Goal: Task Accomplishment & Management: Manage account settings

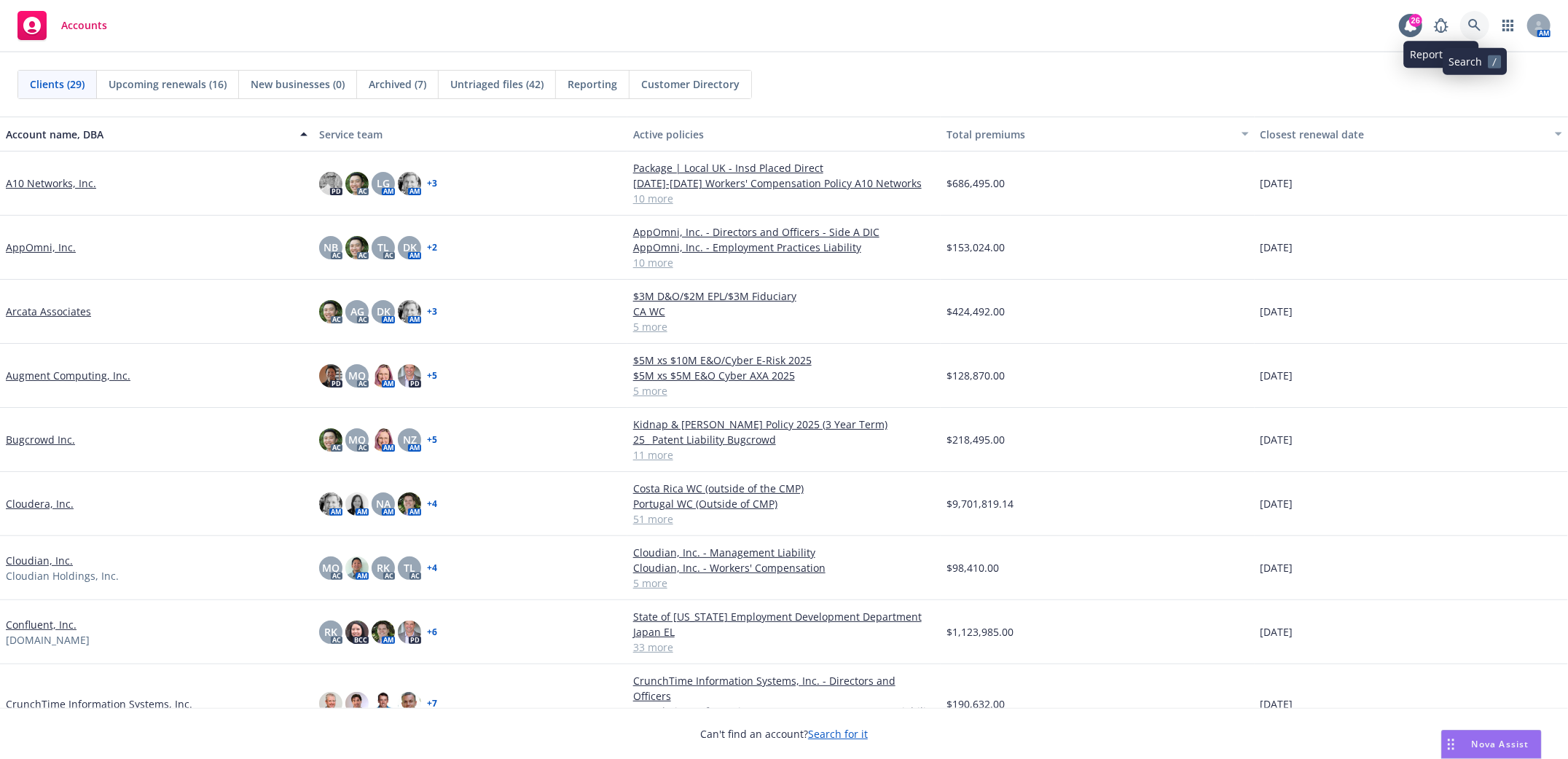
click at [1466, 21] on link at bounding box center [1475, 25] width 29 height 29
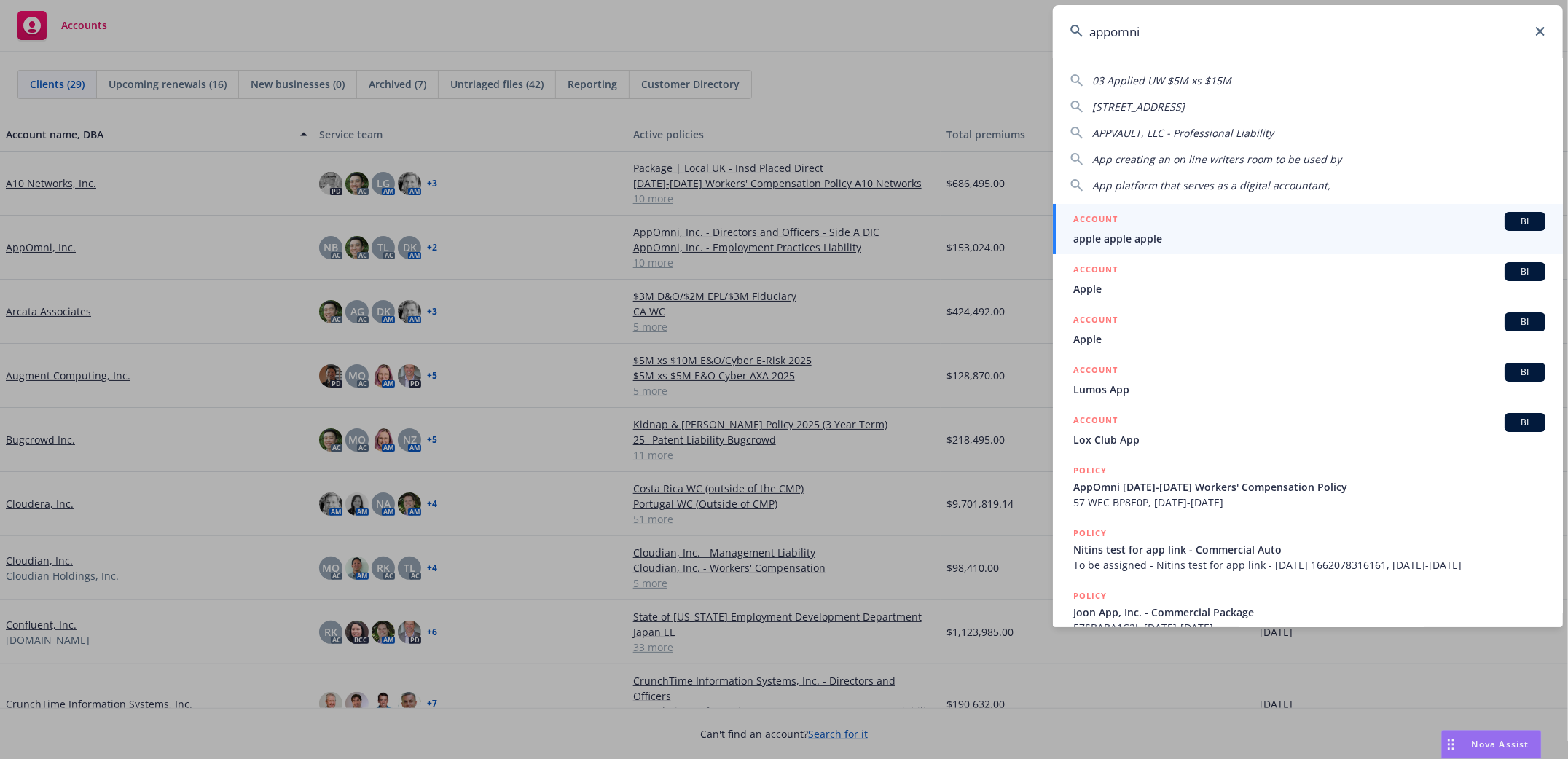
type input "appomni"
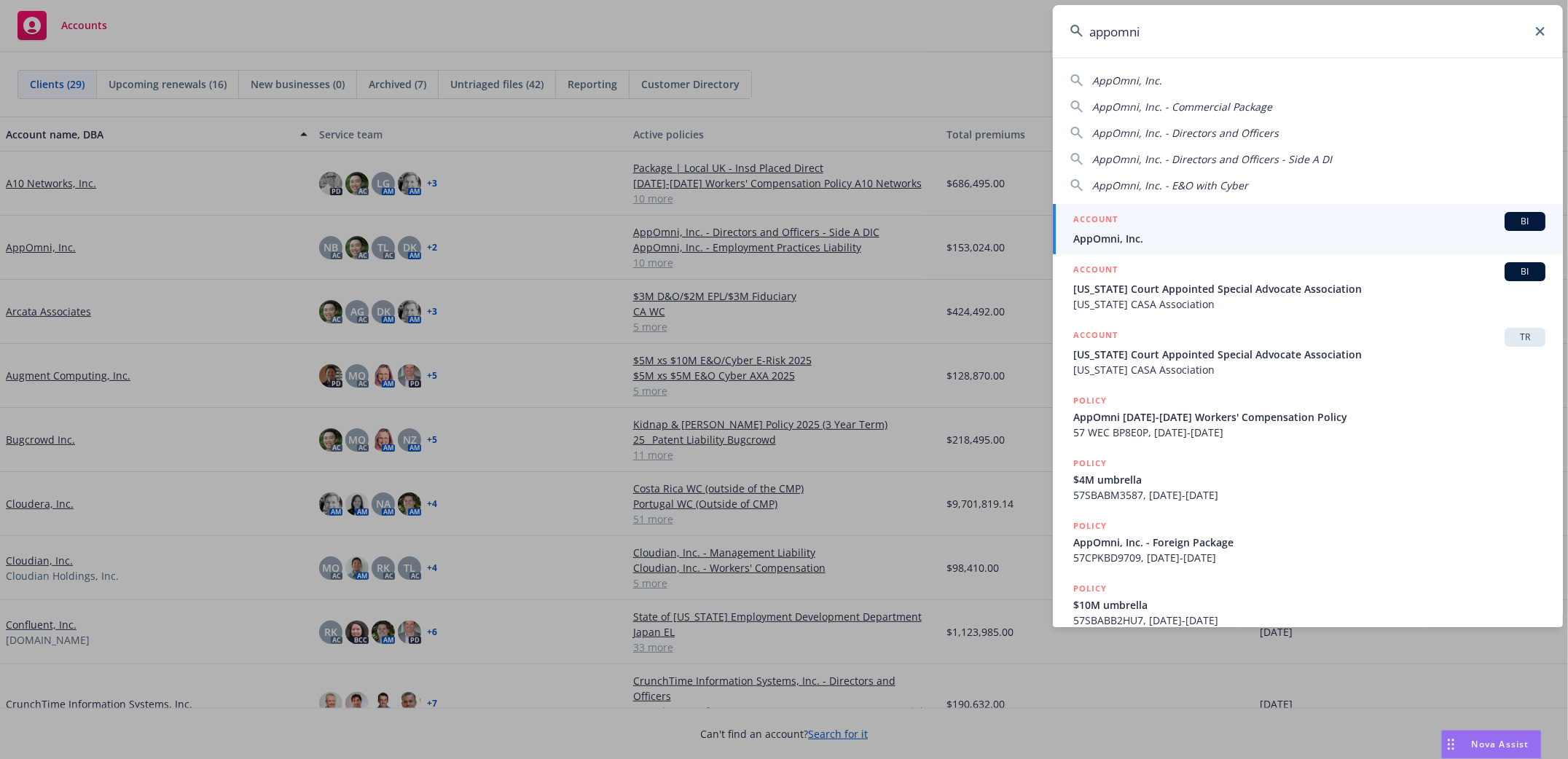
click at [1085, 244] on li "ACCOUNT BI AppOmni, Inc." at bounding box center [1308, 228] width 510 height 50
click at [1103, 236] on span "AppOmni, Inc." at bounding box center [1309, 238] width 472 height 16
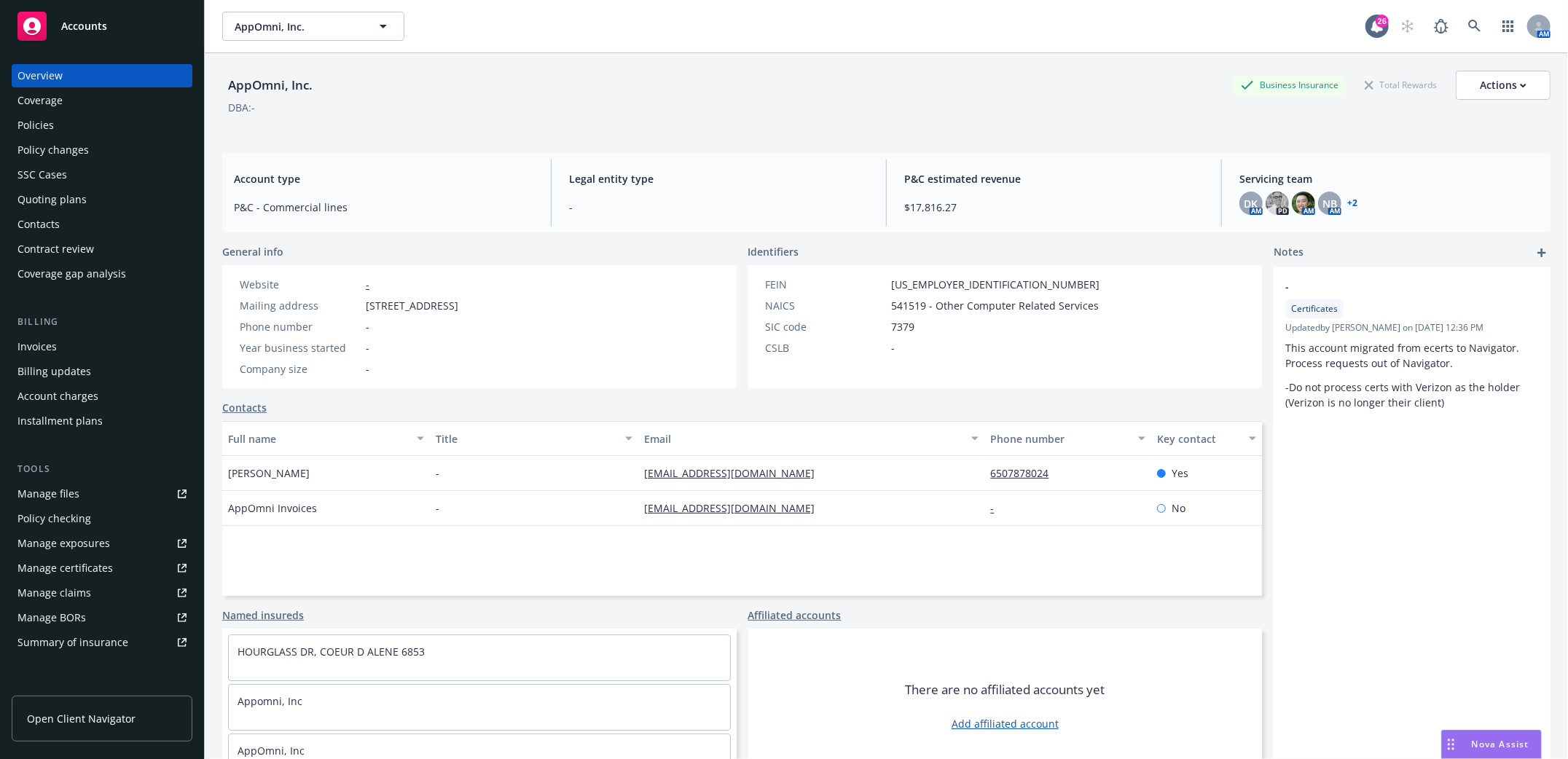
click at [25, 124] on div "Policies" at bounding box center [35, 126] width 36 height 24
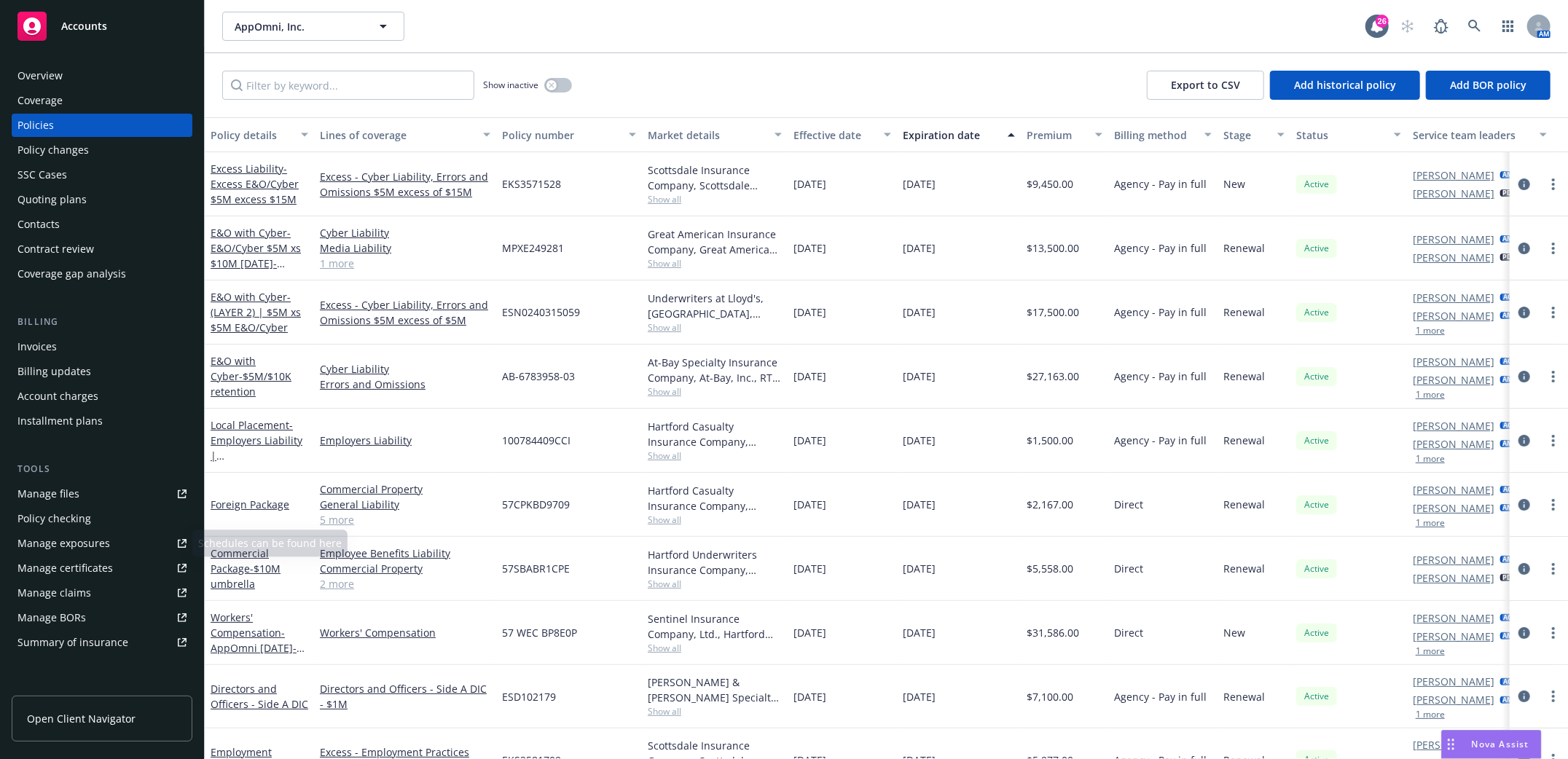
click at [52, 496] on div "Manage files" at bounding box center [48, 494] width 62 height 24
click at [1476, 29] on icon at bounding box center [1474, 25] width 13 height 13
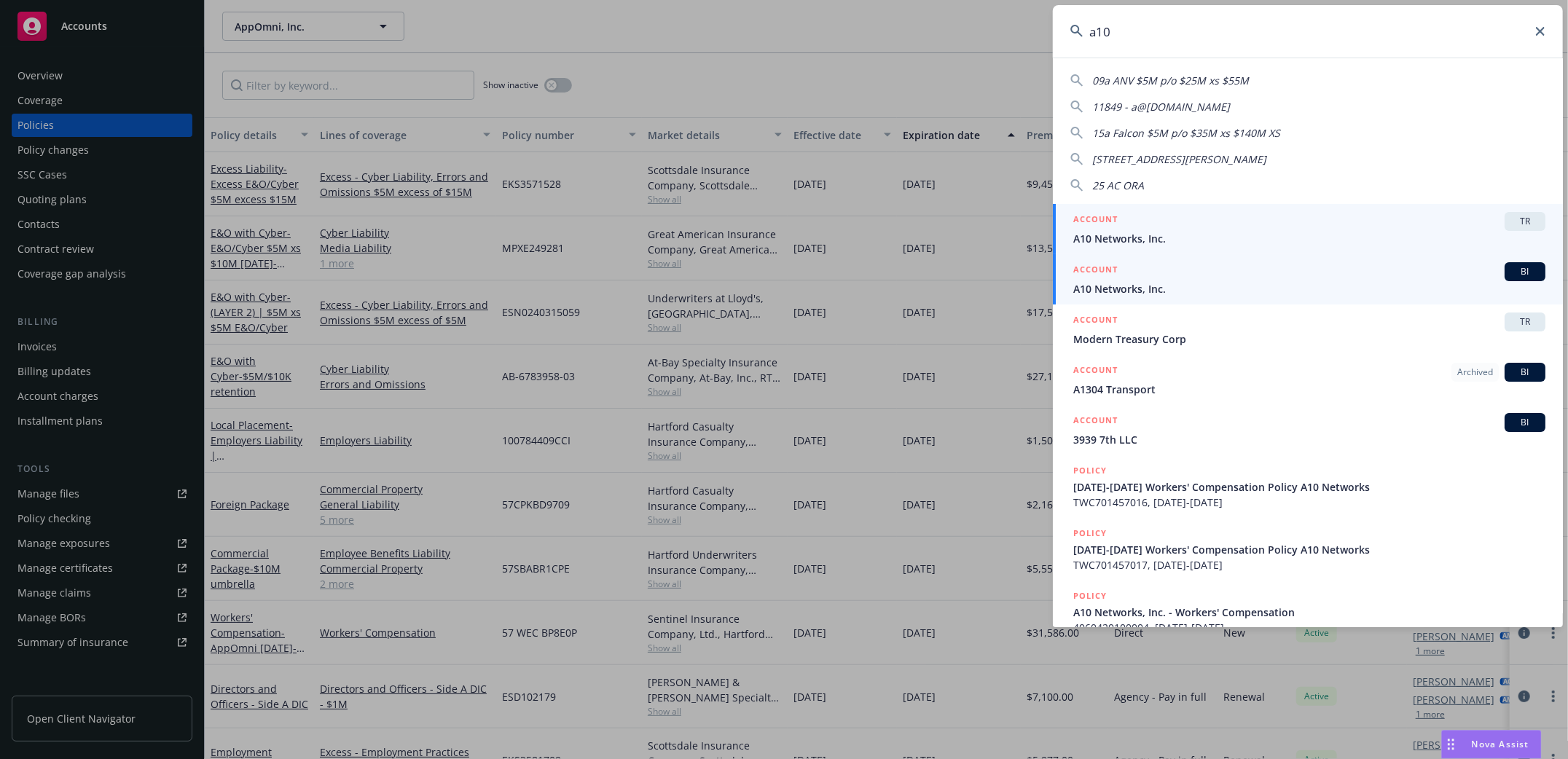
type input "a10"
click at [1081, 290] on span "A10 Networks, Inc." at bounding box center [1309, 289] width 472 height 16
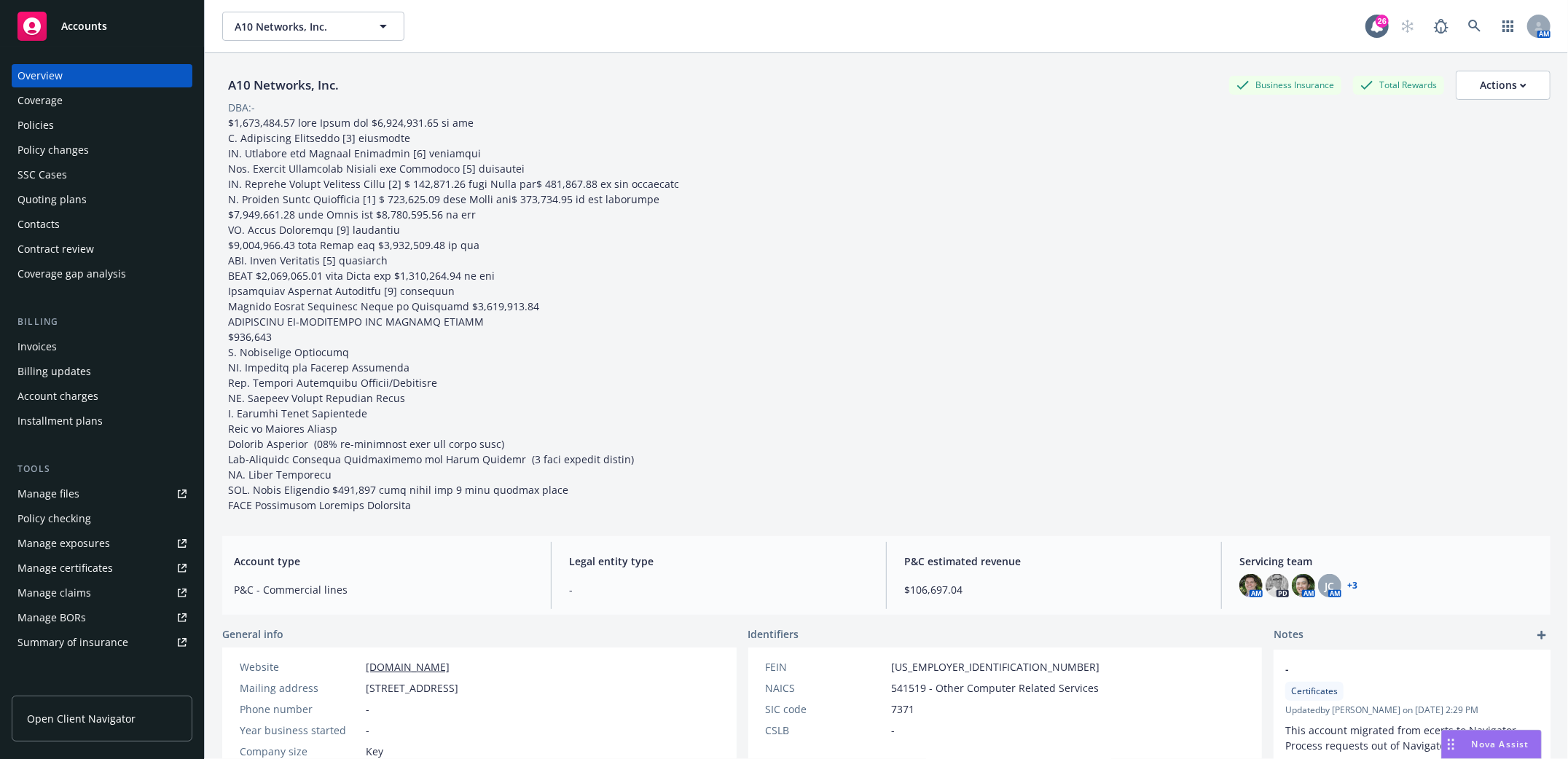
click at [36, 117] on div "Policies" at bounding box center [35, 126] width 36 height 24
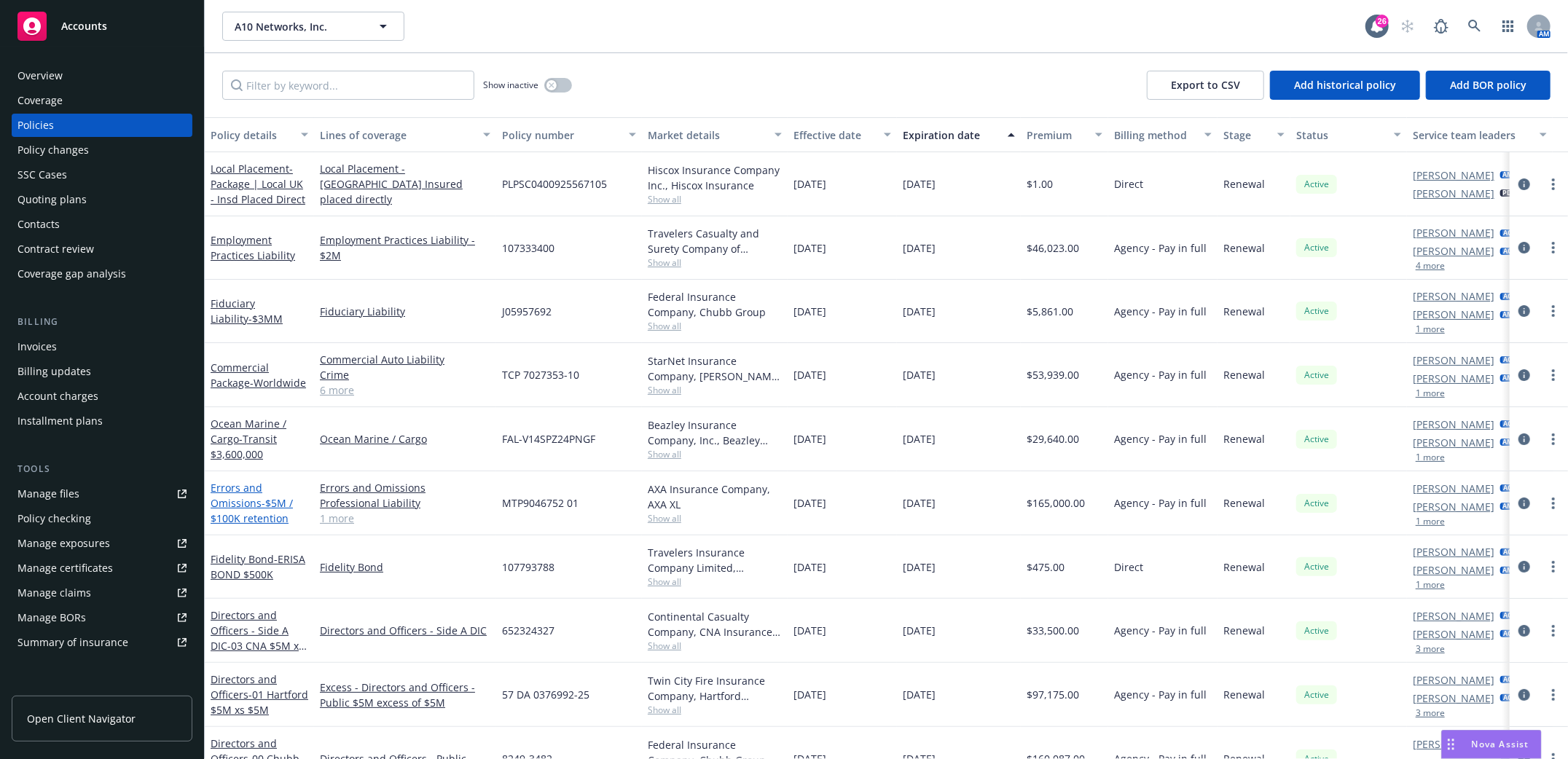
click at [234, 508] on link "Errors and Omissions - $5M / $100K retention" at bounding box center [252, 502] width 82 height 44
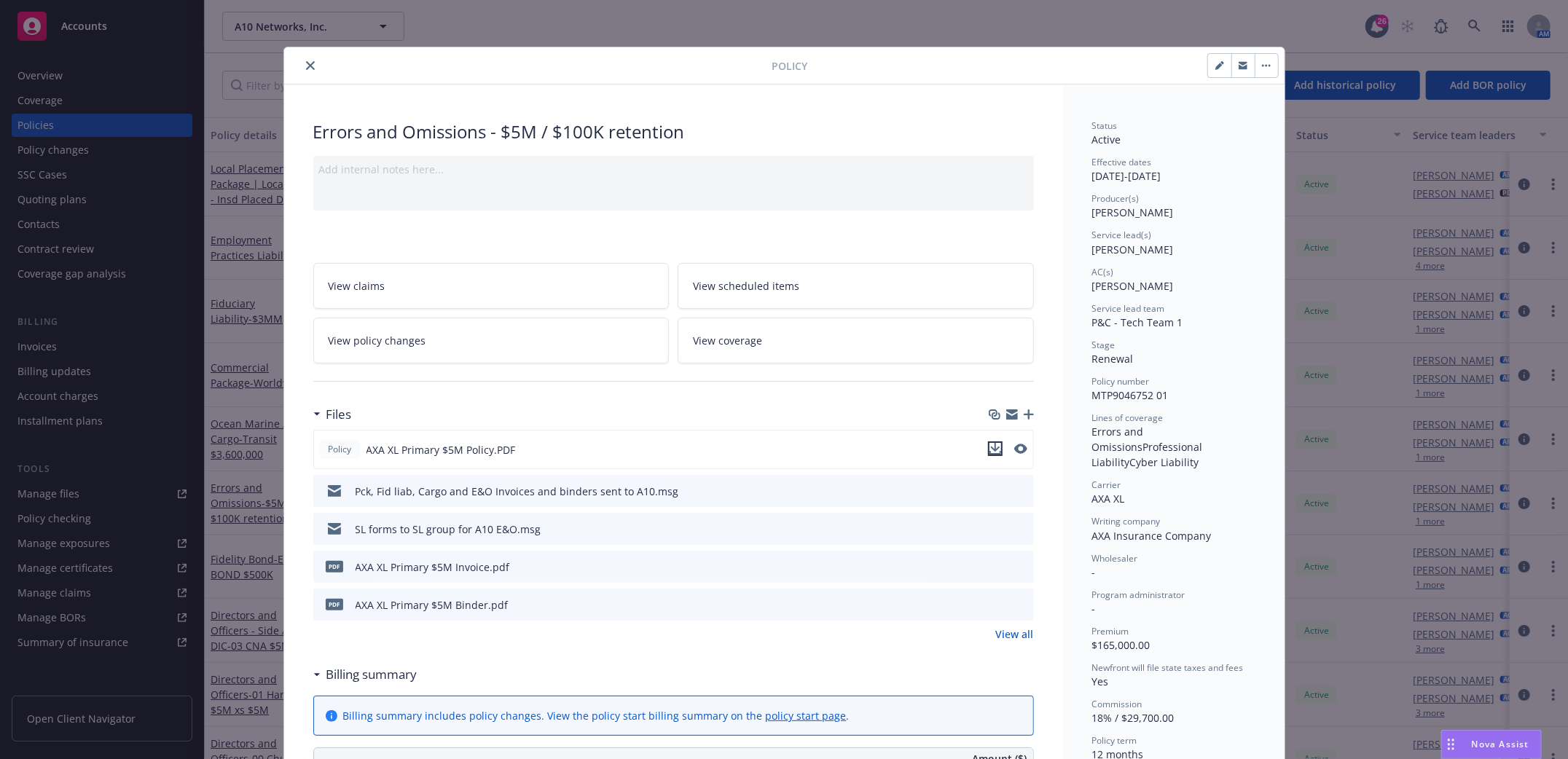
click at [989, 445] on icon "download file" at bounding box center [995, 448] width 12 height 12
click at [306, 62] on icon "close" at bounding box center [310, 65] width 9 height 9
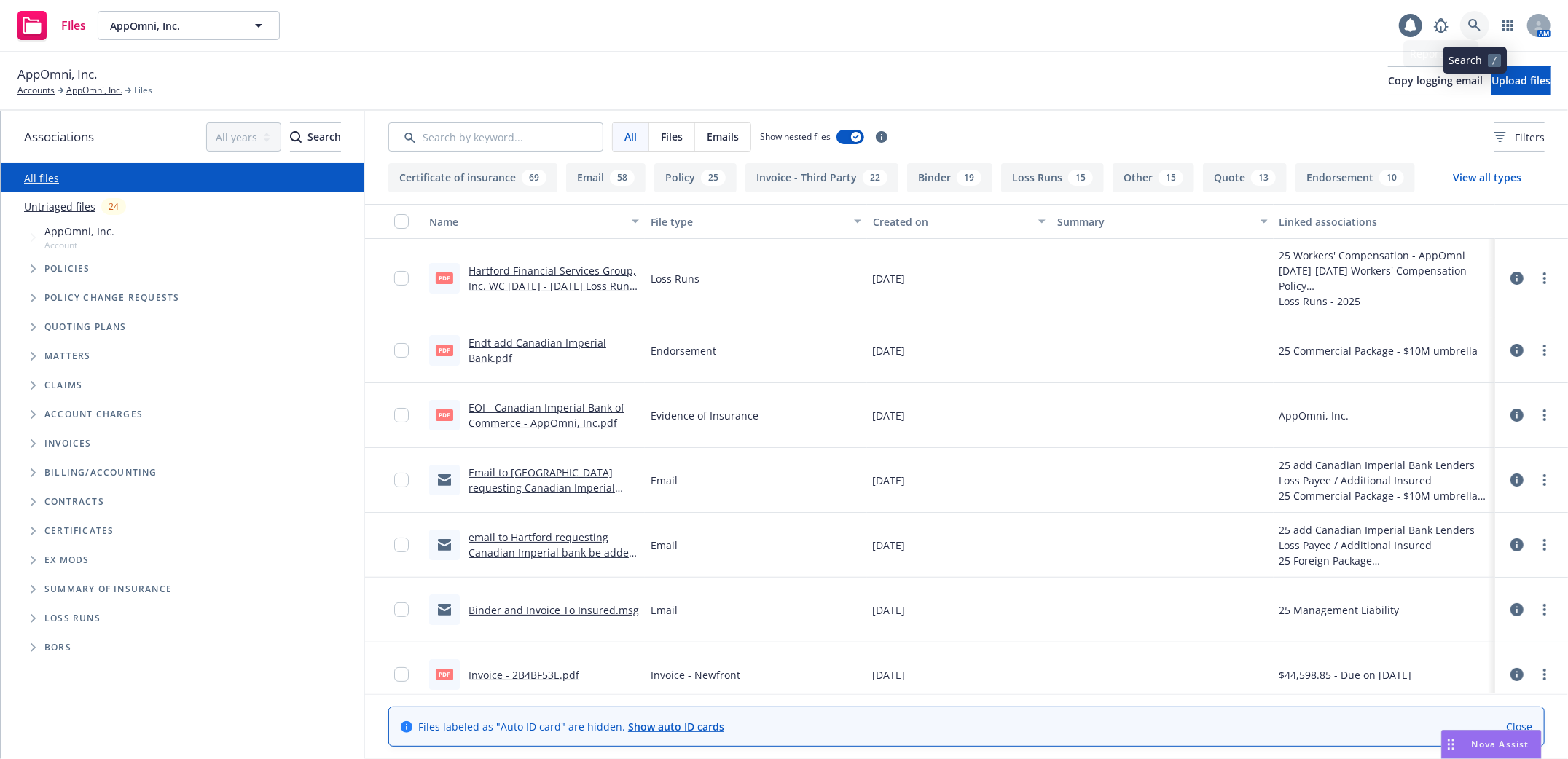
click at [1478, 26] on icon at bounding box center [1474, 25] width 13 height 13
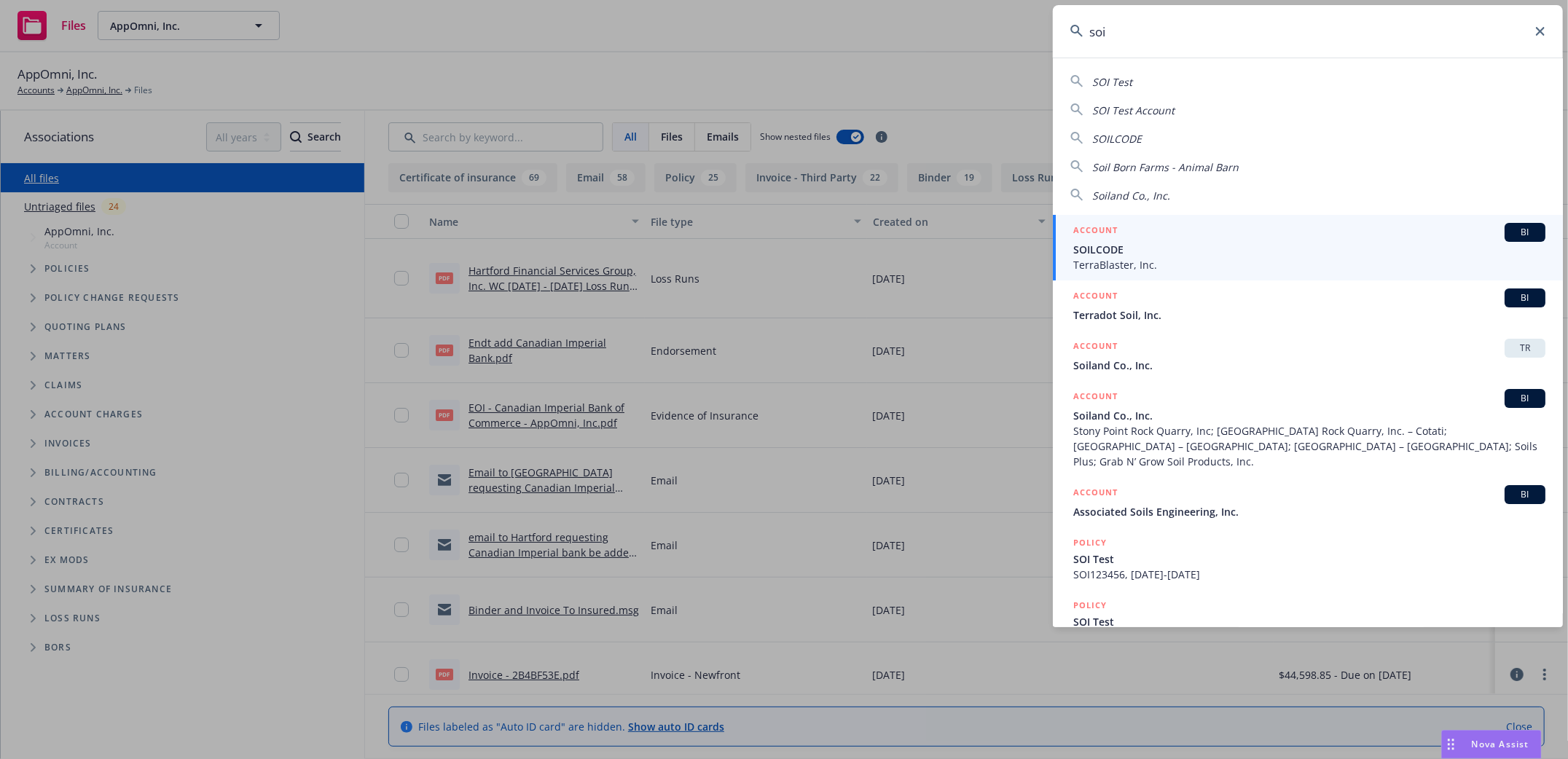
type input "soi"
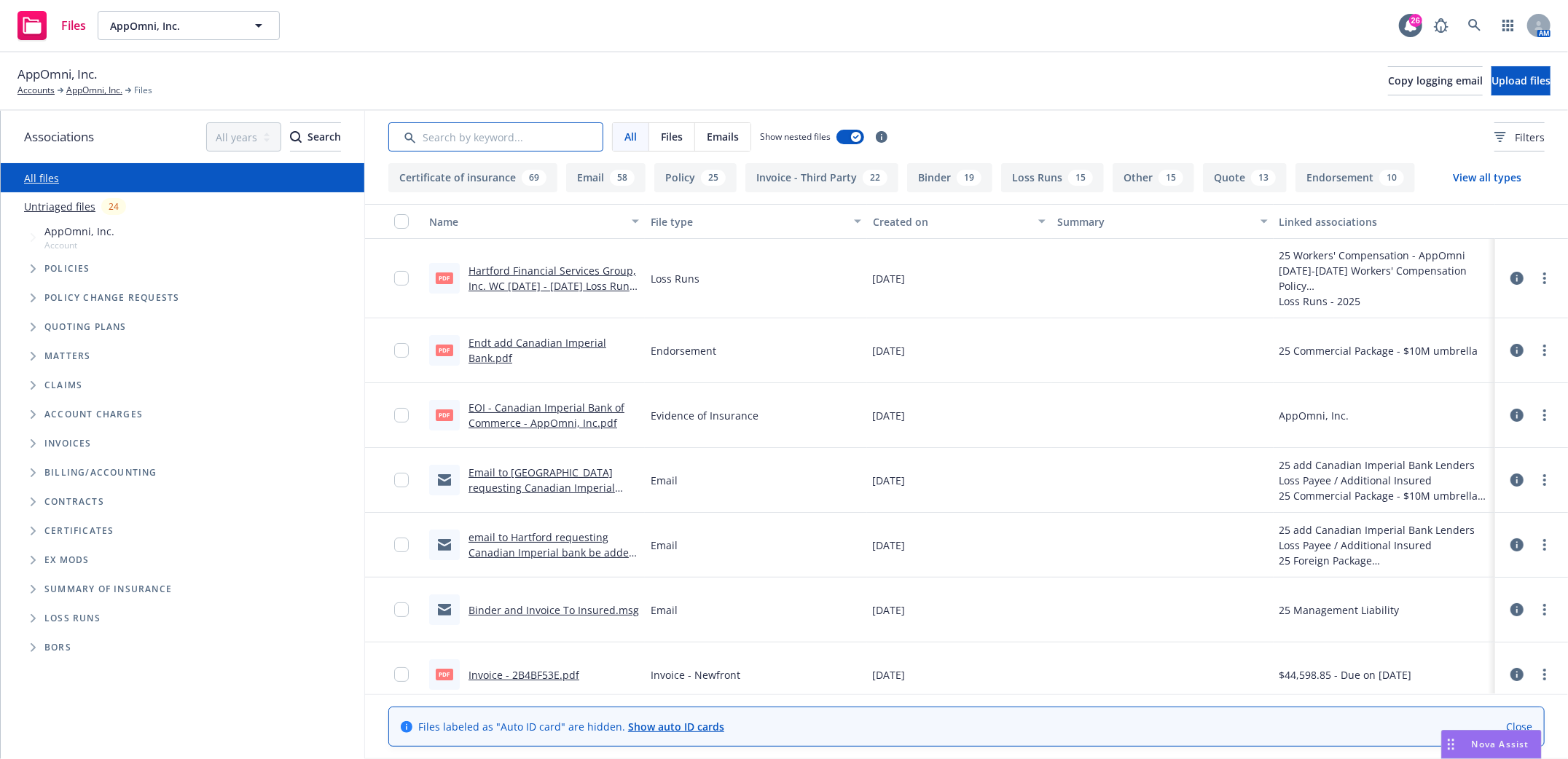
click at [483, 134] on input "Search by keyword..." at bounding box center [496, 137] width 215 height 29
type input "Soi"
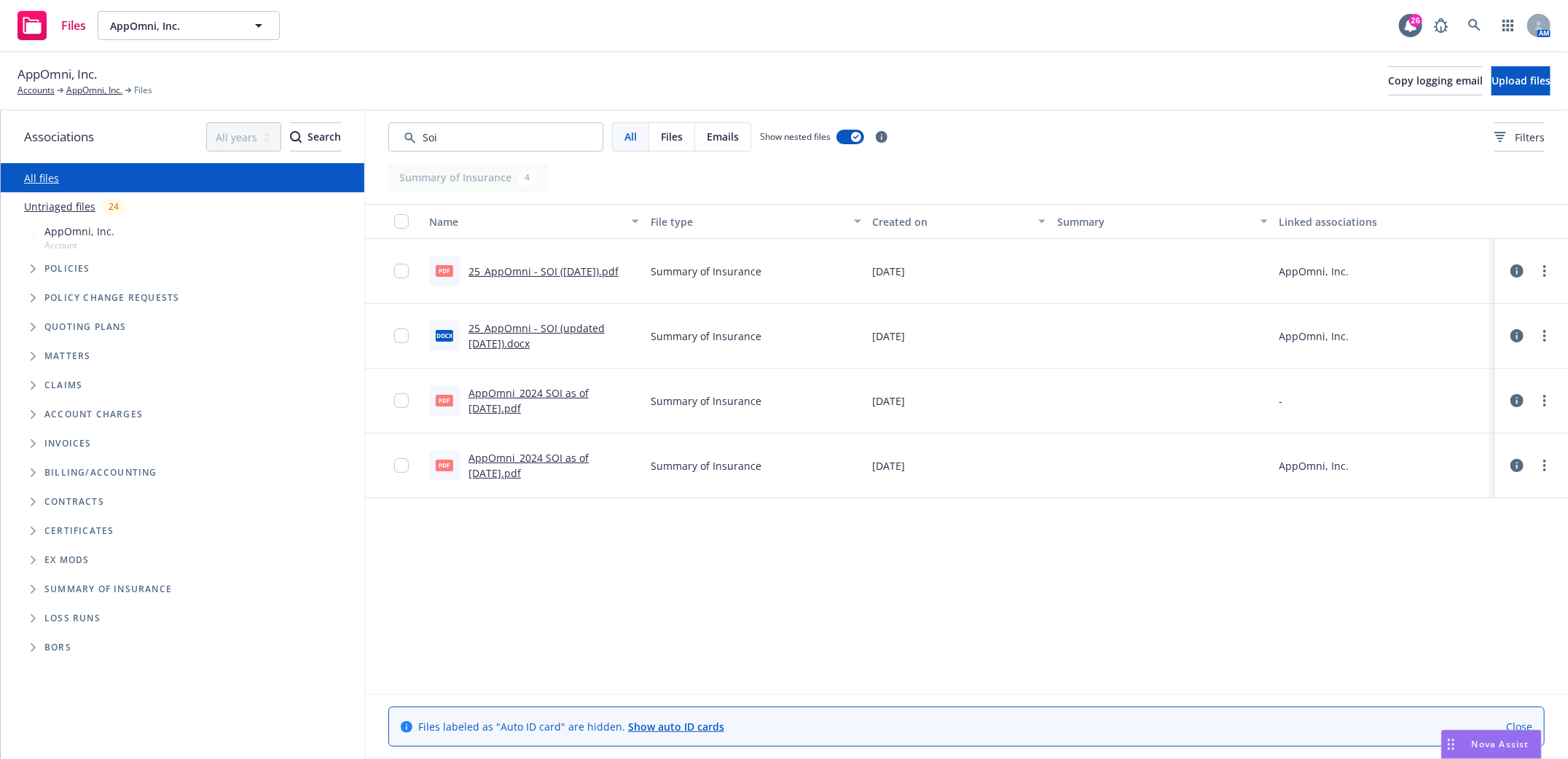
click at [570, 271] on link "25_AppOmni - SOI (4.28.2025).pdf" at bounding box center [543, 272] width 150 height 14
click at [84, 89] on link "AppOmni, Inc." at bounding box center [94, 89] width 56 height 13
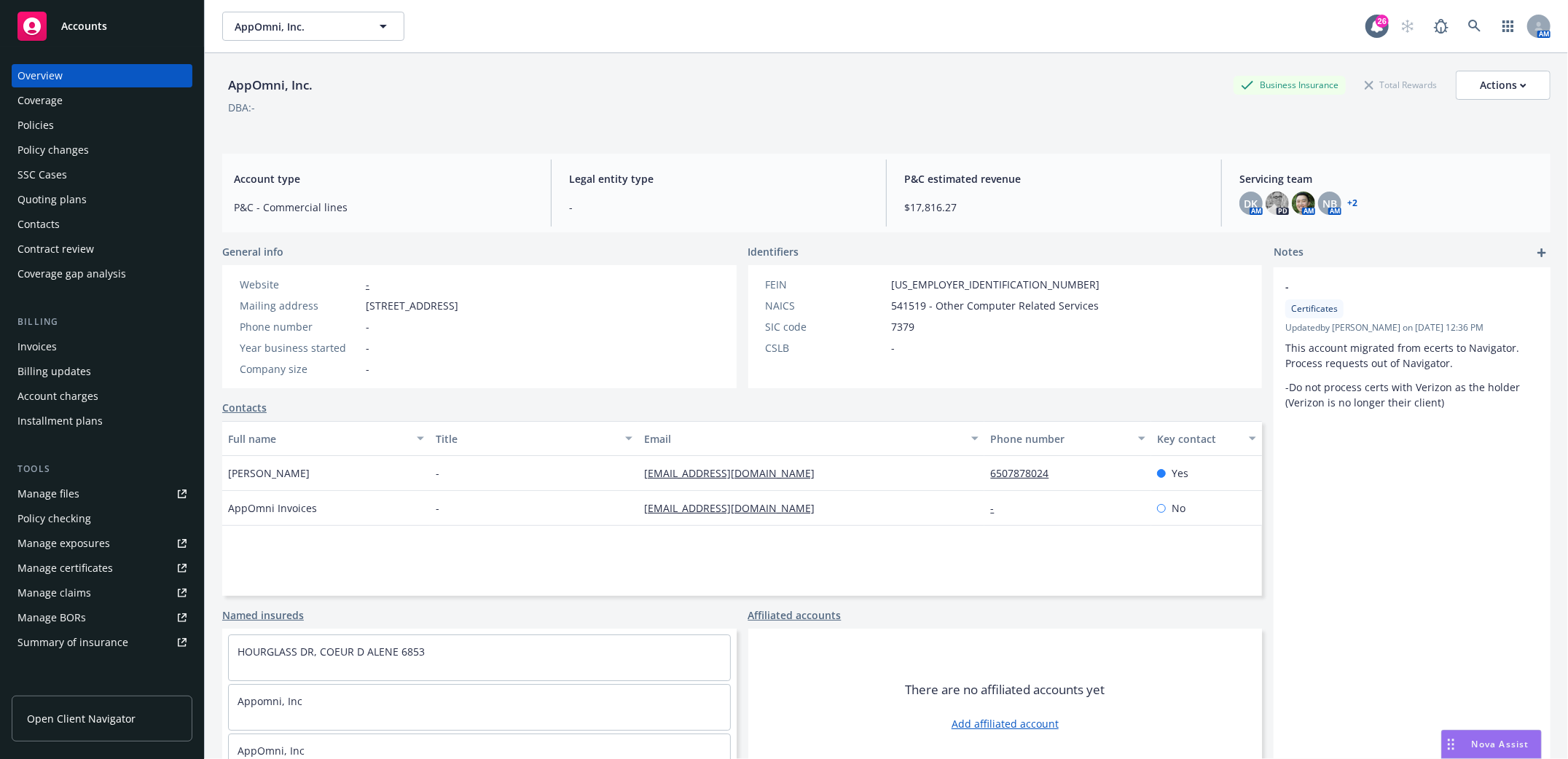
click at [41, 124] on div "Policies" at bounding box center [35, 126] width 36 height 24
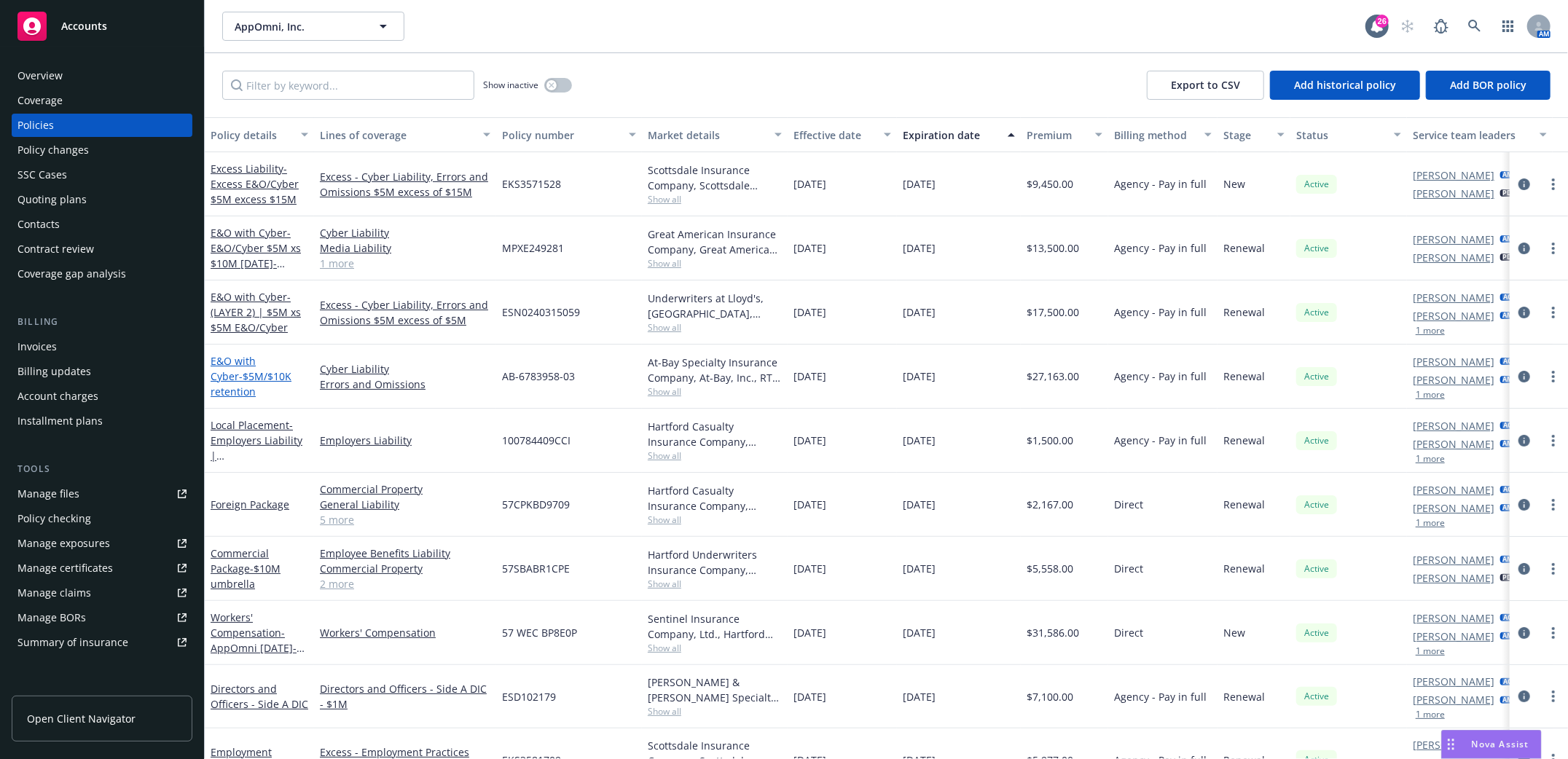
click at [239, 367] on link "E&O with Cyber - $5M/$10K retention" at bounding box center [251, 376] width 80 height 44
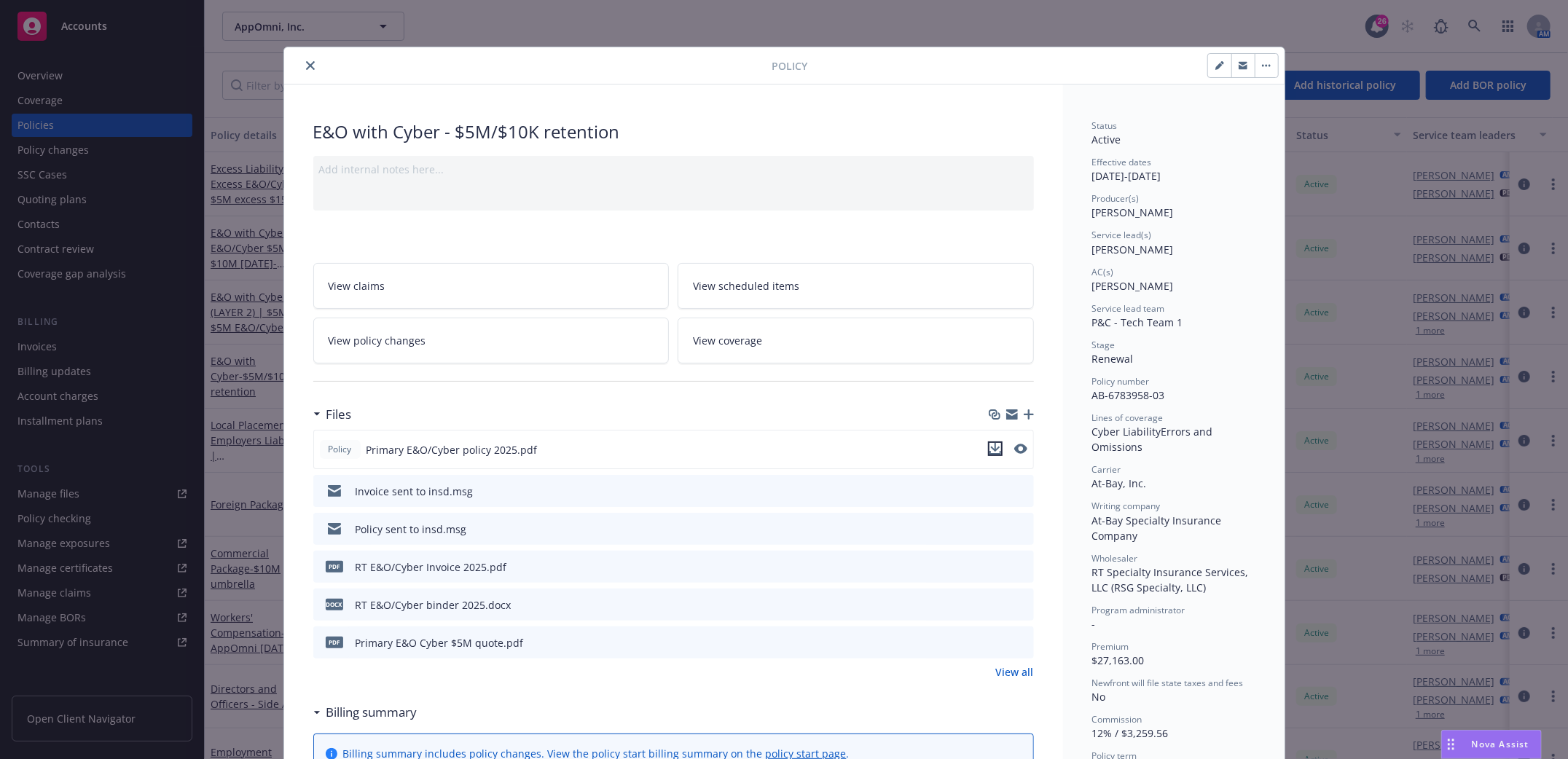
click at [989, 452] on icon "download file" at bounding box center [995, 453] width 12 height 4
click at [306, 64] on icon "close" at bounding box center [310, 65] width 9 height 9
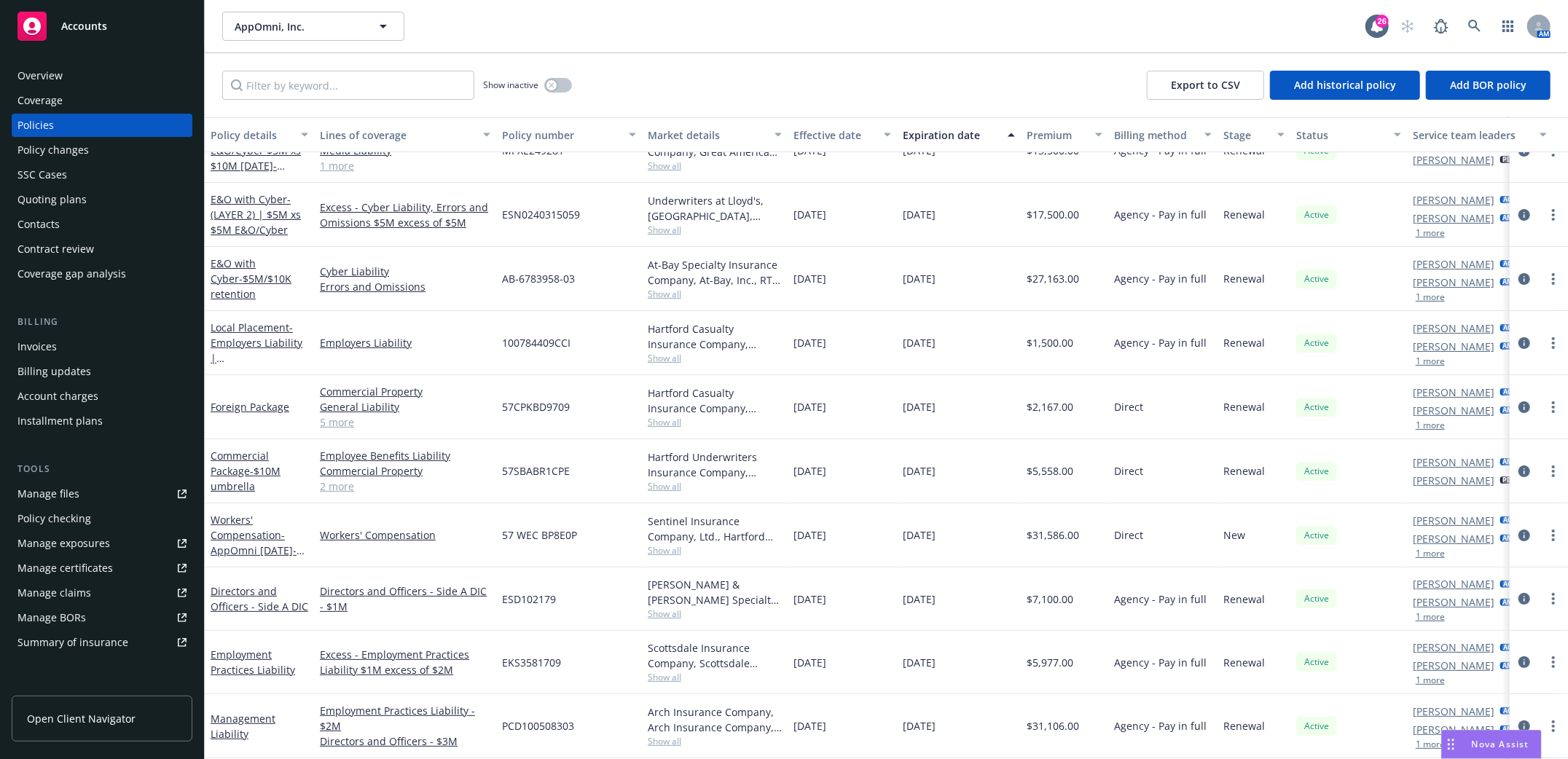
scroll to position [169, 0]
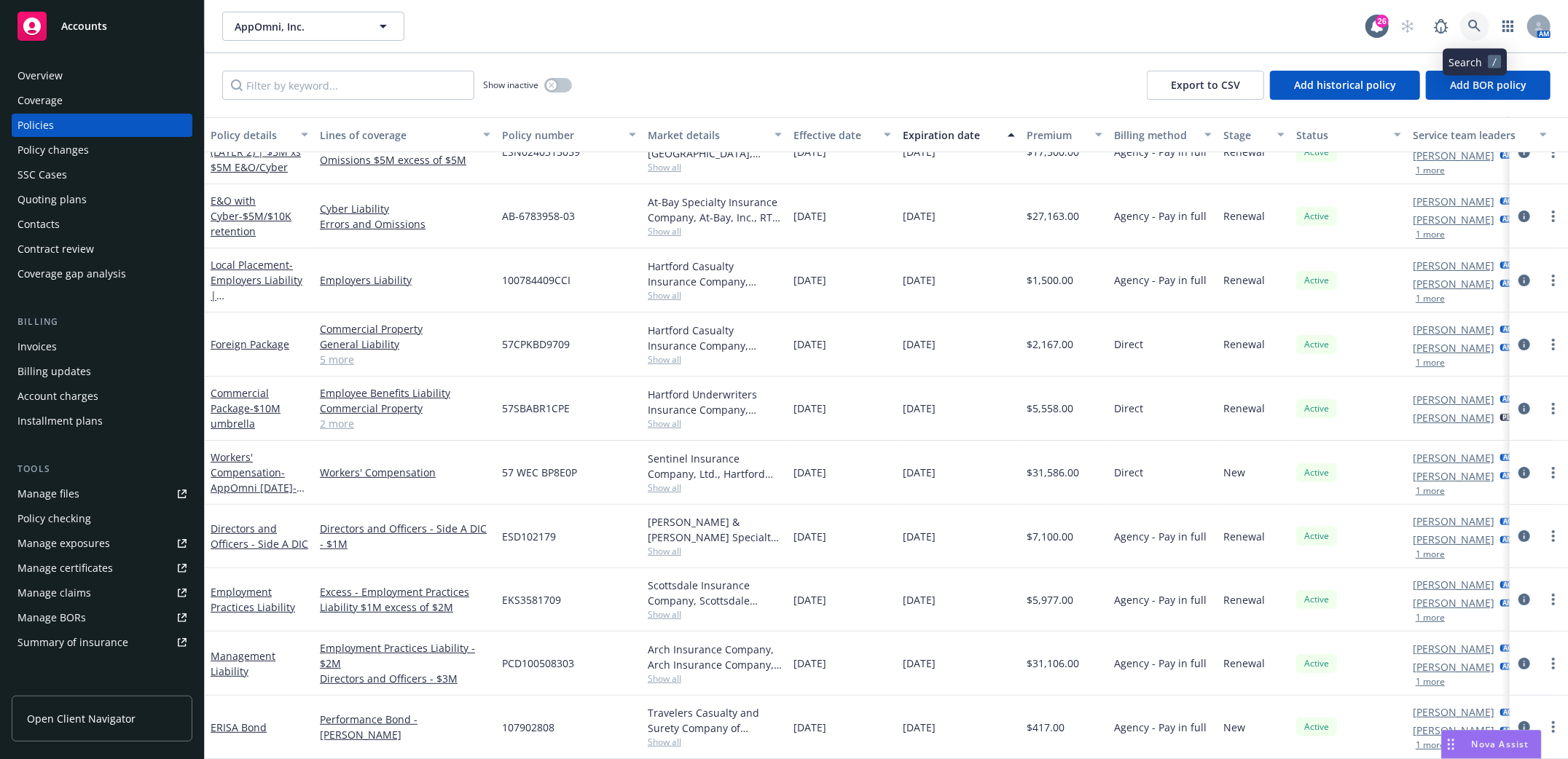
click at [1475, 26] on icon at bounding box center [1474, 25] width 13 height 13
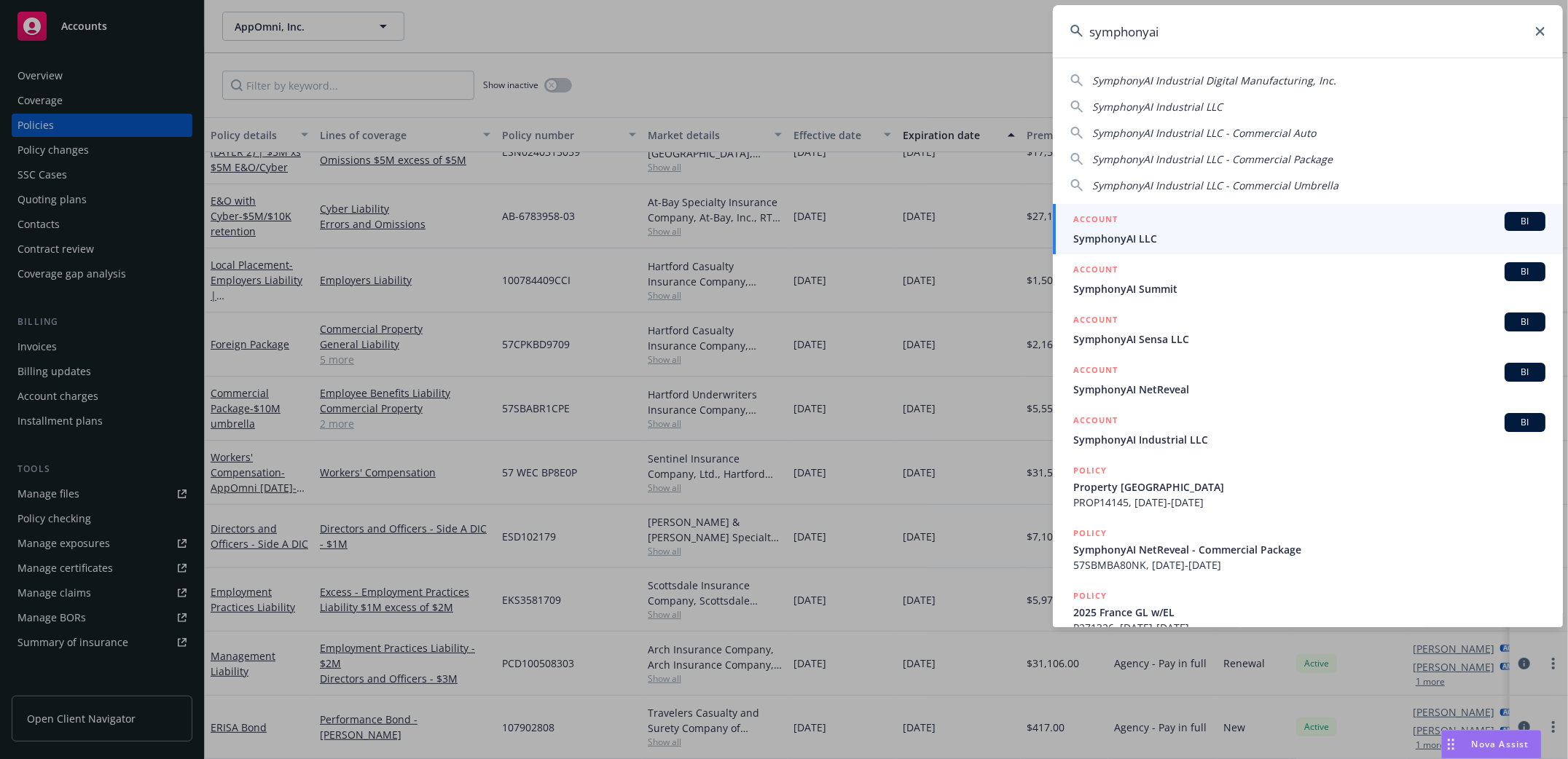
click at [1150, 35] on input "symphonyai" at bounding box center [1308, 30] width 510 height 52
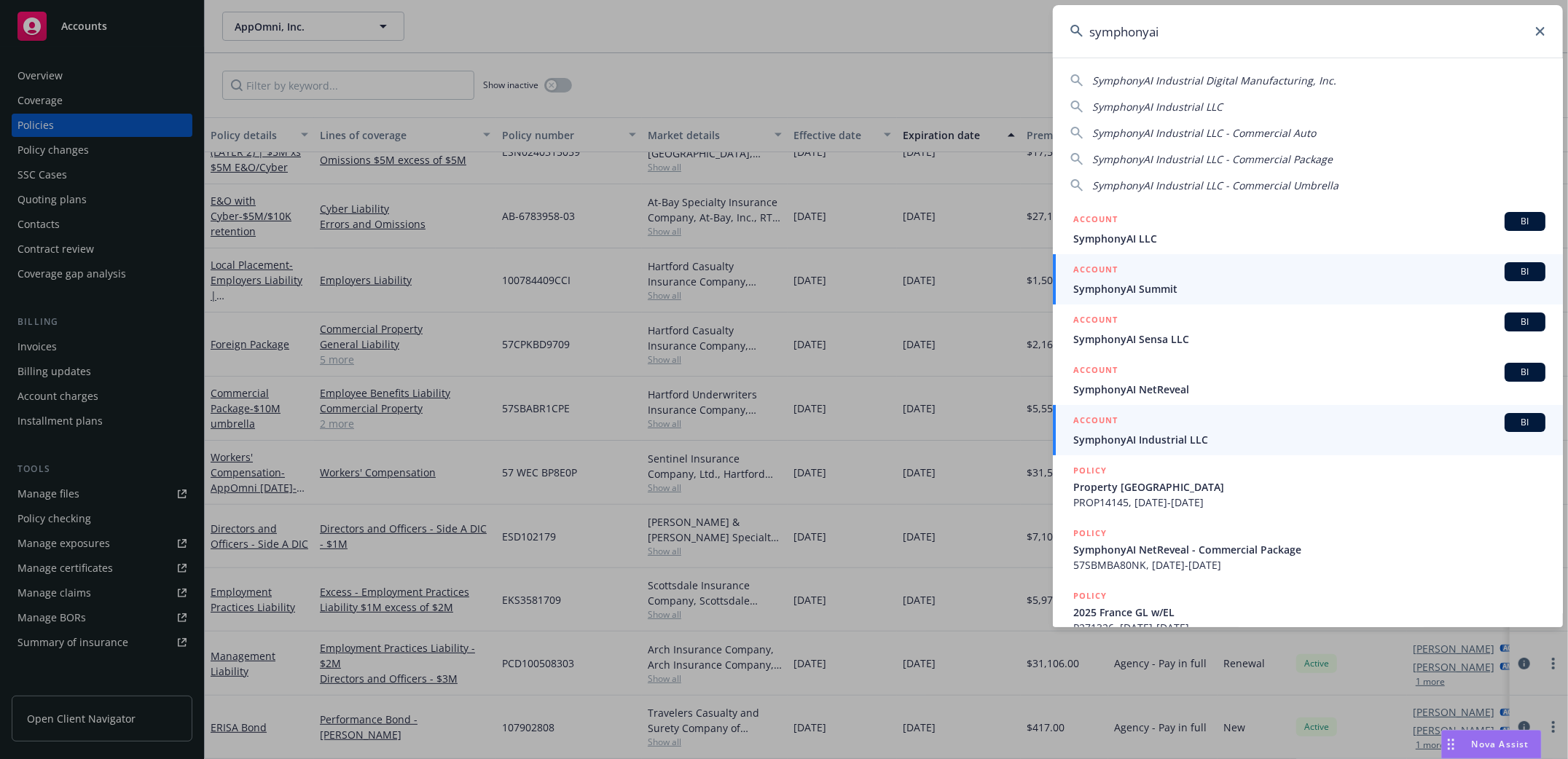
type input "symphonyai"
click at [1128, 290] on span "SymphonyAI Summit" at bounding box center [1309, 289] width 472 height 16
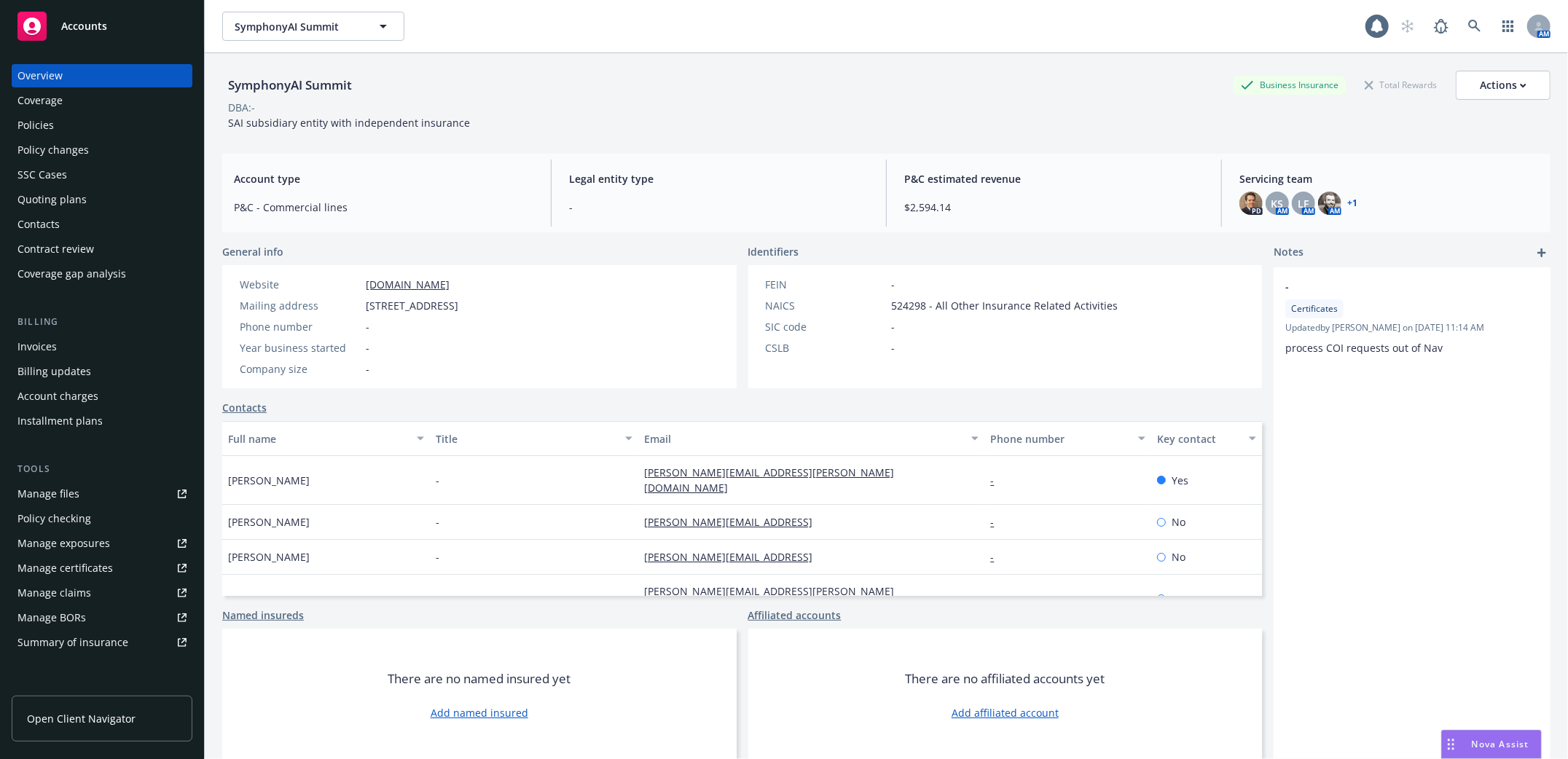
click at [49, 122] on div "Policies" at bounding box center [35, 126] width 36 height 24
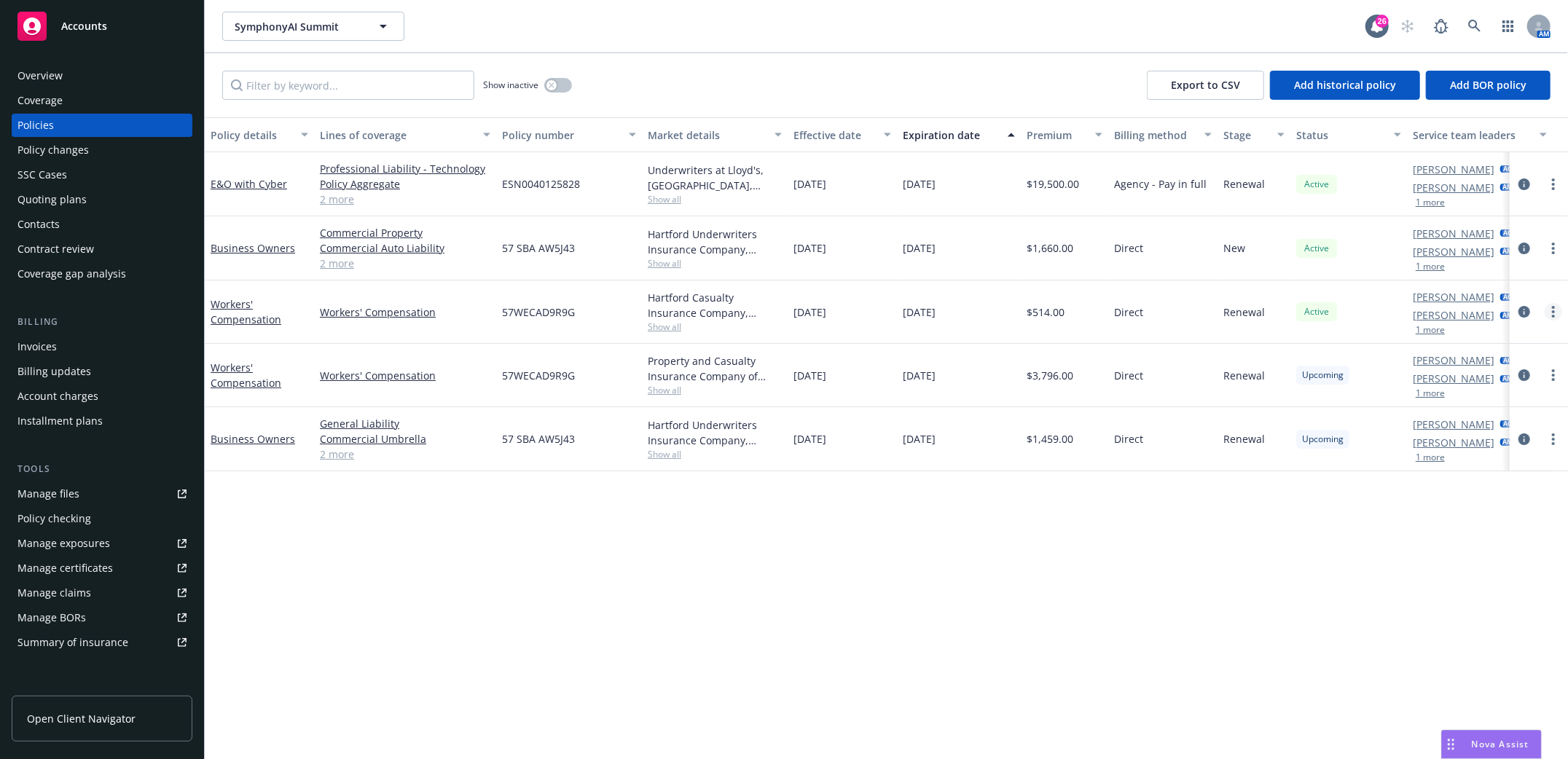
click at [1550, 313] on link "more" at bounding box center [1553, 312] width 18 height 18
click at [1552, 310] on icon "more" at bounding box center [1553, 312] width 3 height 12
click at [1526, 313] on icon "circleInformation" at bounding box center [1524, 312] width 12 height 12
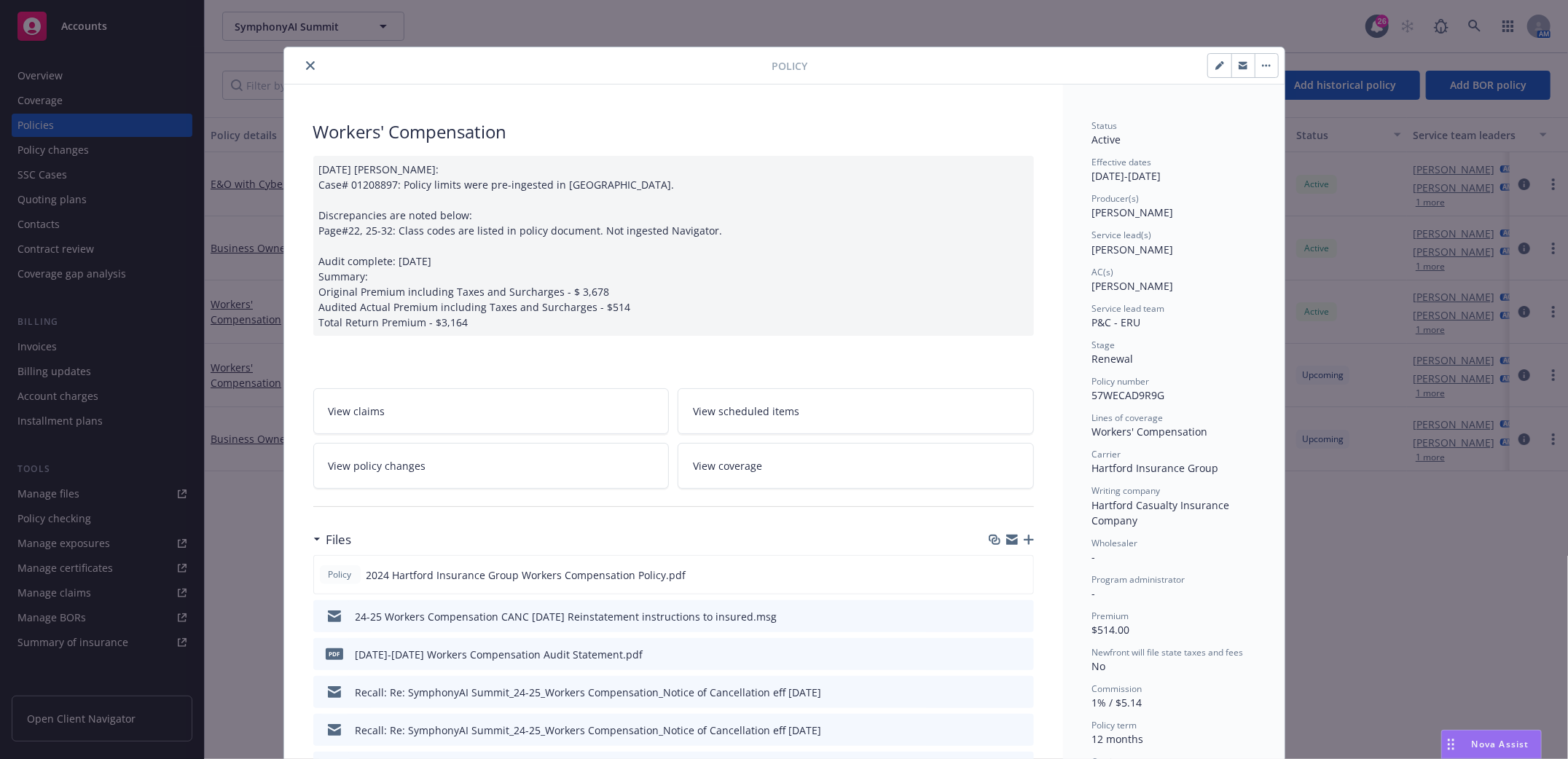
click at [307, 64] on icon "close" at bounding box center [310, 65] width 9 height 9
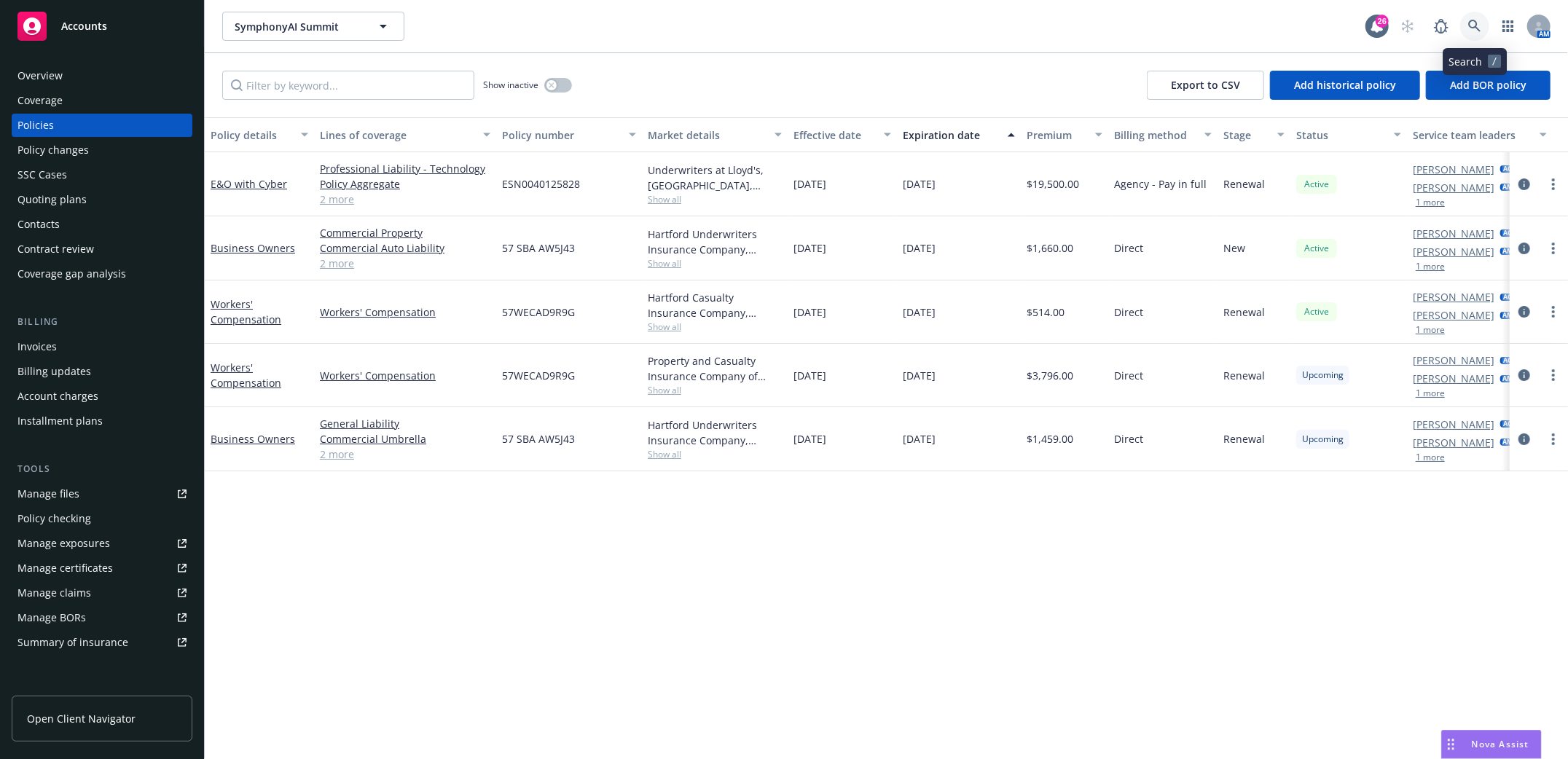
click at [1474, 26] on icon at bounding box center [1474, 25] width 13 height 13
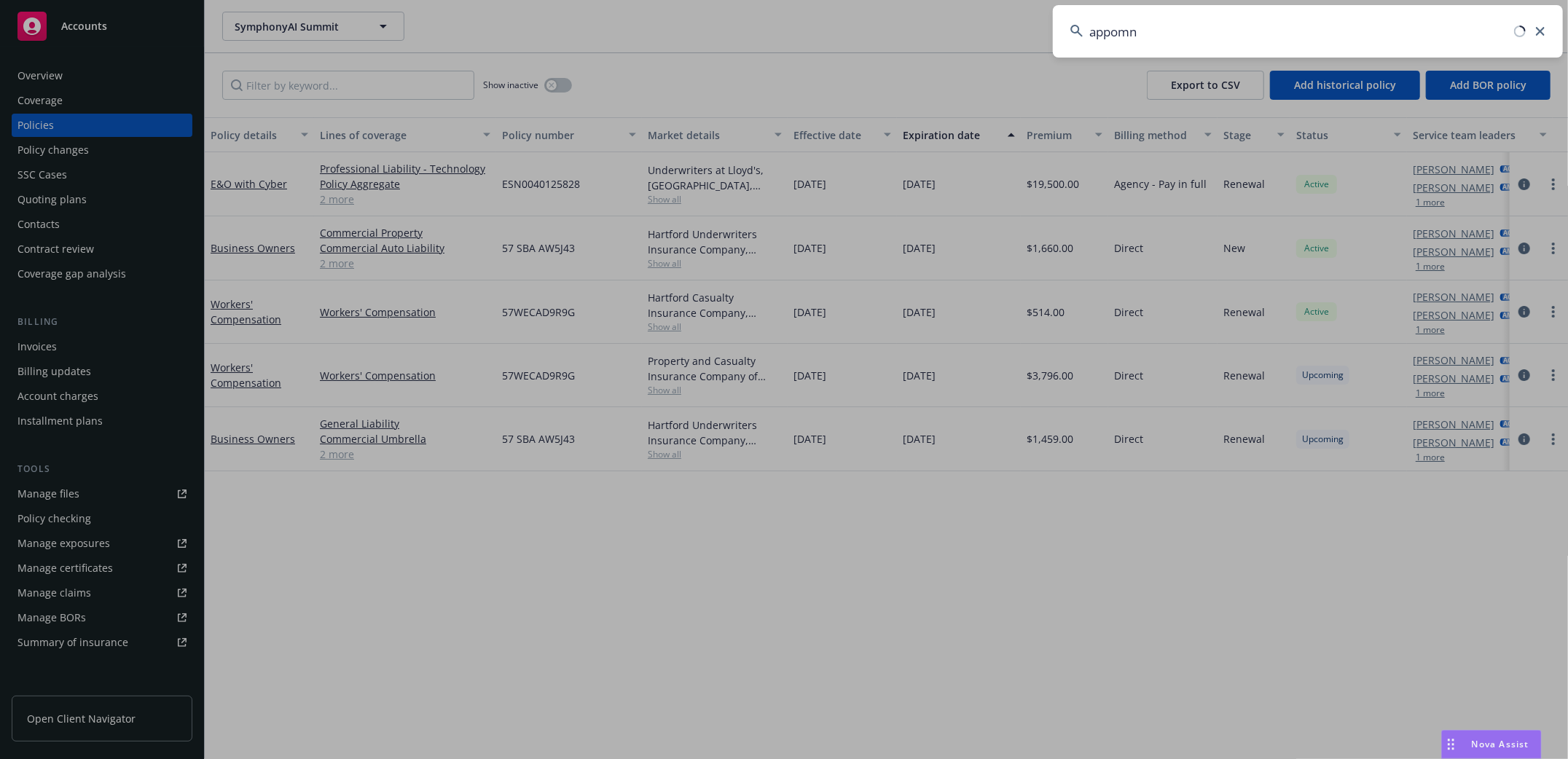
type input "appomni"
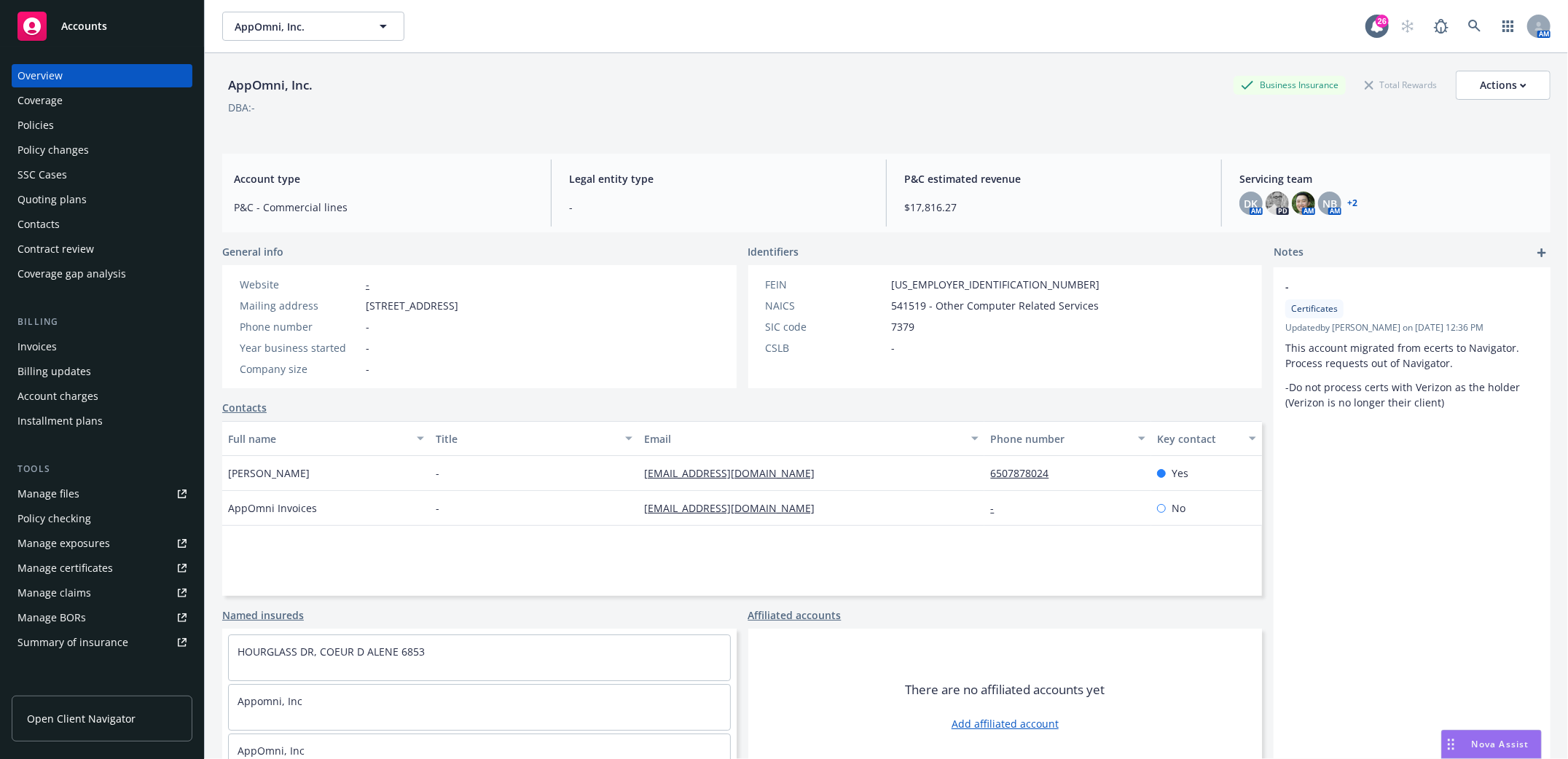
click at [43, 123] on div "Policies" at bounding box center [35, 126] width 36 height 24
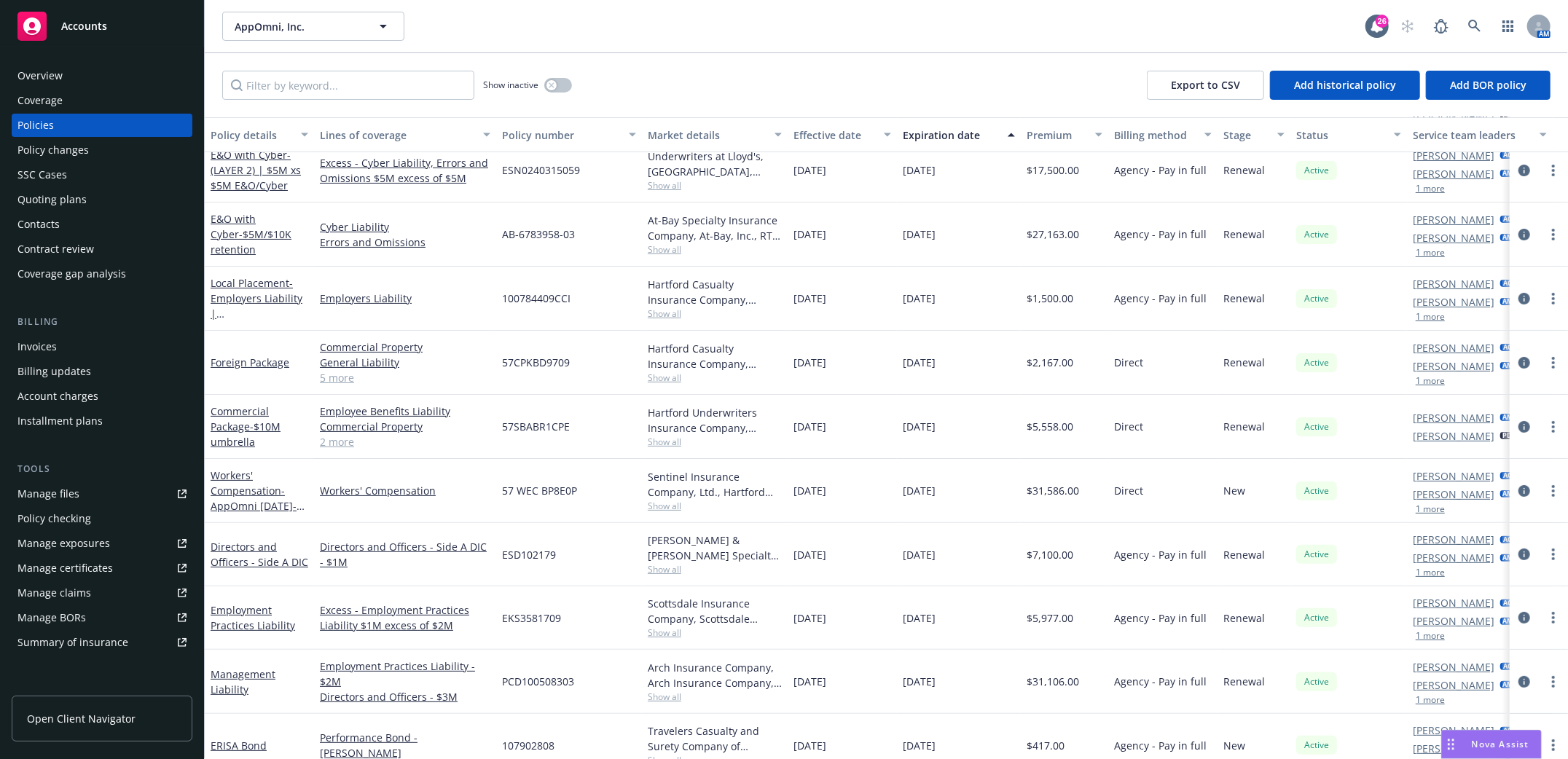
scroll to position [169, 0]
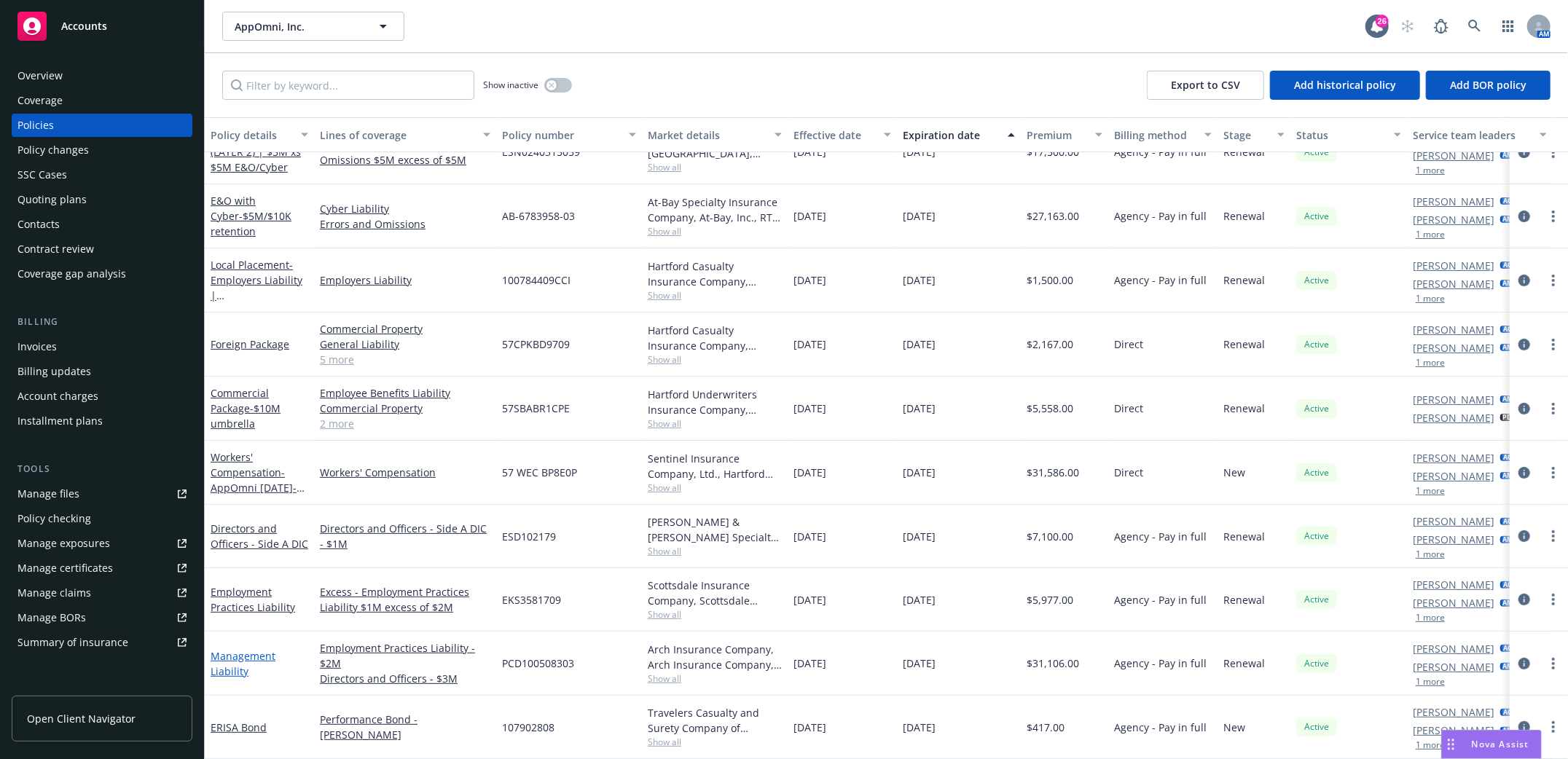
click at [228, 649] on link "Management Liability" at bounding box center [243, 664] width 65 height 29
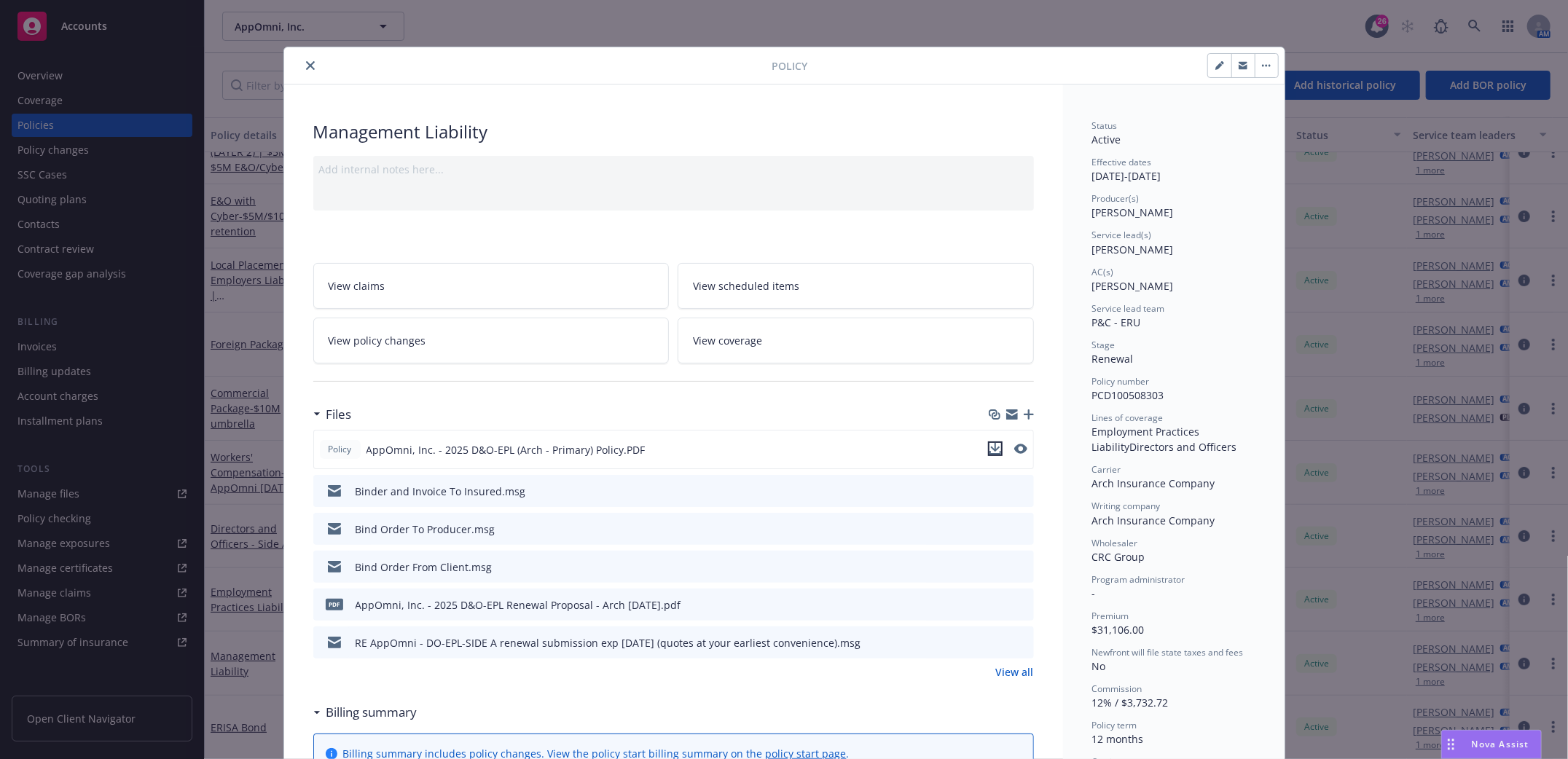
click at [990, 448] on icon "download file" at bounding box center [995, 446] width 10 height 9
click at [306, 63] on icon "close" at bounding box center [310, 65] width 9 height 9
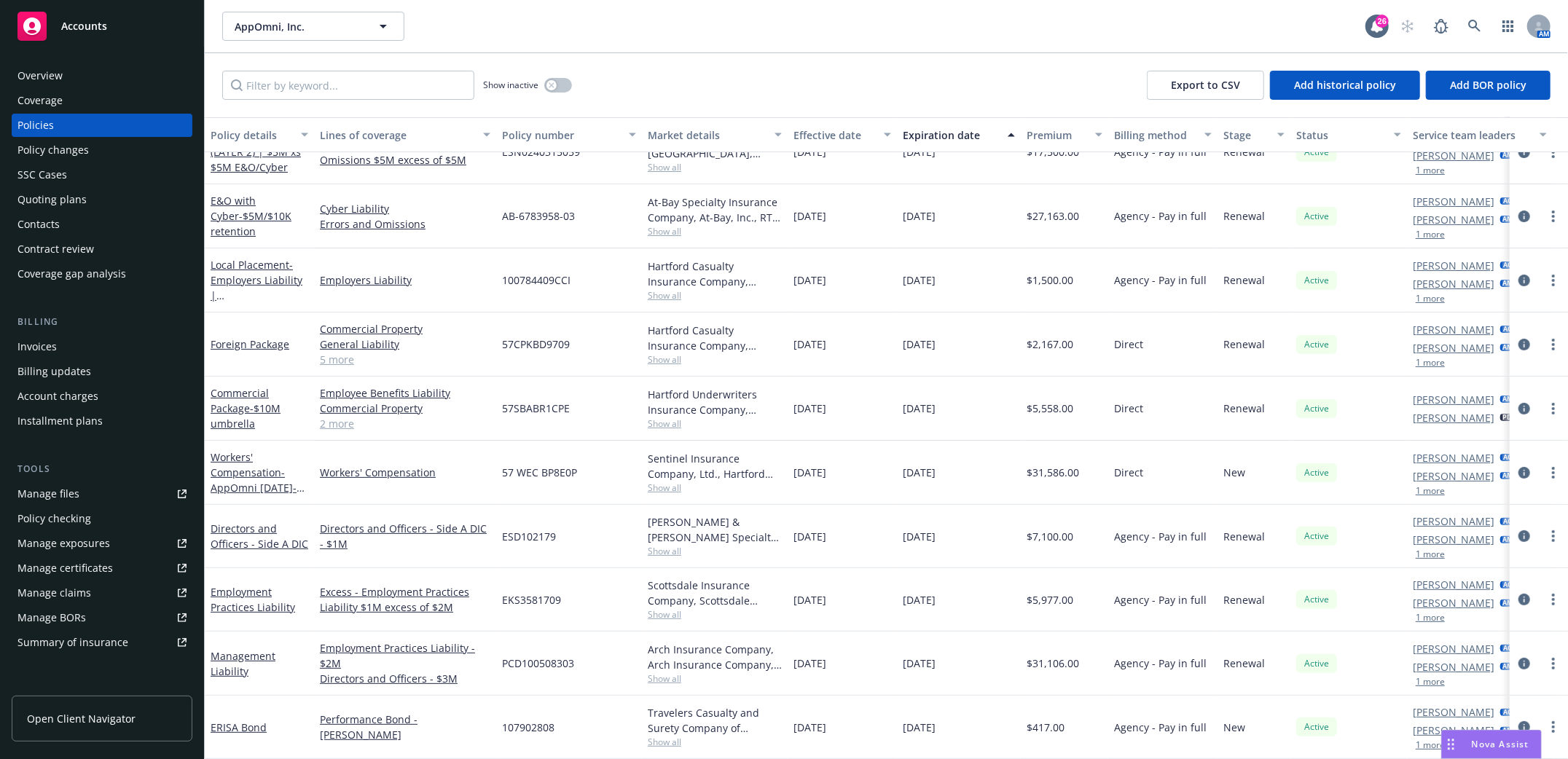
scroll to position [169, 0]
click at [237, 525] on link "Directors and Officers - Side A DIC" at bounding box center [259, 536] width 97 height 29
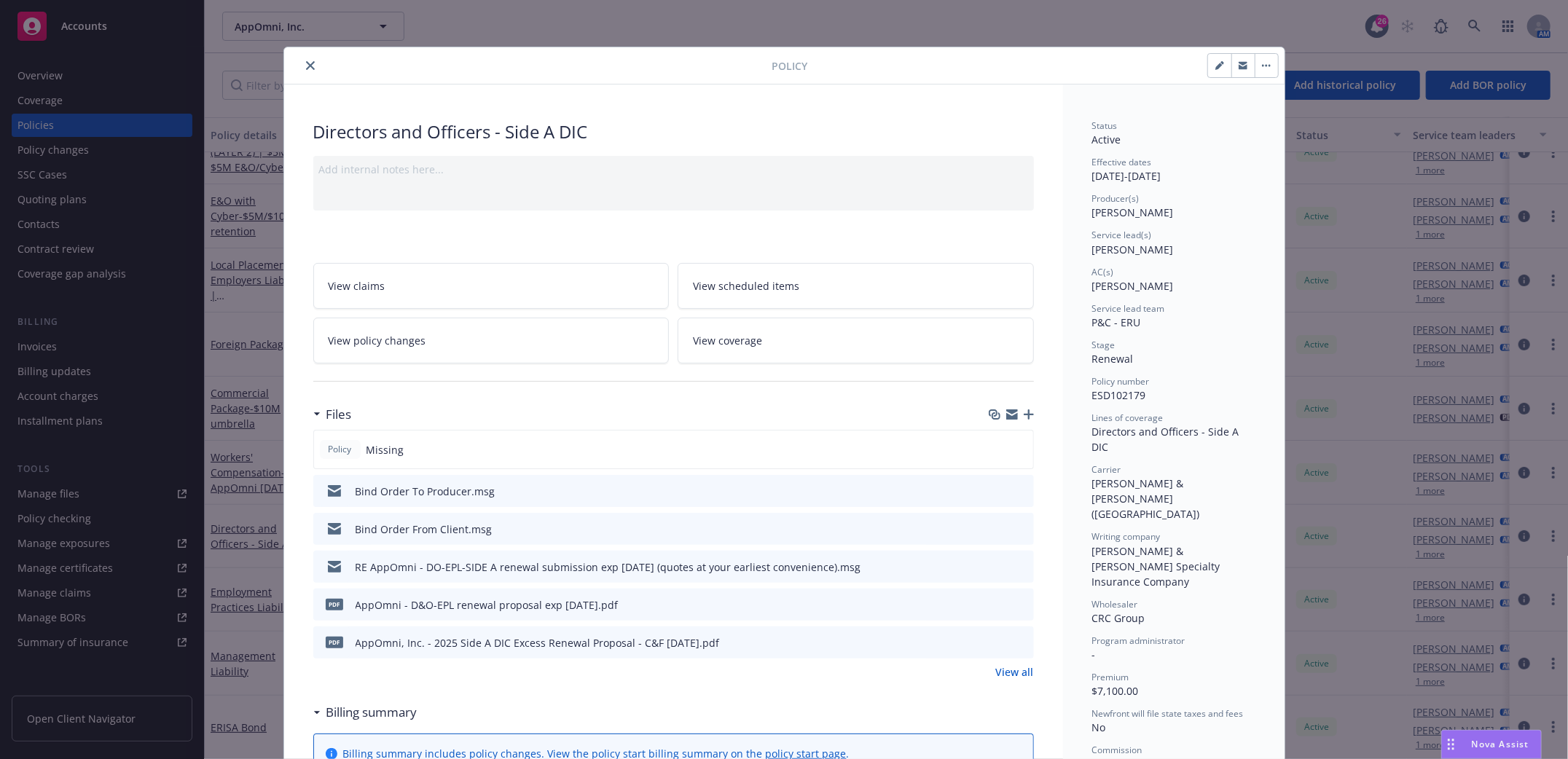
click at [990, 493] on icon "download file" at bounding box center [996, 494] width 12 height 4
click at [301, 59] on button "close" at bounding box center [310, 66] width 18 height 18
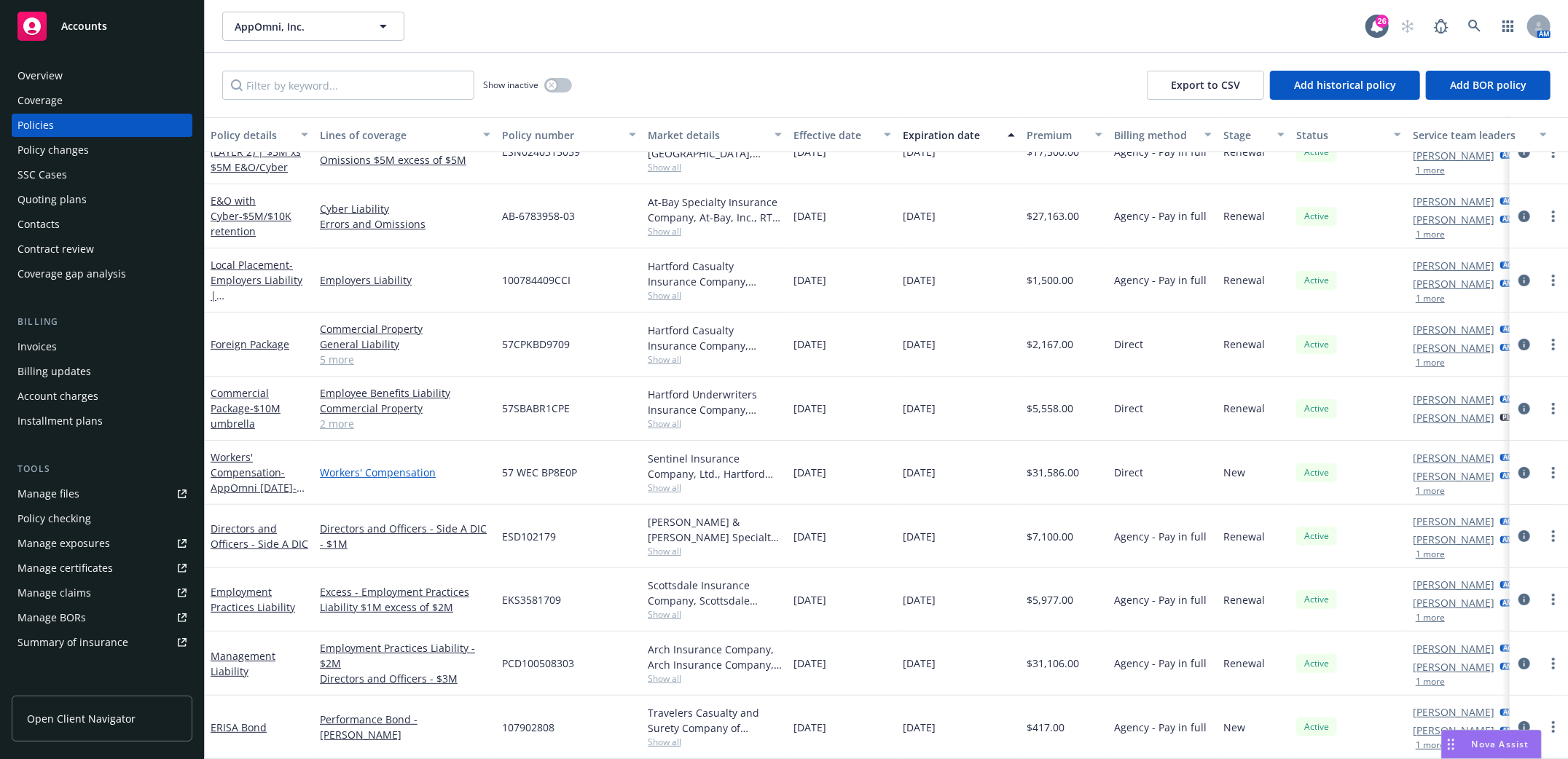
scroll to position [169, 0]
click at [1474, 28] on icon at bounding box center [1474, 25] width 13 height 13
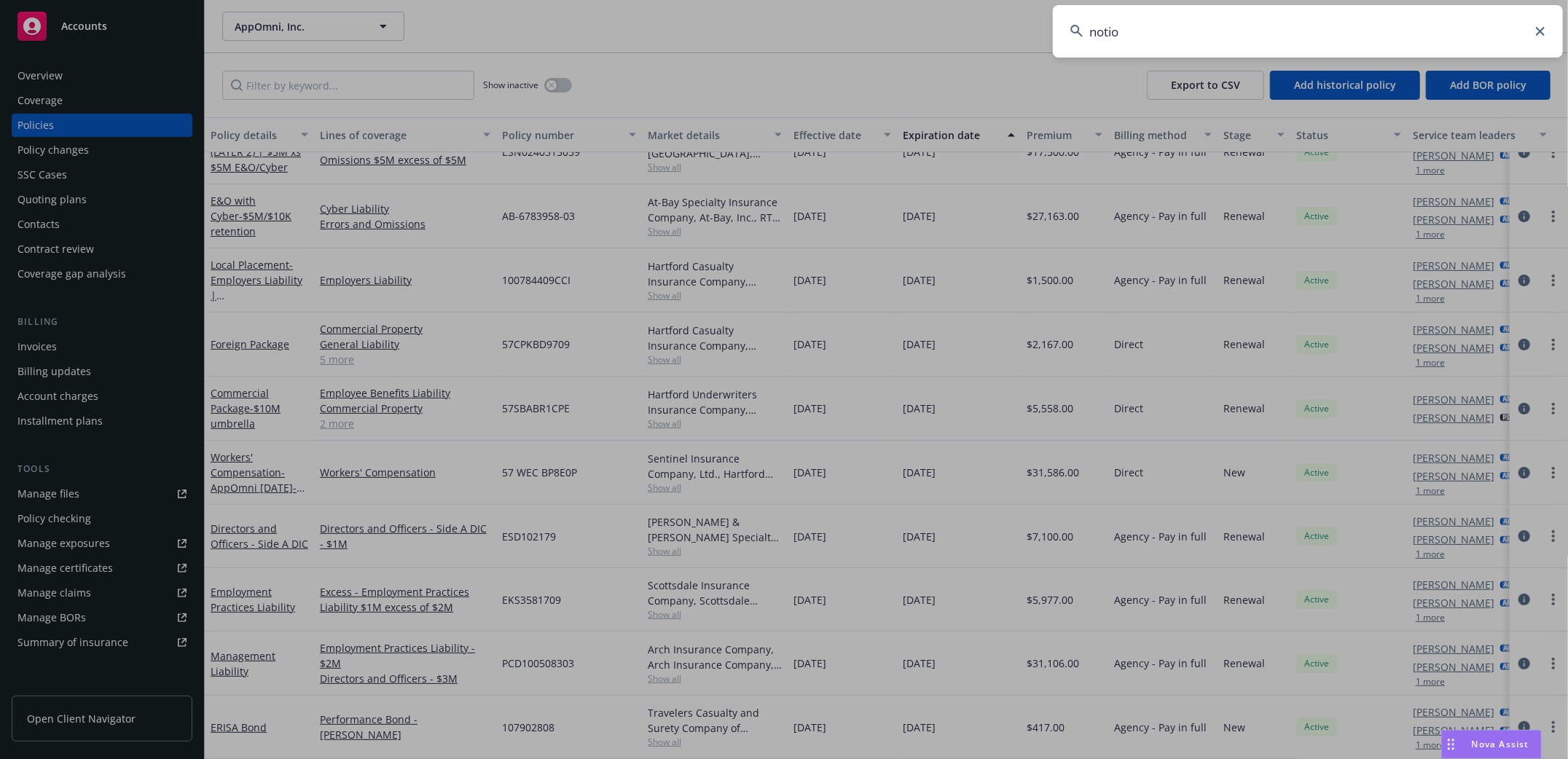
type input "notion"
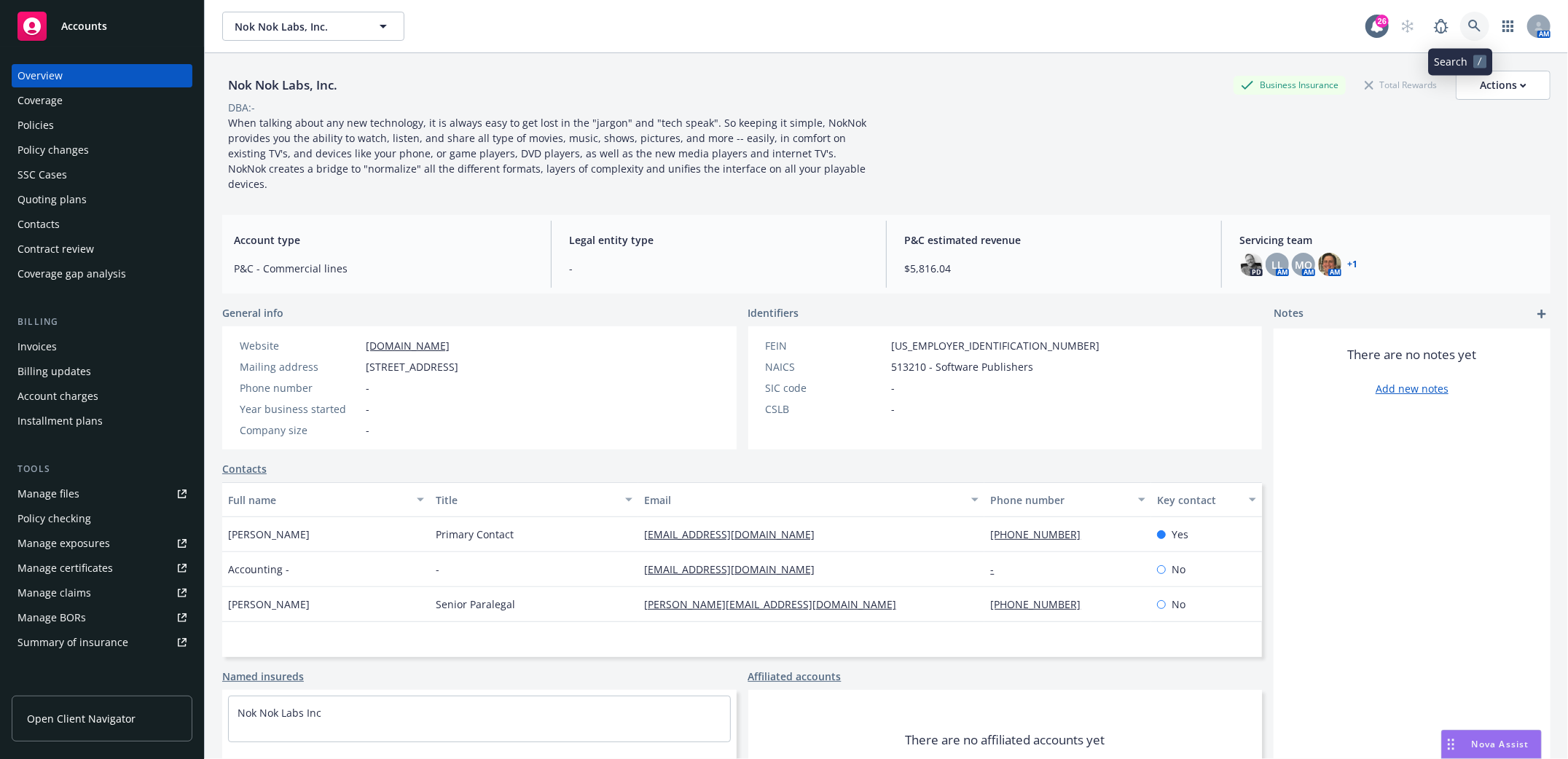
click at [1460, 25] on link at bounding box center [1475, 26] width 29 height 29
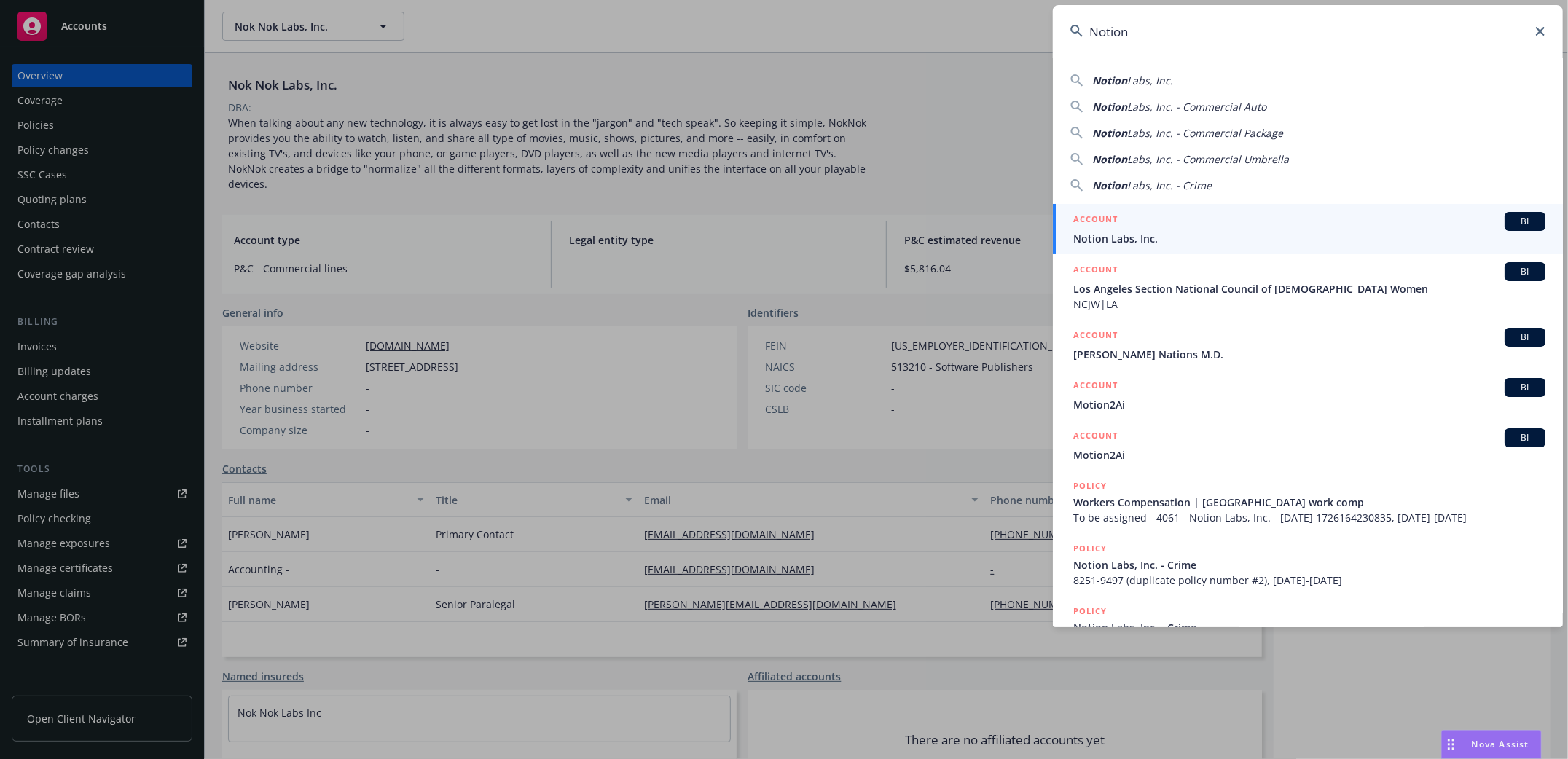
type input "Notion"
click at [1096, 236] on span "Notion Labs, Inc." at bounding box center [1309, 238] width 472 height 16
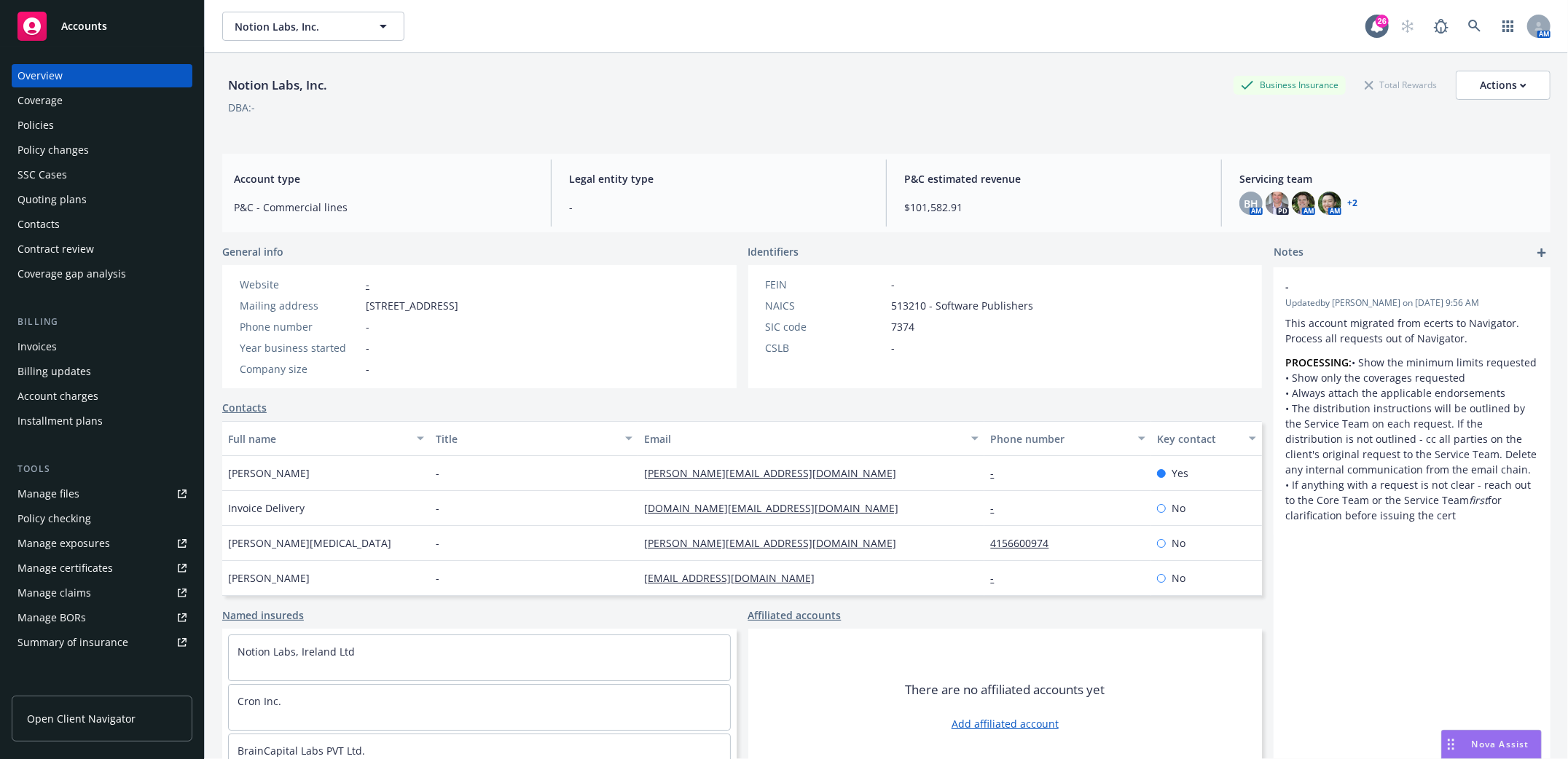
click at [43, 122] on div "Policies" at bounding box center [35, 126] width 36 height 24
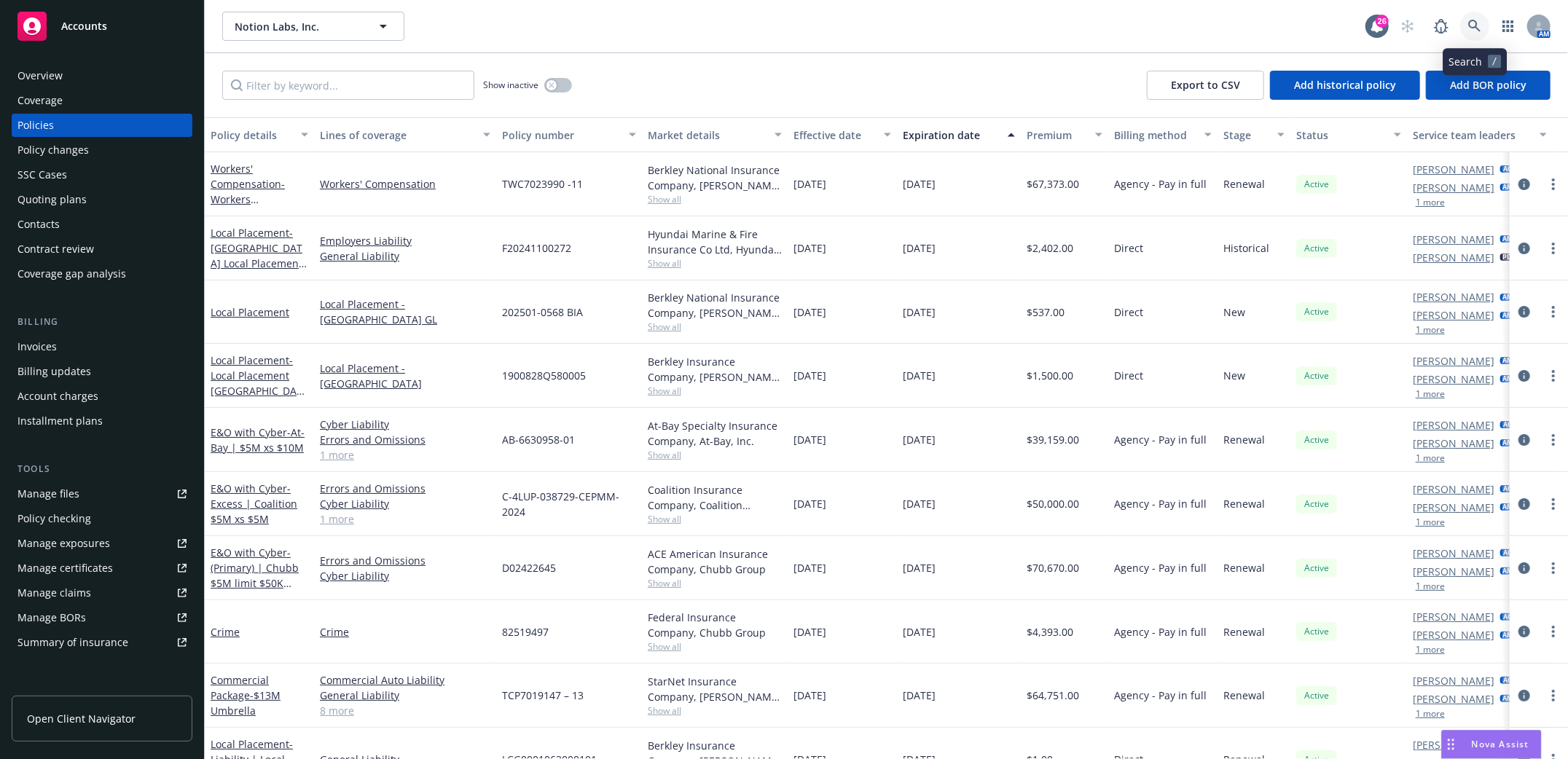
click at [1473, 27] on icon at bounding box center [1474, 25] width 13 height 13
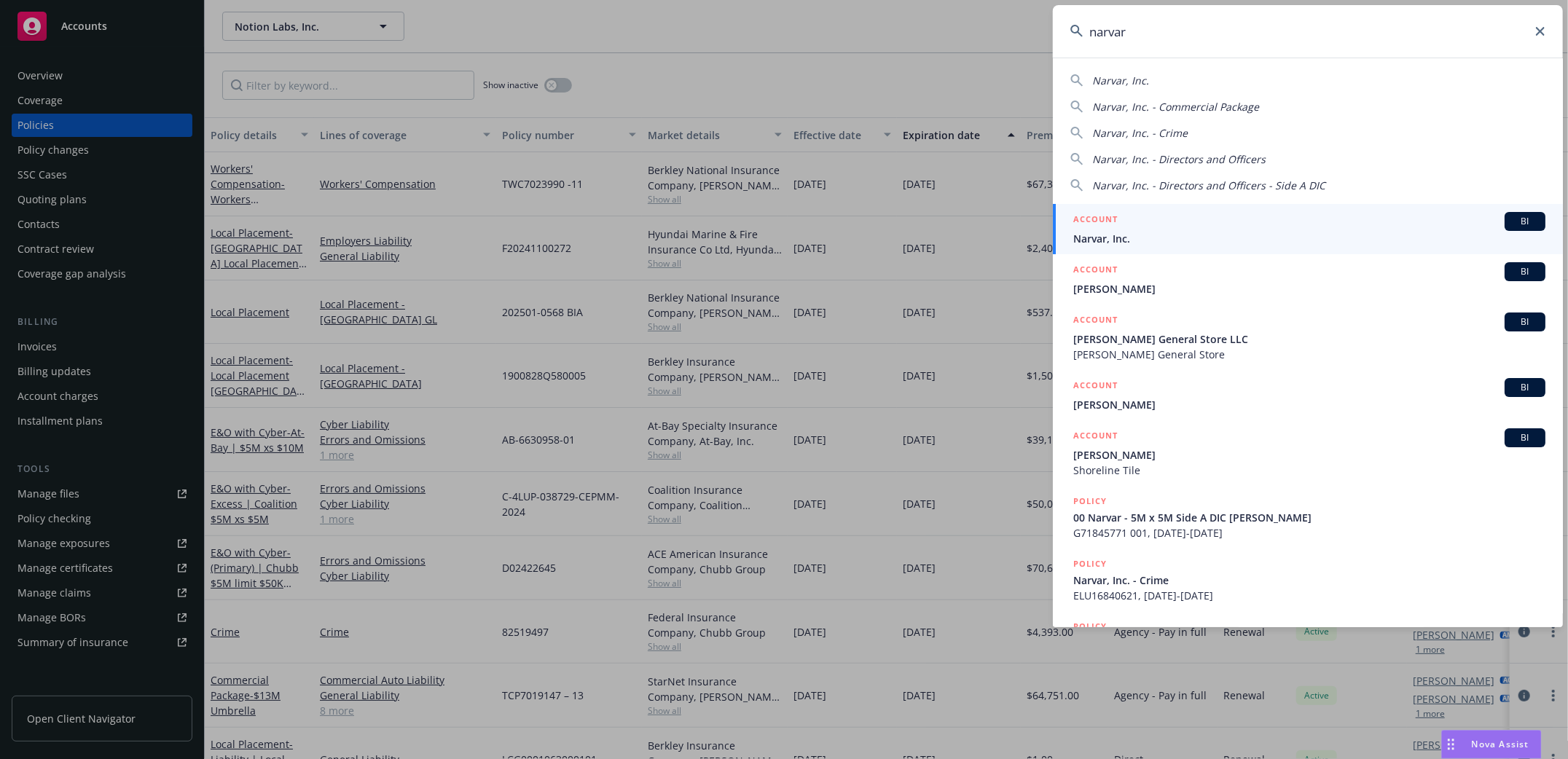
type input "narvar"
click at [1094, 232] on span "Narvar, Inc." at bounding box center [1309, 238] width 472 height 16
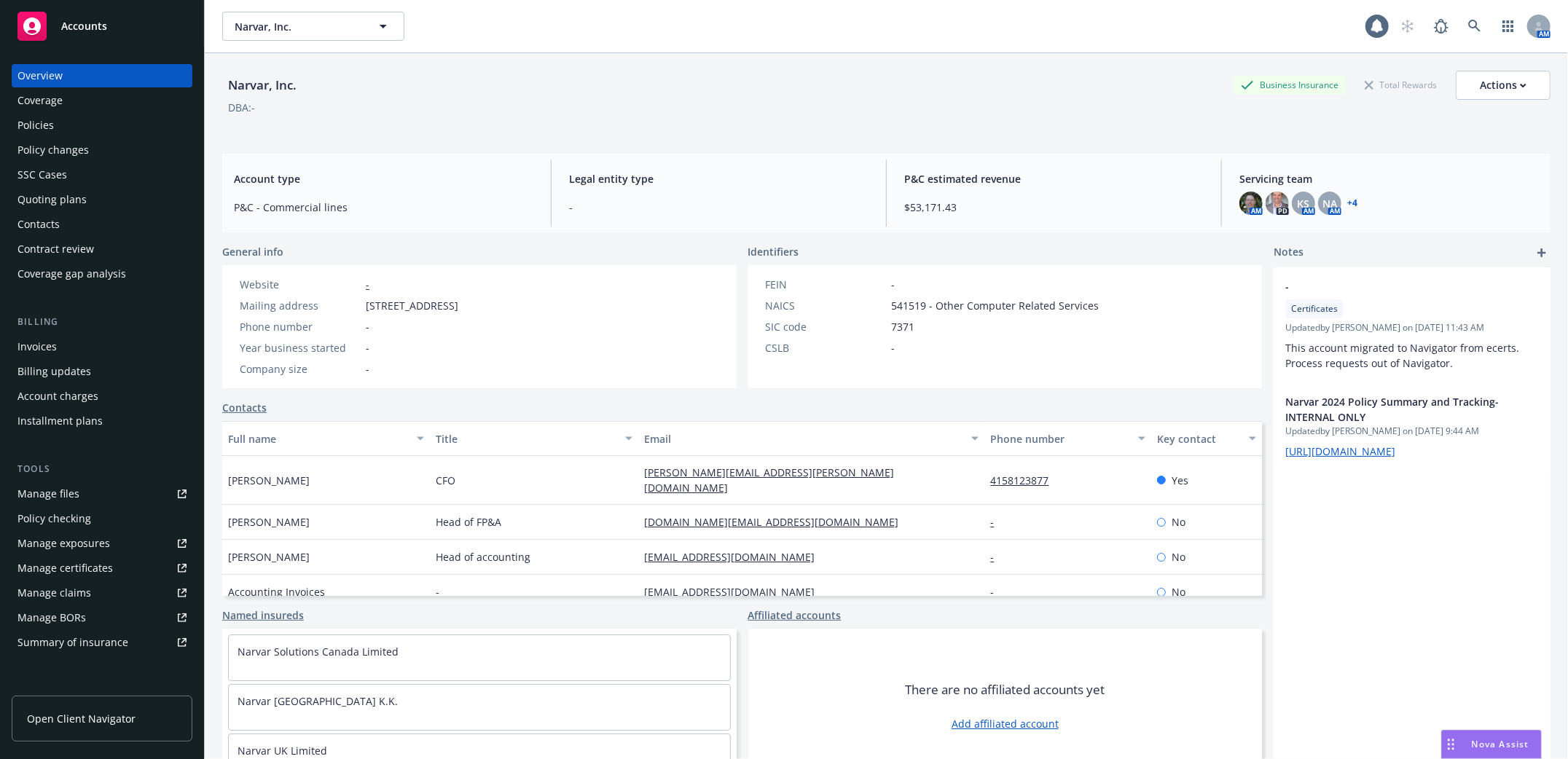
click at [39, 122] on div "Policies" at bounding box center [35, 126] width 36 height 24
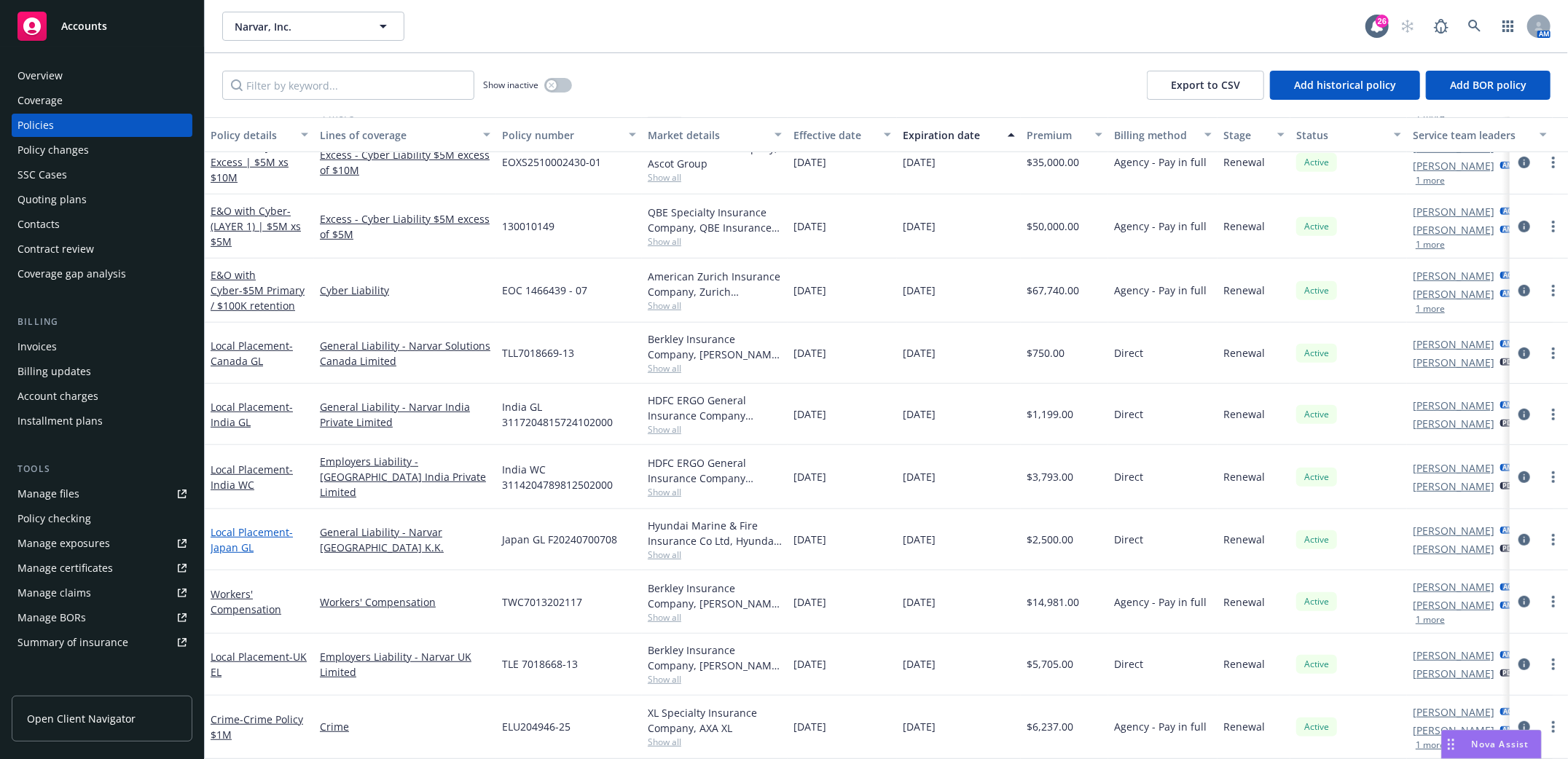
scroll to position [505, 0]
click at [240, 338] on link "Local Placement - Canada GL" at bounding box center [252, 353] width 82 height 29
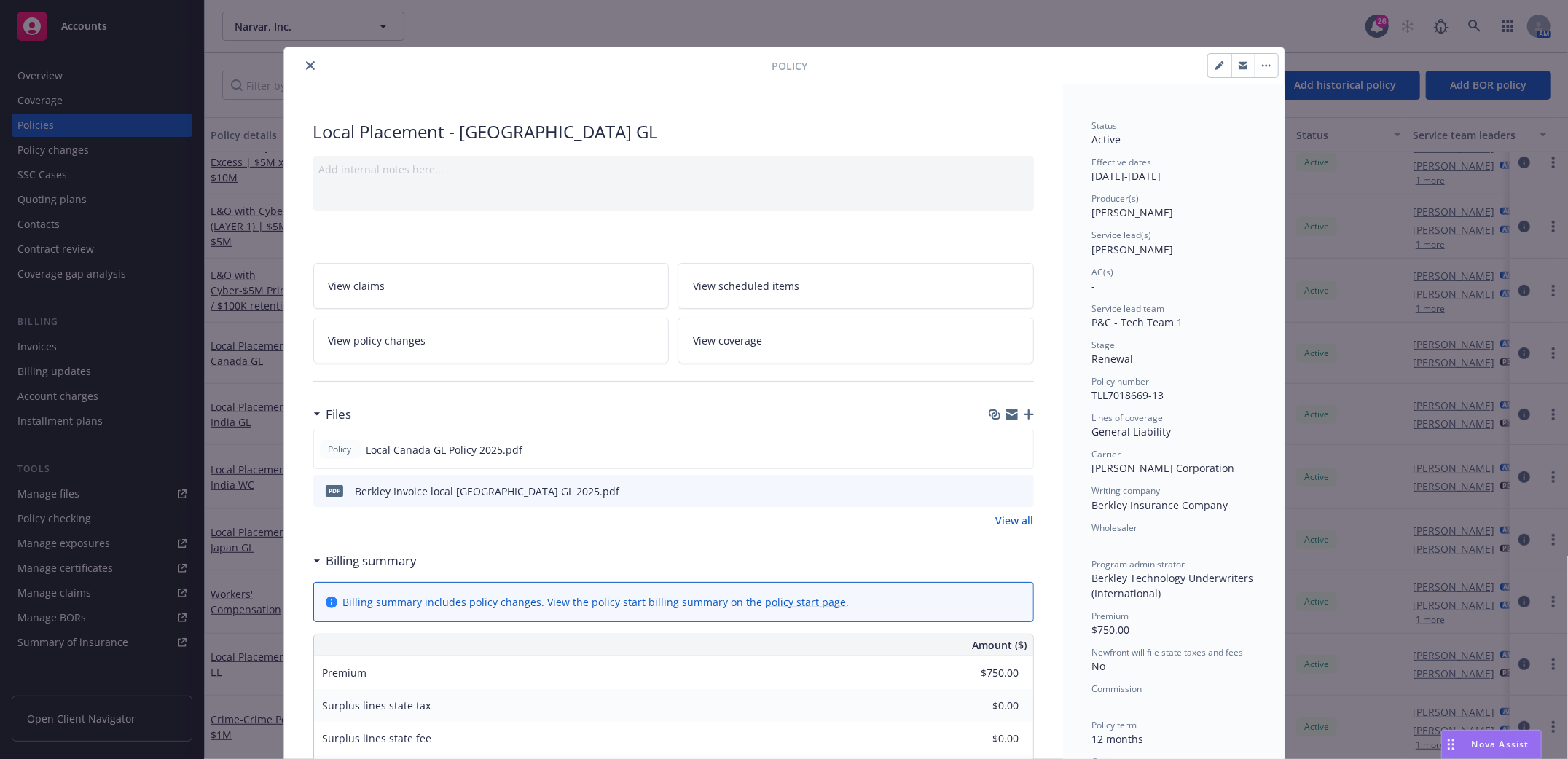
click at [306, 69] on icon "close" at bounding box center [310, 65] width 9 height 9
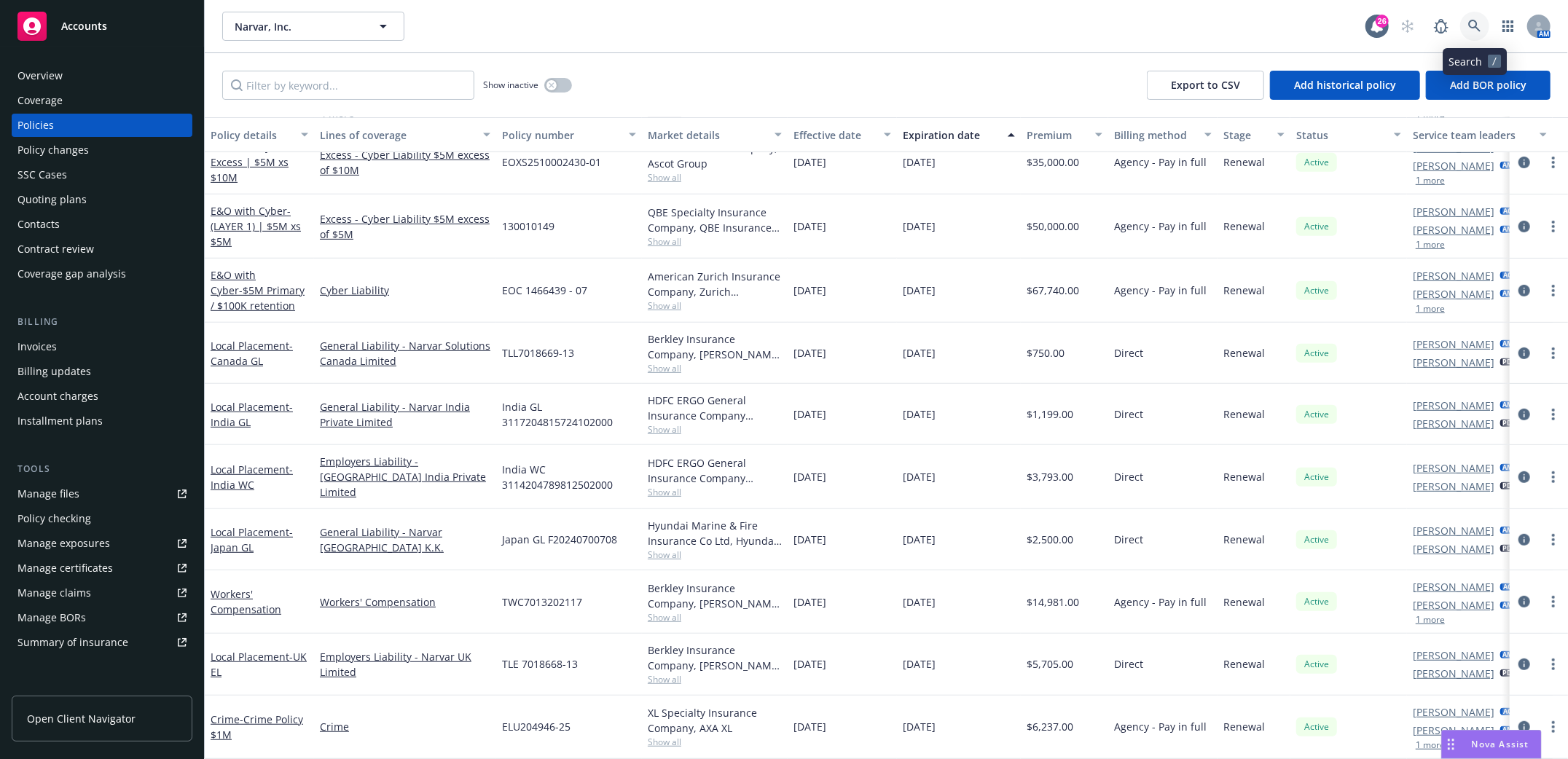
click at [1475, 29] on icon at bounding box center [1474, 25] width 13 height 13
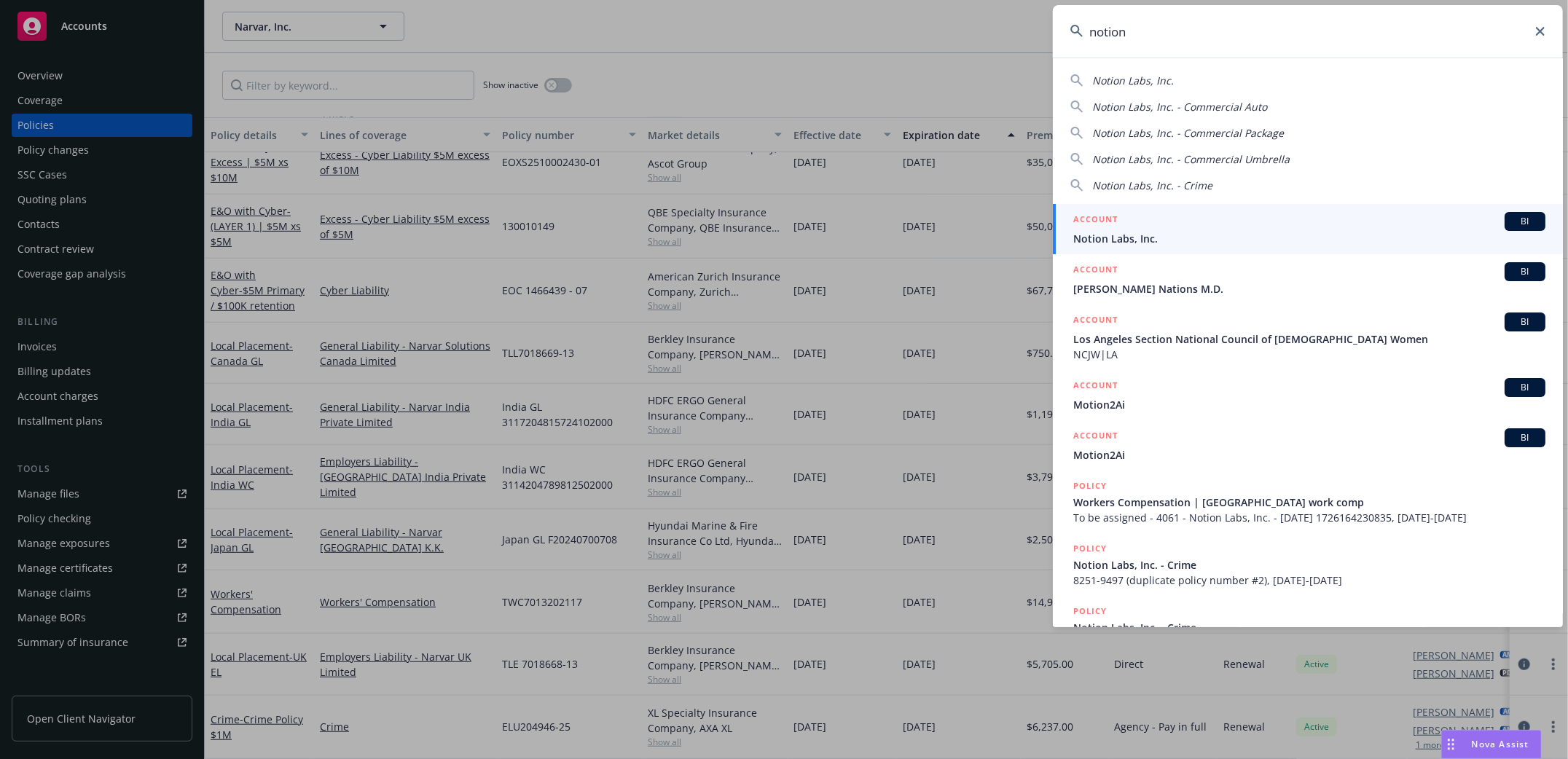
type input "notion"
click at [1120, 236] on span "Notion Labs, Inc." at bounding box center [1309, 238] width 472 height 16
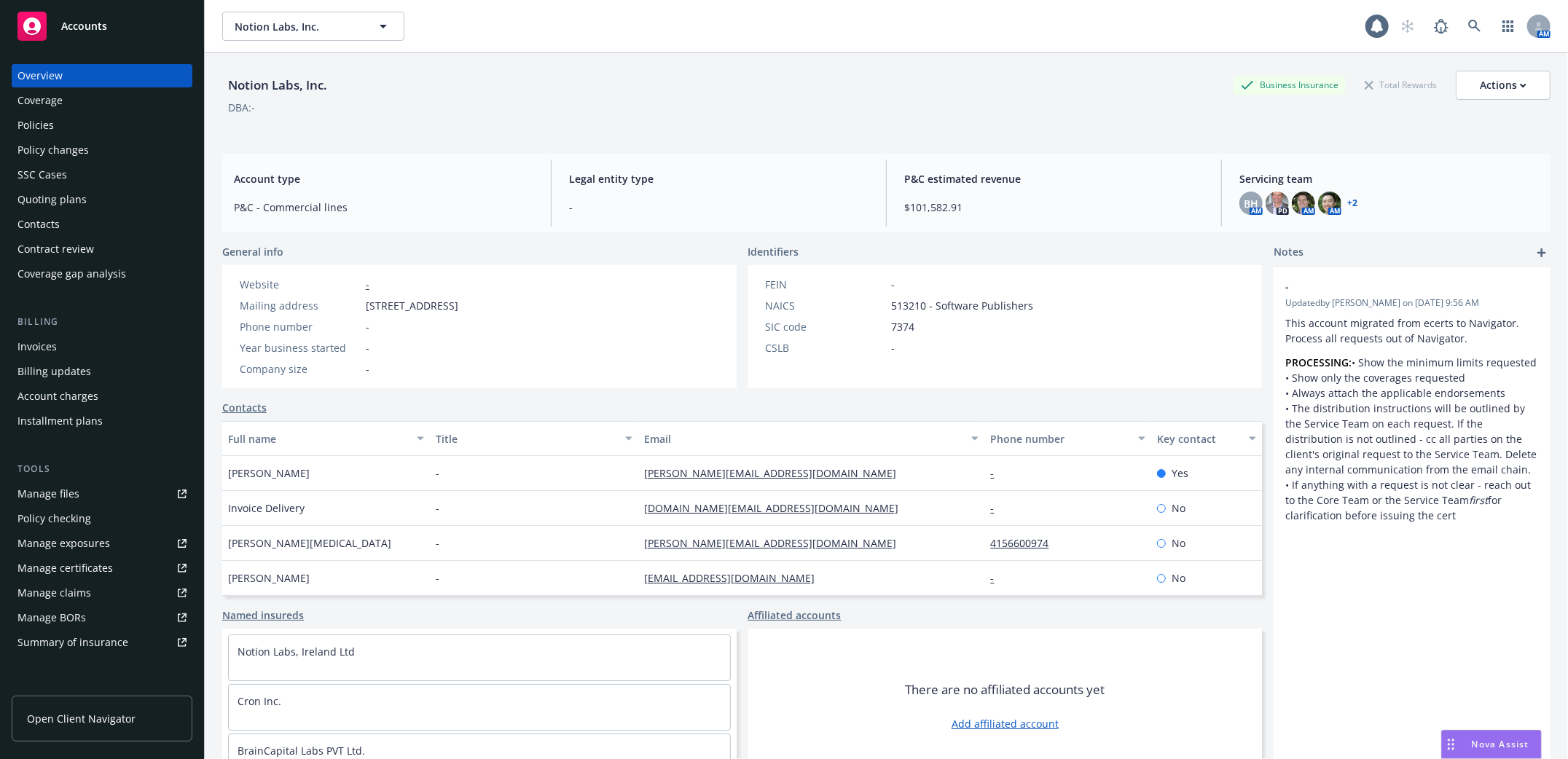
click at [23, 127] on div "Policies" at bounding box center [35, 126] width 36 height 24
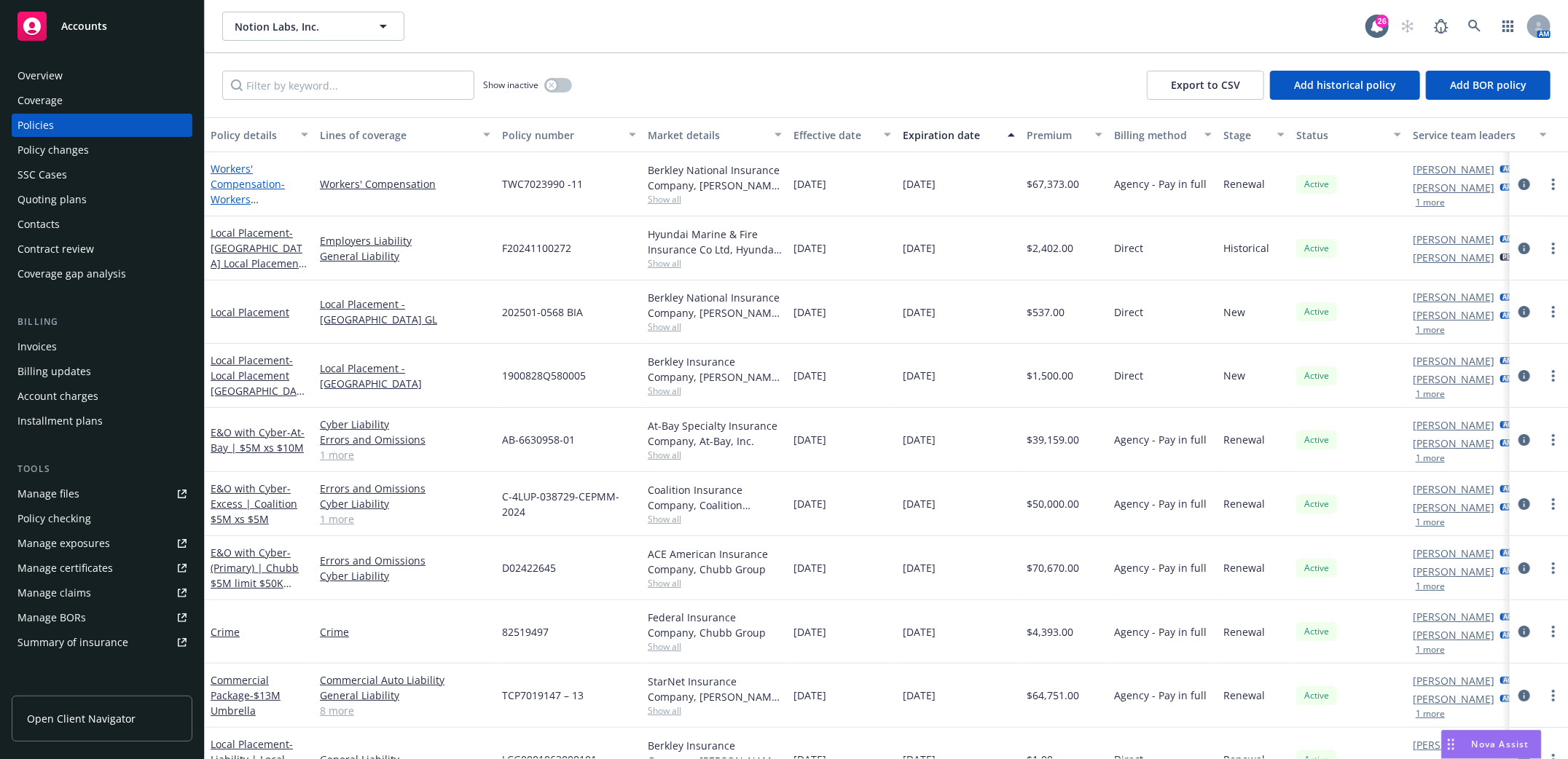
click at [254, 181] on link "Workers' Compensation - Workers Compensation 2024-2025" at bounding box center [248, 199] width 75 height 75
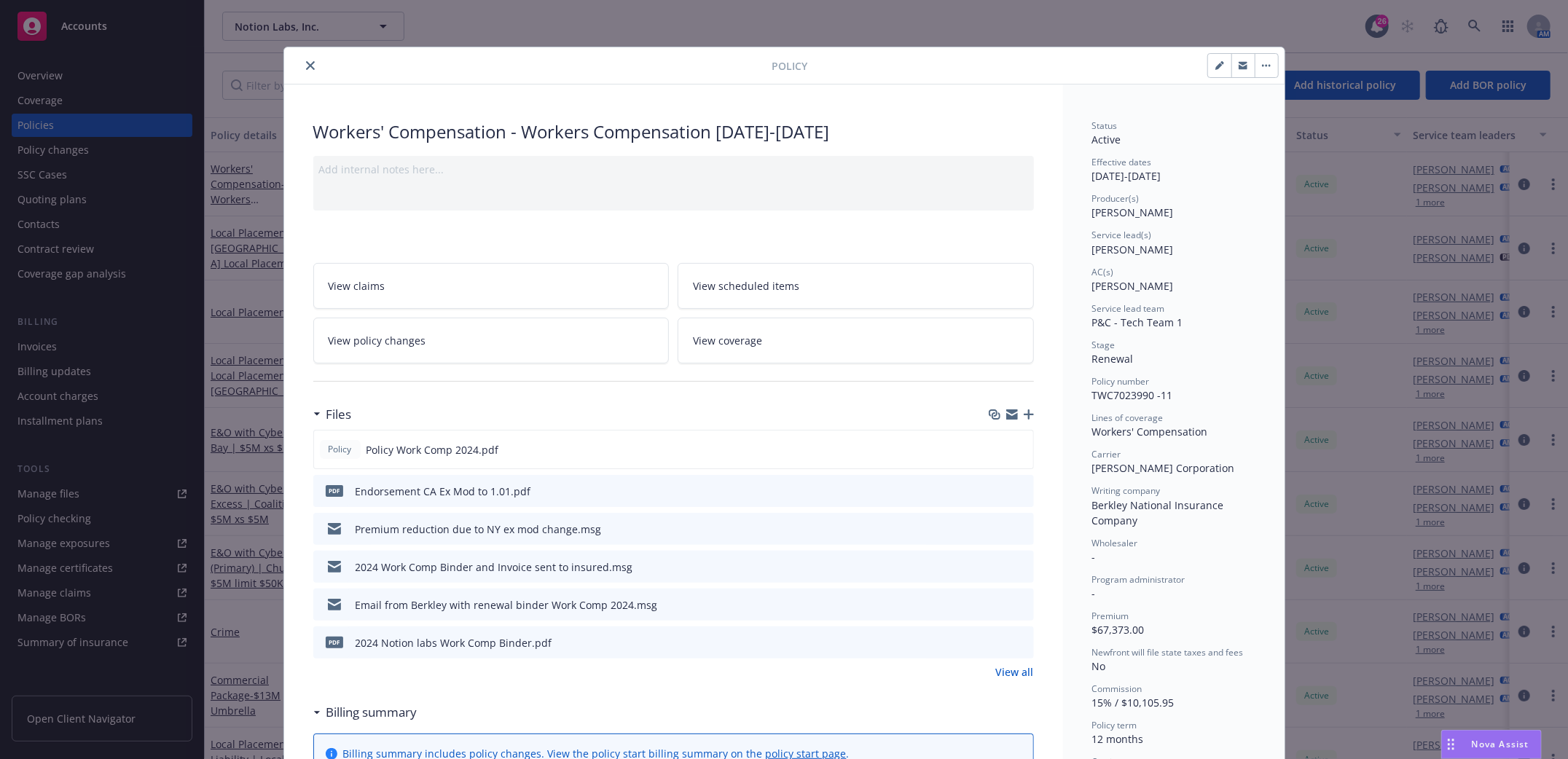
click at [306, 62] on icon "close" at bounding box center [310, 65] width 9 height 9
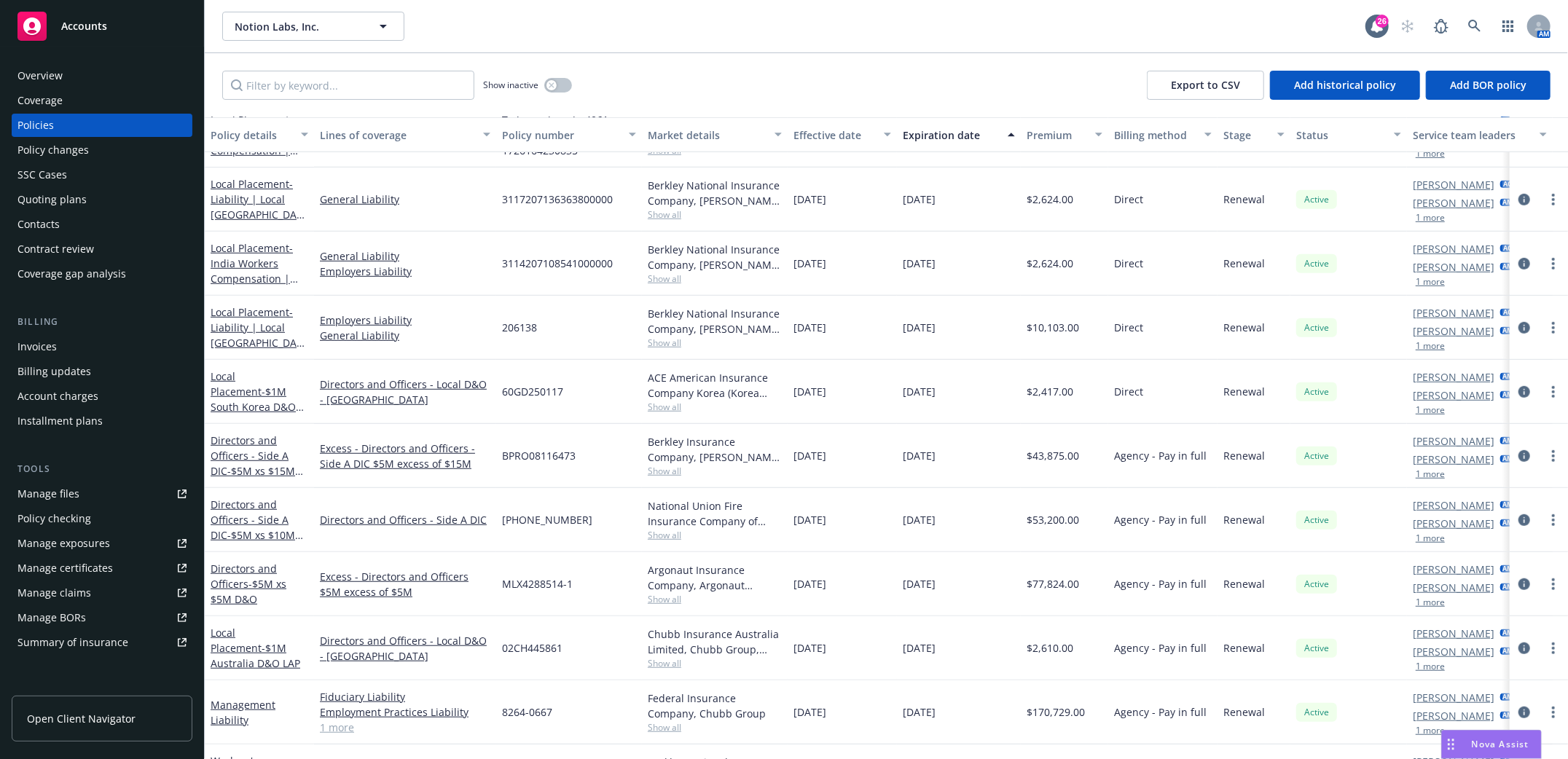
scroll to position [696, 0]
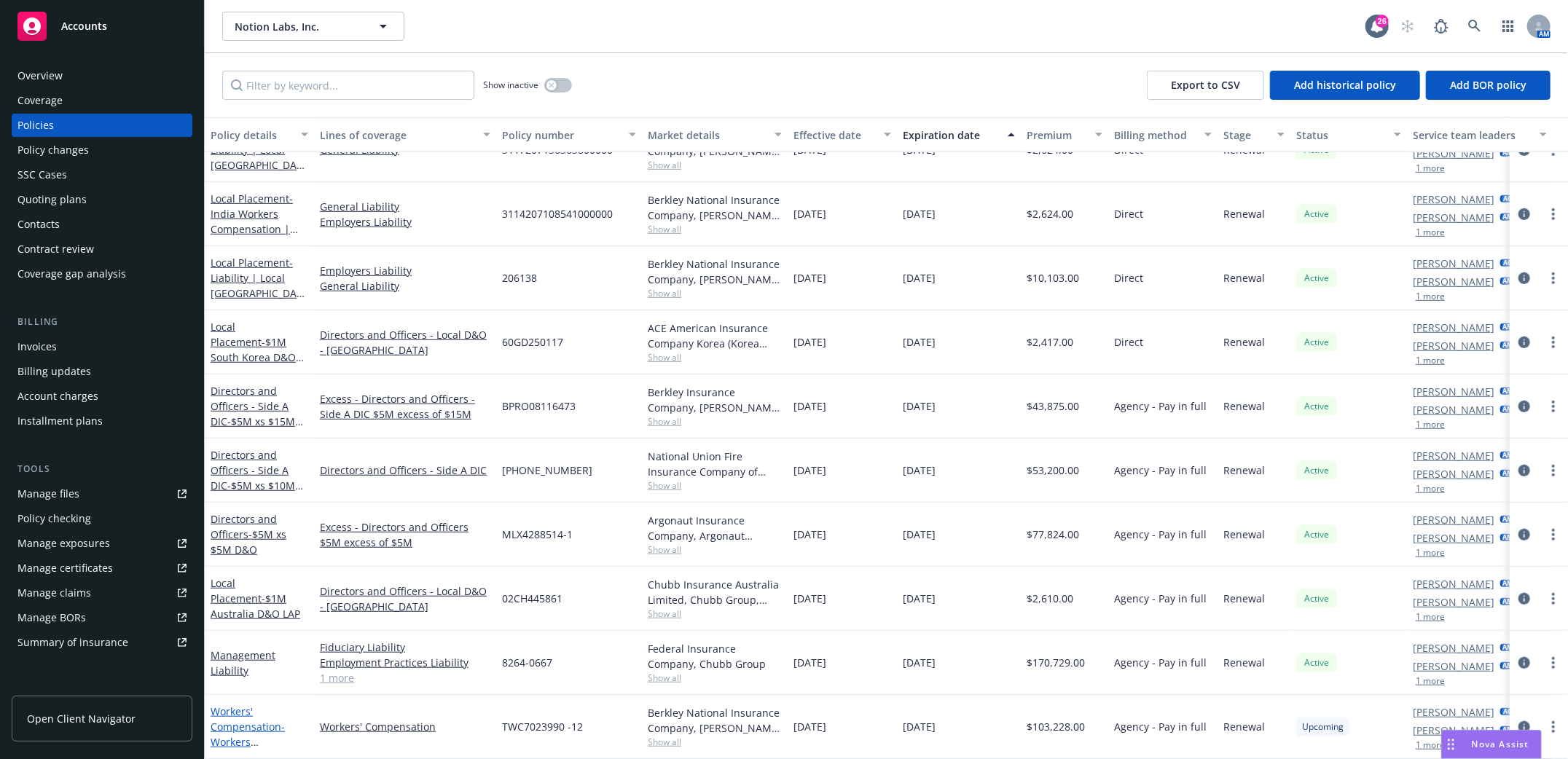
click at [235, 708] on link "Workers' Compensation - Workers Compensation 2024-2025" at bounding box center [248, 741] width 75 height 75
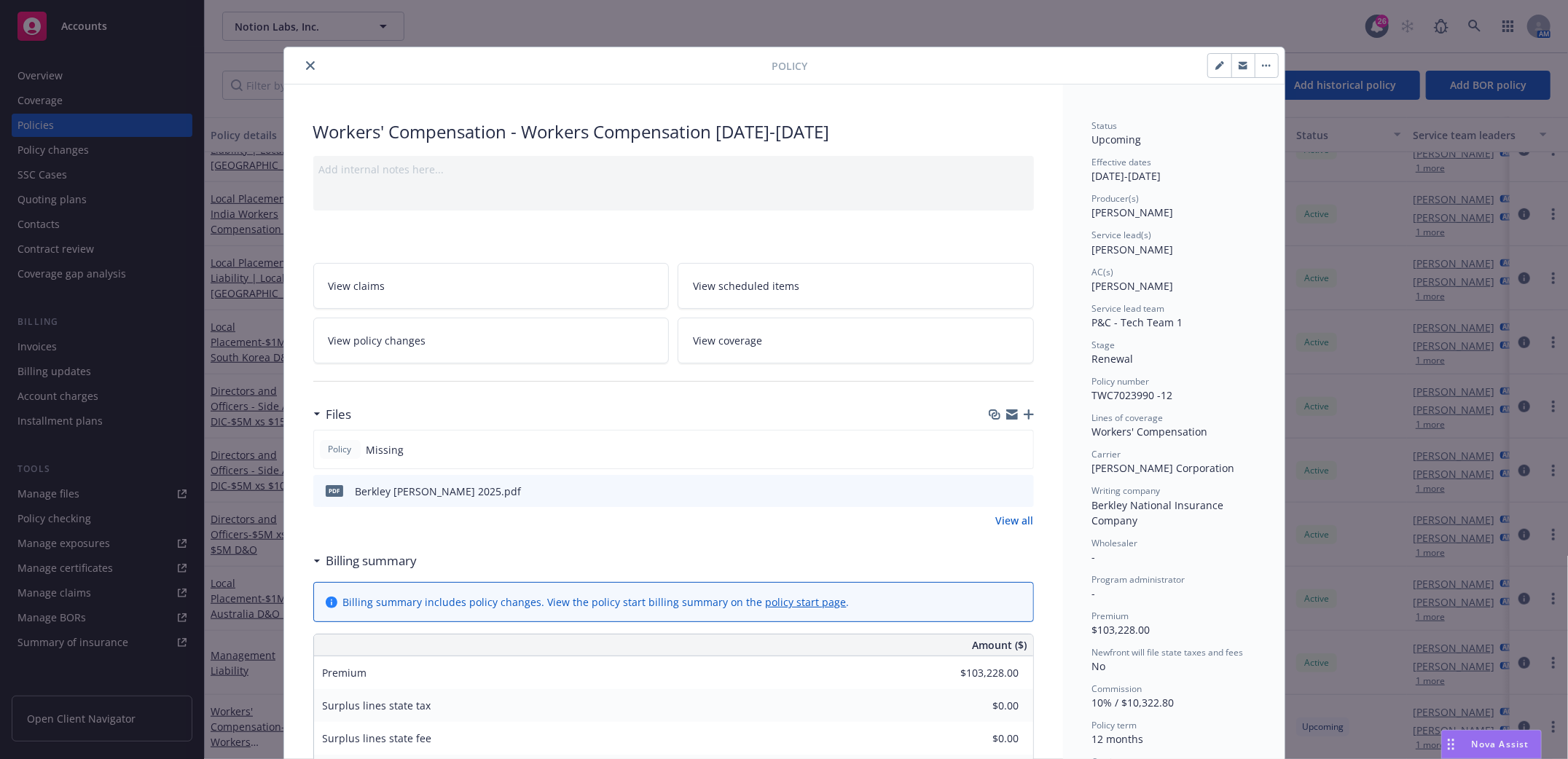
click at [1023, 416] on icon "button" at bounding box center [1028, 414] width 10 height 10
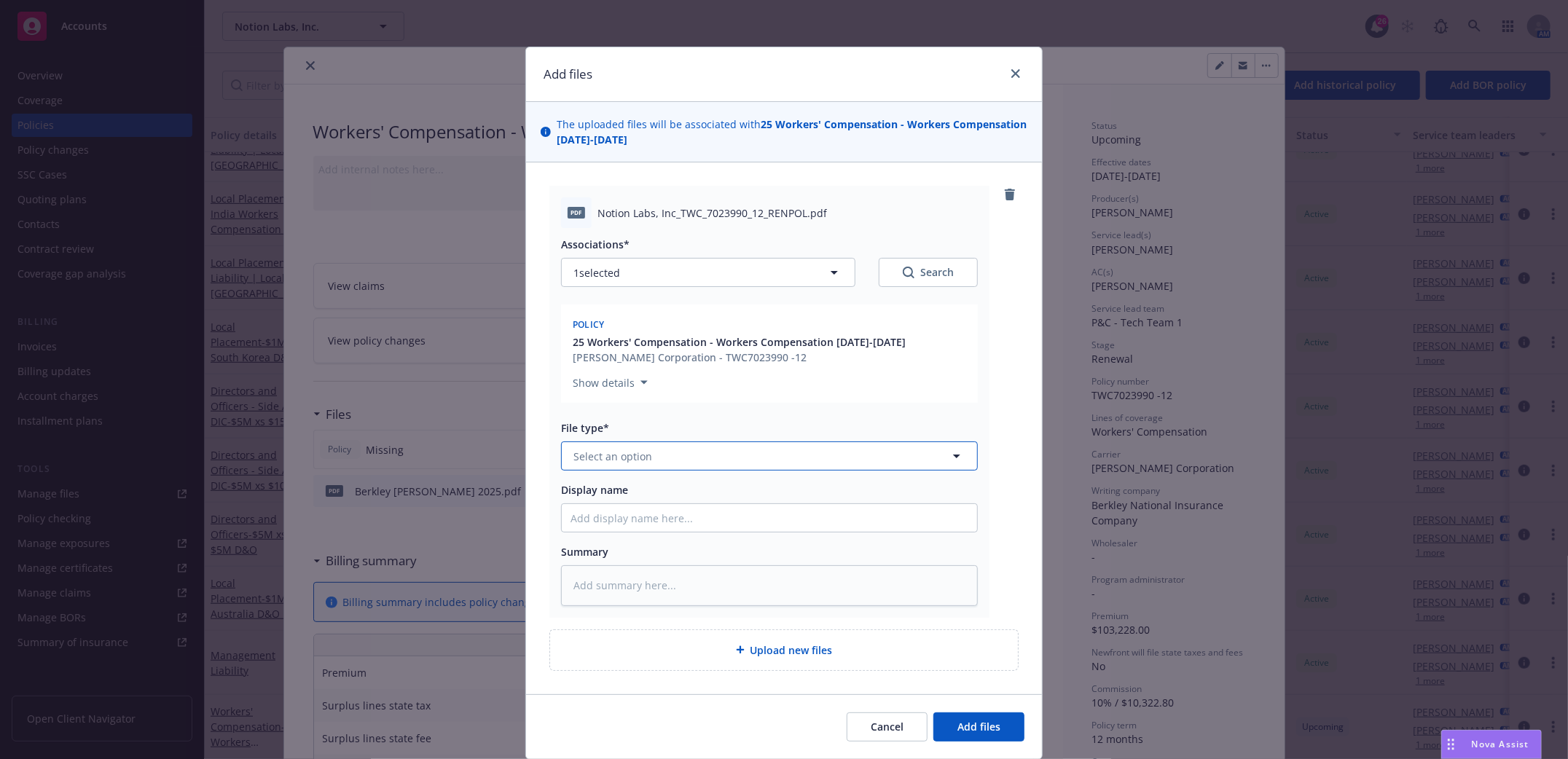
click at [762, 456] on button "Select an option" at bounding box center [769, 456] width 417 height 29
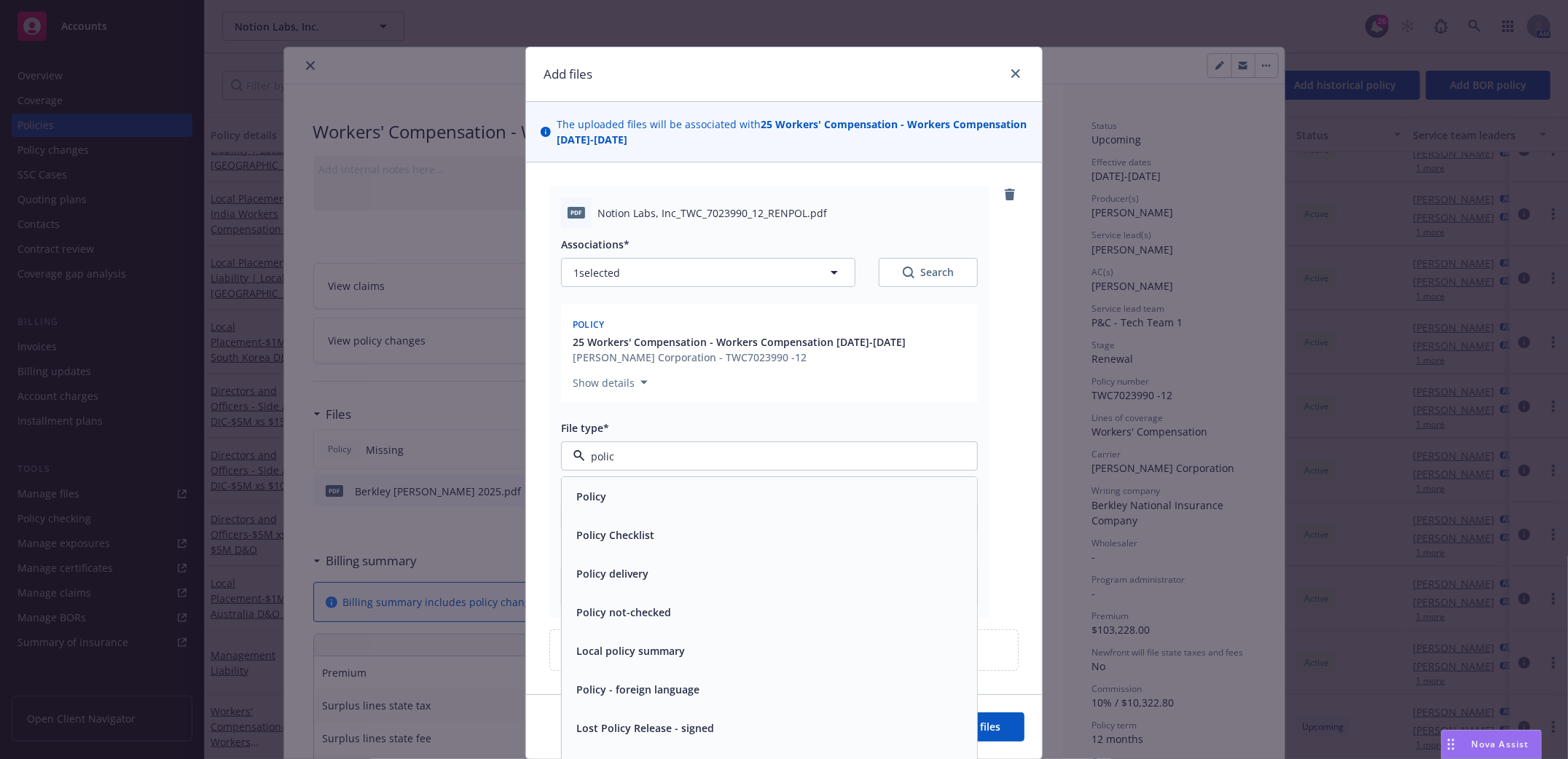
type input "policy"
drag, startPoint x: 604, startPoint y: 503, endPoint x: 601, endPoint y: 517, distance: 14.3
click at [601, 505] on div "Policy" at bounding box center [768, 497] width 397 height 22
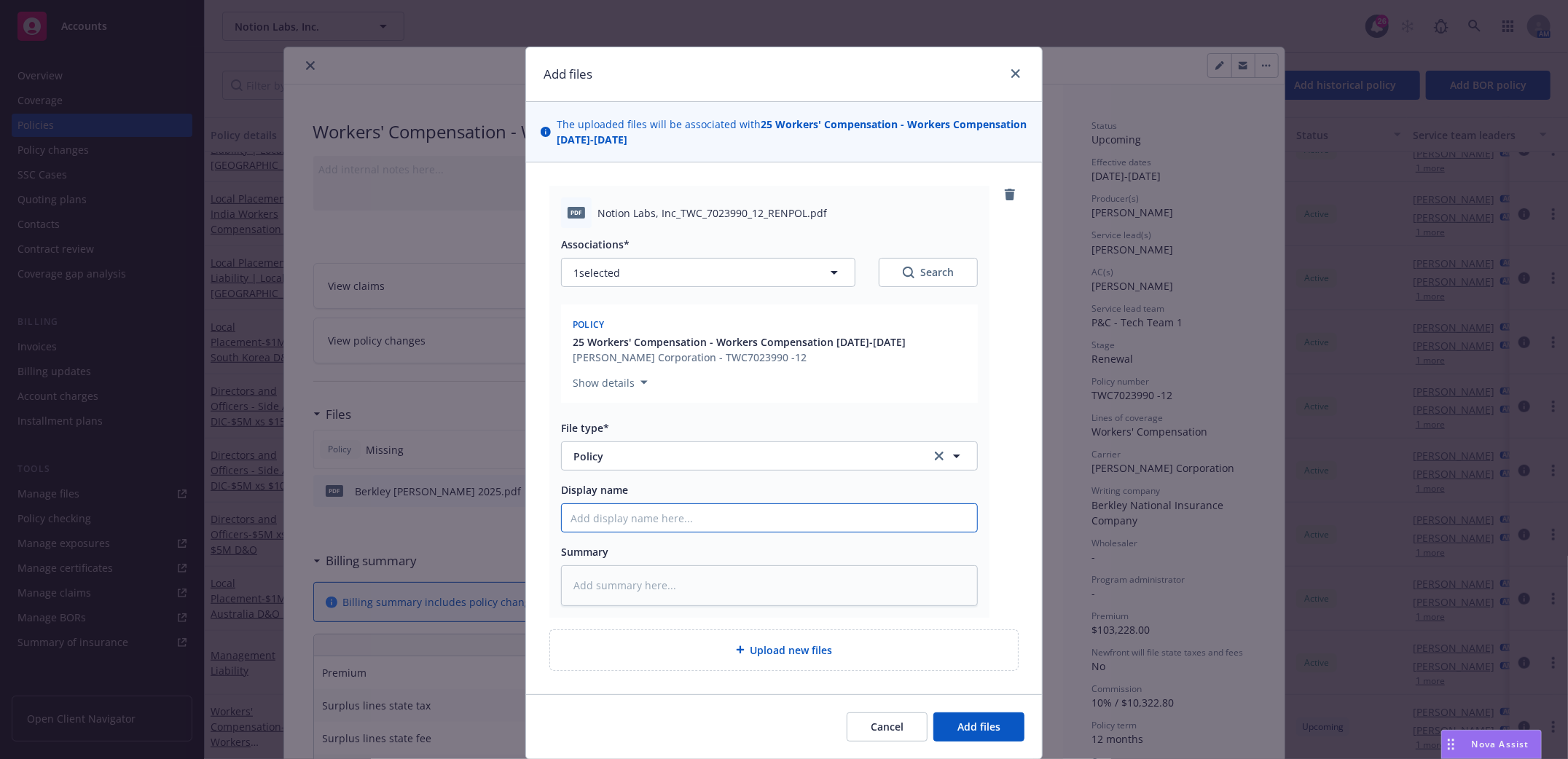
click at [603, 523] on input "Display name" at bounding box center [768, 518] width 415 height 27
type textarea "x"
type input "W"
type textarea "x"
type input "WC"
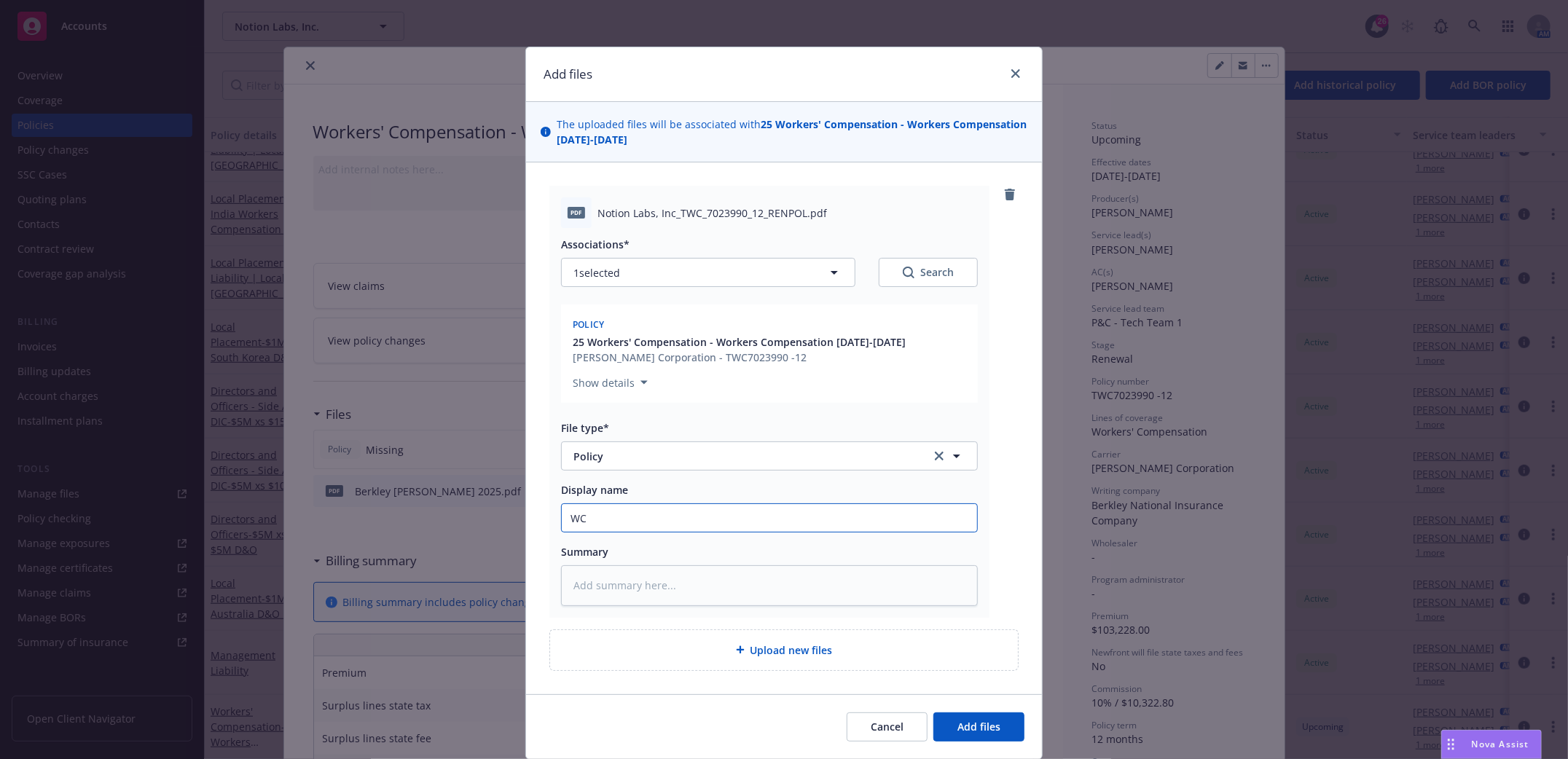
type textarea "x"
type input "WC"
type textarea "x"
type input "WC P"
type textarea "x"
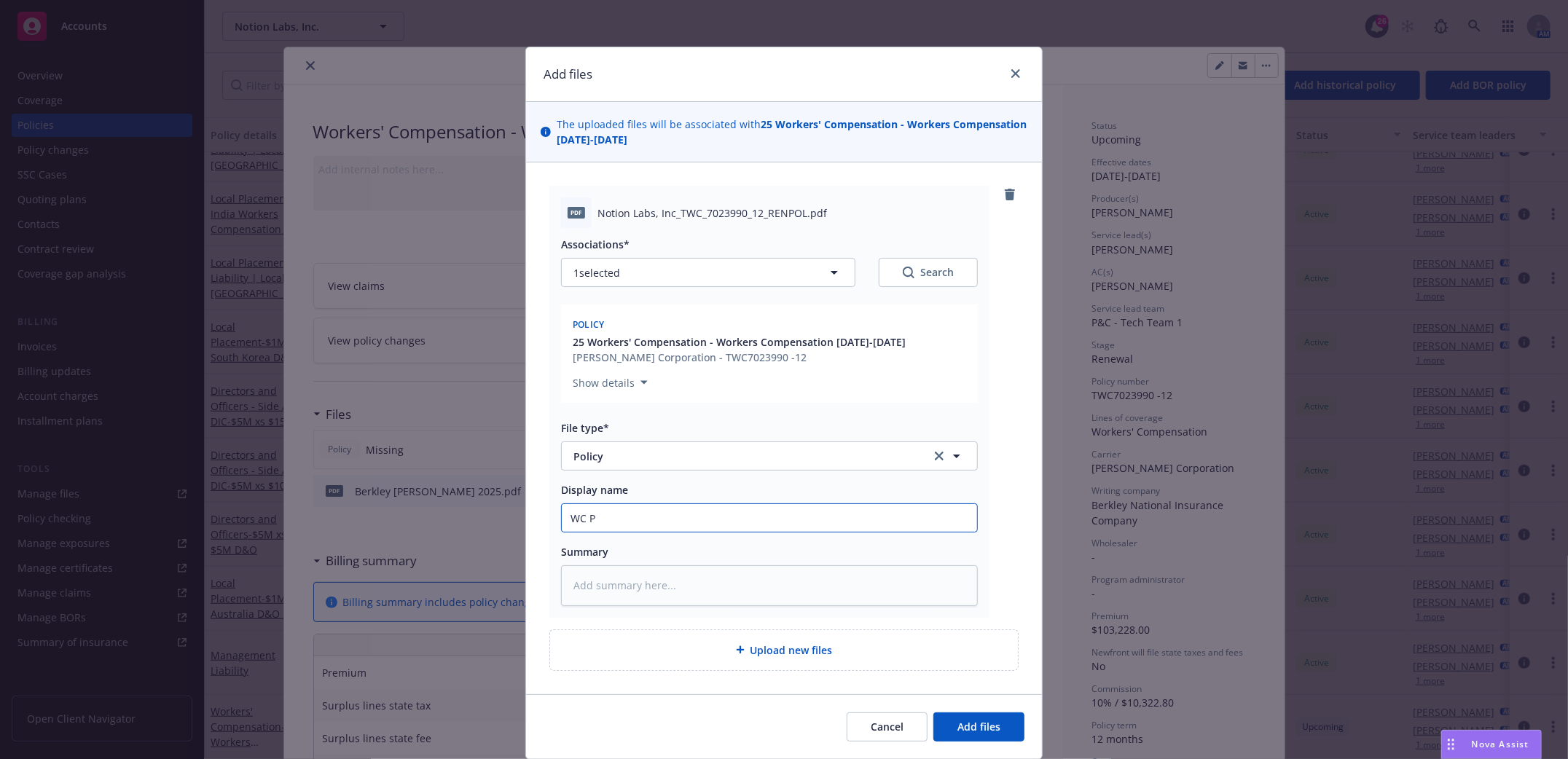
type input "WC Po"
type textarea "x"
type input "WC Pol"
type textarea "x"
type input "WC Poli"
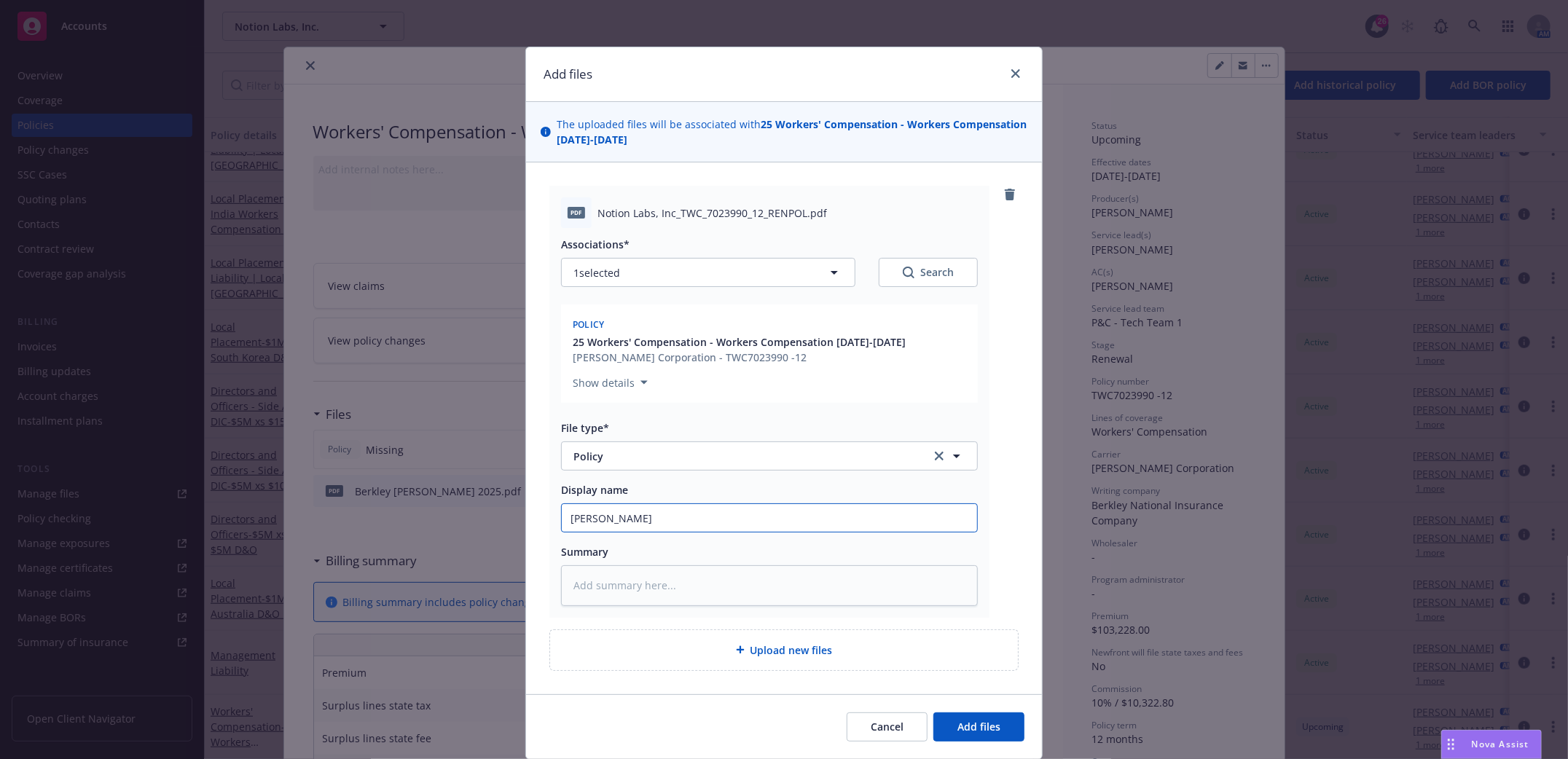
type textarea "x"
type input "WC Polic"
type textarea "x"
type input "WC Policy"
type textarea "x"
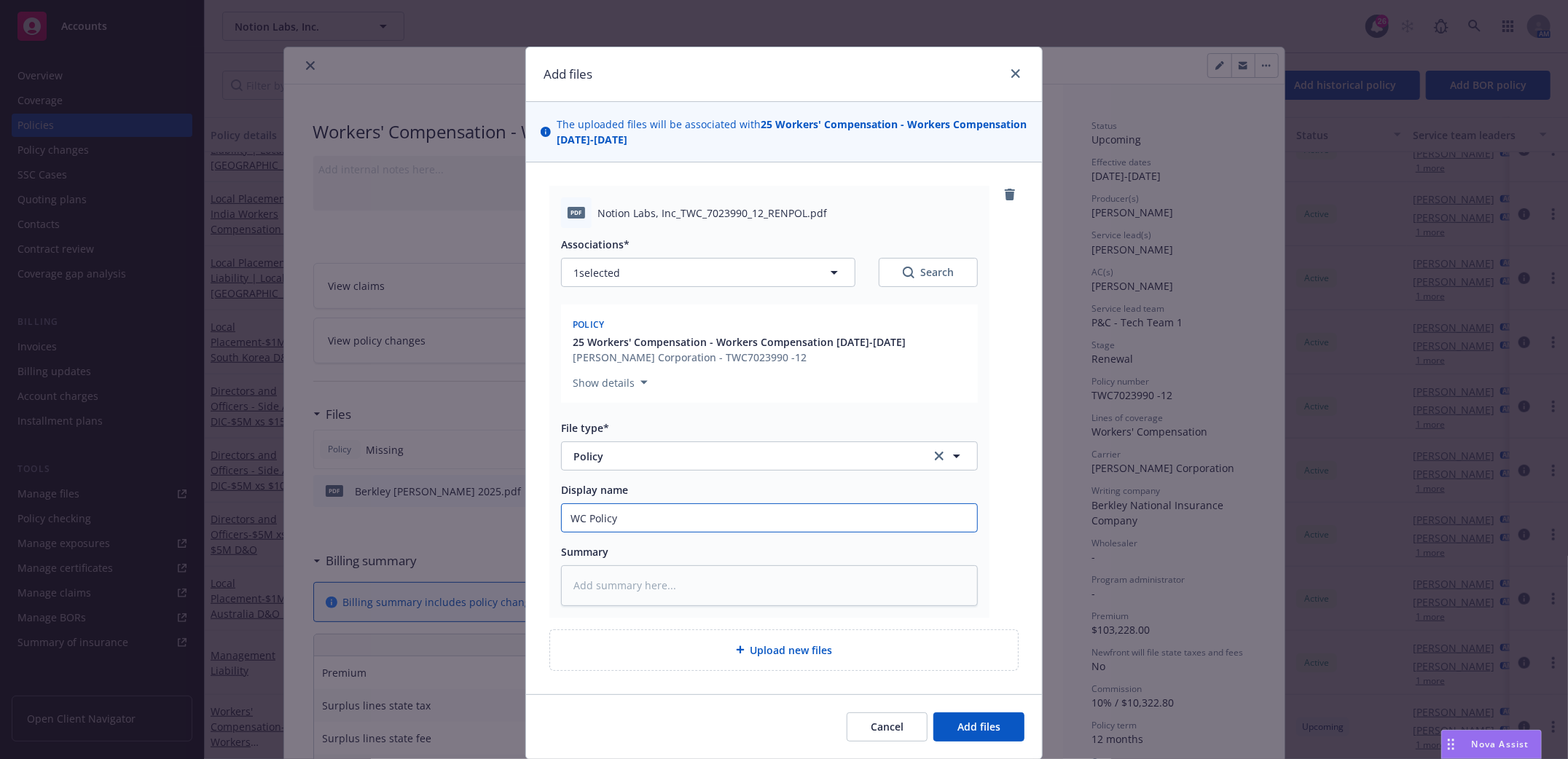
type input "WC Policy"
type textarea "x"
type input "WC Policy 2"
type textarea "x"
type input "WC Policy 20"
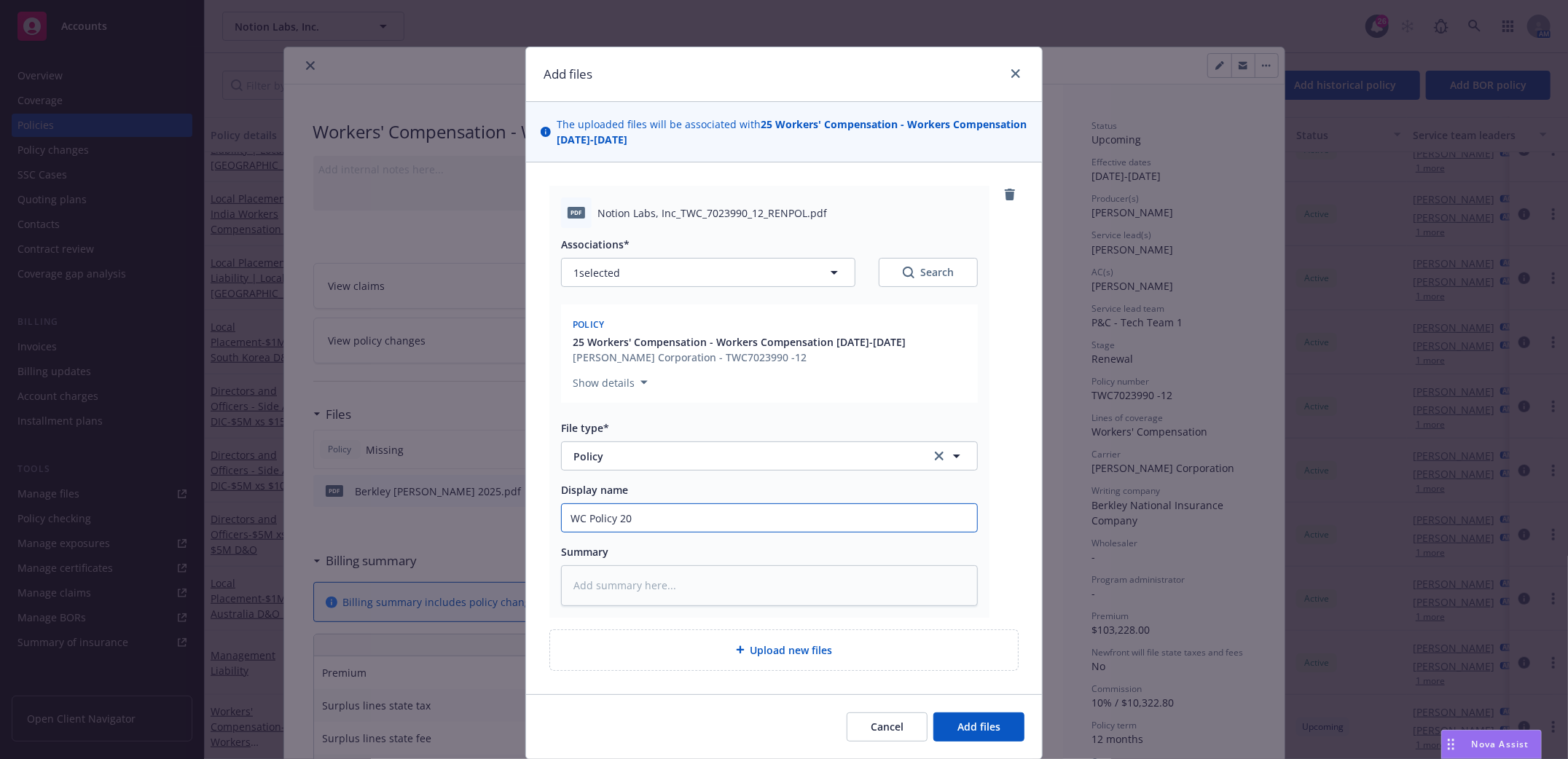
type textarea "x"
type input "WC Policy 202"
type textarea "x"
type input "WC Policy 2025"
type textarea "x"
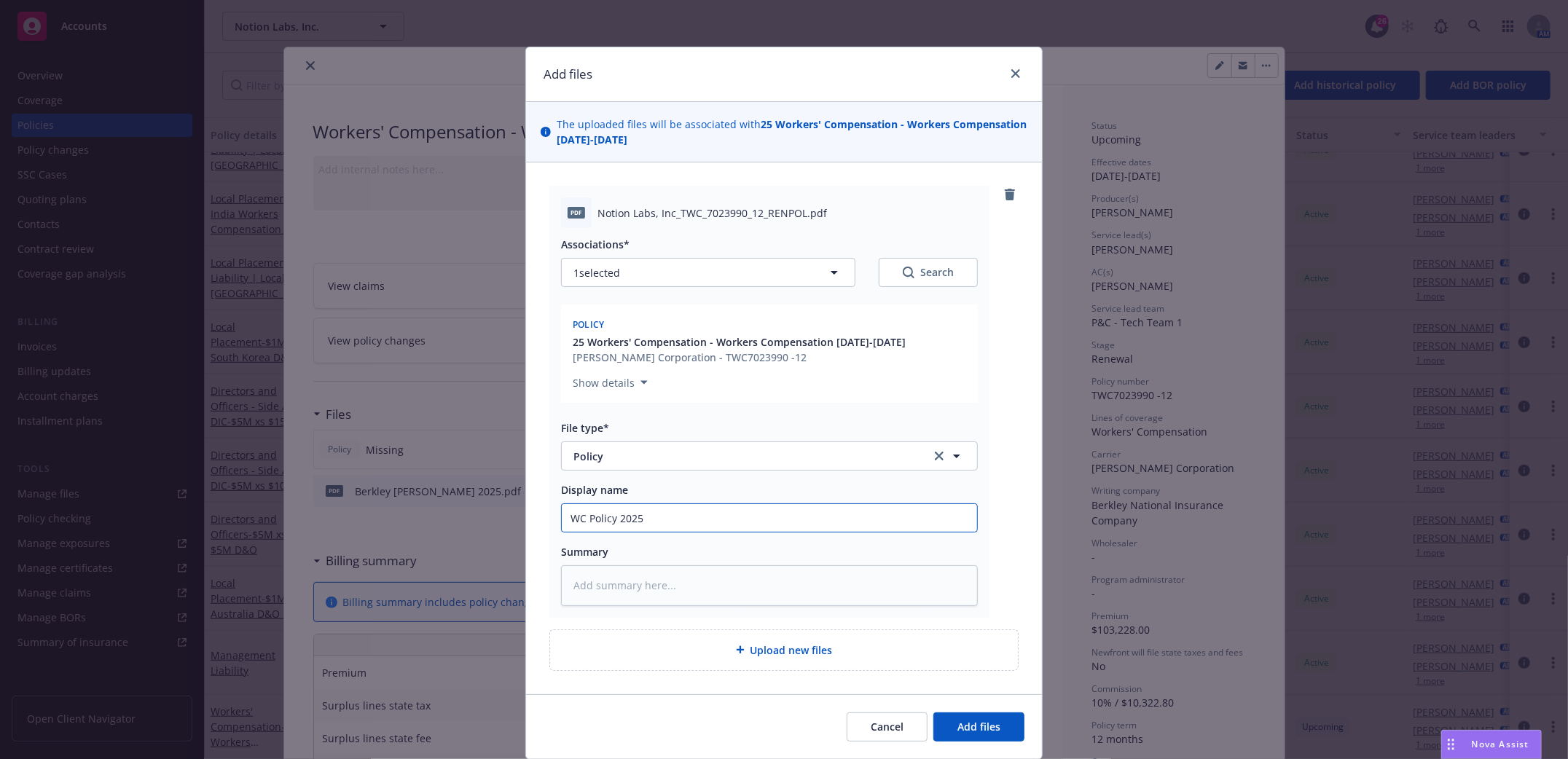
type input "WC Policy 2025"
type textarea "x"
type input "WC Policy 2025 N"
type textarea "x"
type input "WC Policy 2025 No"
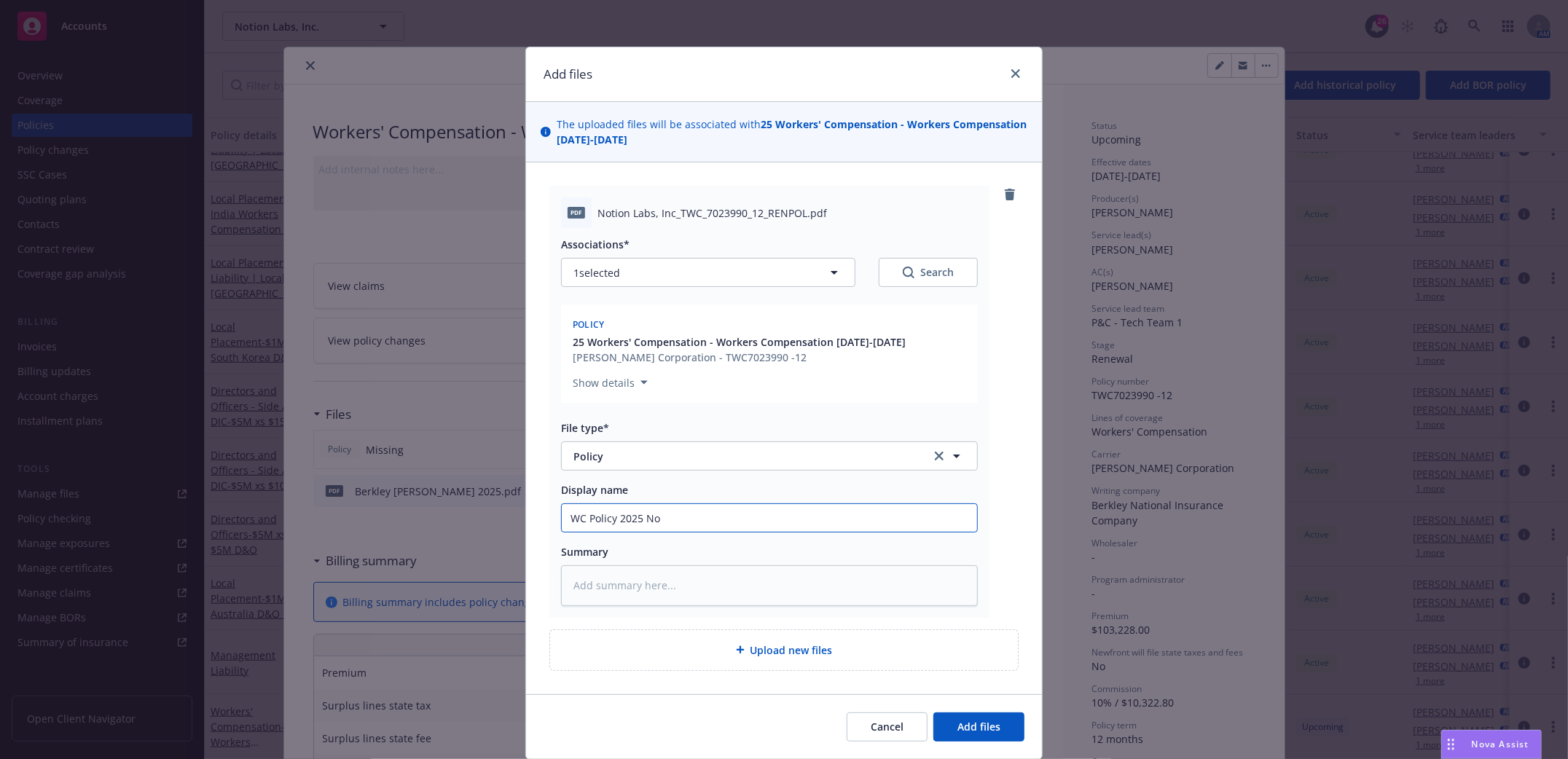
type textarea "x"
type input "WC Policy 2025 Not"
type textarea "x"
type input "WC Policy 2025 Noti"
type textarea "x"
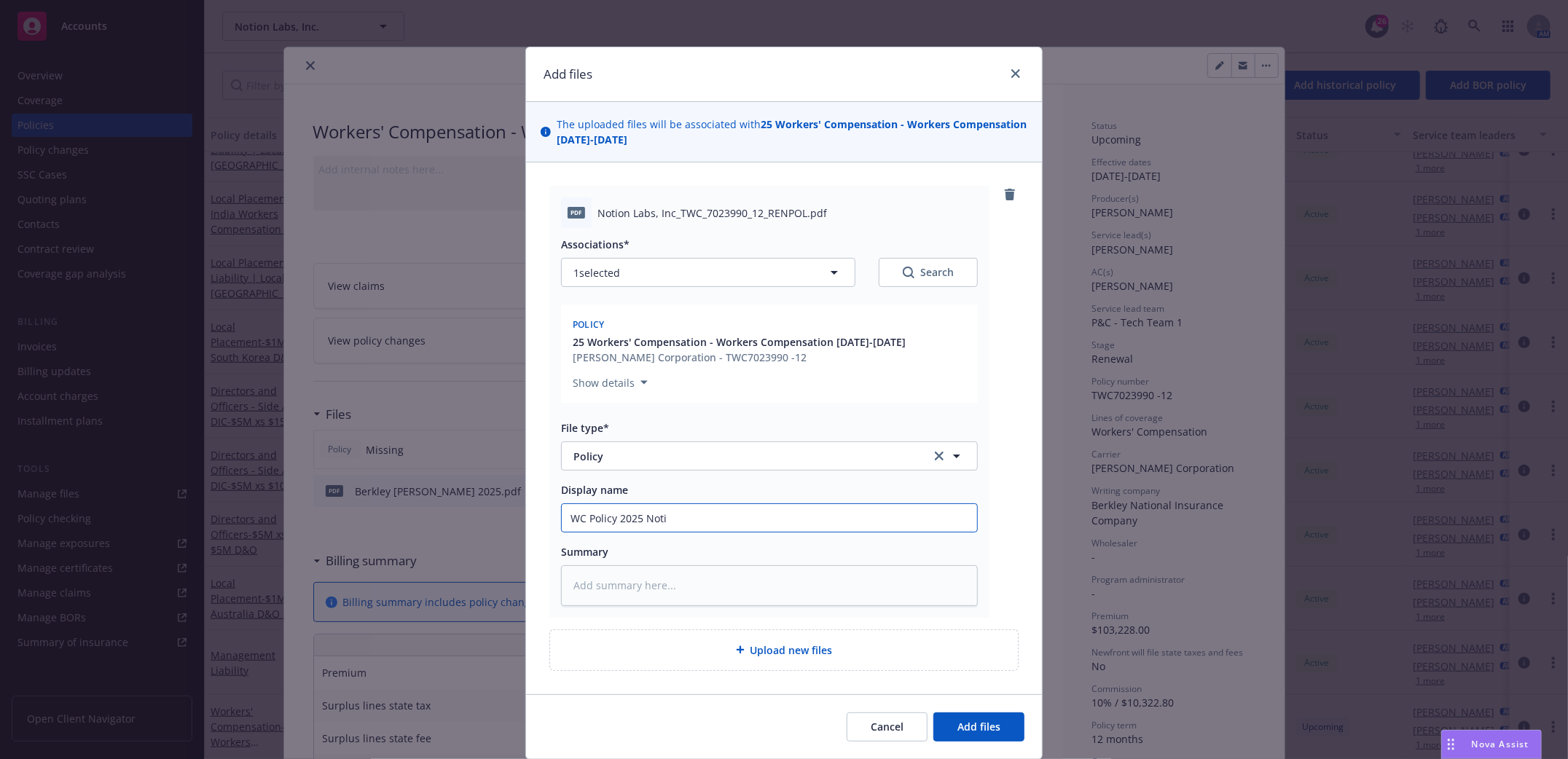
type input "WC Policy 2025 Notio"
type textarea "x"
type input "WC Policy 2025 Notion"
click at [997, 713] on button "Add files" at bounding box center [978, 727] width 91 height 29
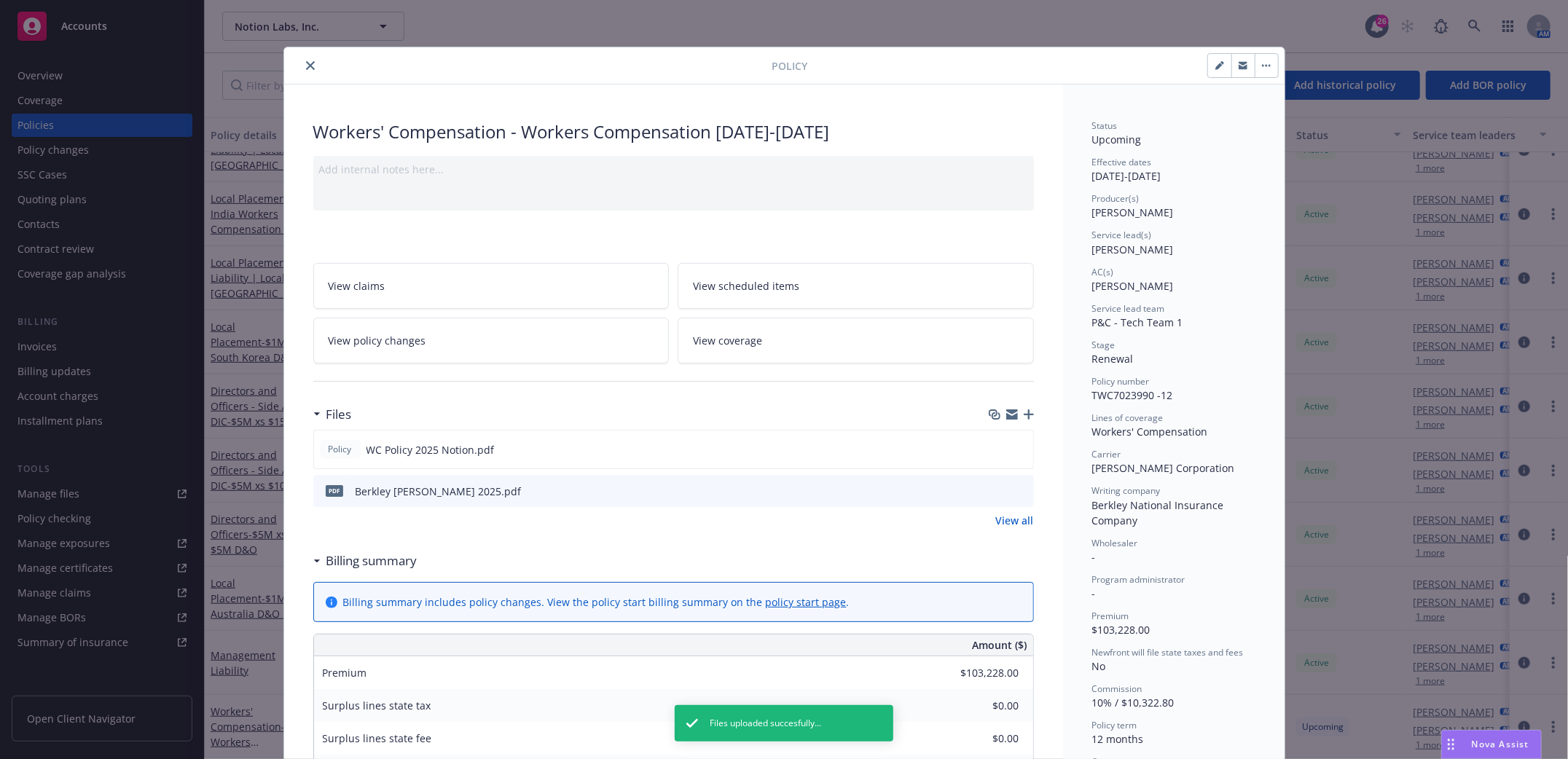
click at [1024, 412] on icon "button" at bounding box center [1028, 414] width 10 height 10
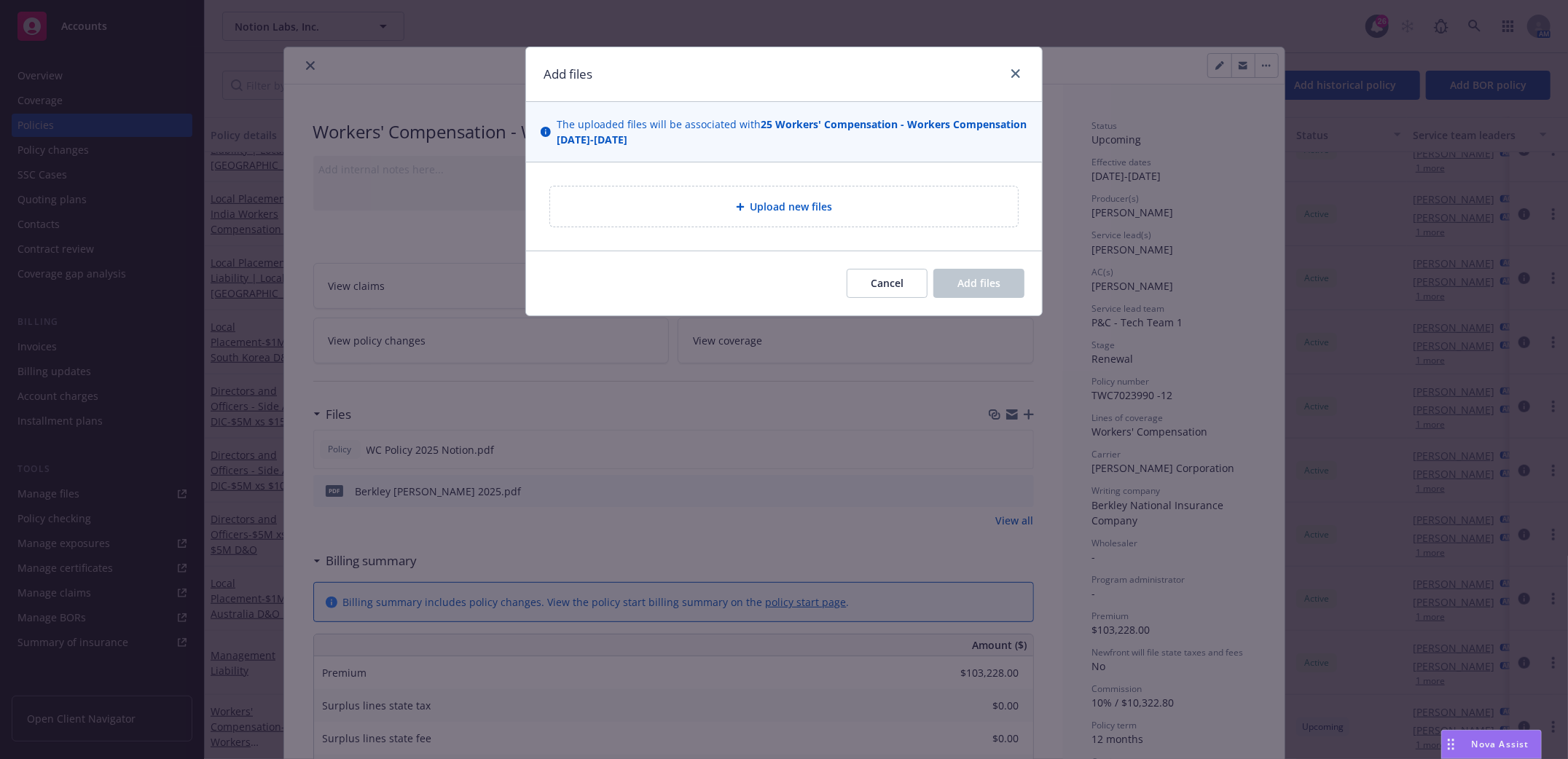
type textarea "x"
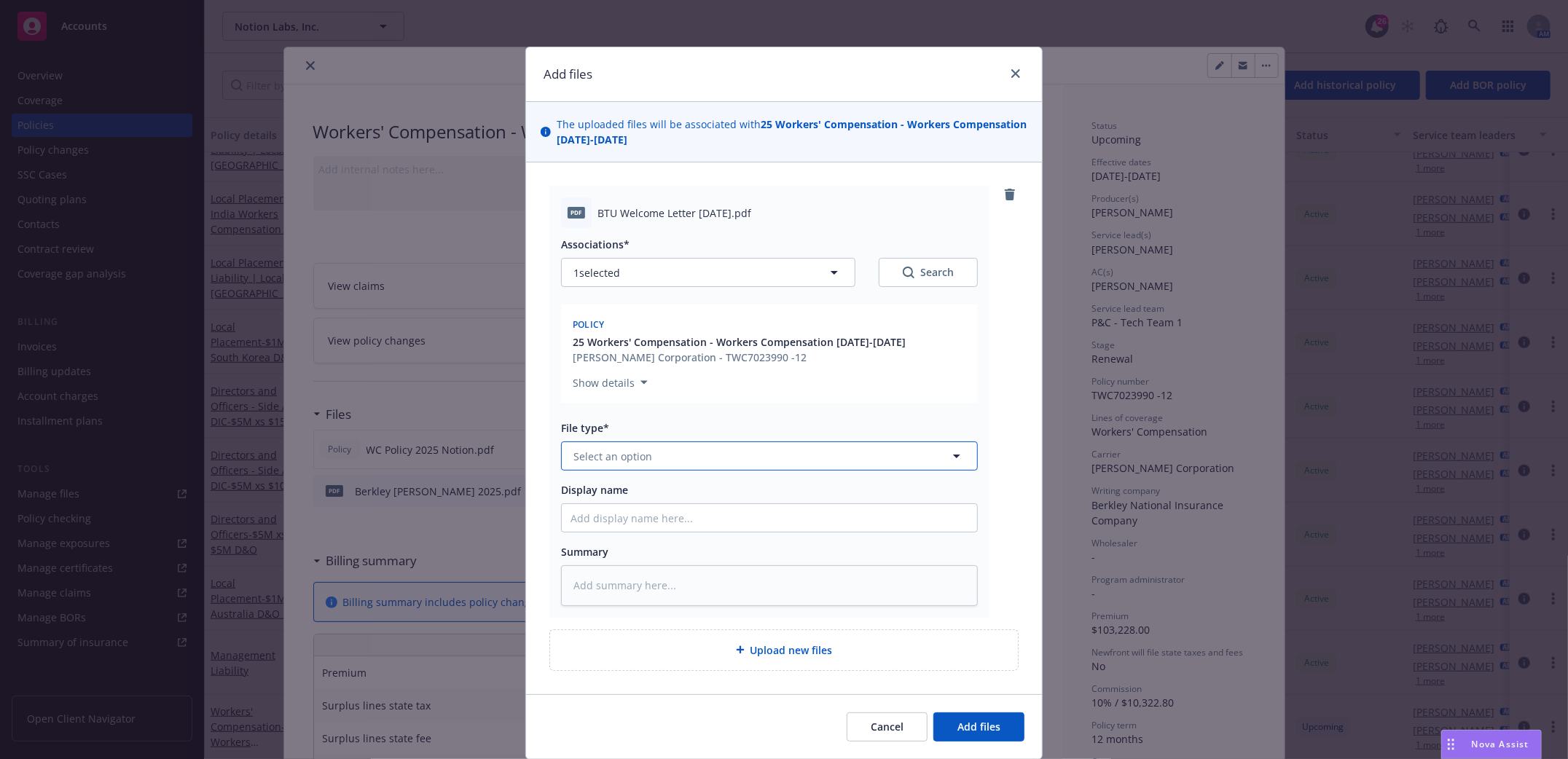
click at [642, 465] on button "Select an option" at bounding box center [769, 456] width 417 height 29
type input "letter"
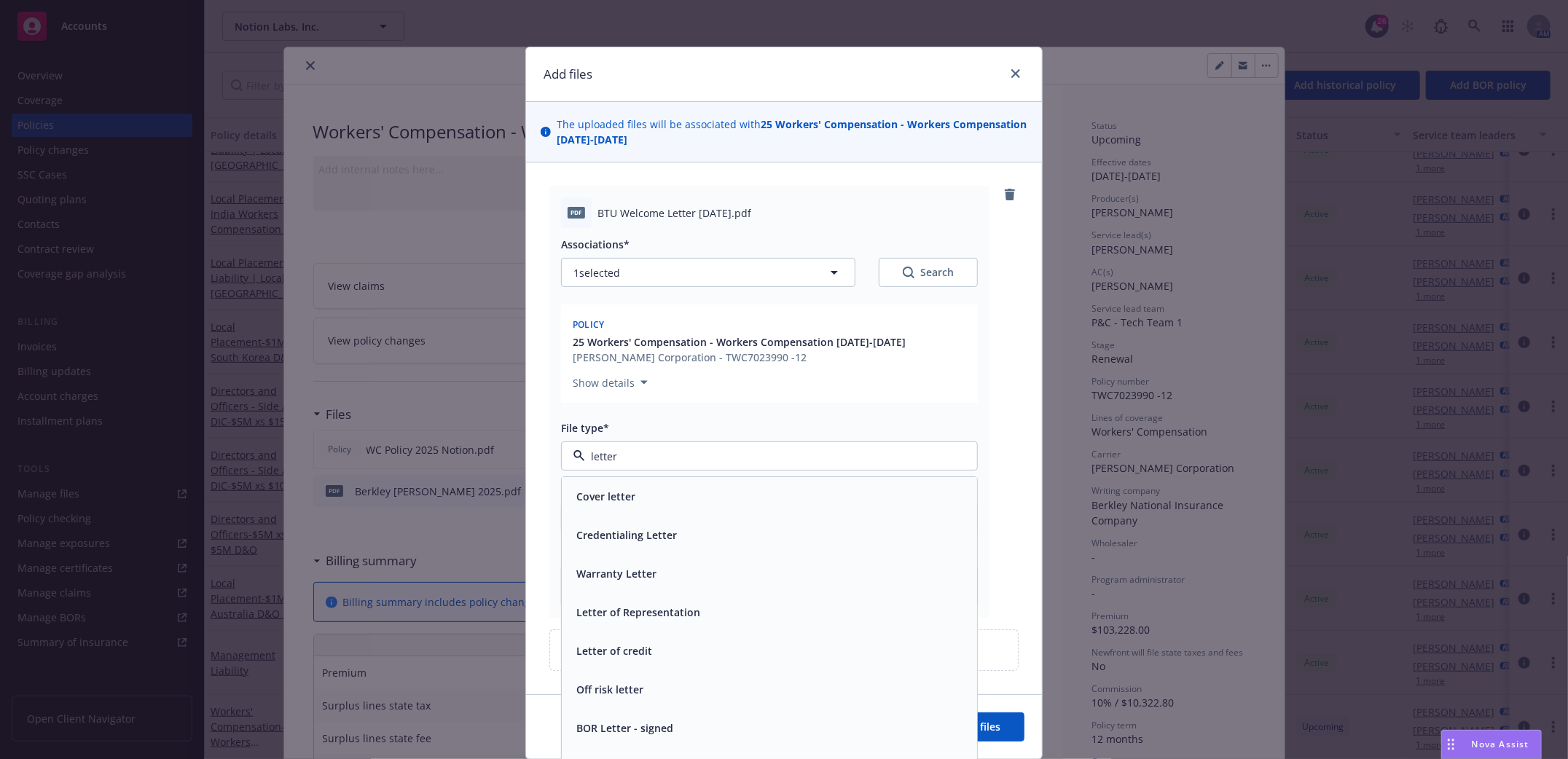
click at [603, 502] on span "Cover letter" at bounding box center [605, 497] width 59 height 16
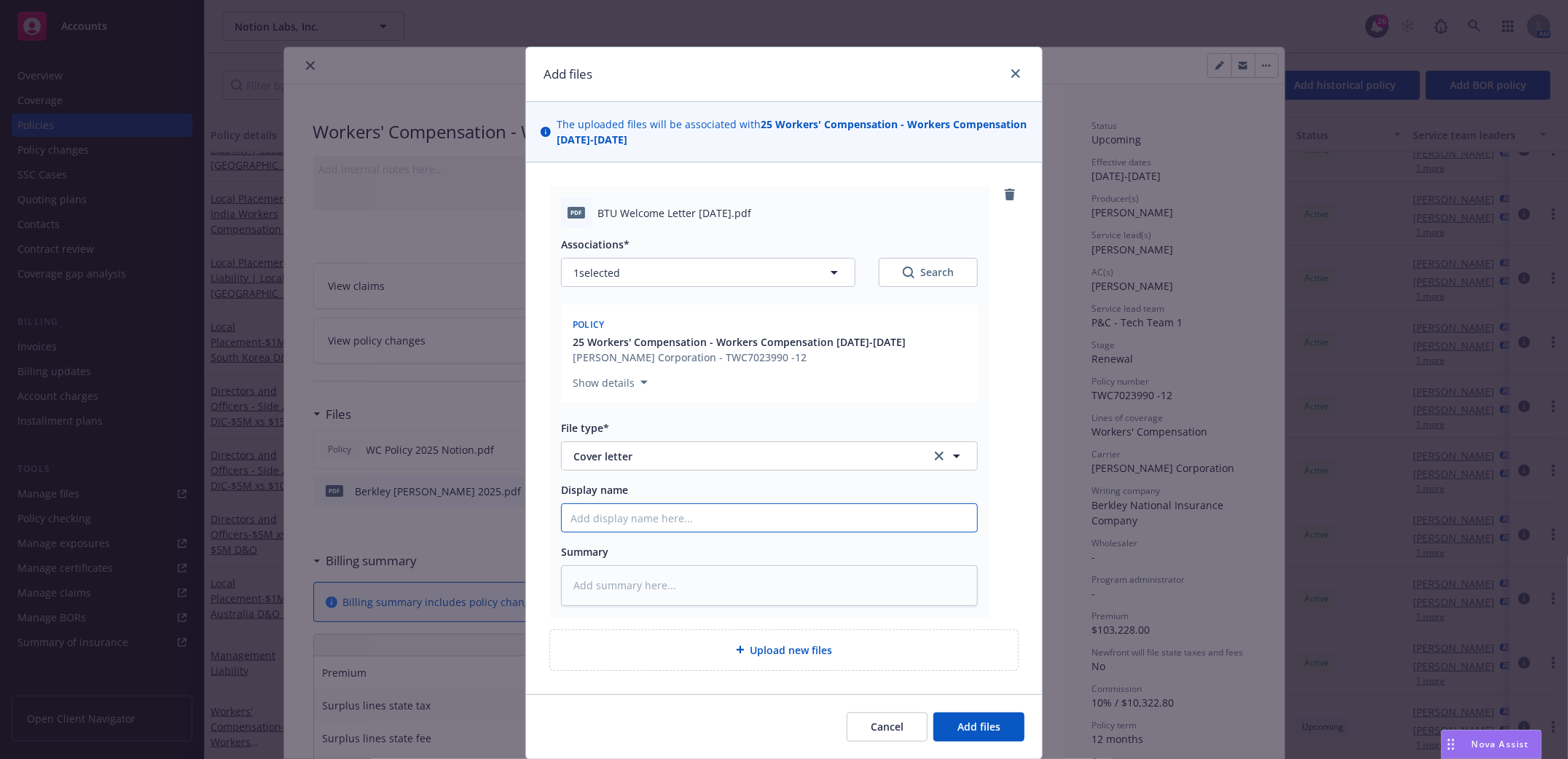
click at [612, 523] on input "Display name" at bounding box center [768, 518] width 415 height 27
type textarea "x"
type input "W"
type textarea "x"
type input "WC"
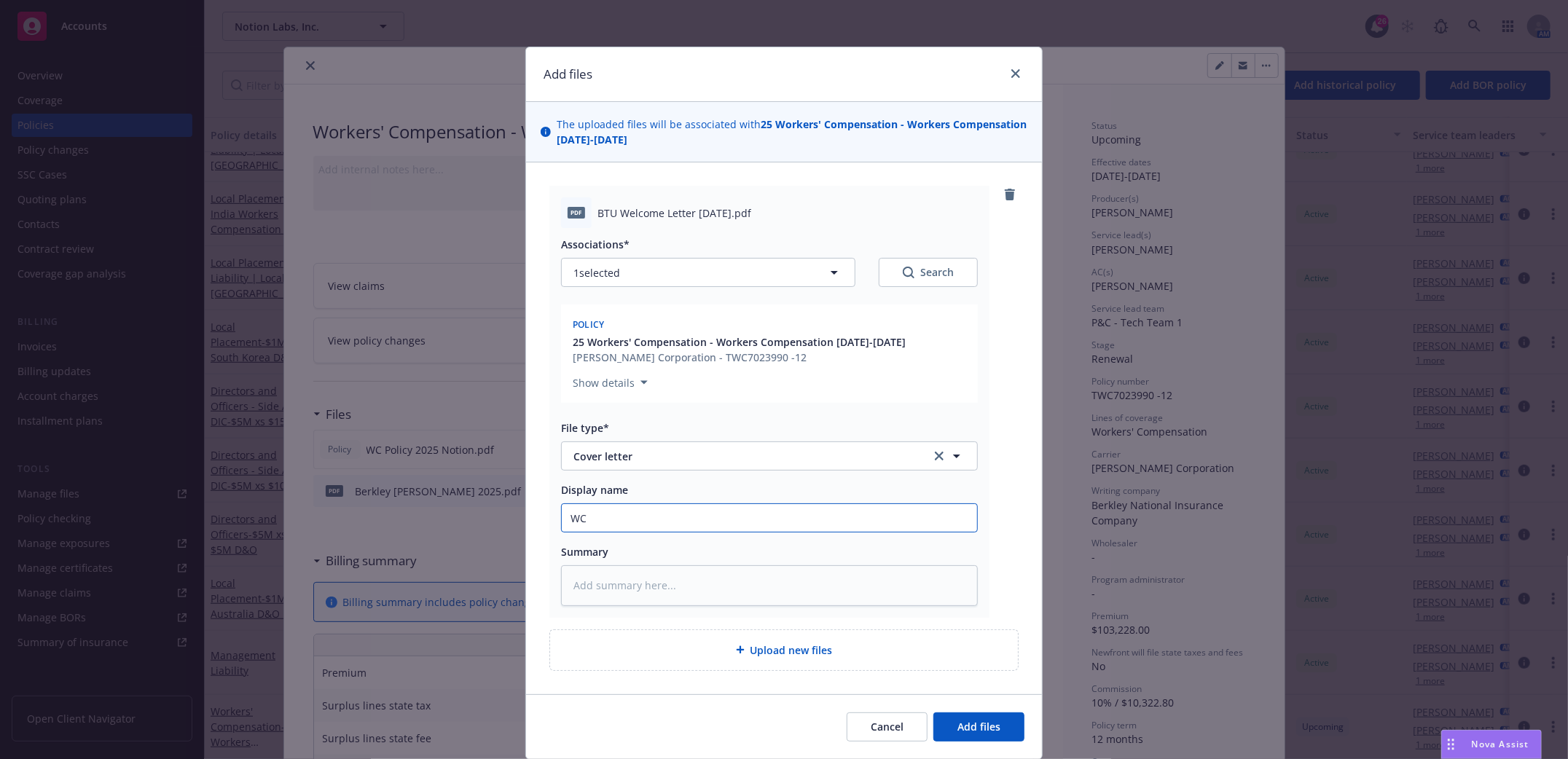
type textarea "x"
type input "WC"
type textarea "x"
type input "WC W"
type textarea "x"
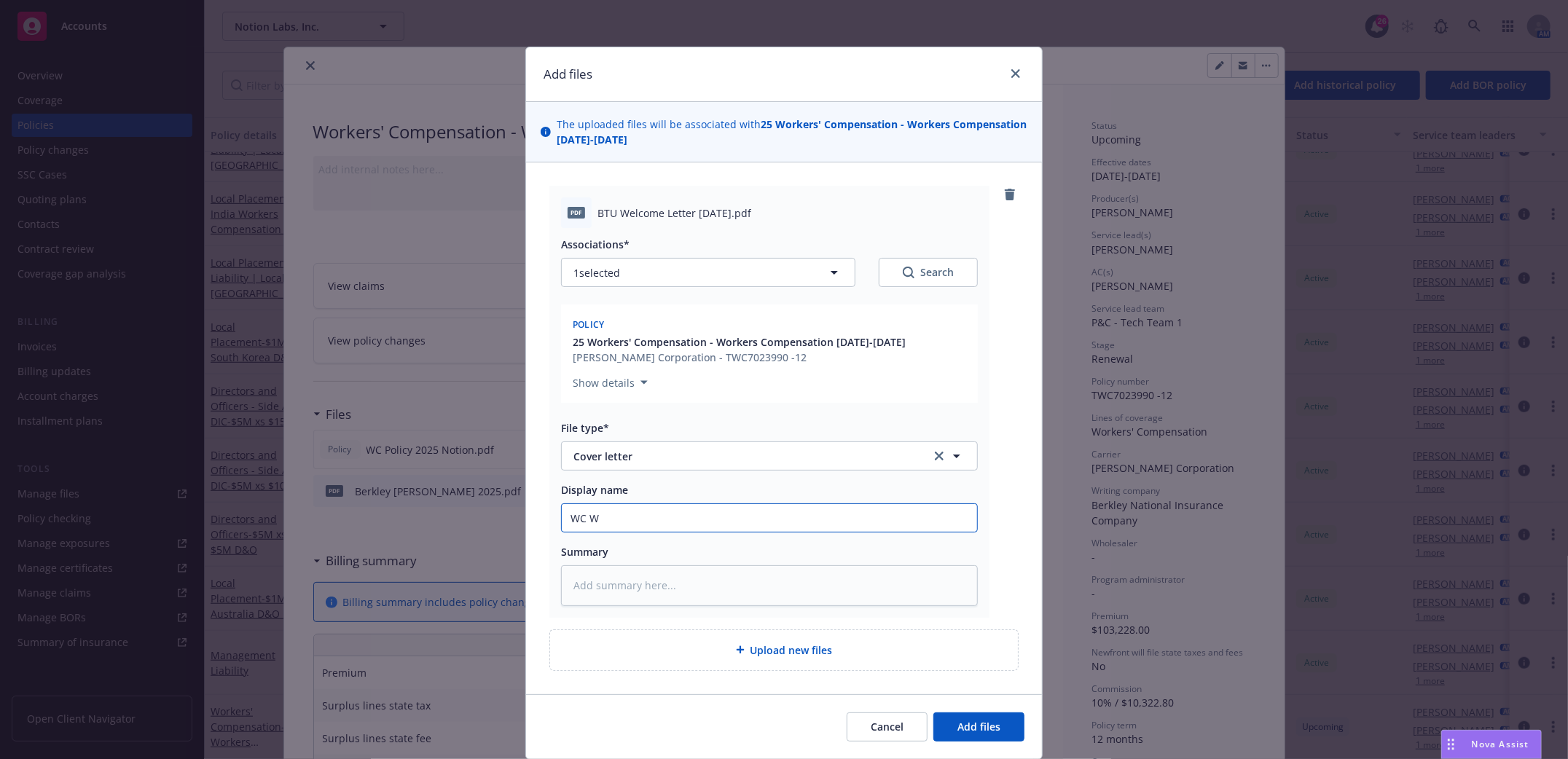
type input "WC We"
type textarea "x"
type input "WC Wel"
type textarea "x"
type input "WC Welc"
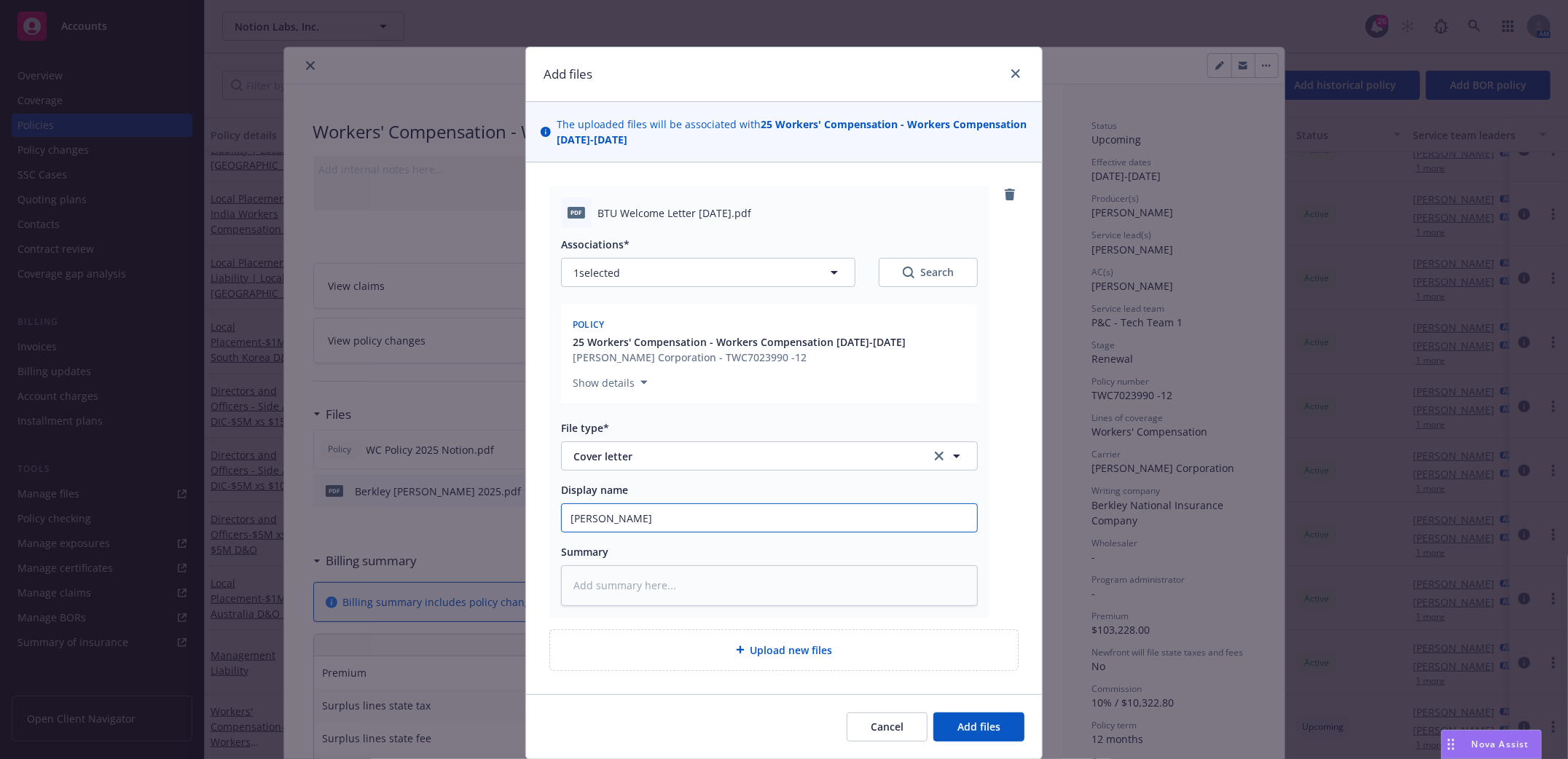
type textarea "x"
type input "WC Welco"
type textarea "x"
type input "WC Welcom"
type textarea "x"
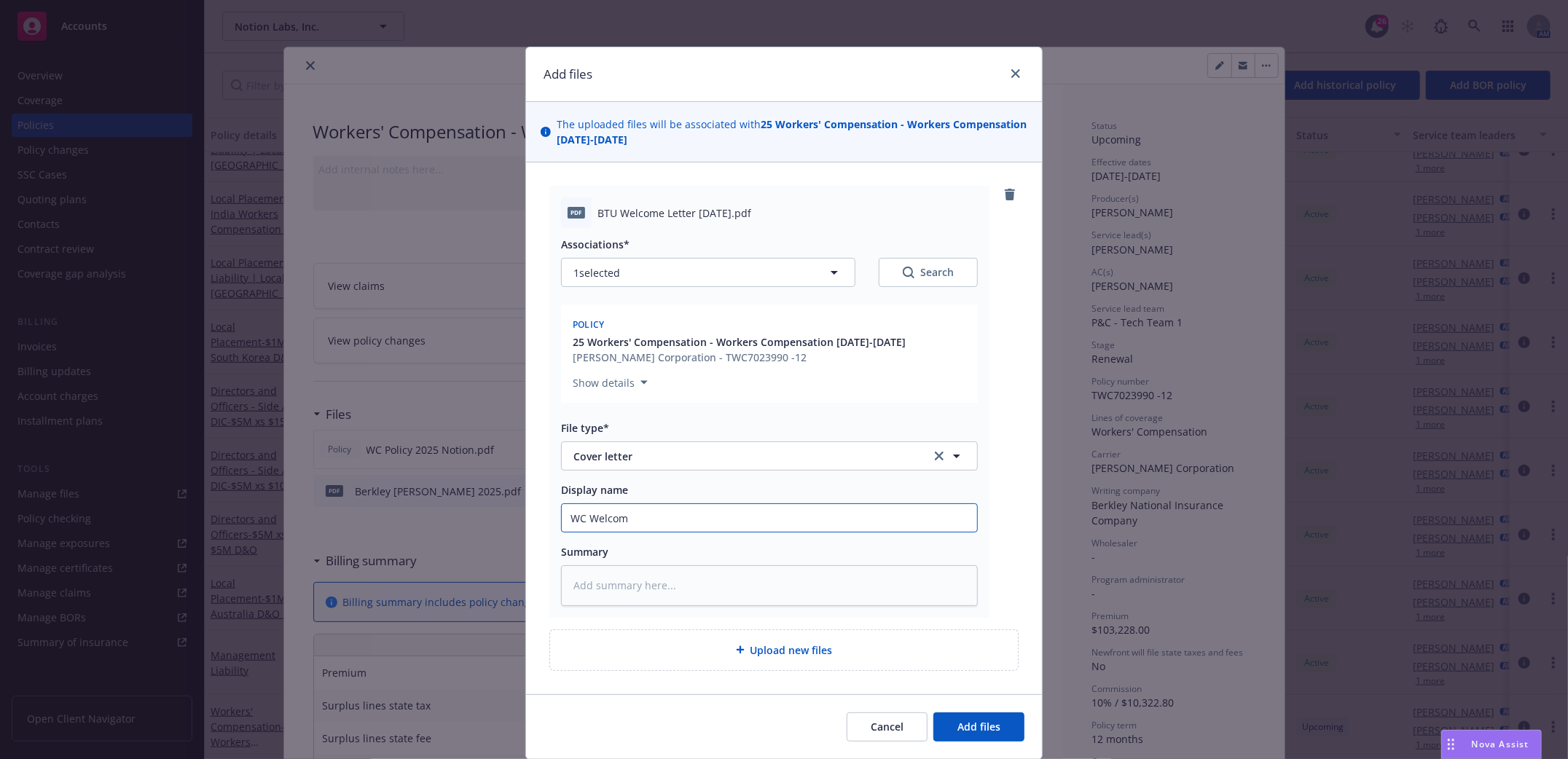
type input "WC Welcome"
type textarea "x"
type input "WC Welcome"
type textarea "x"
type input "WC Welcome Le"
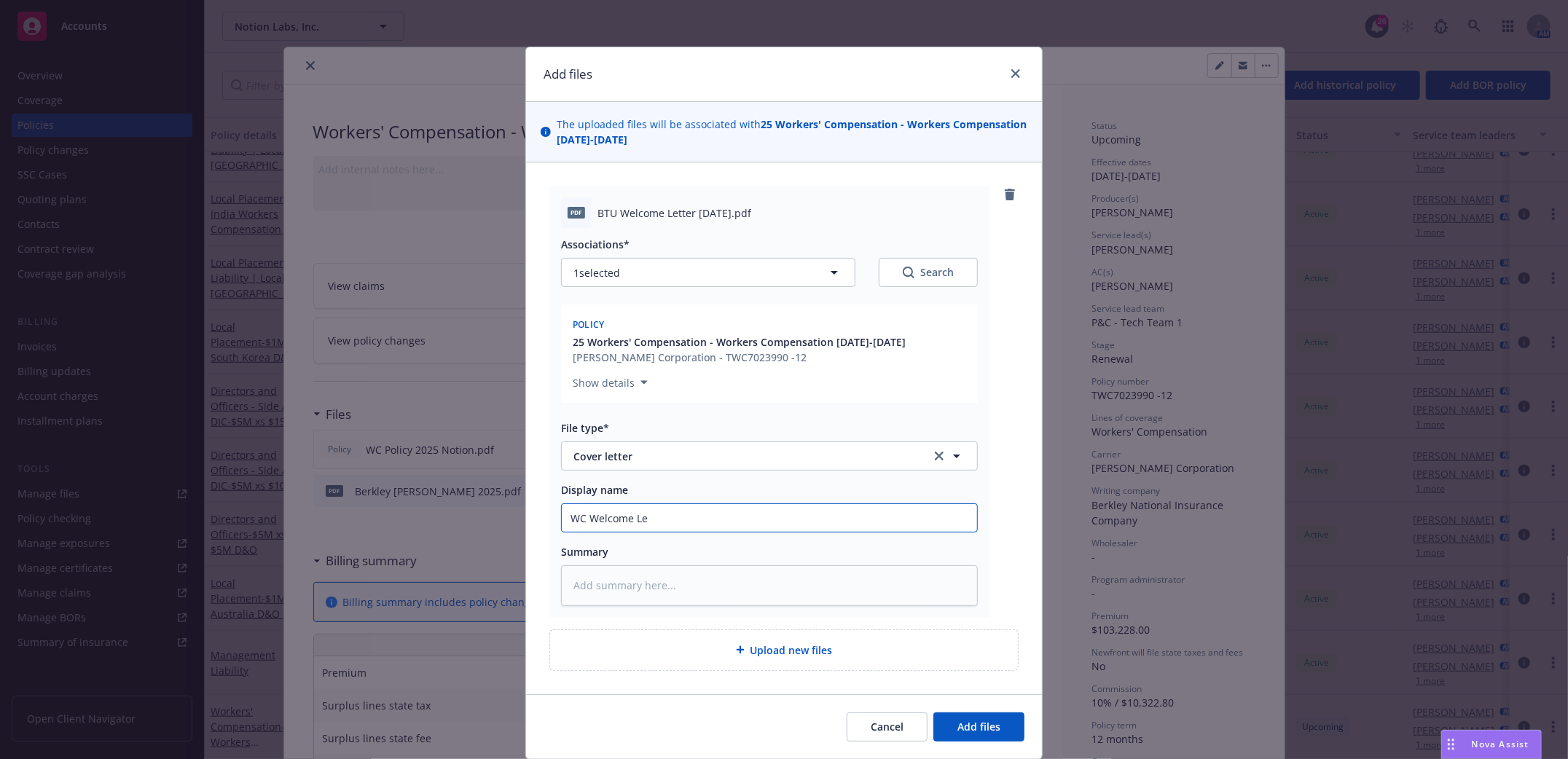
type textarea "x"
type input "WC Welcome Let"
type textarea "x"
type input "WC Welcome Lett"
type textarea "x"
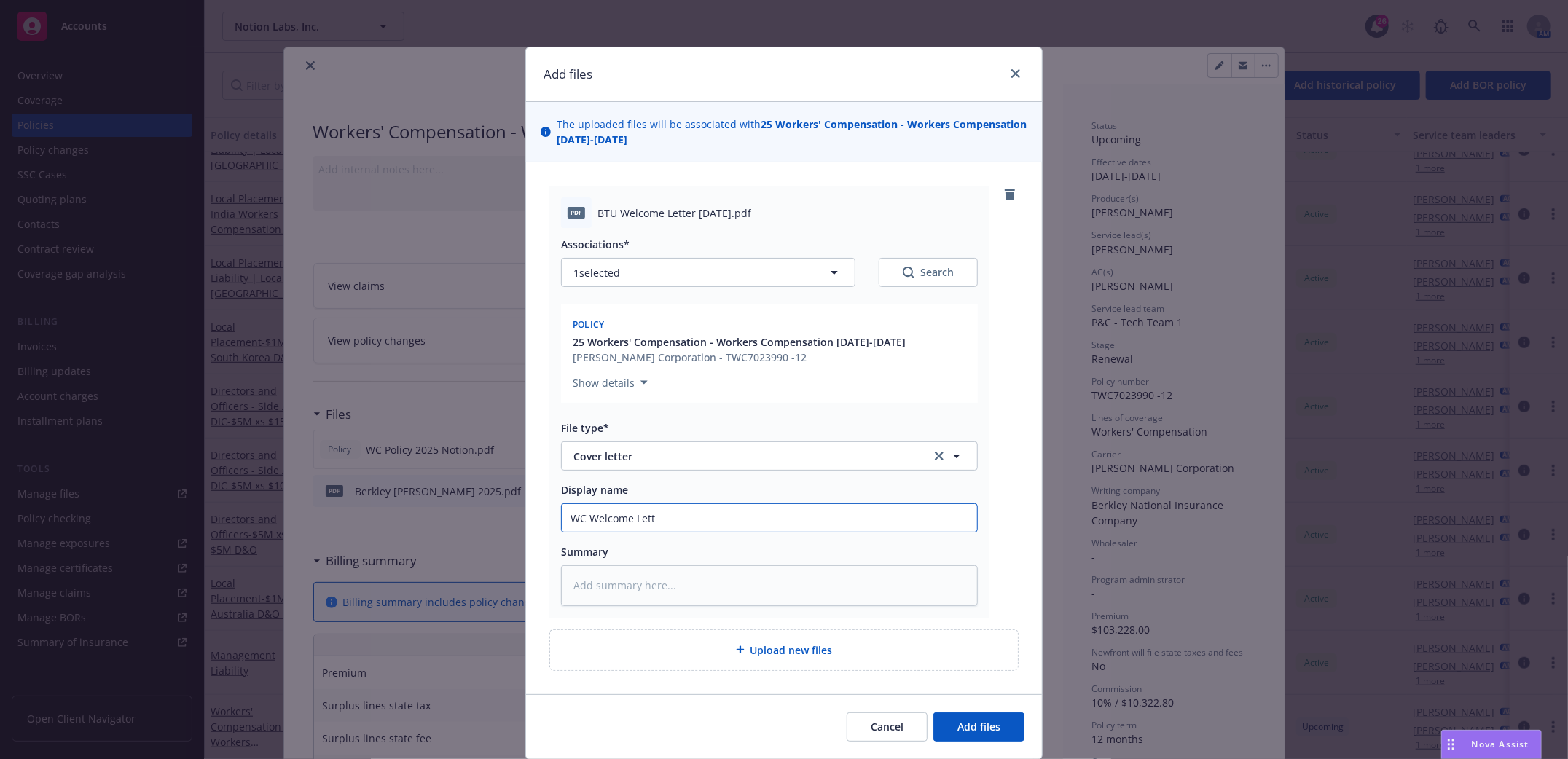
type input "WC Welcome Lette"
type textarea "x"
type input "WC Welcome Letter"
type textarea "x"
type input "WC Welcome Letter"
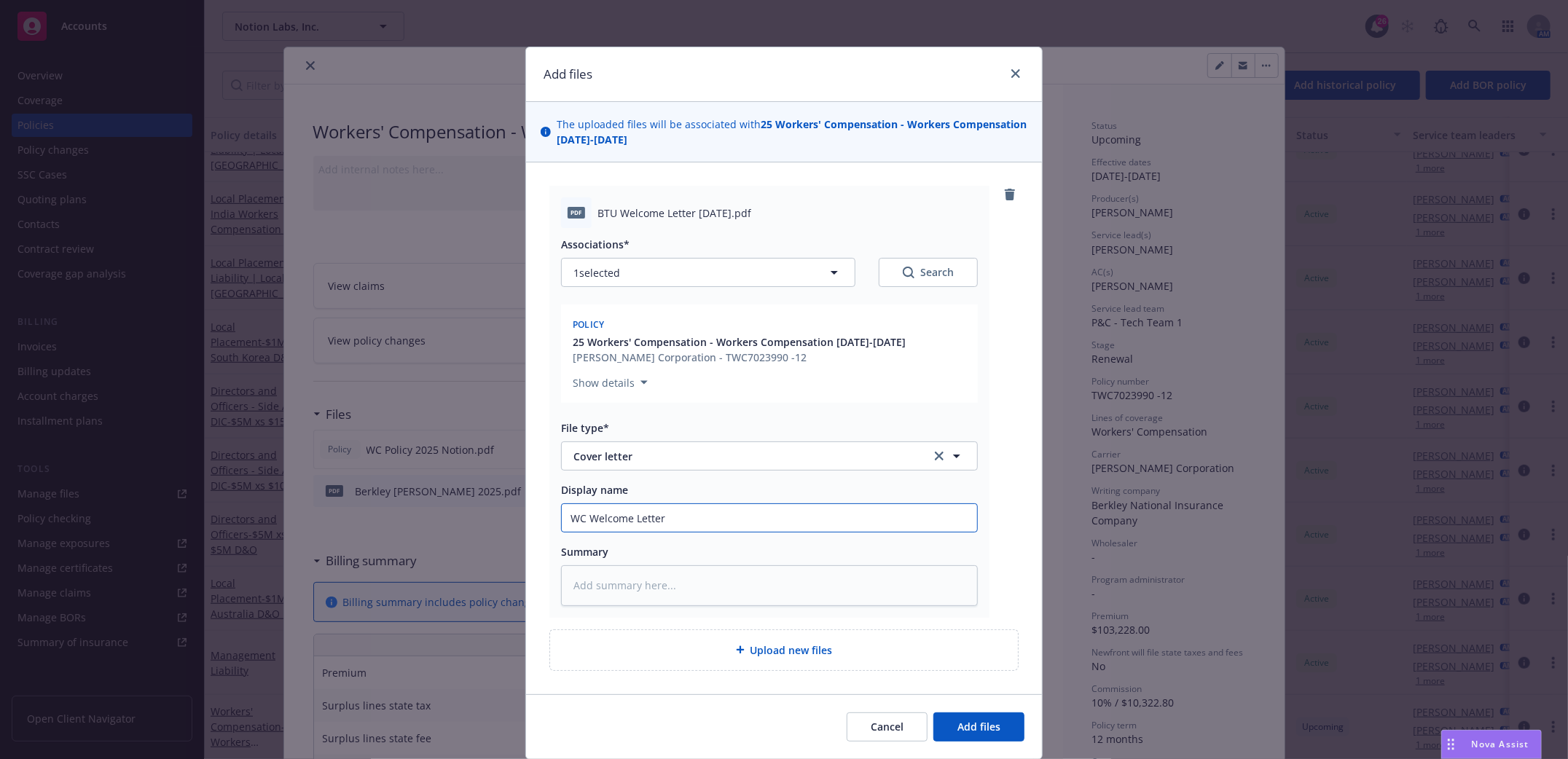
type textarea "x"
type input "WC Welcome Letter B"
type textarea "x"
type input "WC Welcome Letter Be"
type textarea "x"
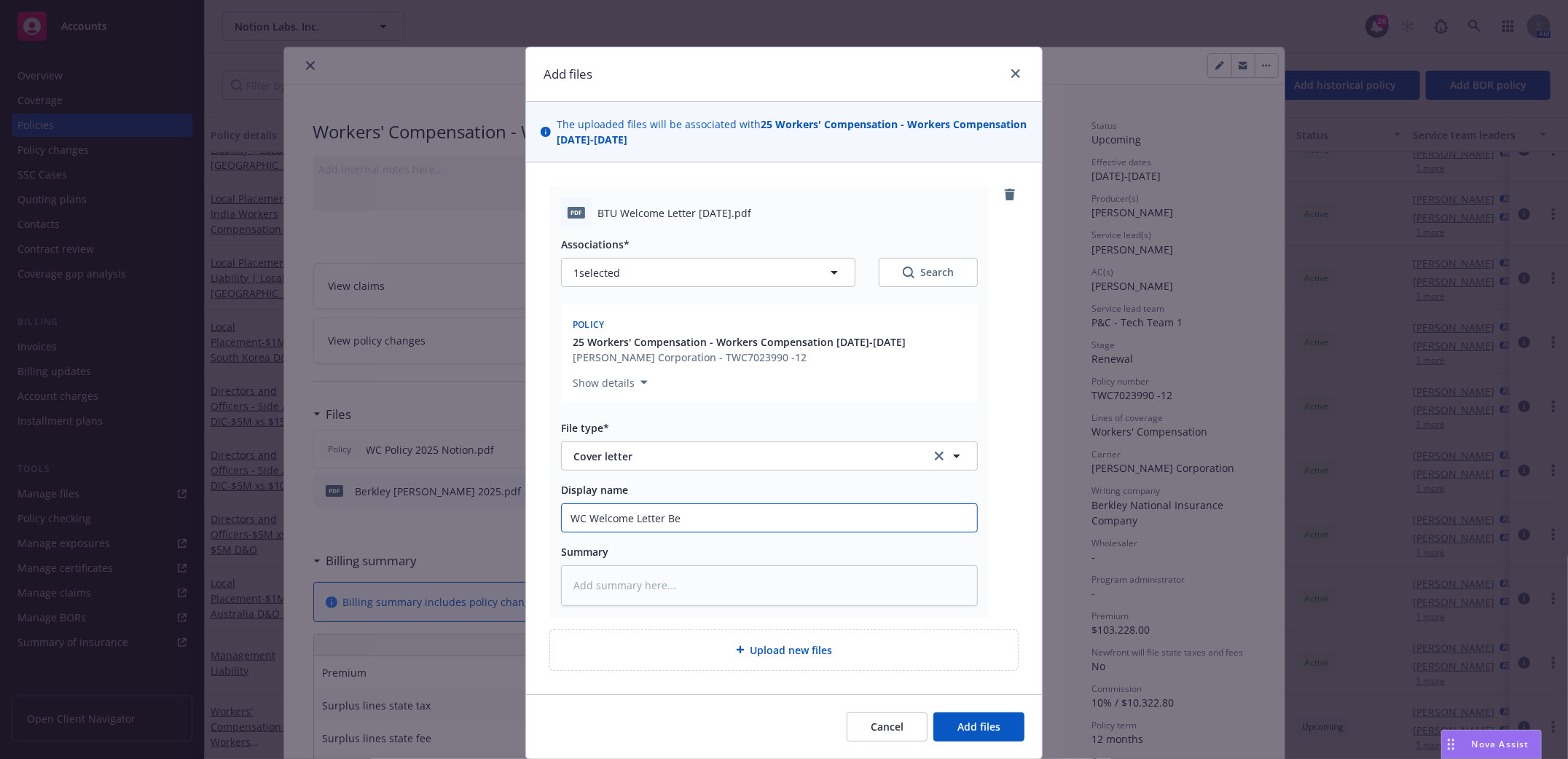
type input "WC Welcome Letter Ber"
type textarea "x"
type input "WC Welcome Letter Berk"
type textarea "x"
type input "WC Welcome Letter Berkle"
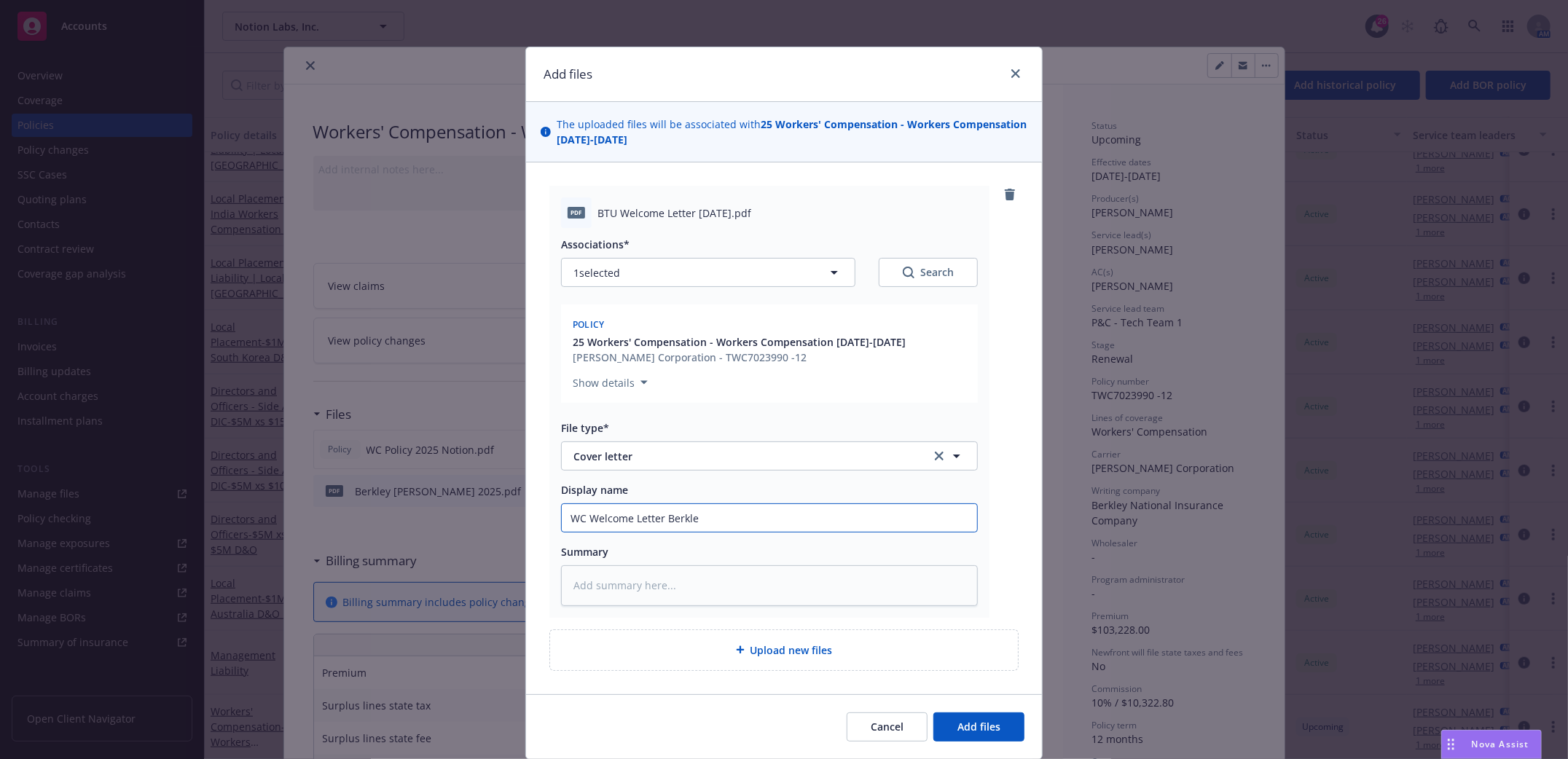
type textarea "x"
type input "WC Welcome Letter Berkley"
type textarea "x"
type input "WC Welcome Letter Berkley"
type textarea "x"
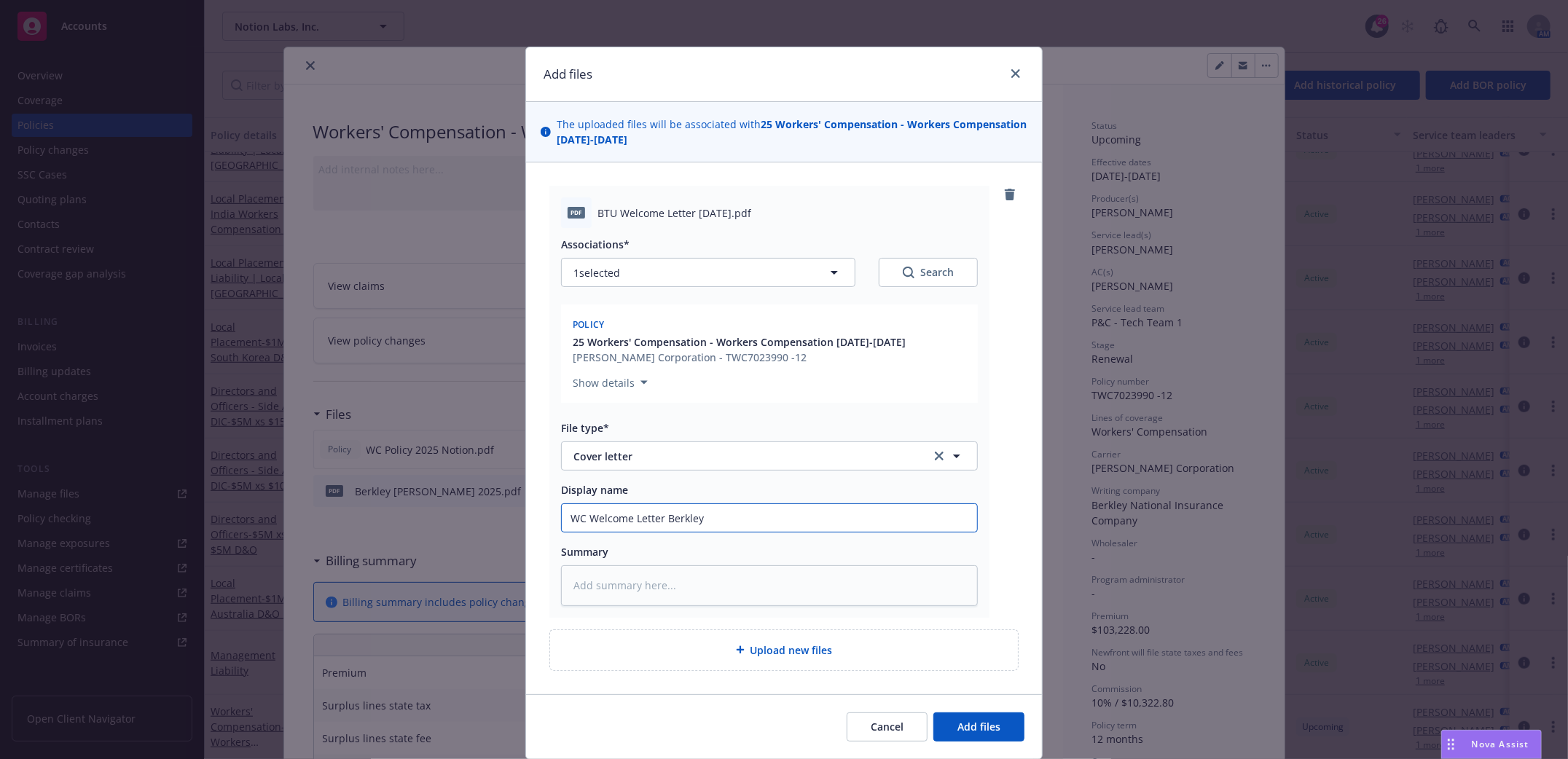
type input "WC Welcome Letter Berkley 2"
type textarea "x"
type input "WC Welcome Letter Berkley 20"
type textarea "x"
type input "WC Welcome Letter Berkley 20285"
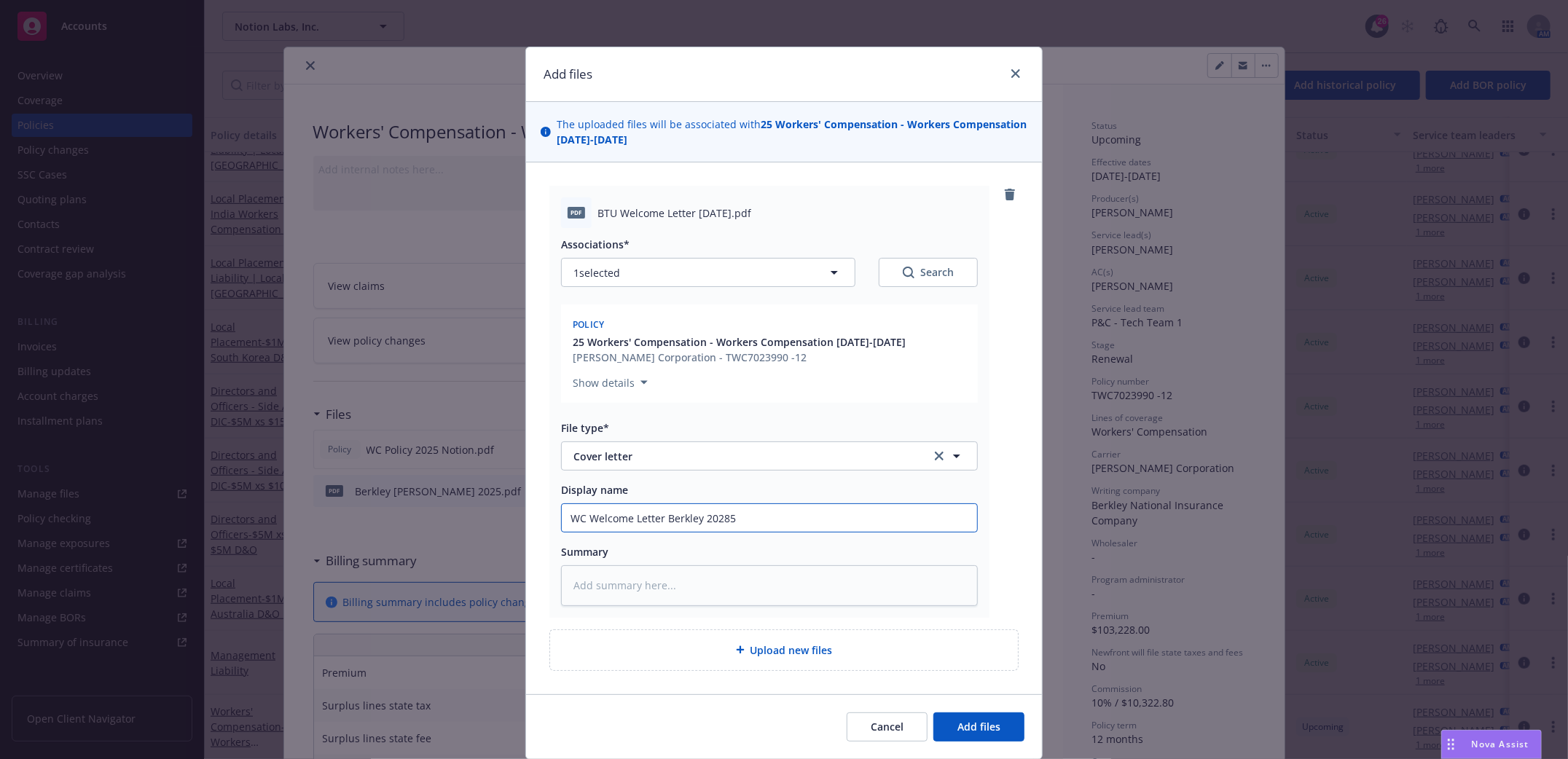
type textarea "x"
type input "WC Welcome Letter Berkley 2025"
type textarea "x"
type input "WC Welcome Letter Berkley 2025"
click at [968, 715] on button "Add files" at bounding box center [978, 727] width 91 height 29
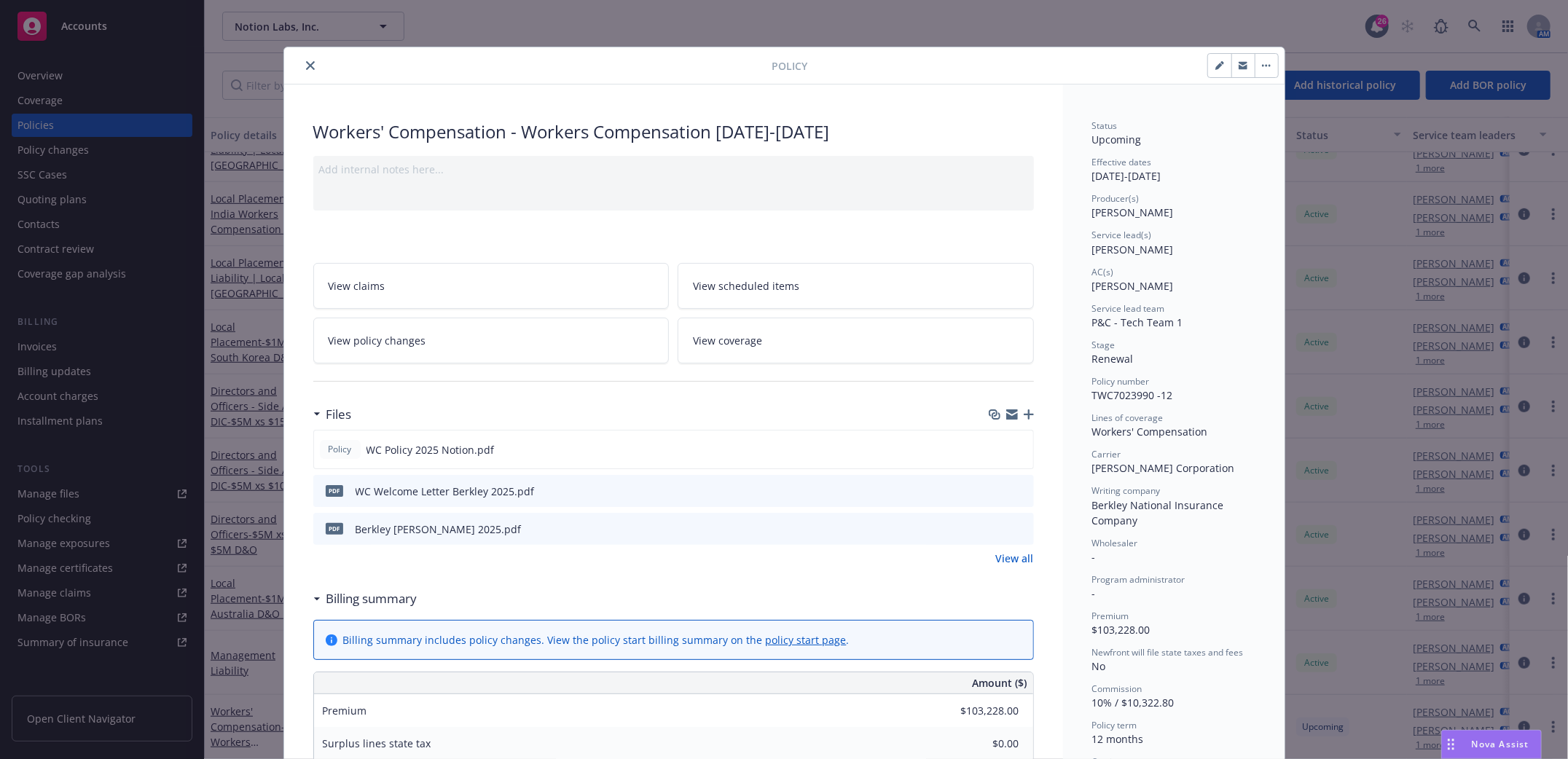
click at [1023, 417] on icon "button" at bounding box center [1028, 414] width 10 height 10
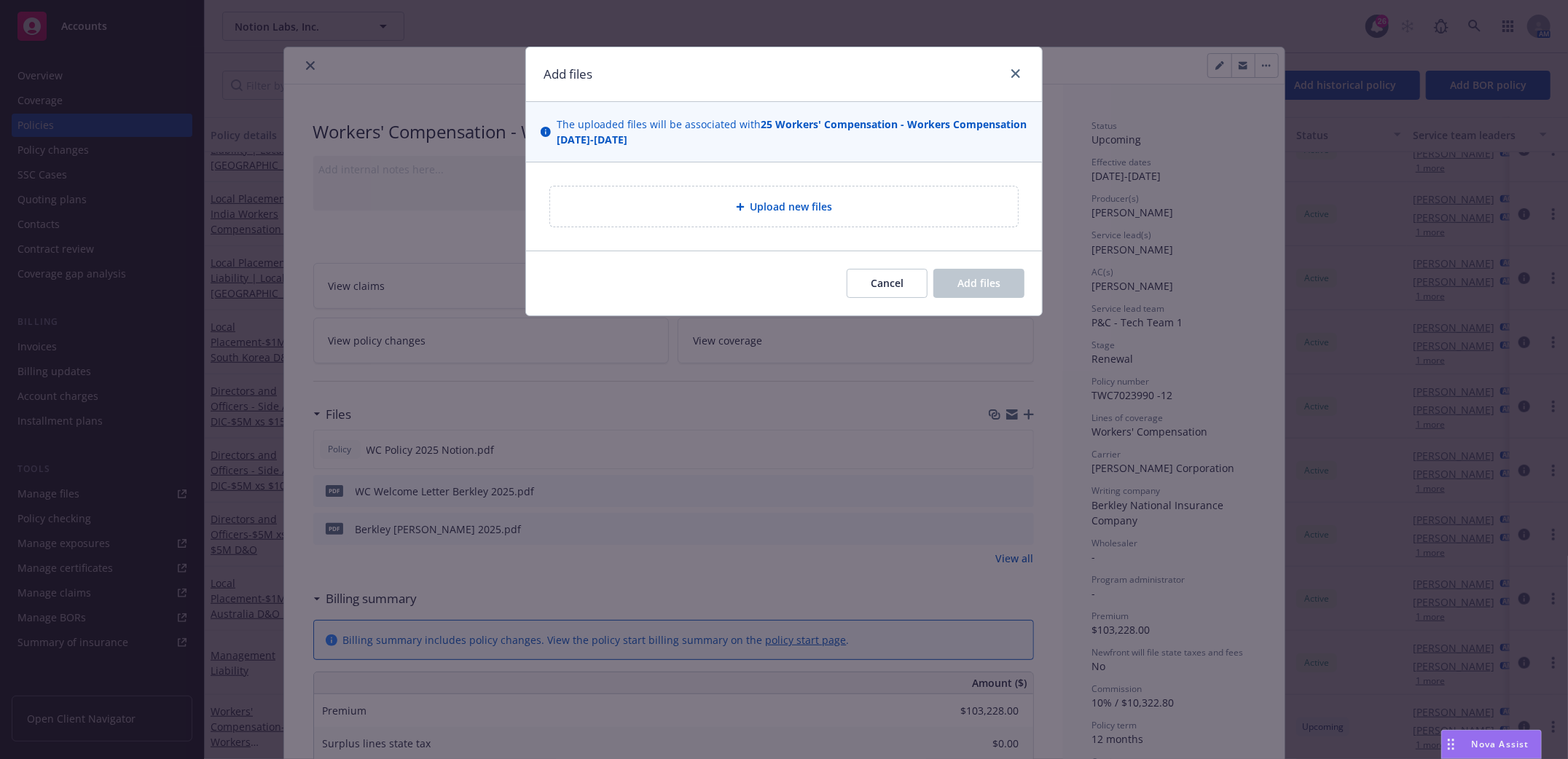
type textarea "x"
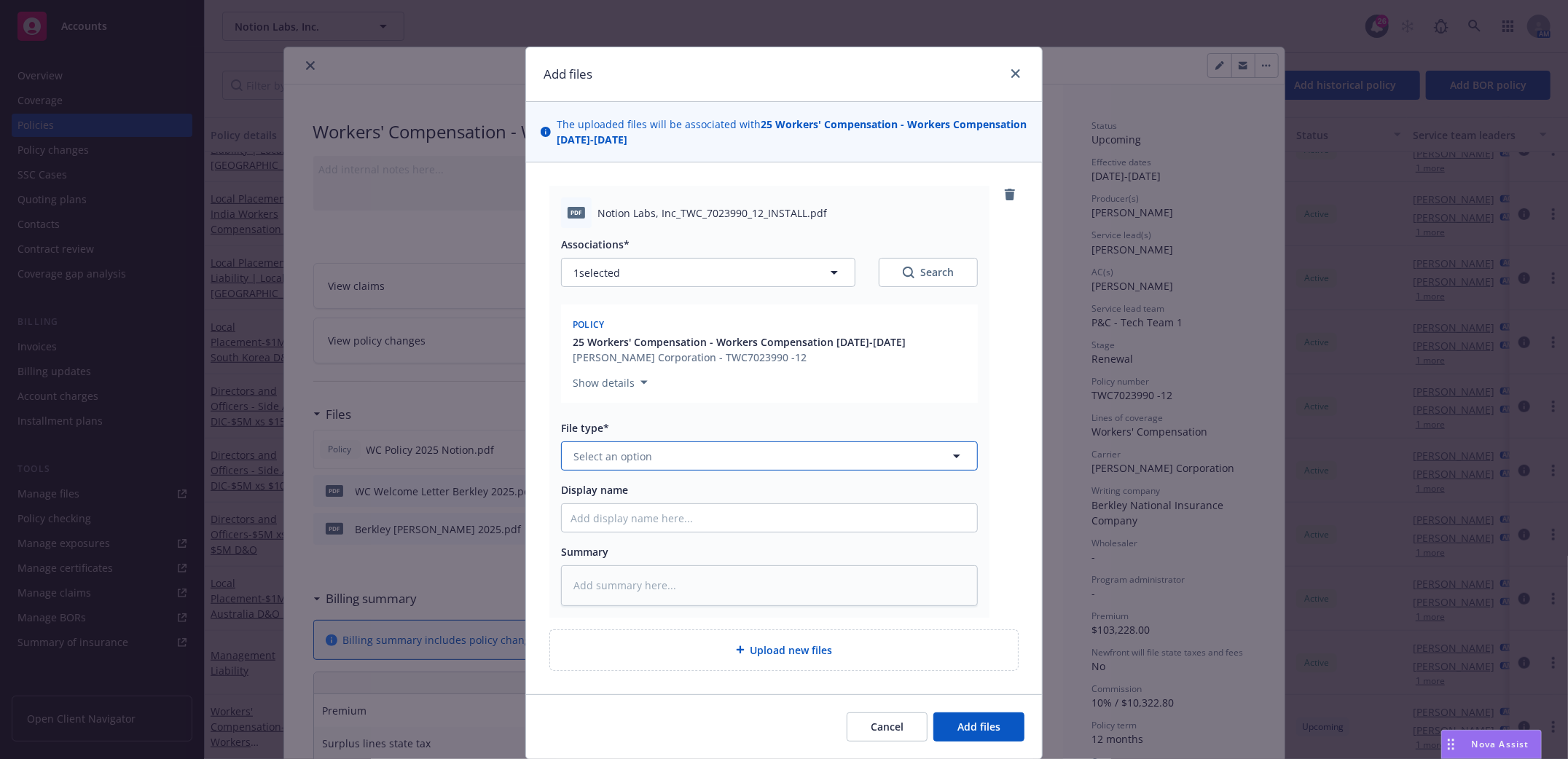
click at [763, 457] on button "Select an option" at bounding box center [769, 456] width 417 height 29
type input "invoice"
click at [693, 530] on div "Invoice - Third Party" at bounding box center [768, 535] width 397 height 22
click at [624, 528] on input "Display name" at bounding box center [768, 518] width 415 height 27
type textarea "x"
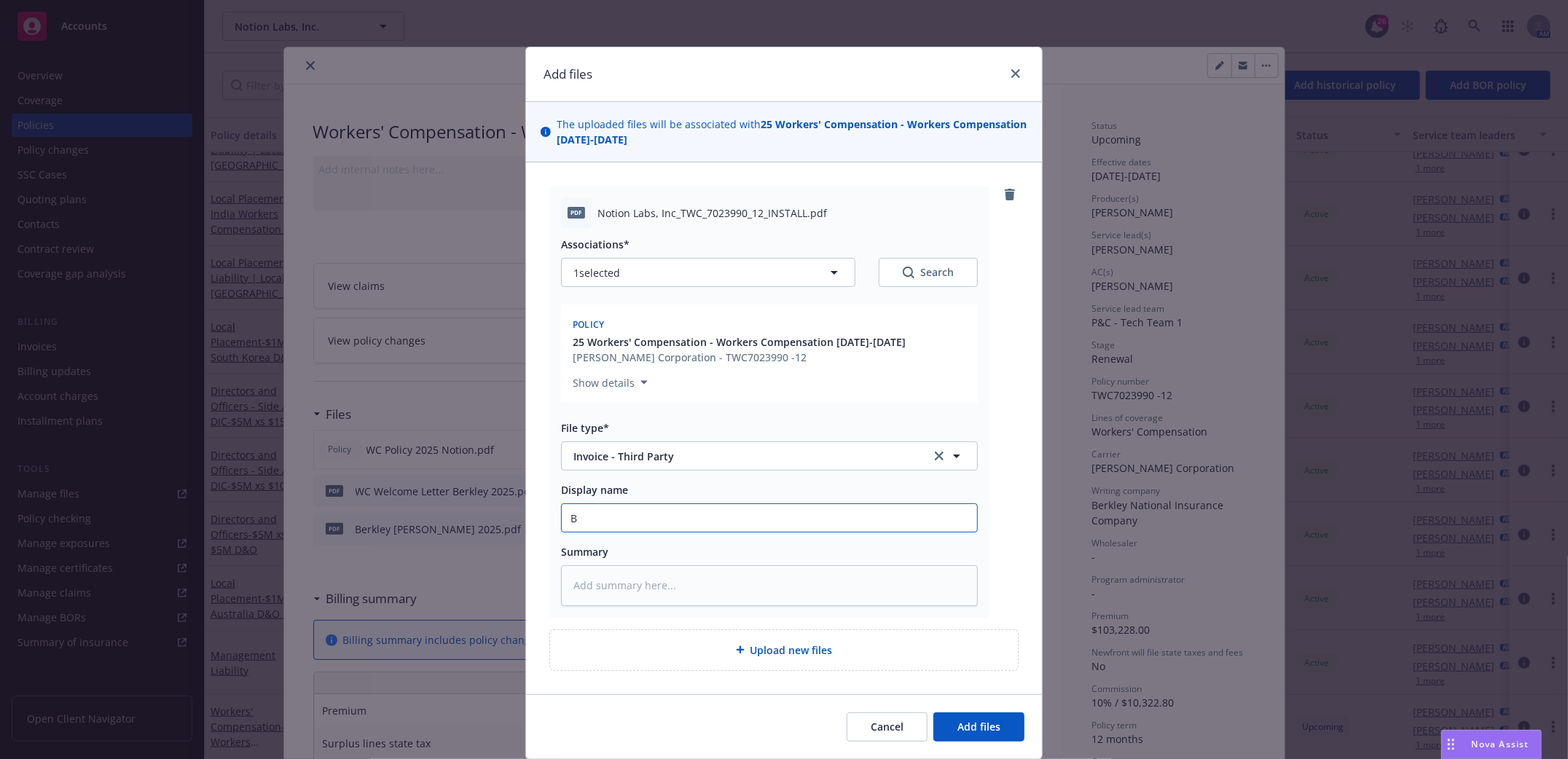
type input "Be"
type textarea "x"
type input "Ber"
type textarea "x"
type input "Berk"
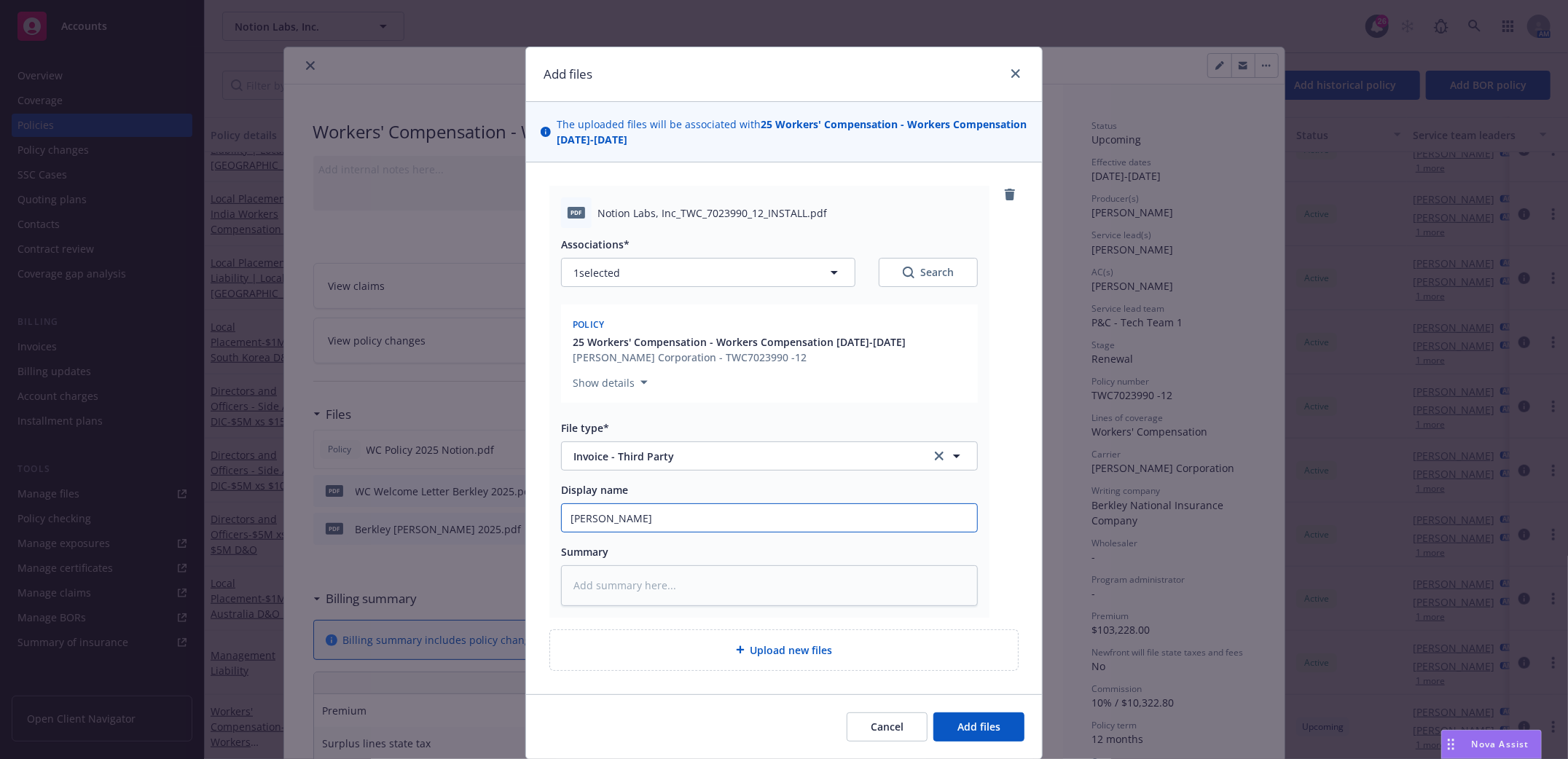
type textarea "x"
type input "Berkl"
type textarea "x"
type input "Berkle"
type textarea "x"
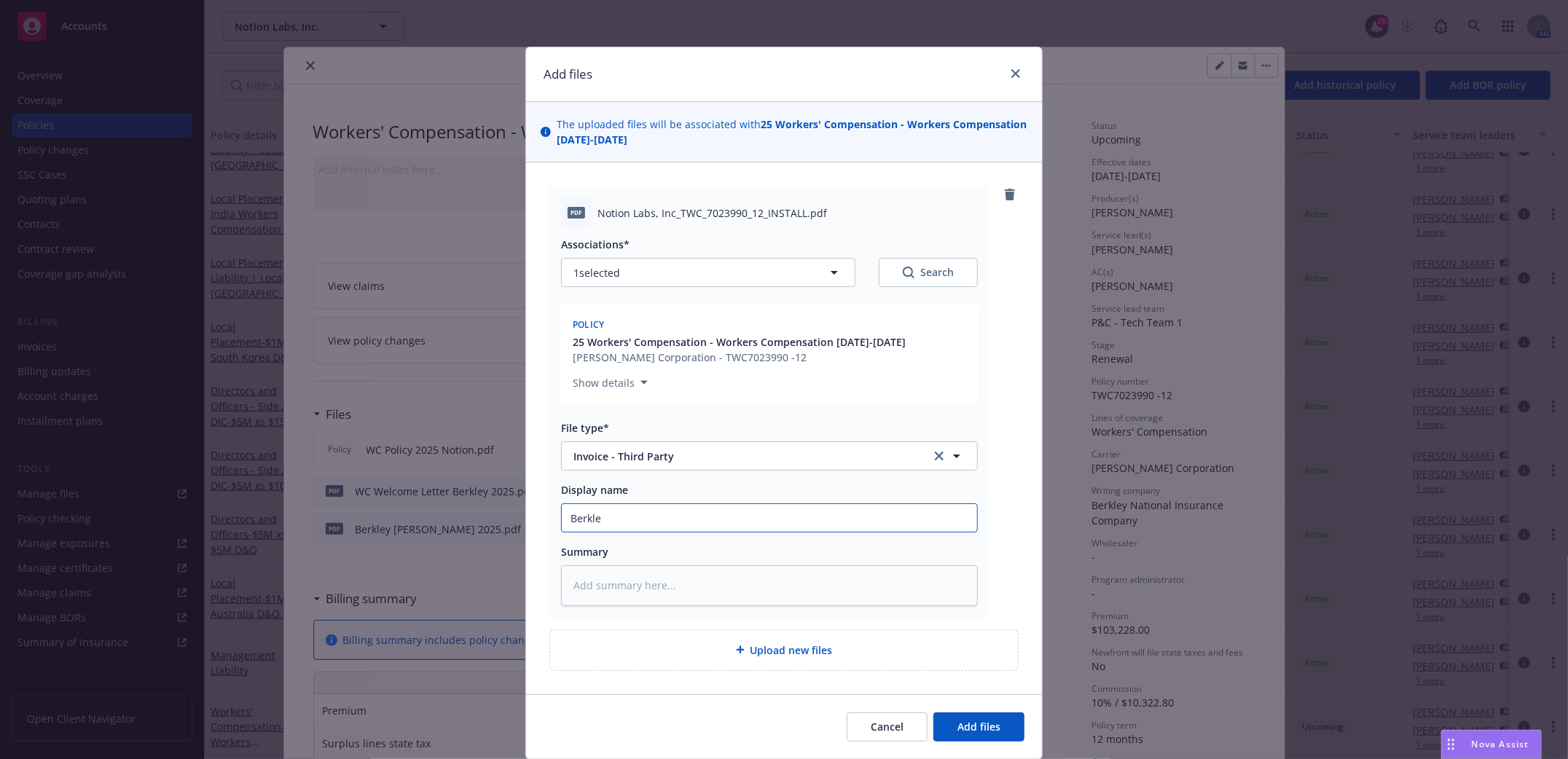
type input "Berkley"
type textarea "x"
type input "Berkley"
type textarea "x"
type input "Berkley W"
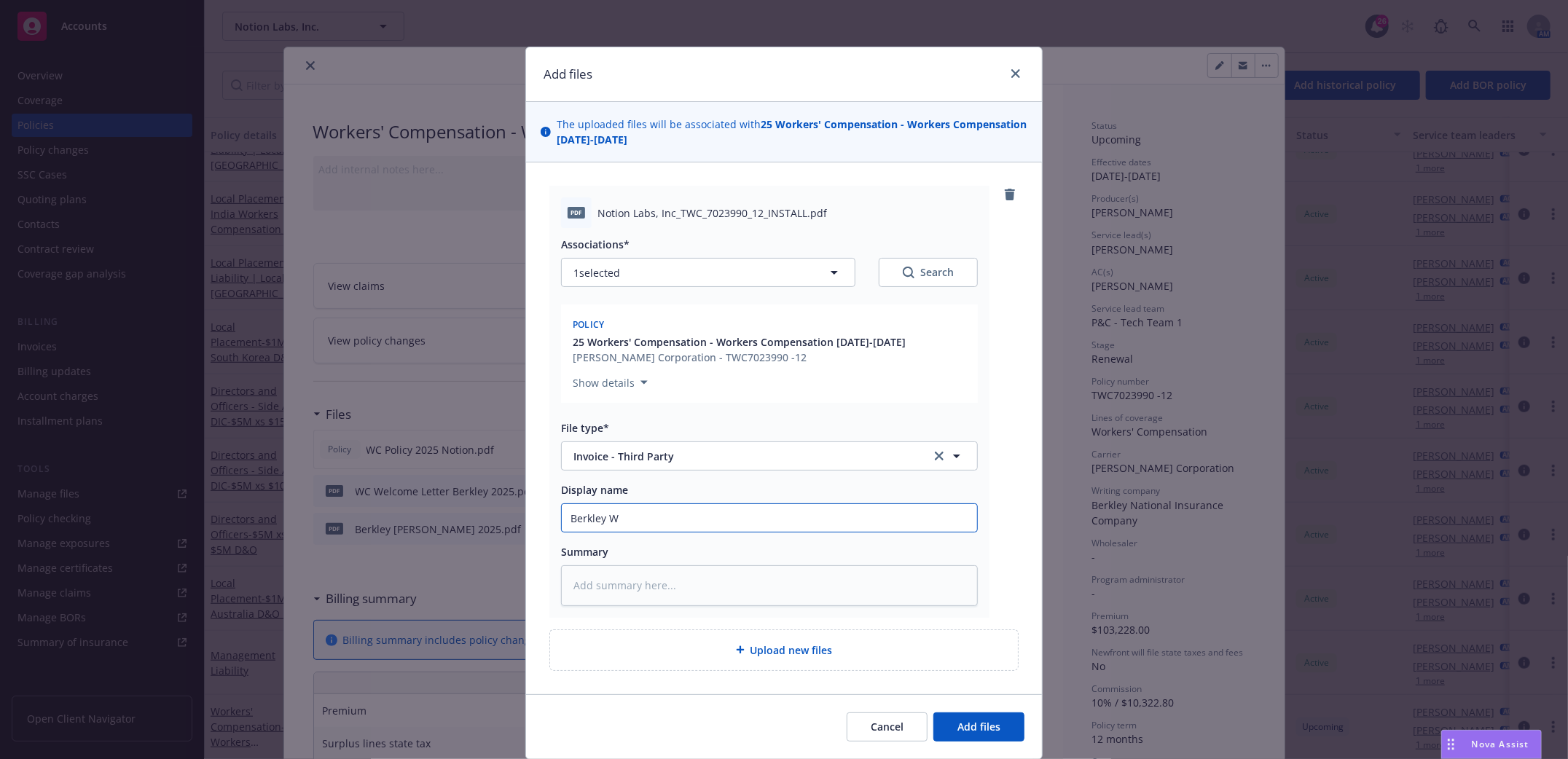
type textarea "x"
type input "Berkley WC"
type textarea "x"
type input "Berkley WC"
type textarea "x"
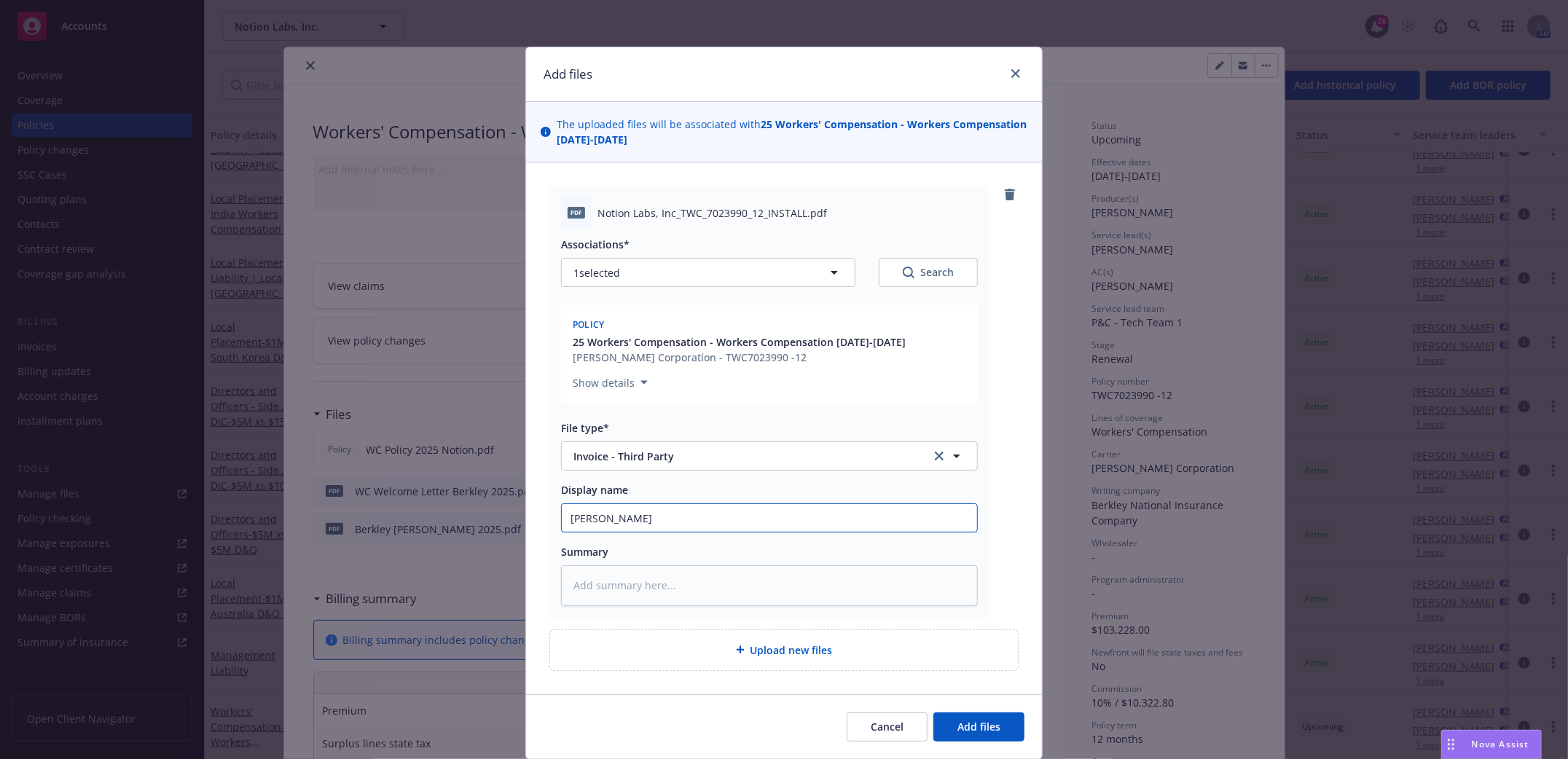
type input "Berkley WC I"
type textarea "x"
type input "Berkley WC In"
type textarea "x"
type input "Berkley WC Inv"
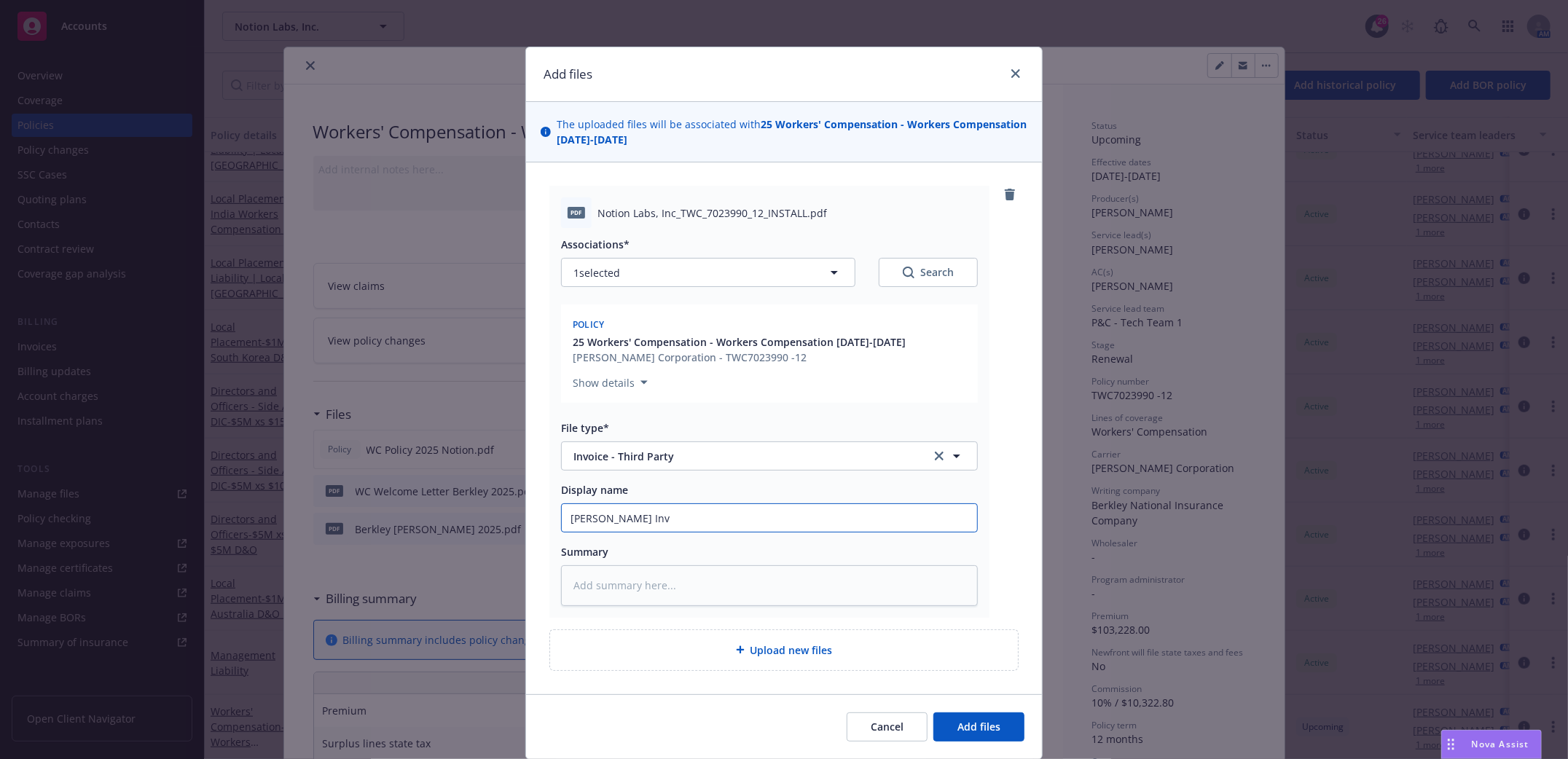
type textarea "x"
type input "Berkley WC Invo"
type textarea "x"
type input "Berkley WC Invoi"
type textarea "x"
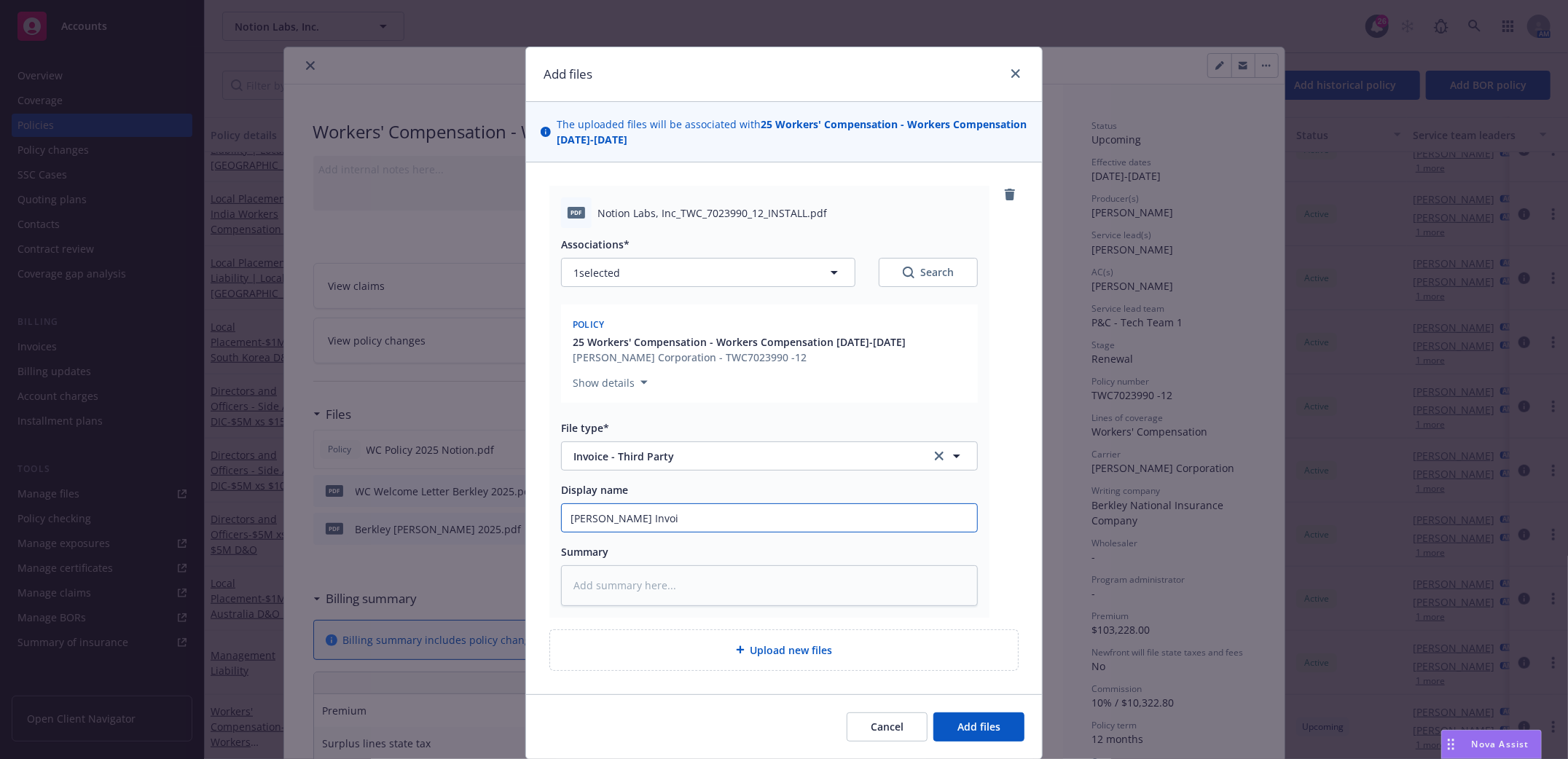
type input "Berkley WC Invoic"
type textarea "x"
type input "Berkley WC Invoice"
type textarea "x"
type input "Berkley WC Invoice"
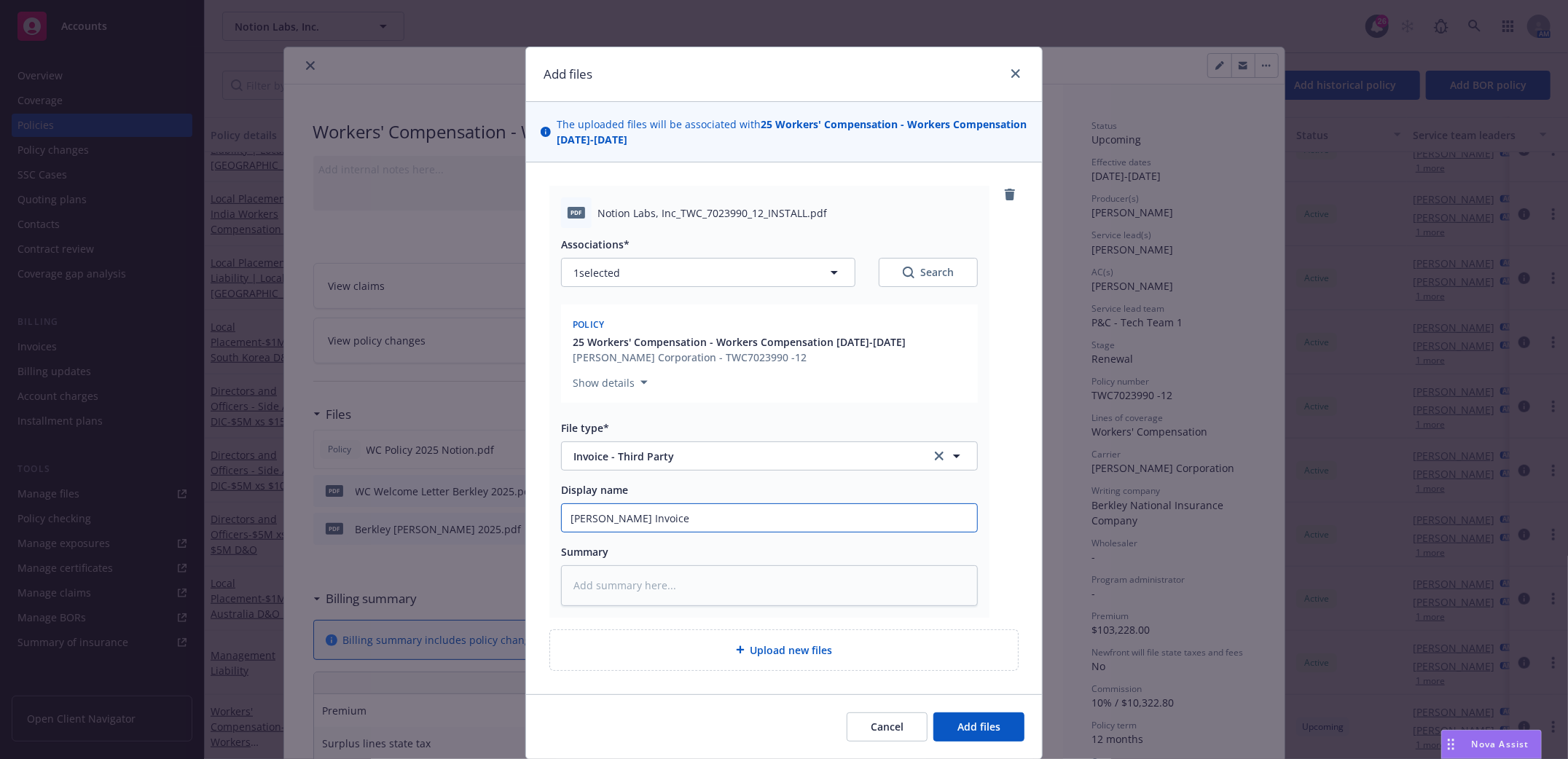
type textarea "x"
type input "Berkley WC Invoice 2"
type textarea "x"
type input "Berkley WC Invoice 20"
type textarea "x"
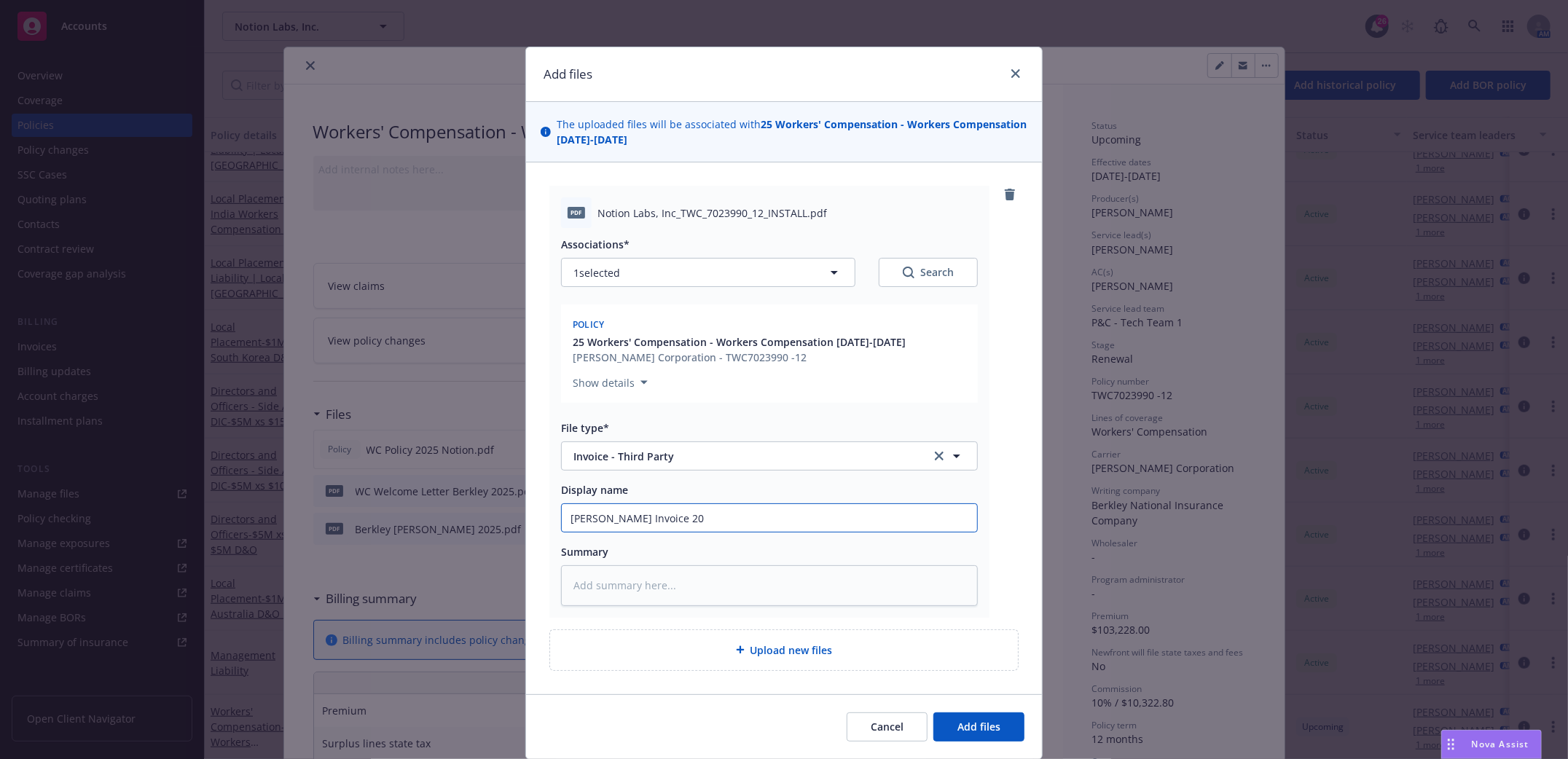
type input "Berkley WC Invoice 202"
type textarea "x"
type input "Berkley WC Invoice 2025"
drag, startPoint x: 972, startPoint y: 715, endPoint x: 980, endPoint y: 724, distance: 12.0
click at [978, 725] on button "Add files" at bounding box center [978, 727] width 91 height 29
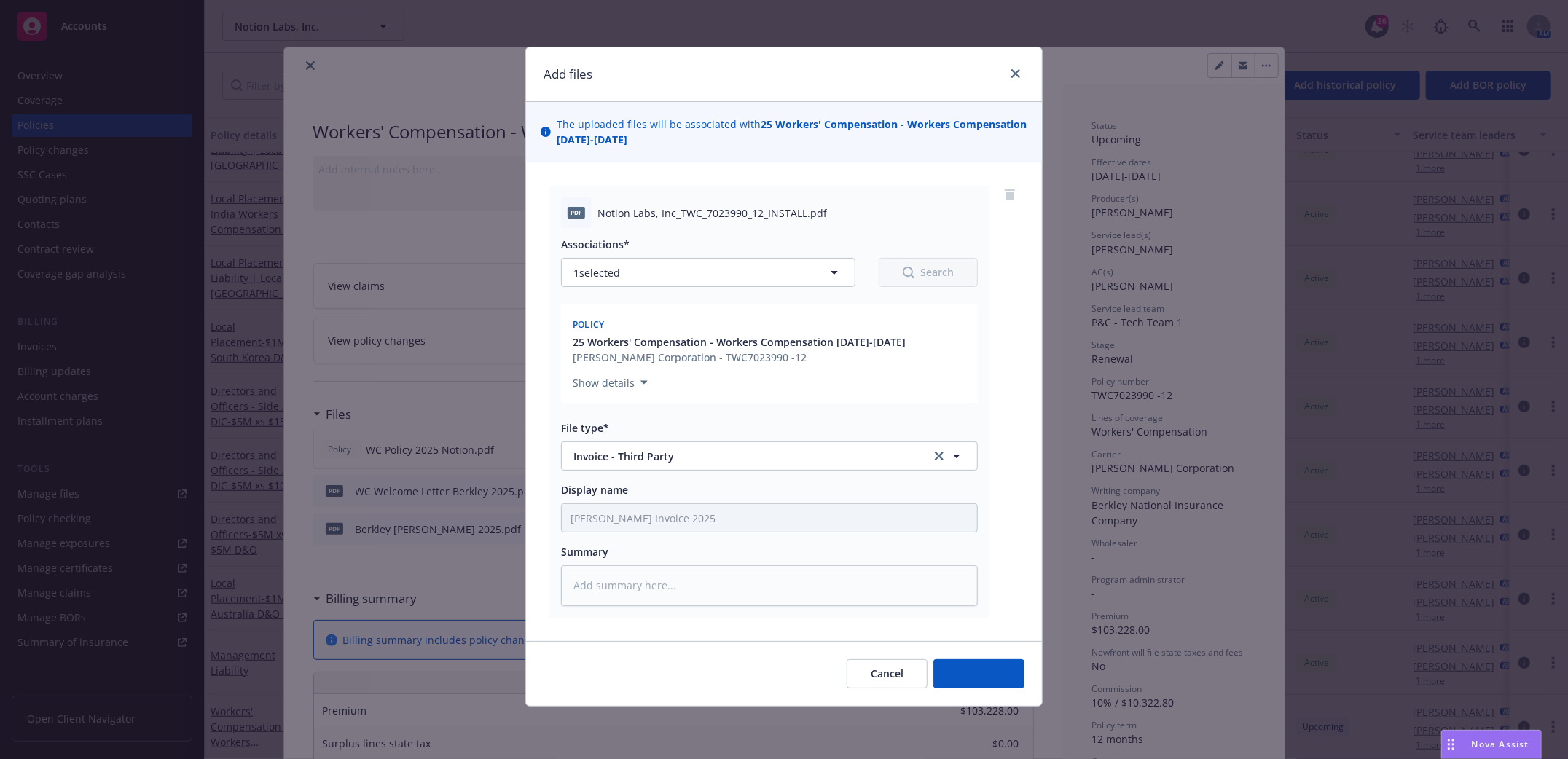
type textarea "x"
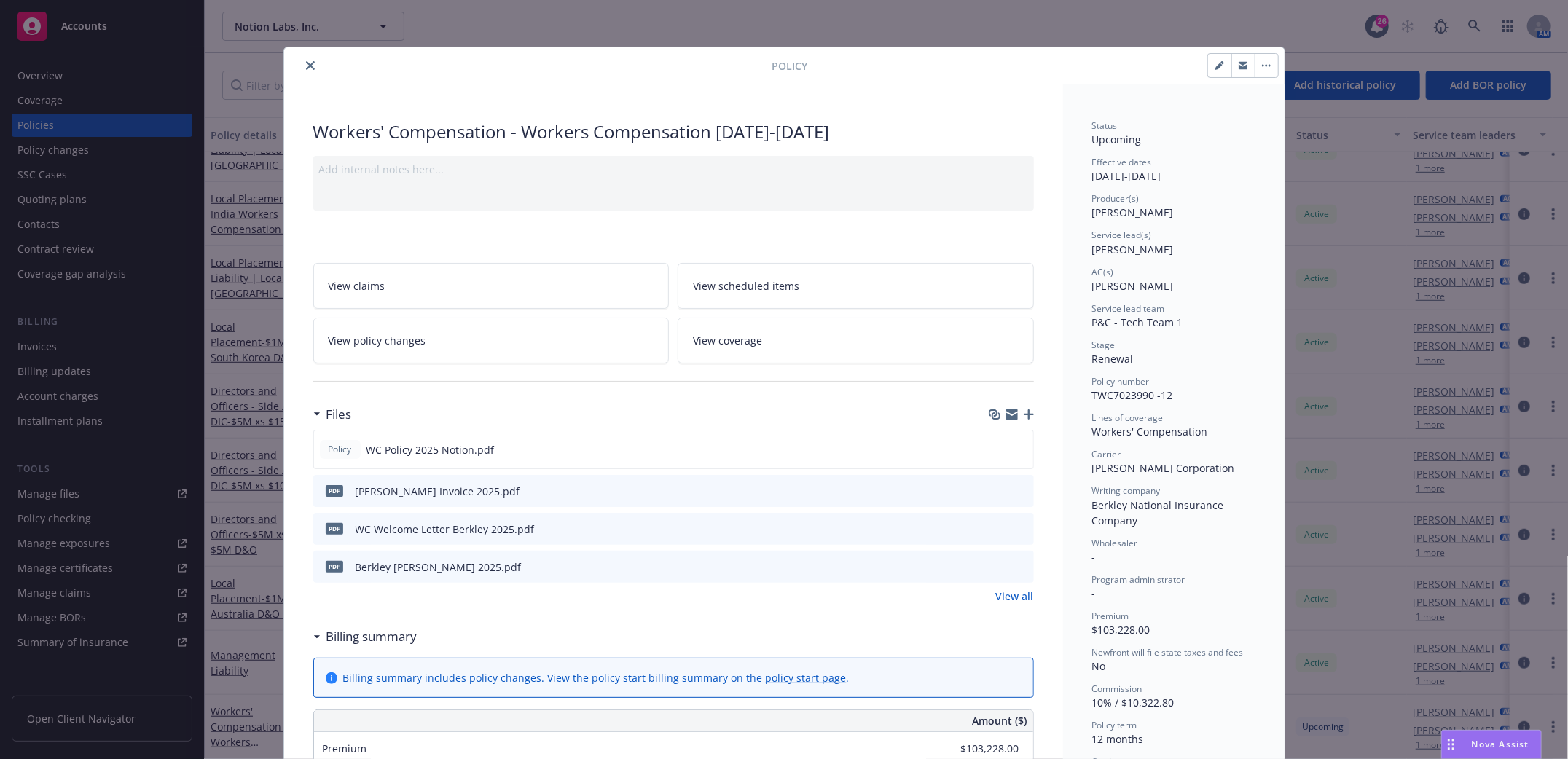
click at [349, 346] on span "View policy changes" at bounding box center [377, 340] width 97 height 16
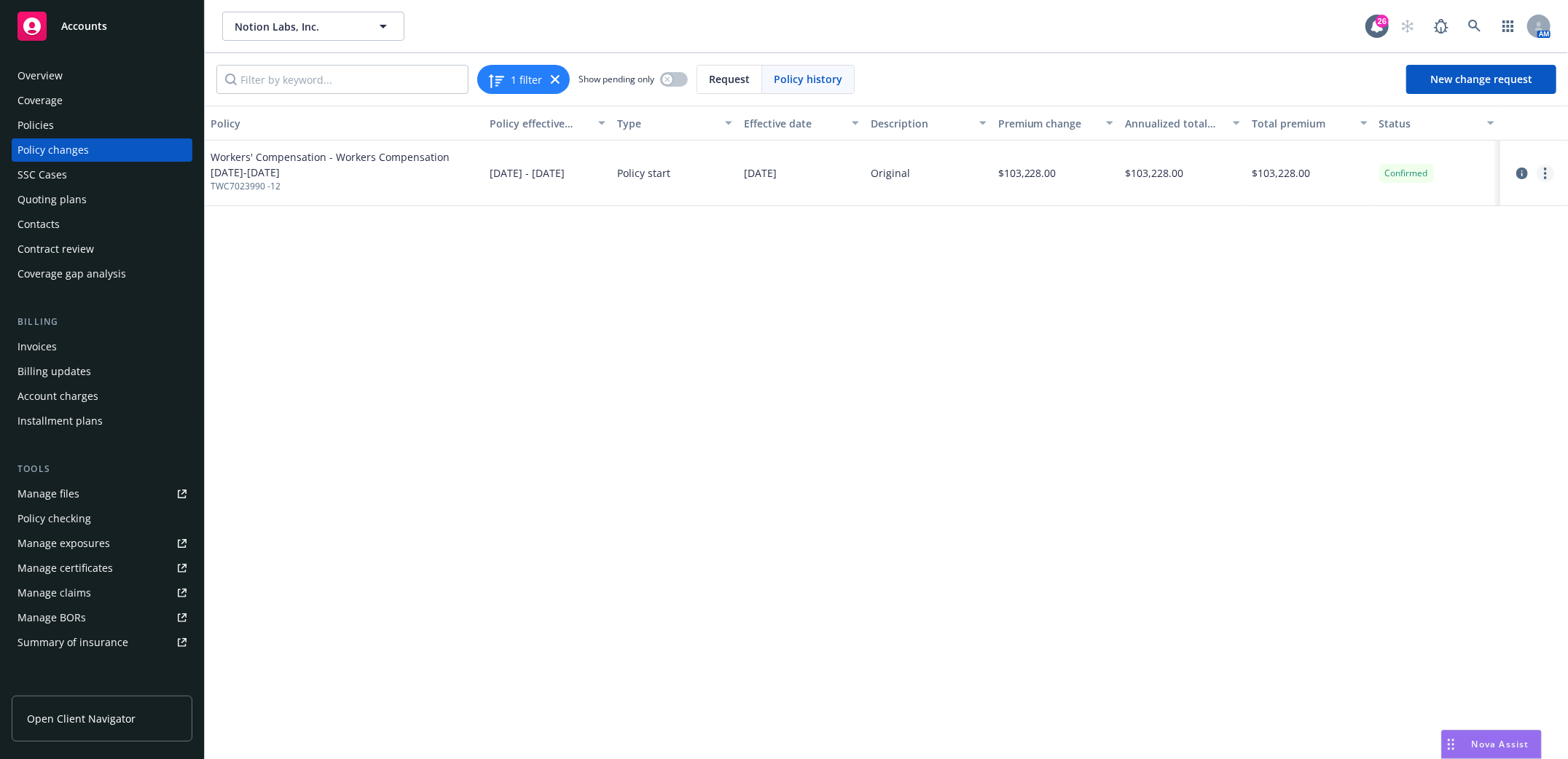
click at [1545, 177] on circle "more" at bounding box center [1544, 177] width 3 height 3
click at [1365, 285] on link "Edit billing info" at bounding box center [1429, 290] width 250 height 29
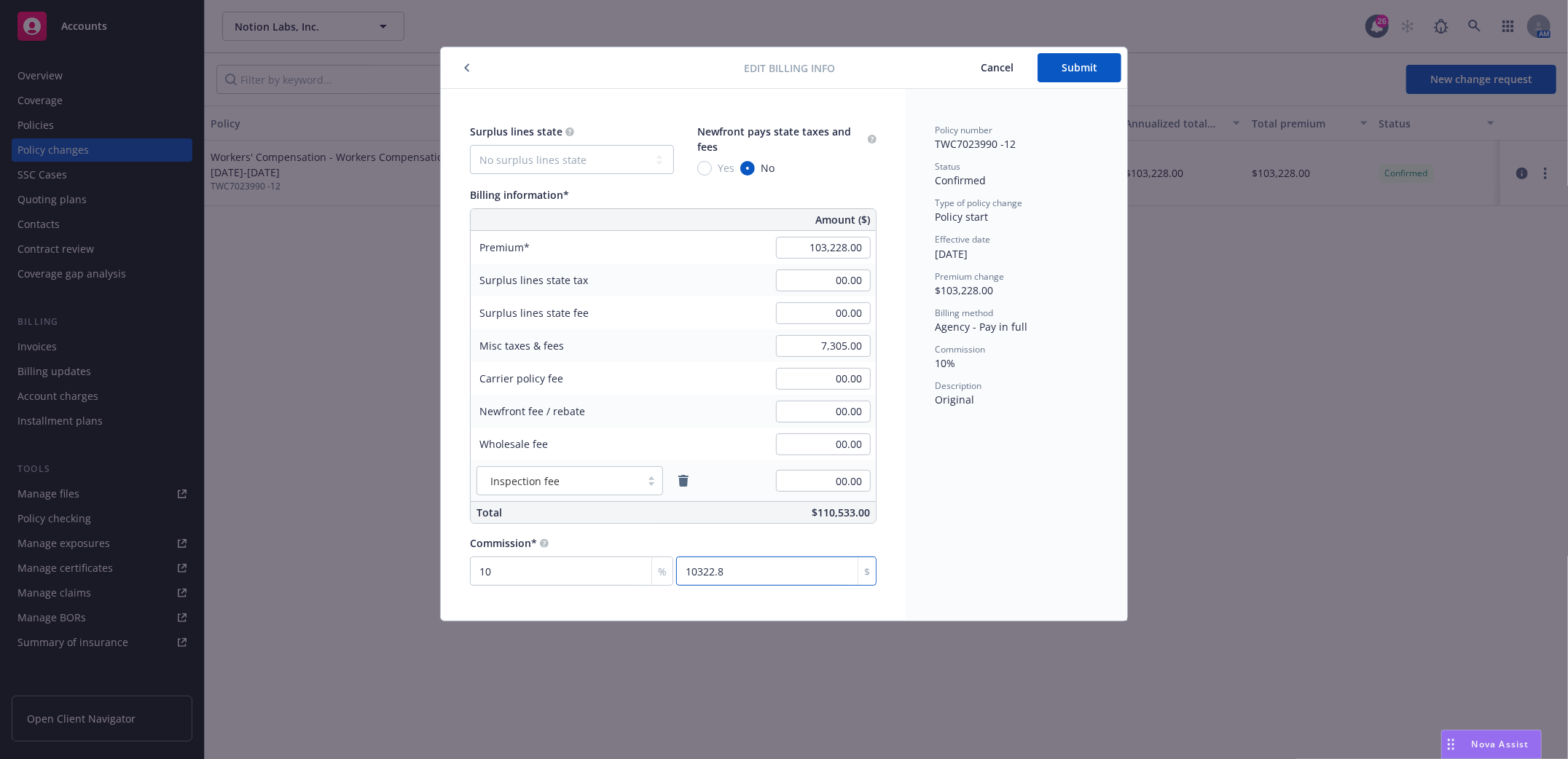
type input "0.001"
type input "1"
type input "0.01"
type input "10"
type input "0.099"
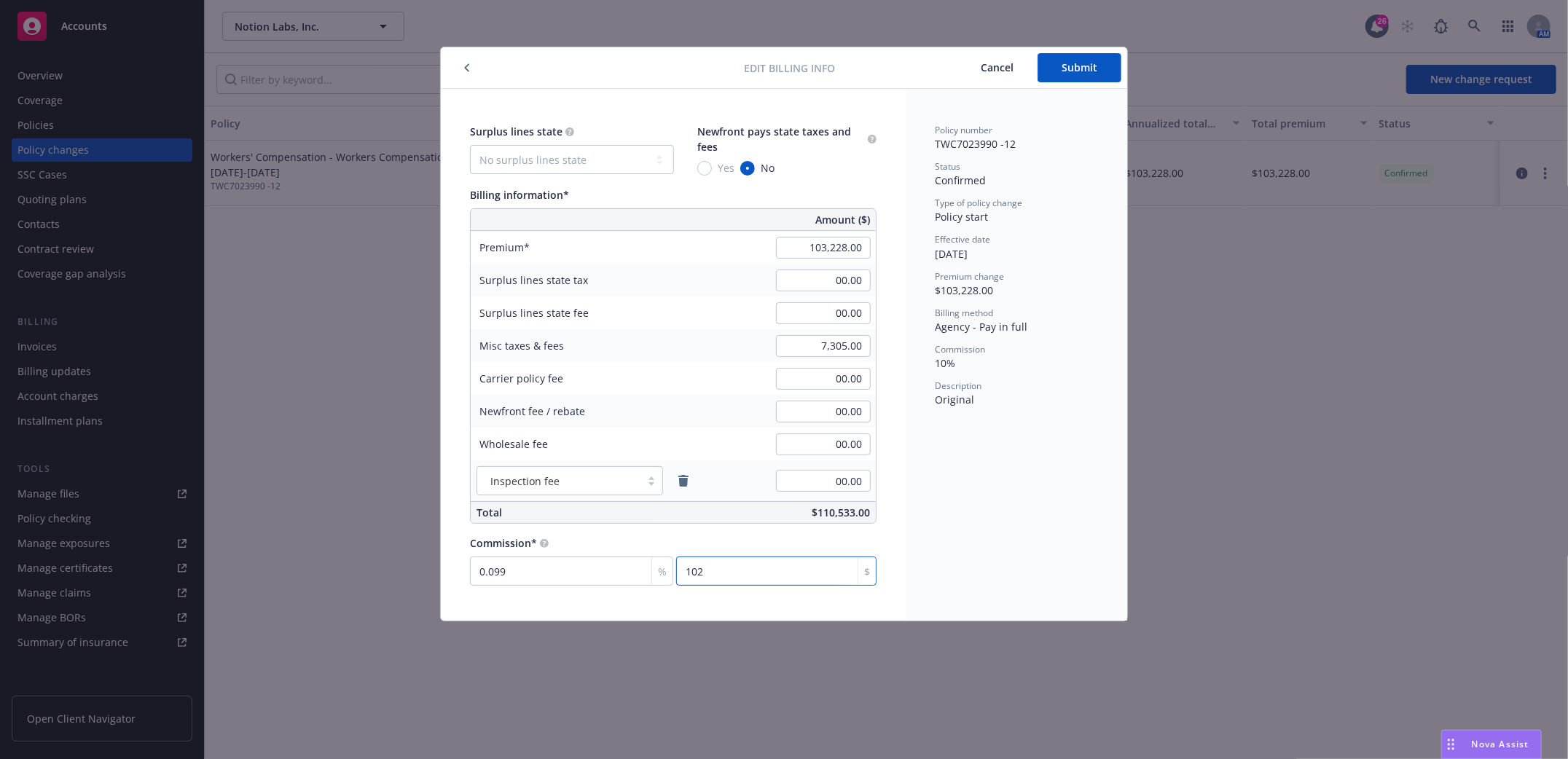
type input "1029"
type input "9.974"
type input "10296"
type input "99.747"
type input "102967"
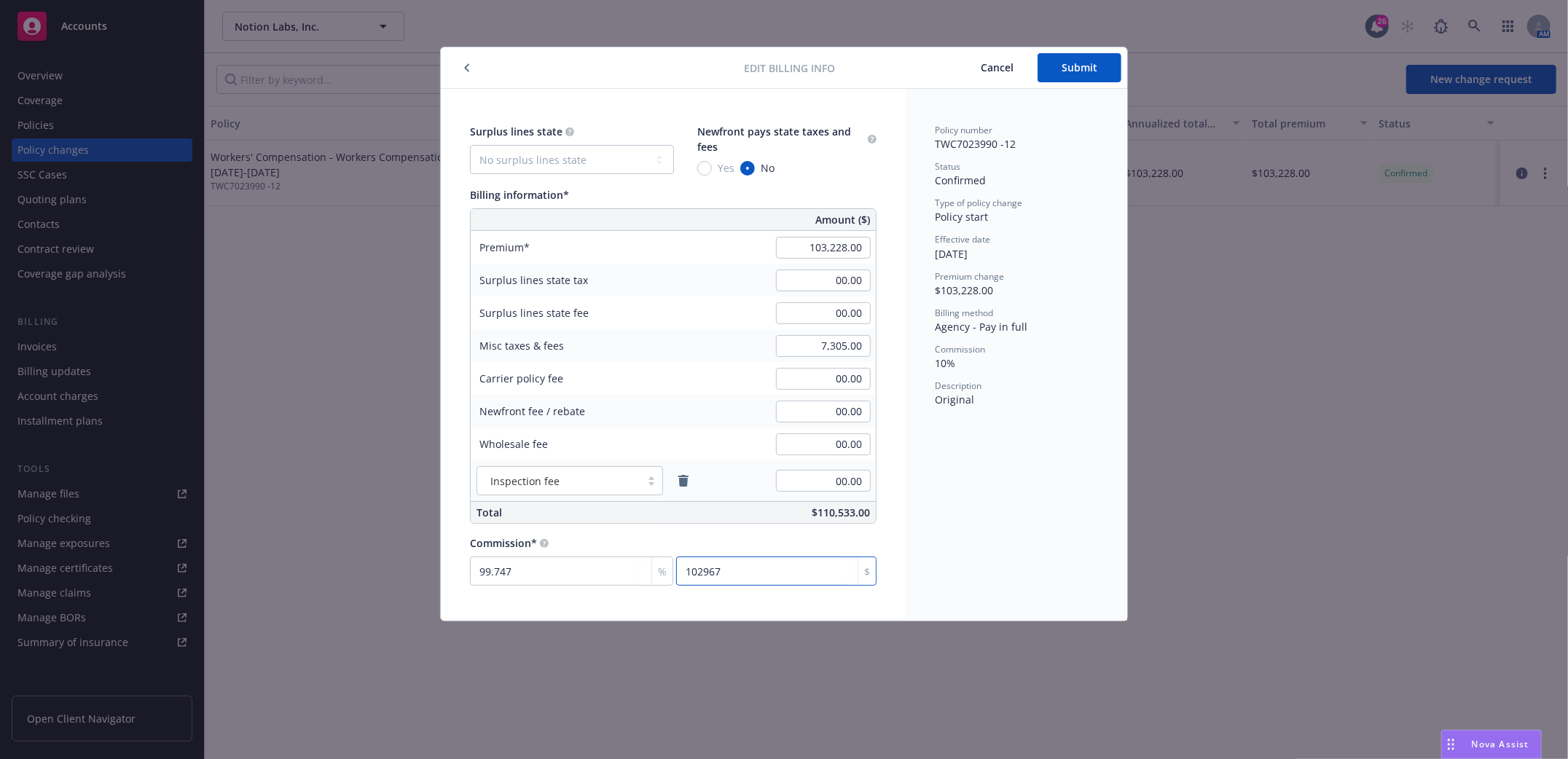
type input "99.748"
type input "102967.80"
type input "9.976"
type input "10298.03"
click at [973, 551] on div "Policy number TWC7023990 -12 Status Confirmed Type of policy change Policy star…" at bounding box center [1017, 355] width 222 height 531
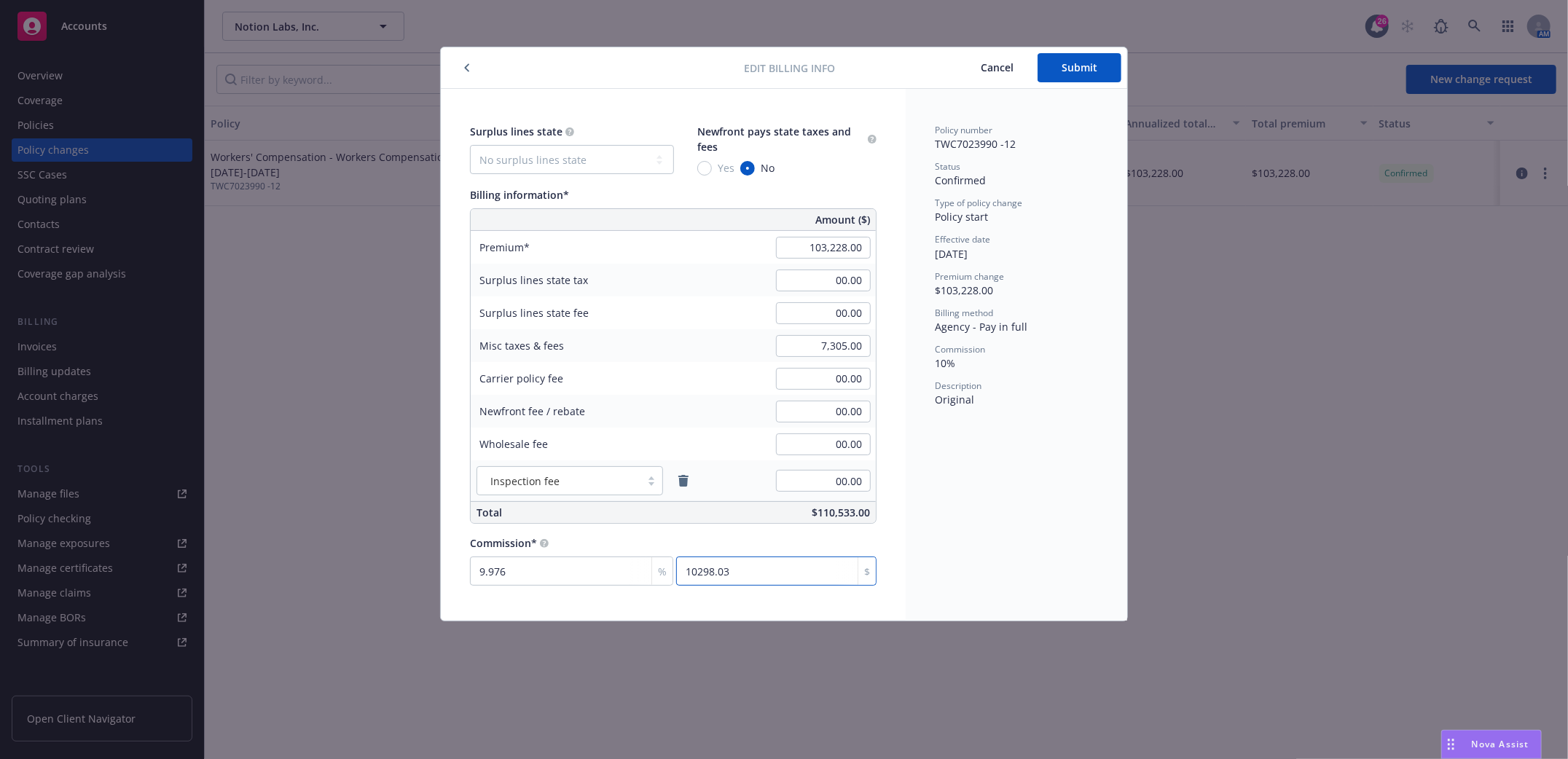
type input "0.001"
type input "1"
type input "0.01"
type input "10"
type input "0.099"
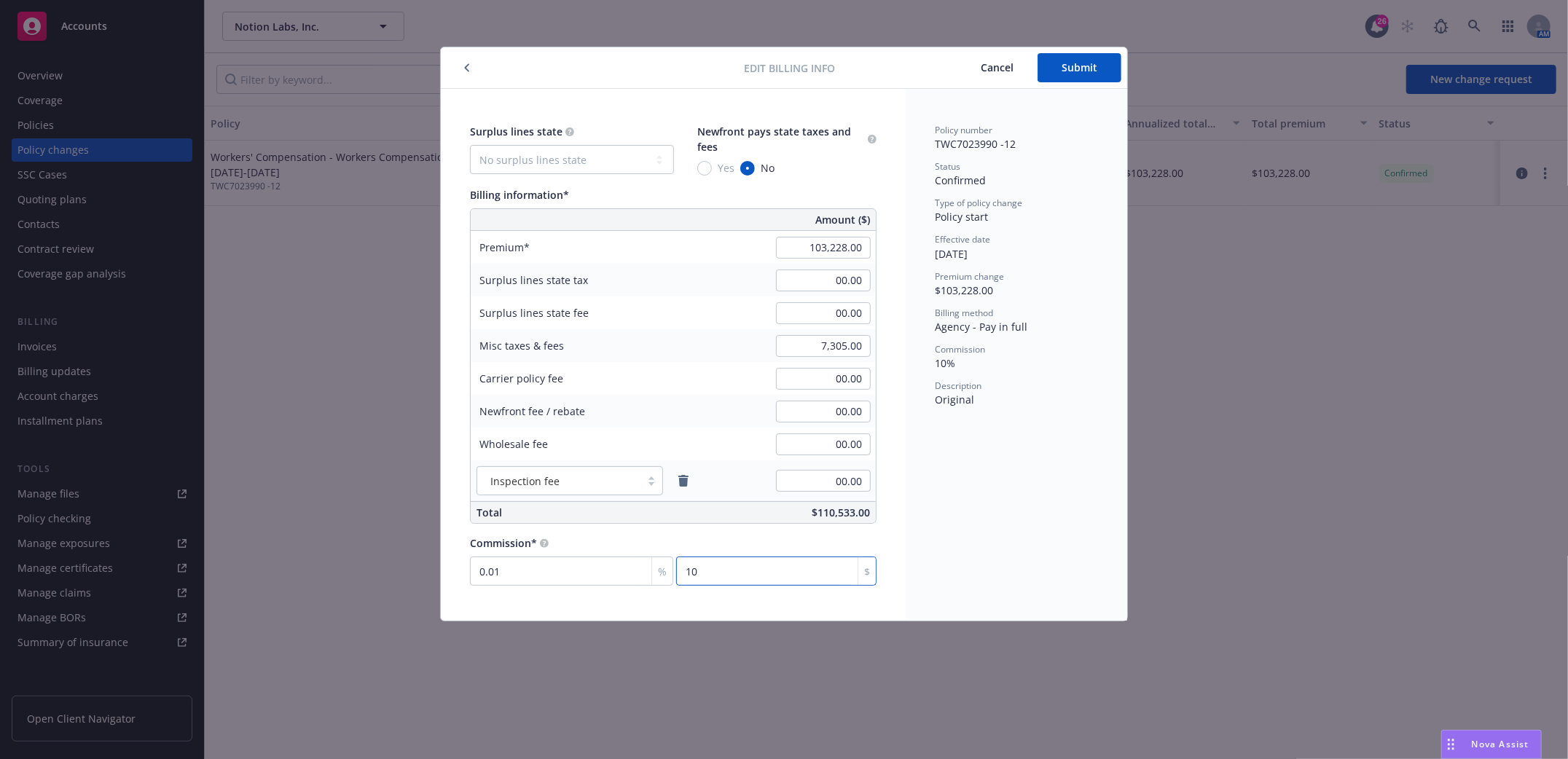
type input "102"
type input "0.997"
type input "1029"
type input "9.975"
type input "10297"
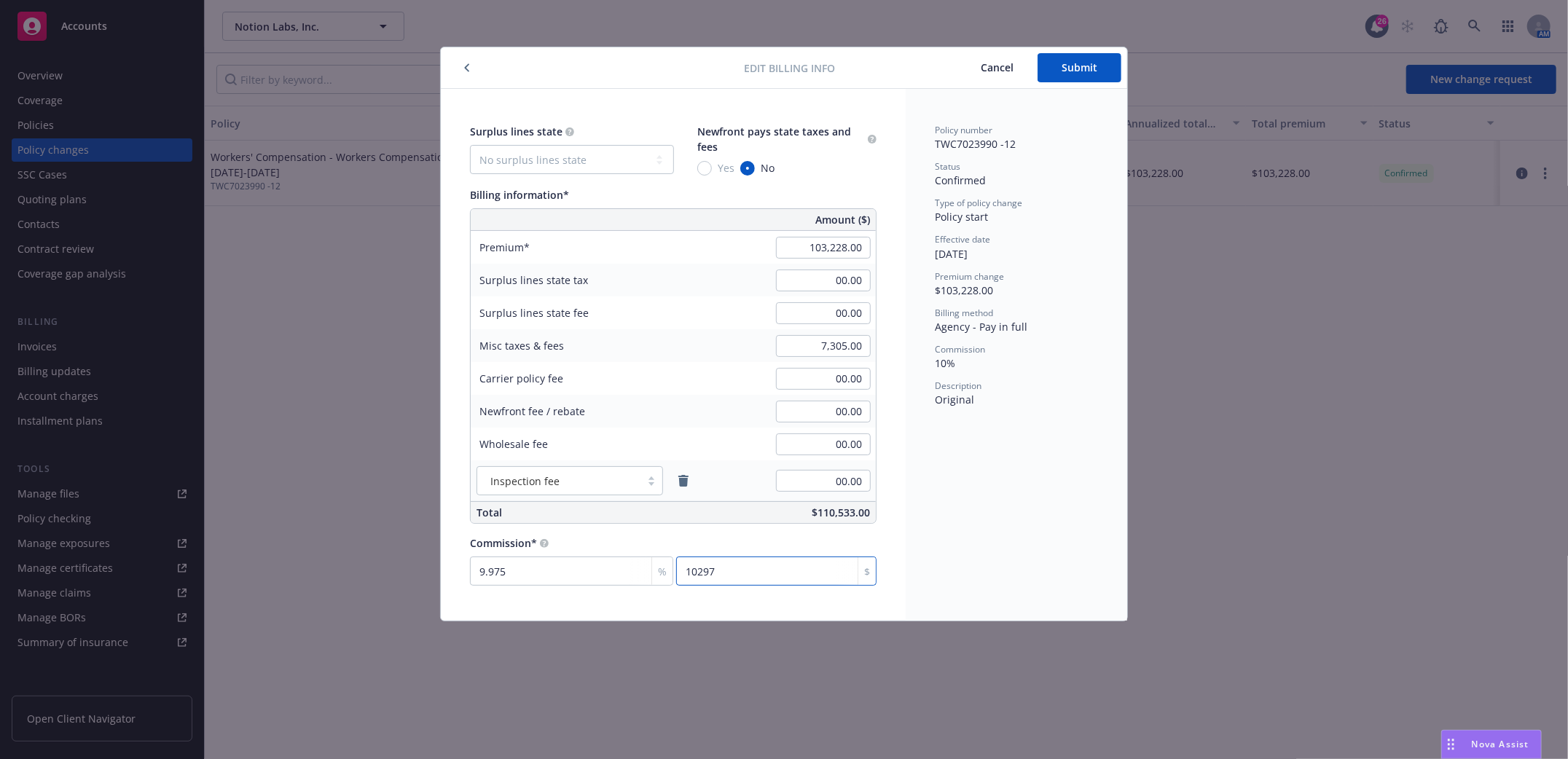
type input "9.976"
type input "10298.03"
click at [1072, 582] on div "Policy number TWC7023990 -12 Status Confirmed Type of policy change Policy star…" at bounding box center [1017, 355] width 222 height 531
click at [929, 553] on div "Policy number TWC7023990 -12 Status Confirmed Type of policy change Policy star…" at bounding box center [1017, 355] width 222 height 531
click at [1107, 70] on button "Submit" at bounding box center [1078, 68] width 83 height 29
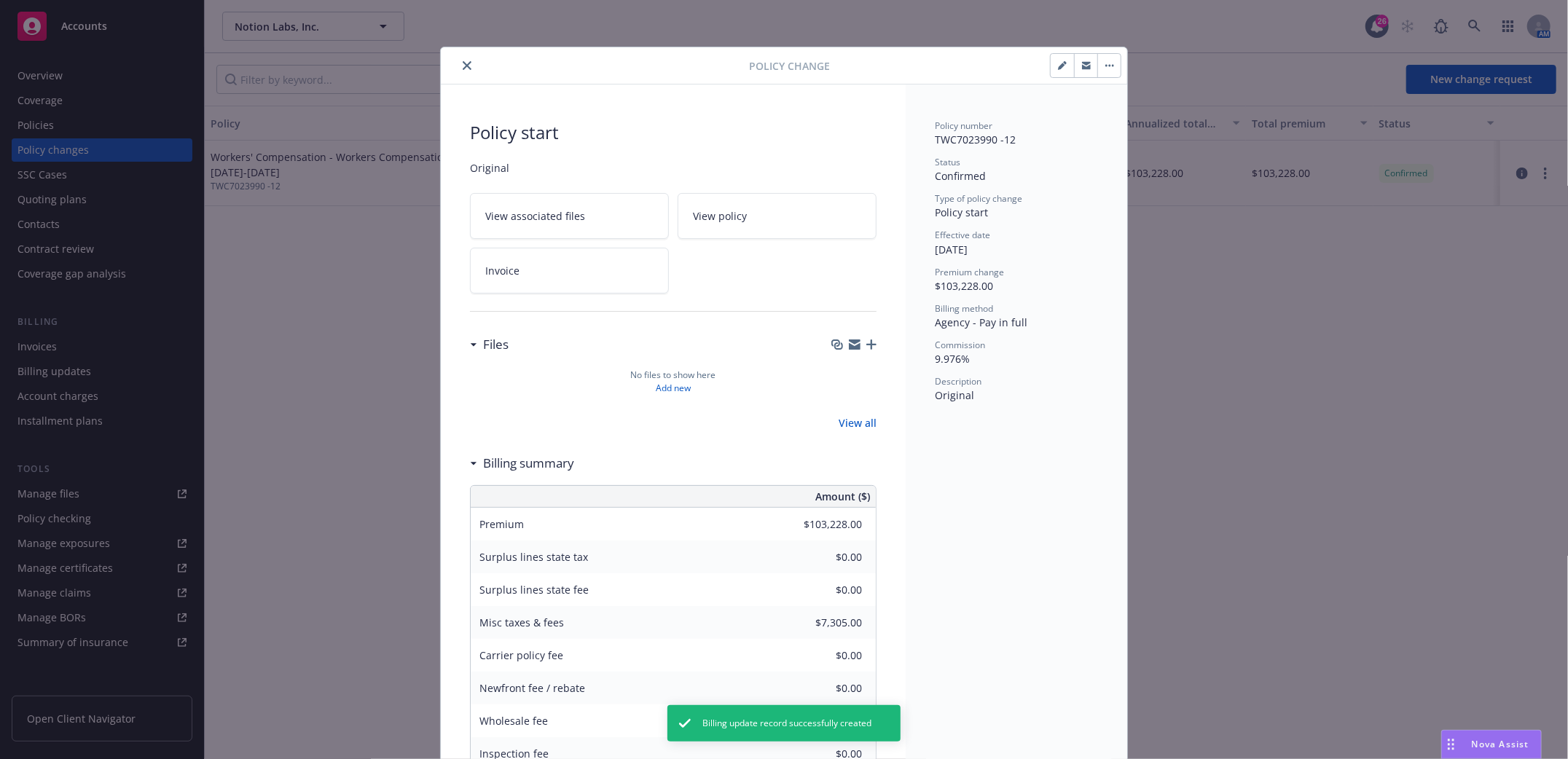
click at [462, 63] on icon "close" at bounding box center [466, 65] width 9 height 9
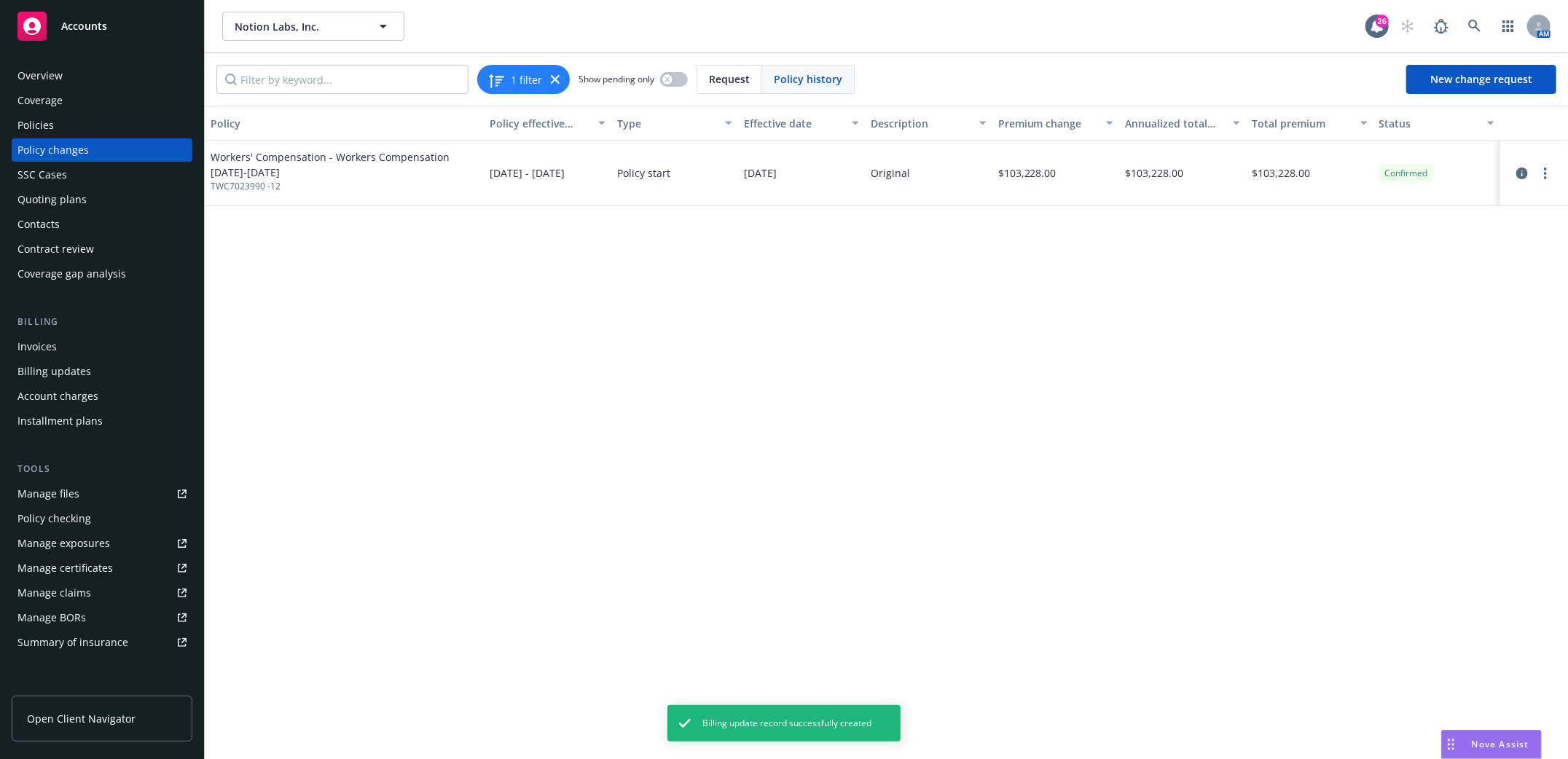
click at [34, 151] on div "Policy changes" at bounding box center [53, 150] width 72 height 24
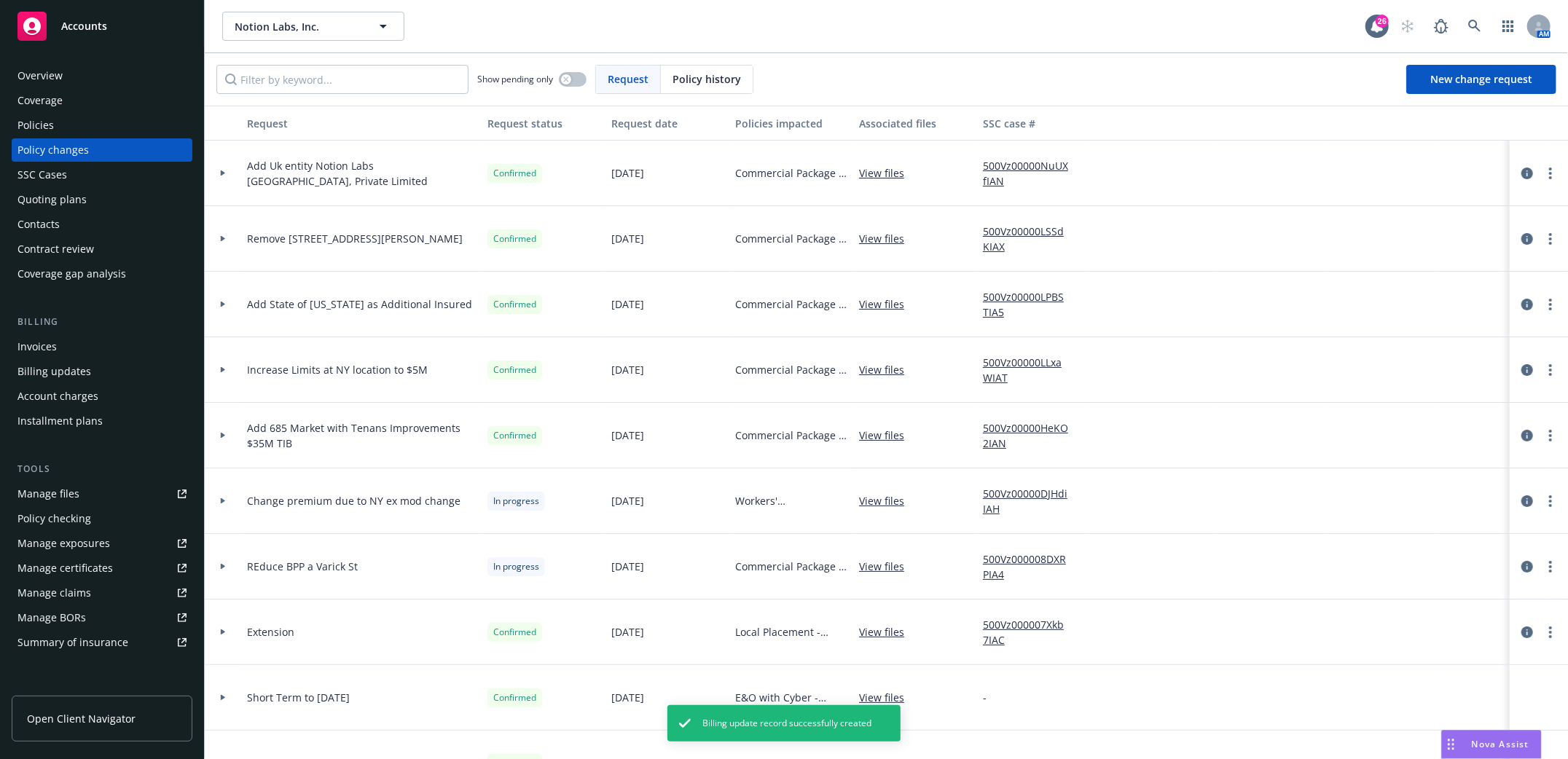
click at [29, 123] on div "Policies" at bounding box center [35, 126] width 36 height 24
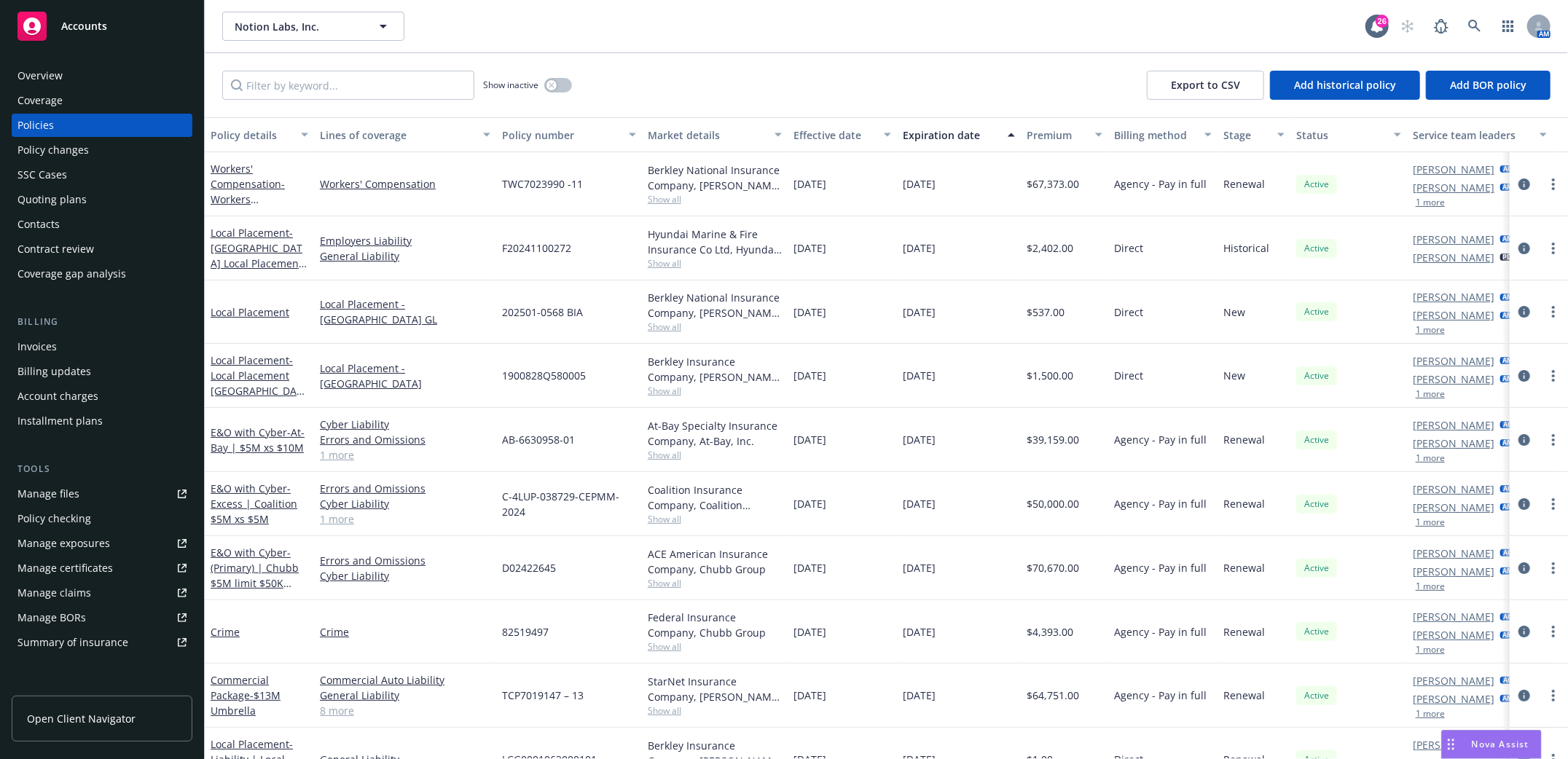
click at [41, 346] on div "Invoices" at bounding box center [37, 347] width 39 height 24
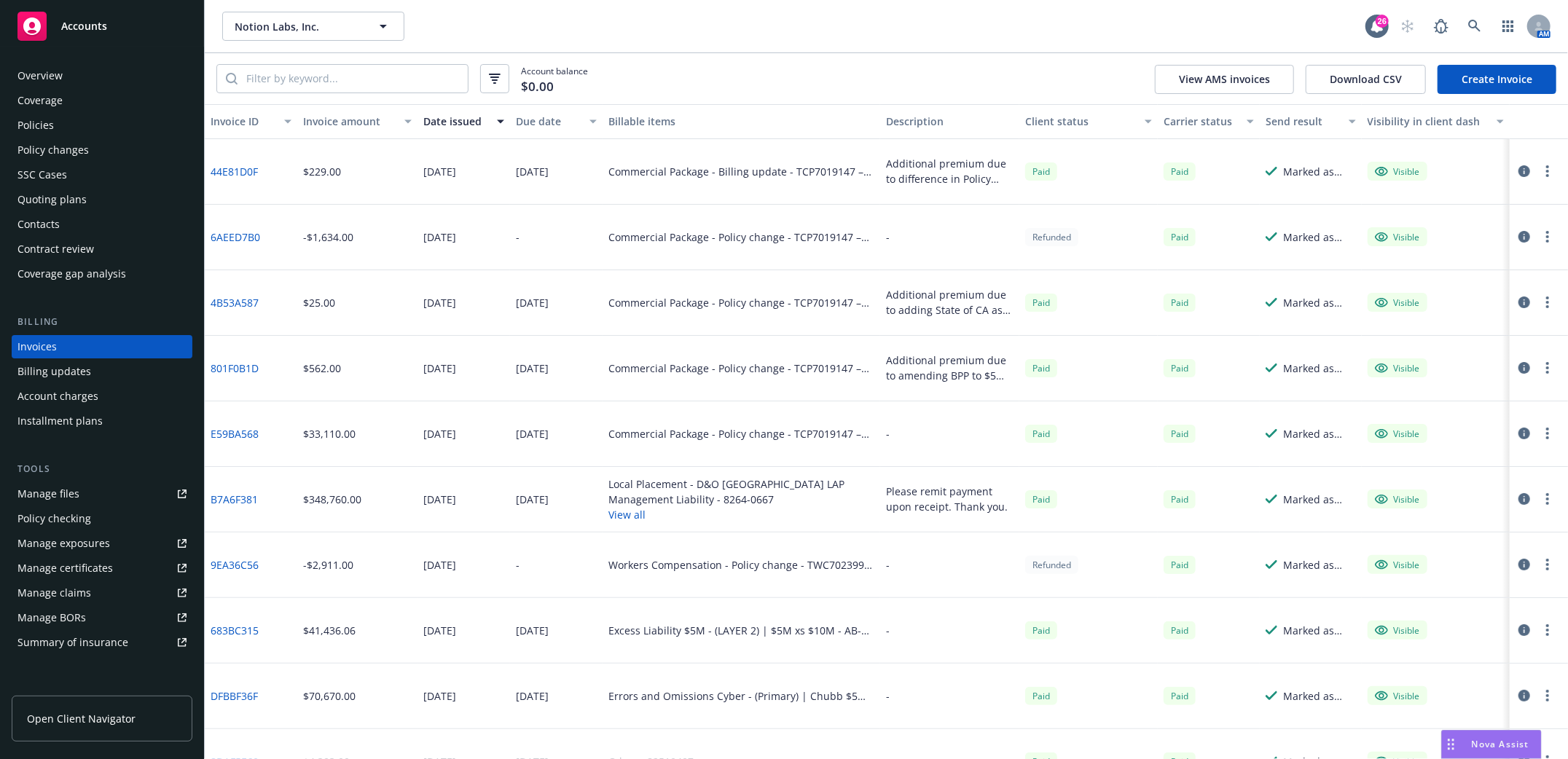
click at [1490, 69] on link "Create Invoice" at bounding box center [1496, 79] width 119 height 29
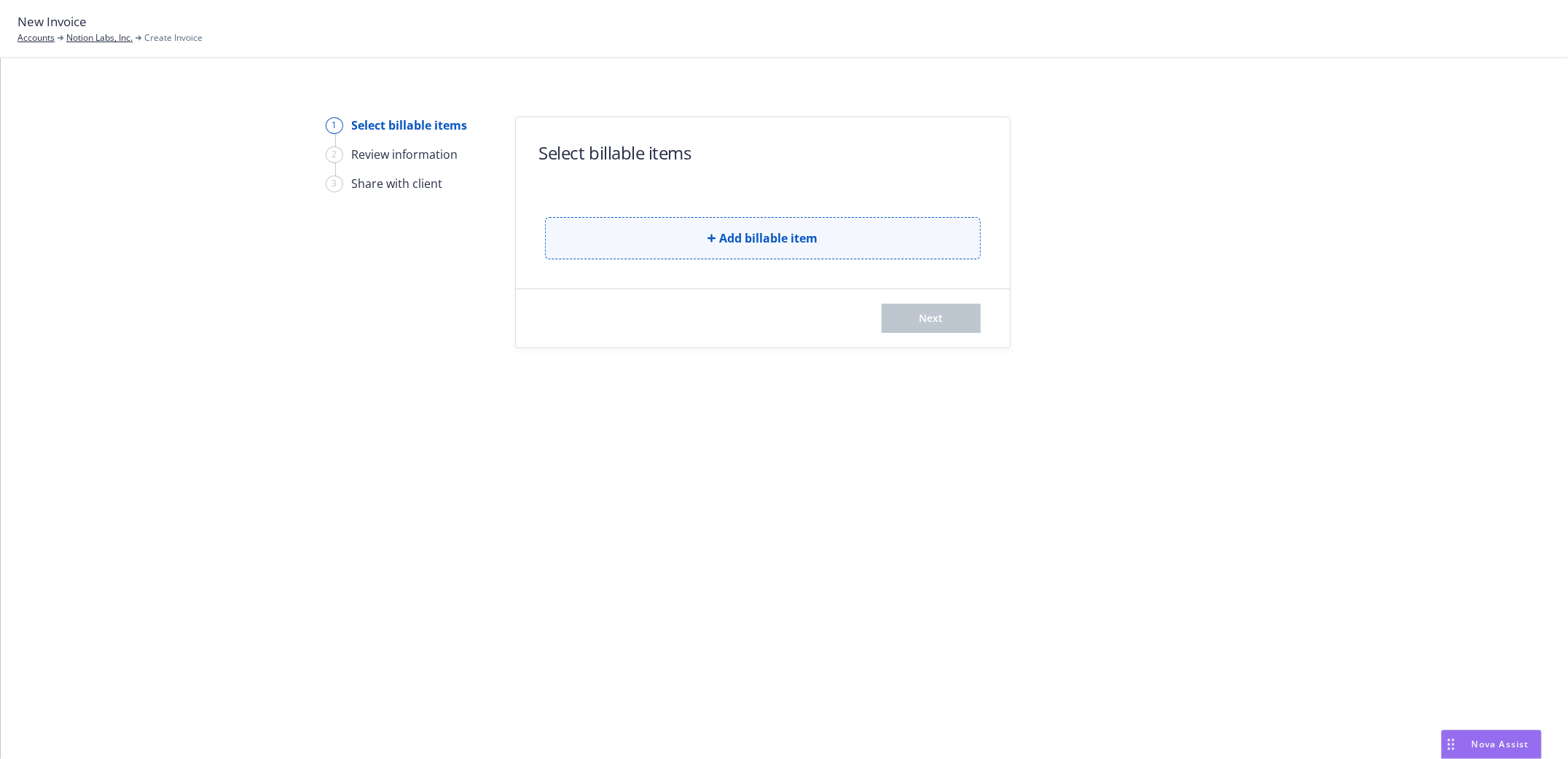
click at [713, 236] on icon "button" at bounding box center [711, 237] width 9 height 9
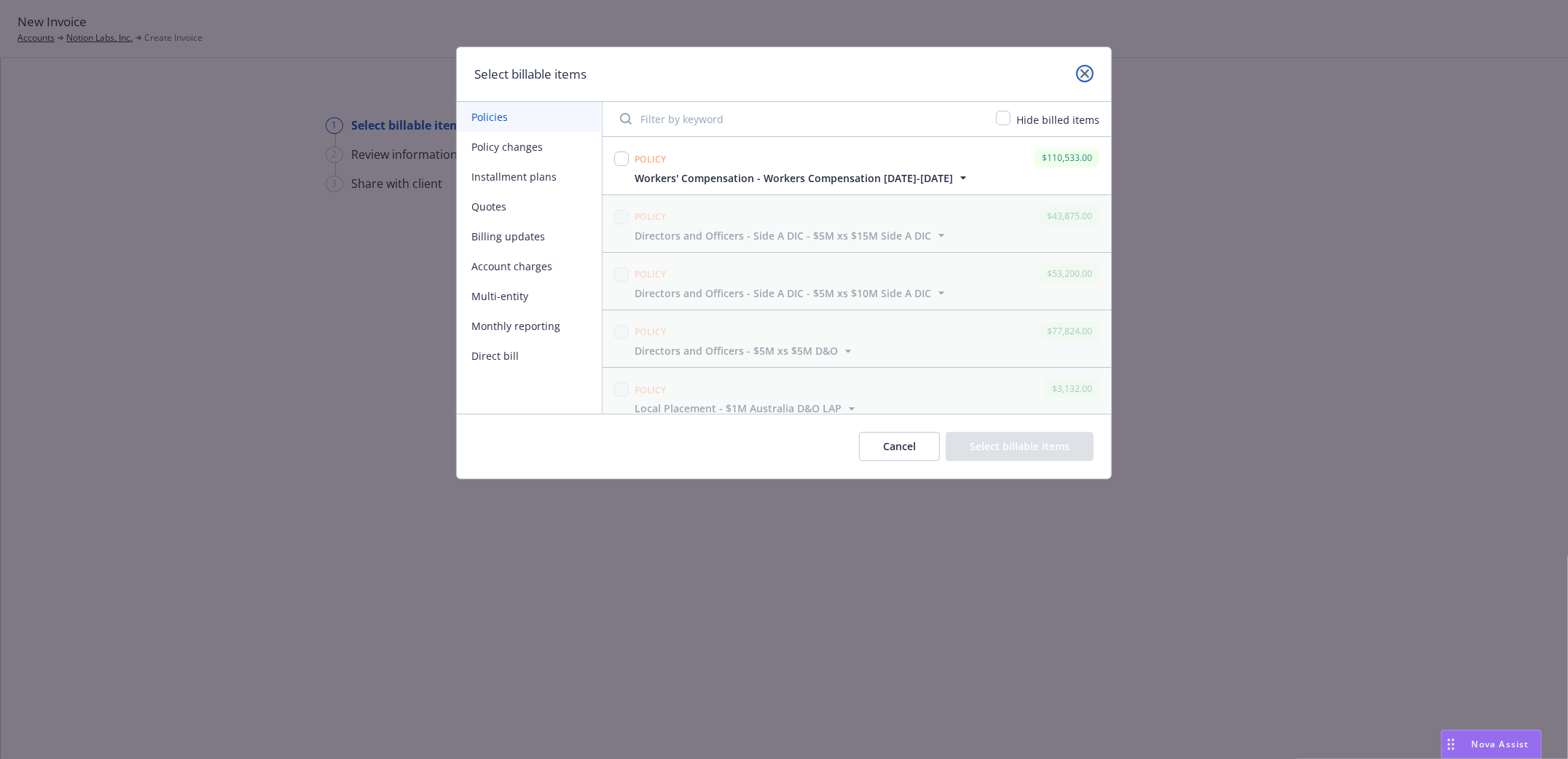
click at [1088, 73] on icon "close" at bounding box center [1084, 74] width 9 height 9
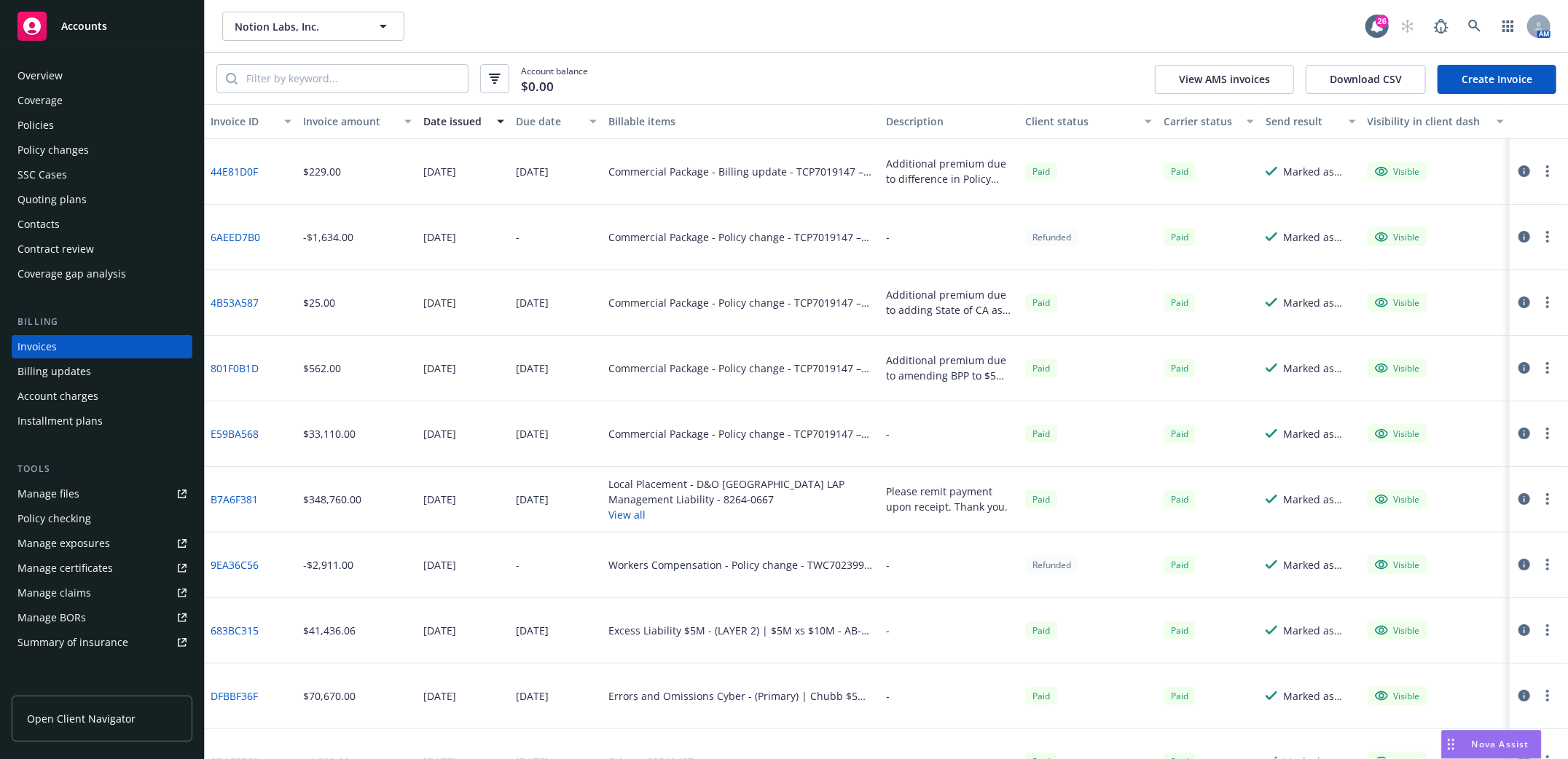
click at [42, 123] on div "Policies" at bounding box center [35, 126] width 36 height 24
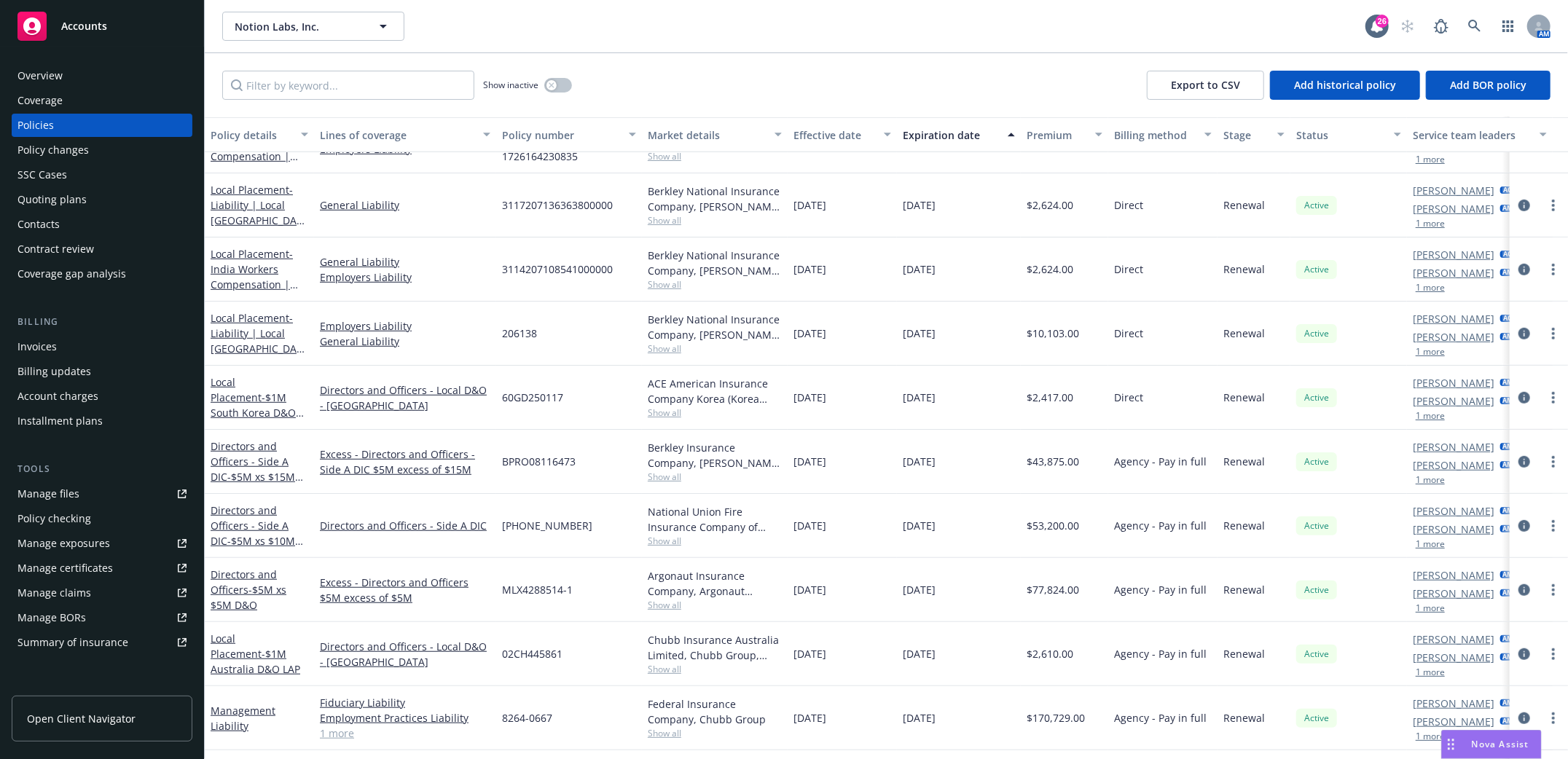
scroll to position [696, 0]
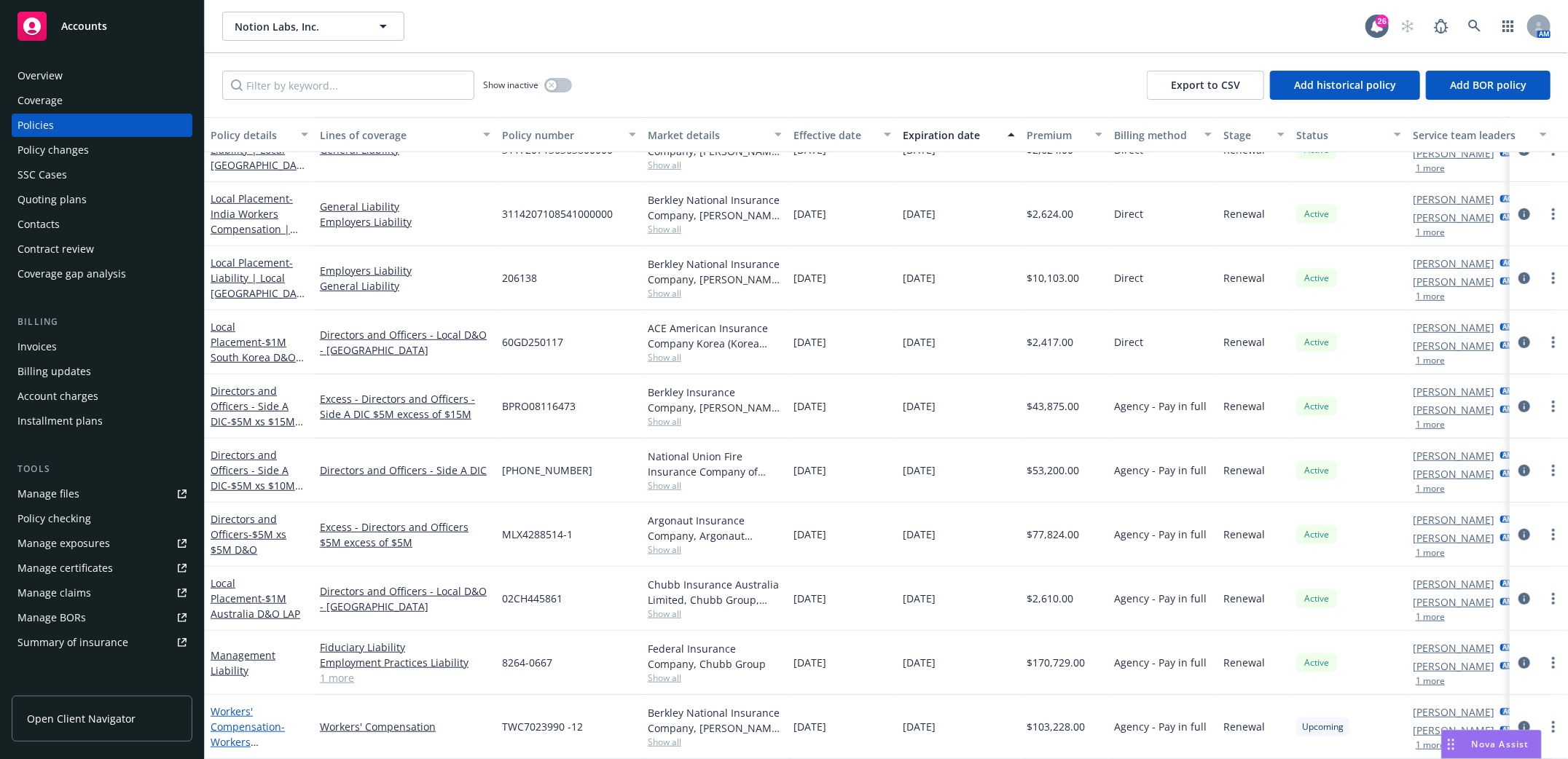
click at [218, 710] on link "Workers' Compensation - Workers Compensation [DATE]-[DATE]" at bounding box center [248, 741] width 75 height 75
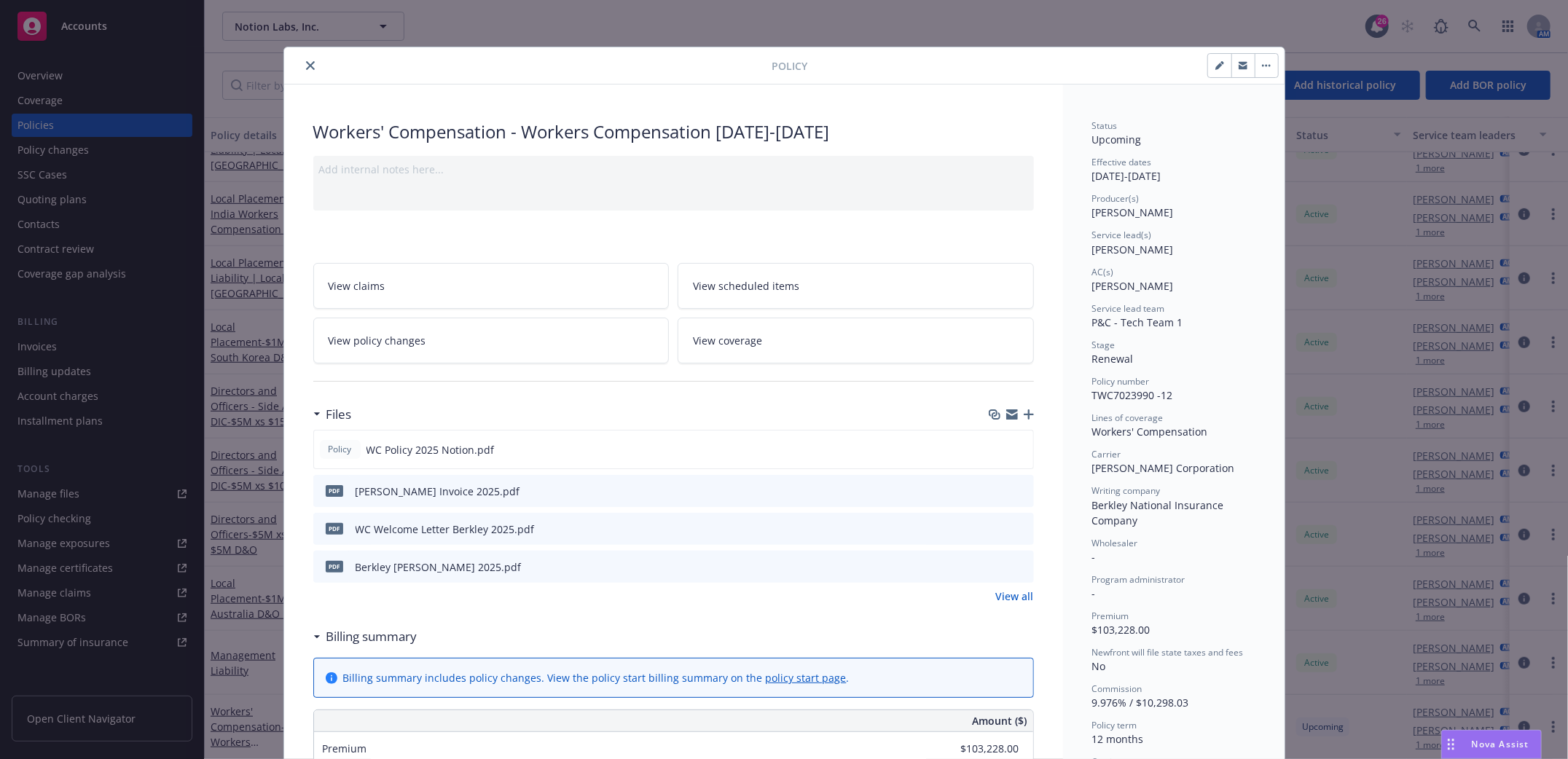
click at [1215, 69] on icon "button" at bounding box center [1218, 66] width 7 height 7
select select "RENEWAL"
select select "12"
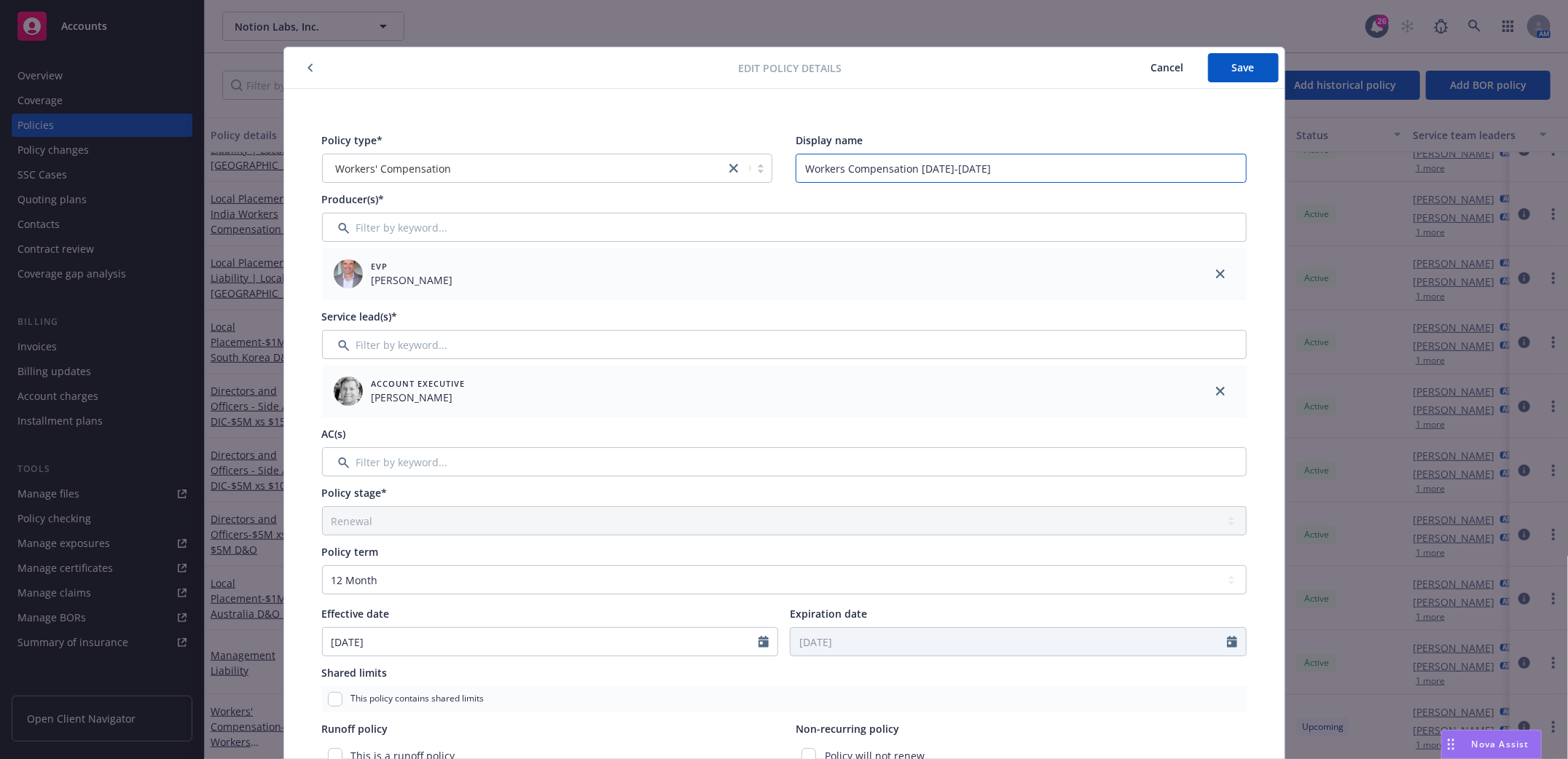
click at [926, 171] on input "Workers Compensation 2024-2025" at bounding box center [1021, 169] width 451 height 29
type input "Workers Compensation 2025-2026"
click at [1222, 61] on button "Save" at bounding box center [1243, 68] width 71 height 29
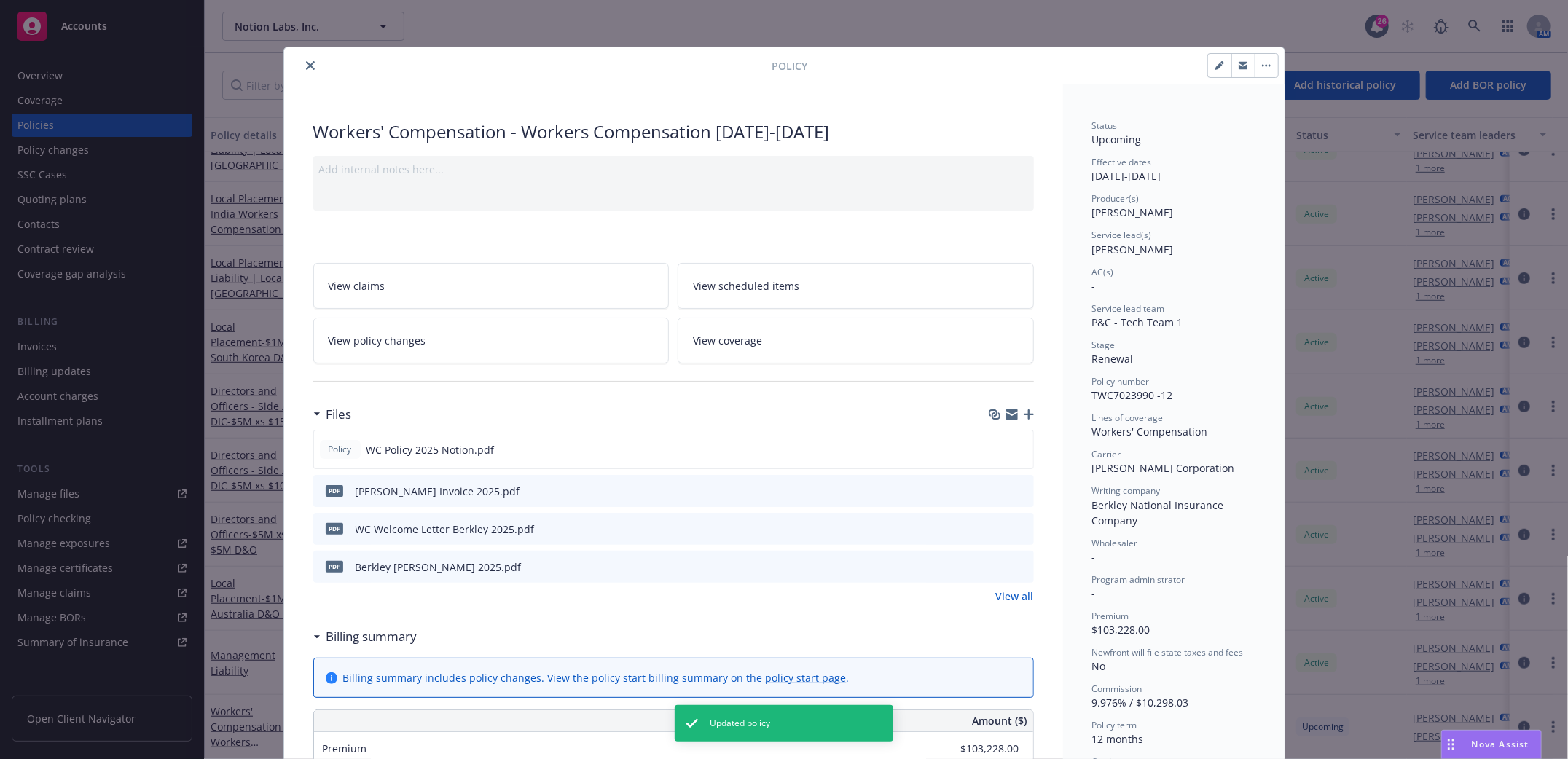
click at [306, 64] on icon "close" at bounding box center [310, 65] width 9 height 9
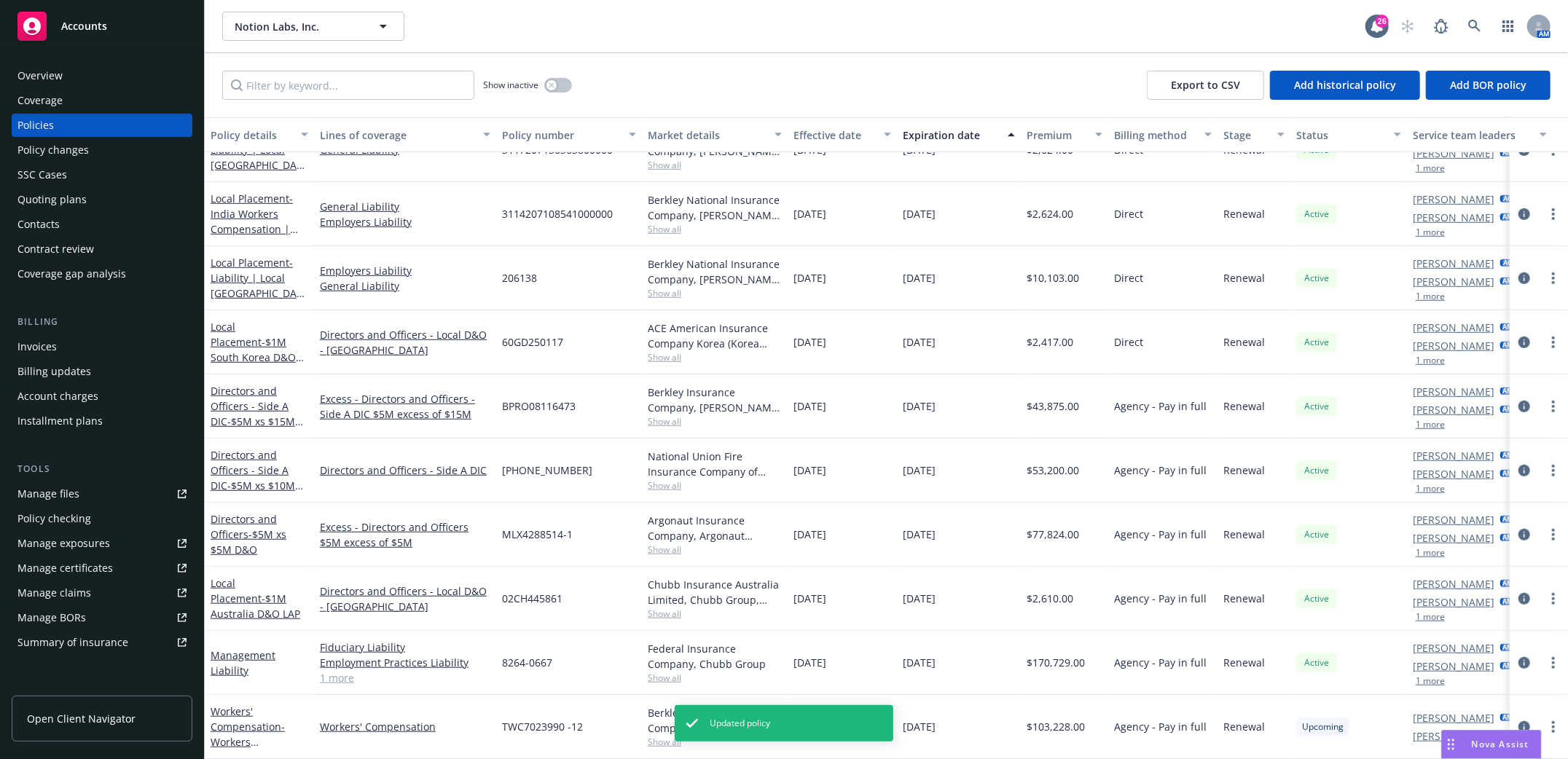
click at [35, 346] on div "Invoices" at bounding box center [37, 347] width 39 height 24
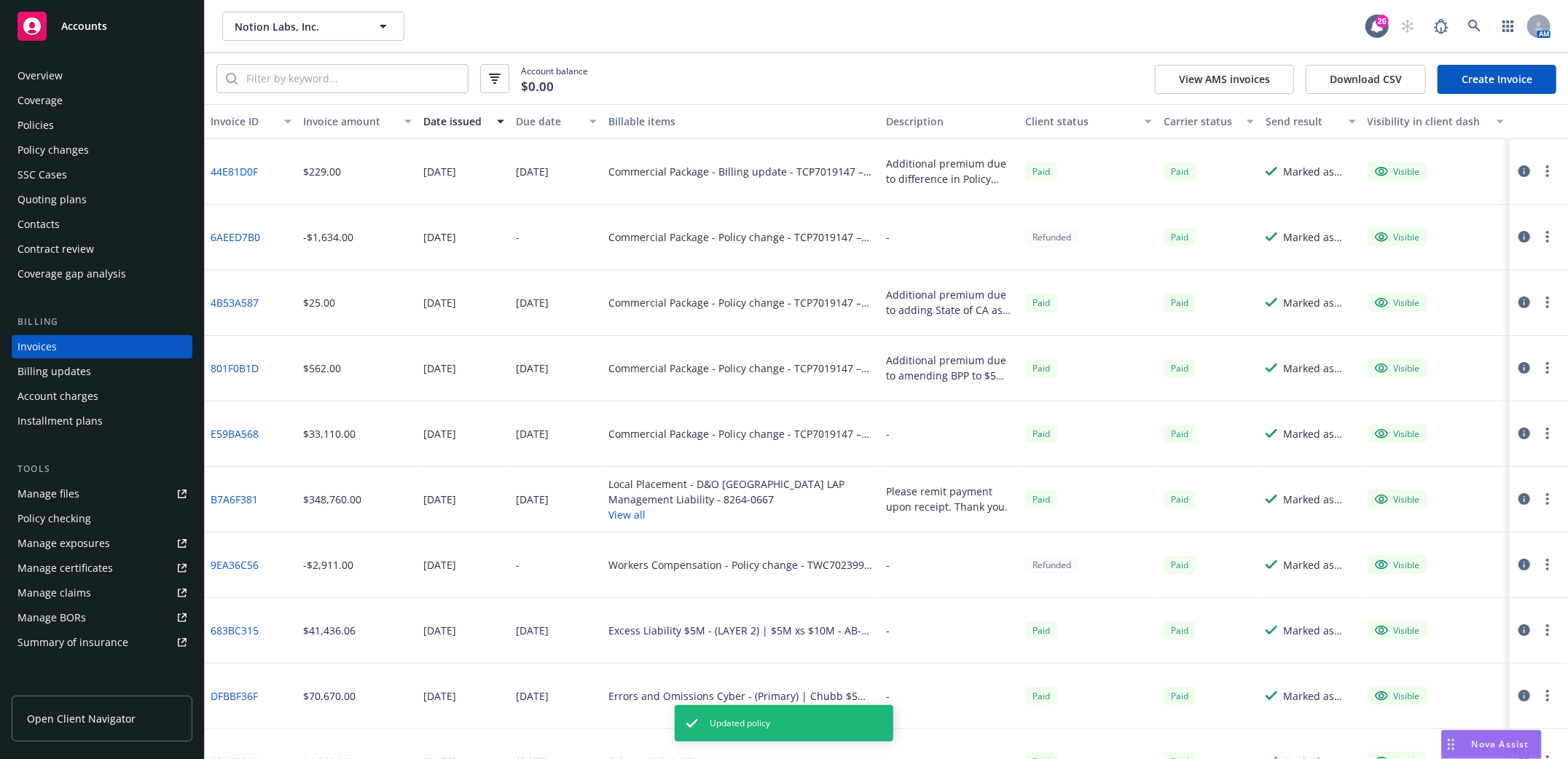
click at [1501, 83] on link "Create Invoice" at bounding box center [1496, 79] width 119 height 29
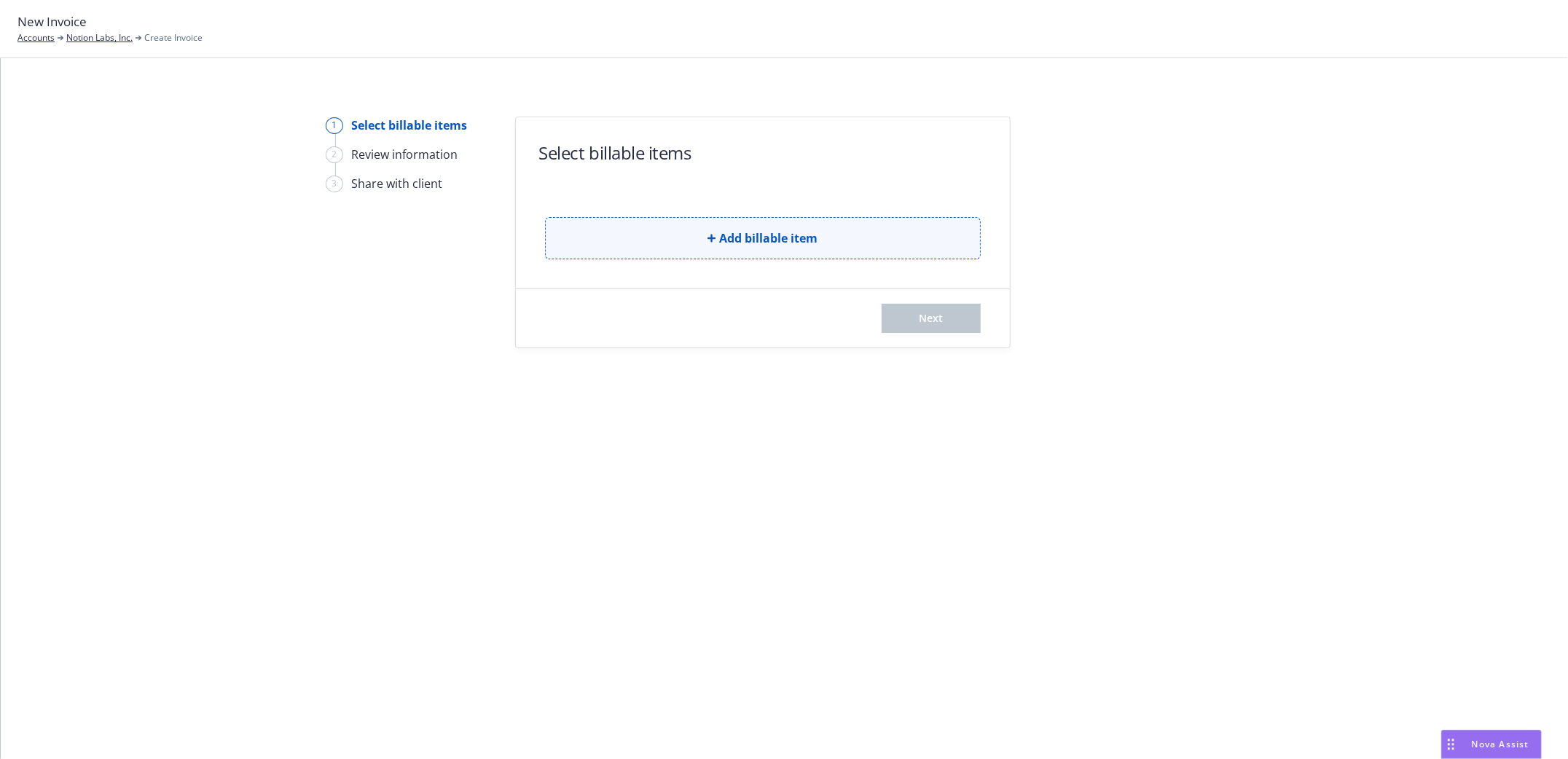
click at [716, 231] on button "Add billable item" at bounding box center [762, 237] width 436 height 42
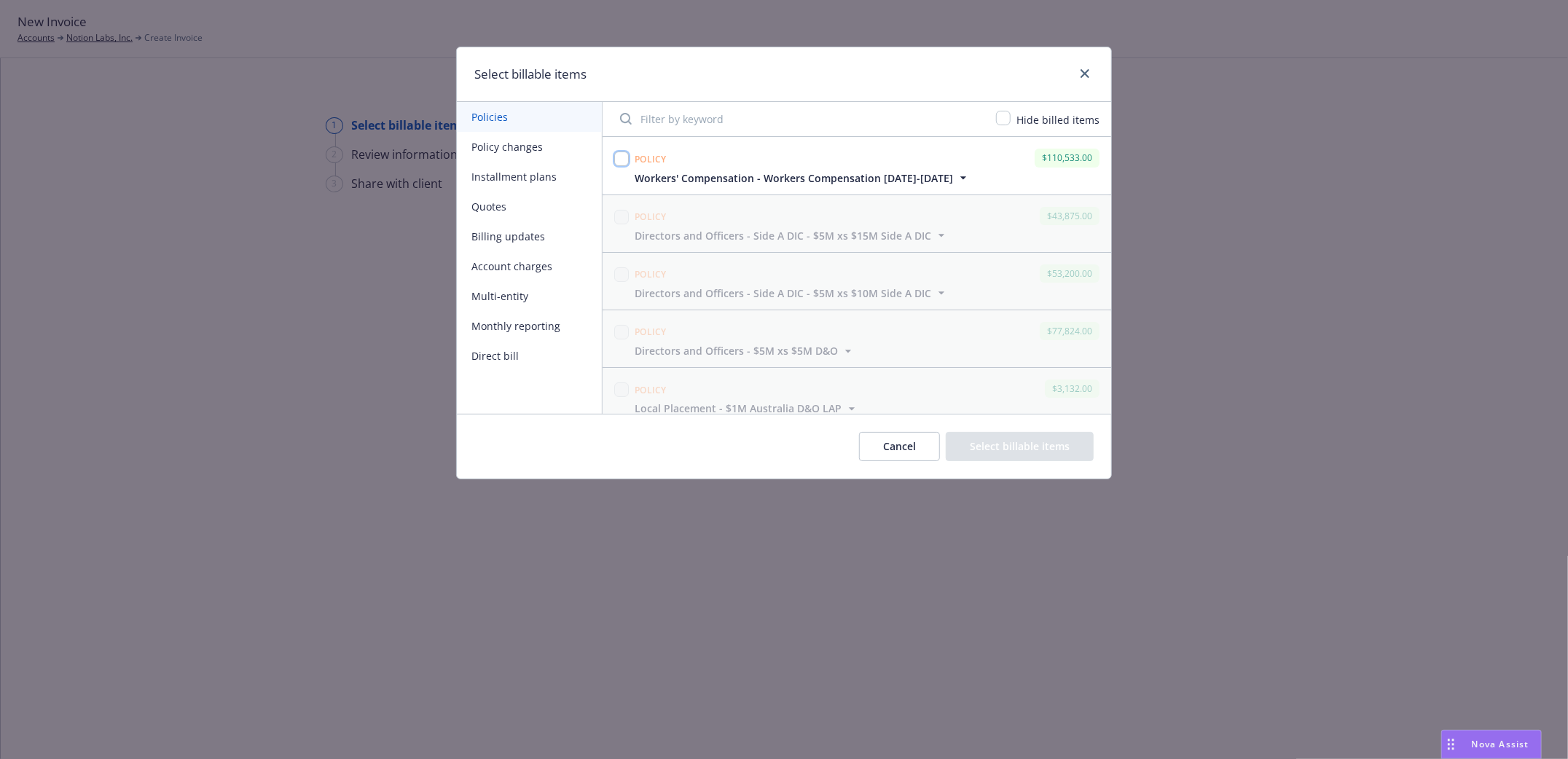
click at [620, 155] on input "checkbox" at bounding box center [621, 158] width 15 height 15
checkbox input "true"
click at [1037, 431] on div "Cancel Select billable items" at bounding box center [784, 446] width 654 height 65
click at [990, 447] on button "Select billable items" at bounding box center [1019, 446] width 148 height 29
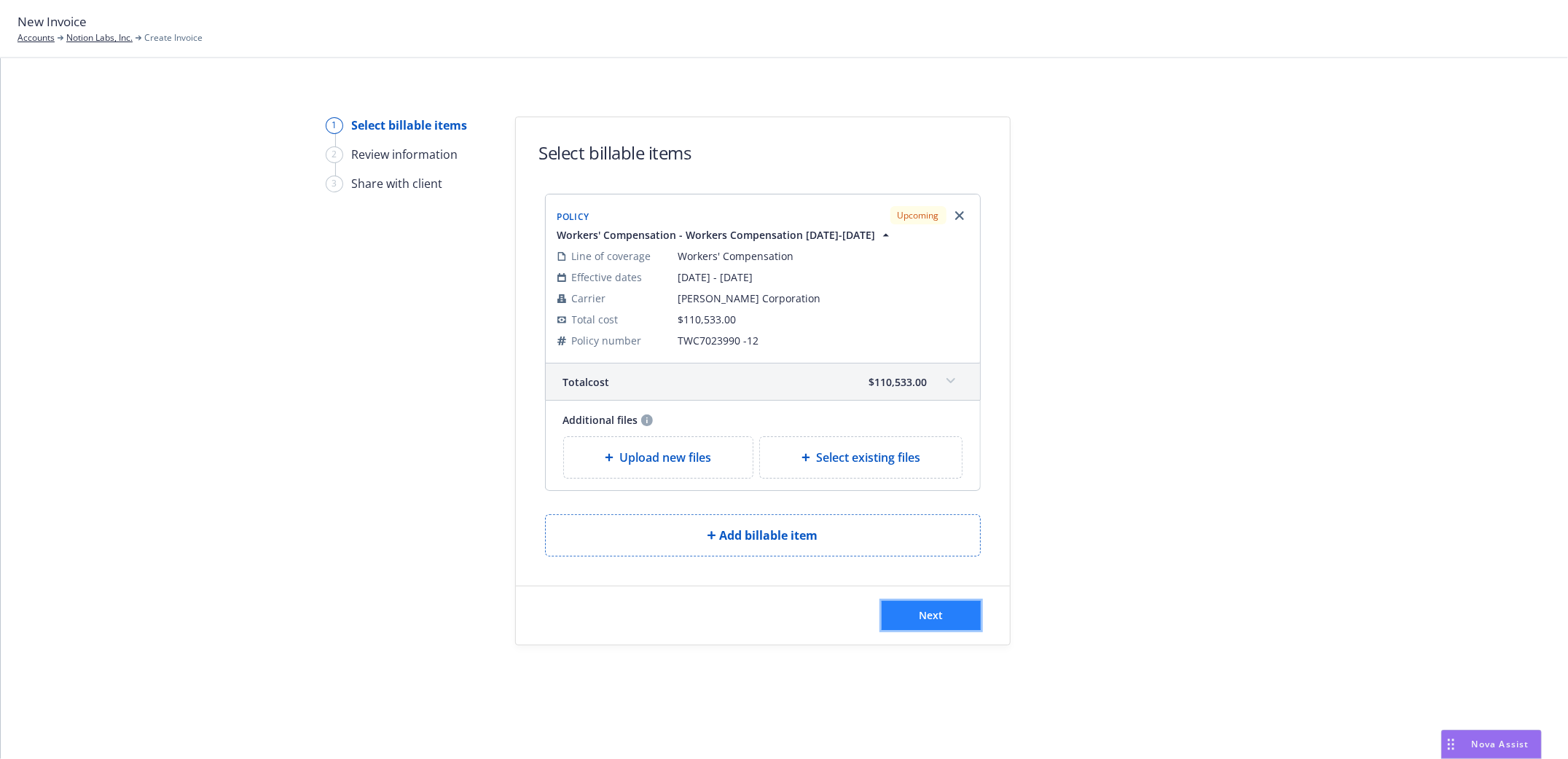
click at [893, 610] on button "Next" at bounding box center [930, 616] width 99 height 29
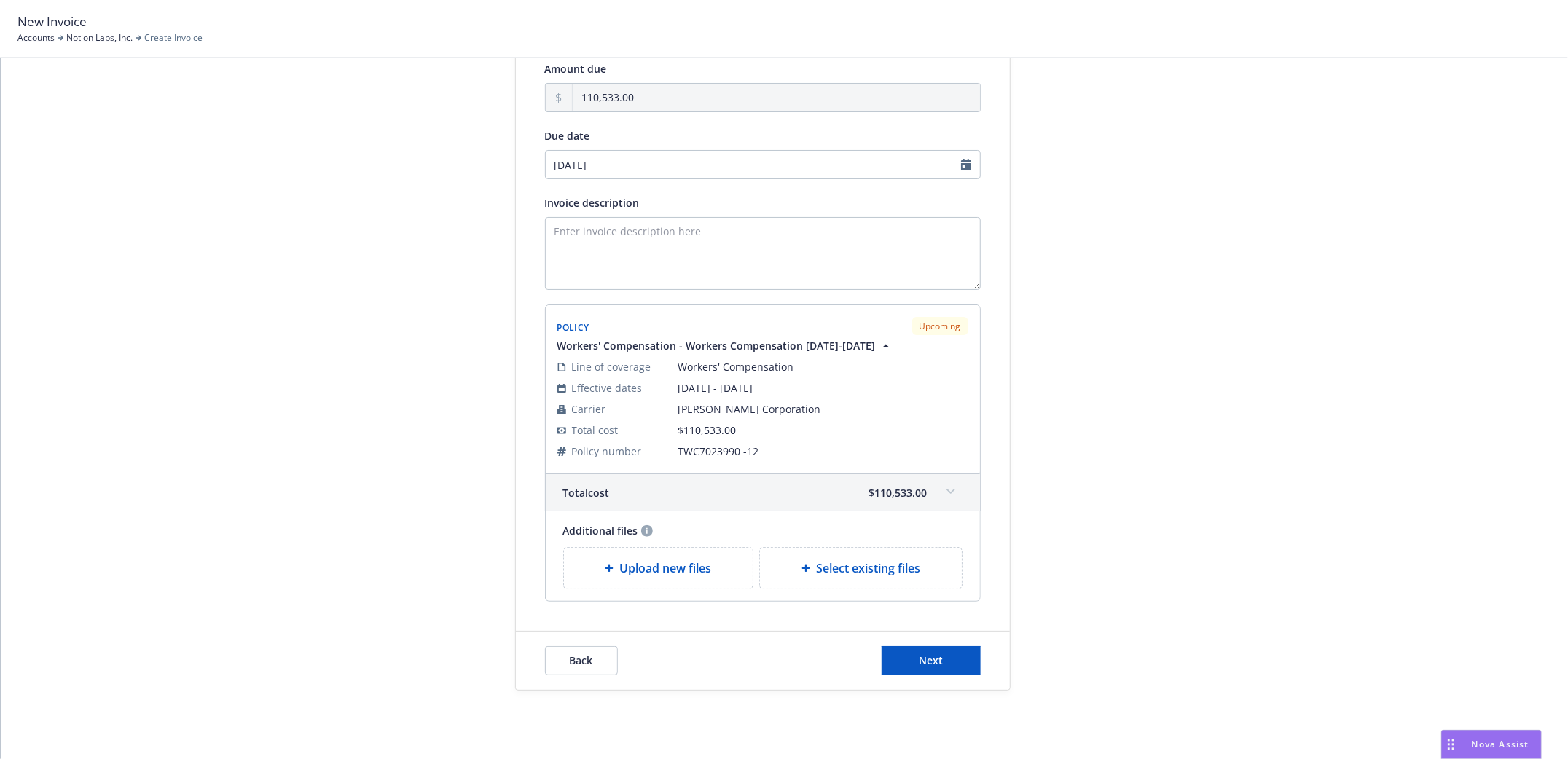
scroll to position [160, 0]
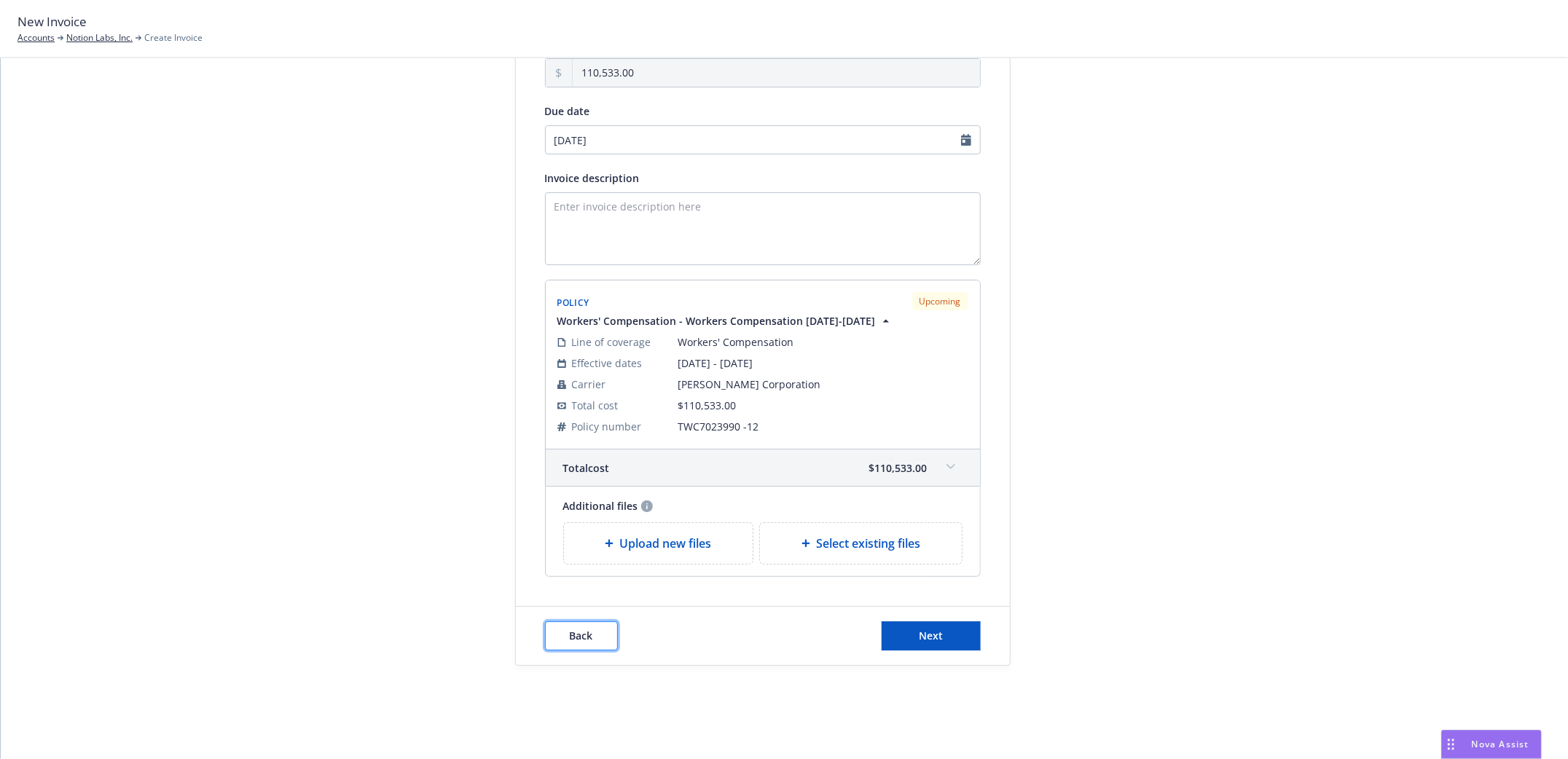
click at [570, 638] on span "Back" at bounding box center [582, 635] width 24 height 14
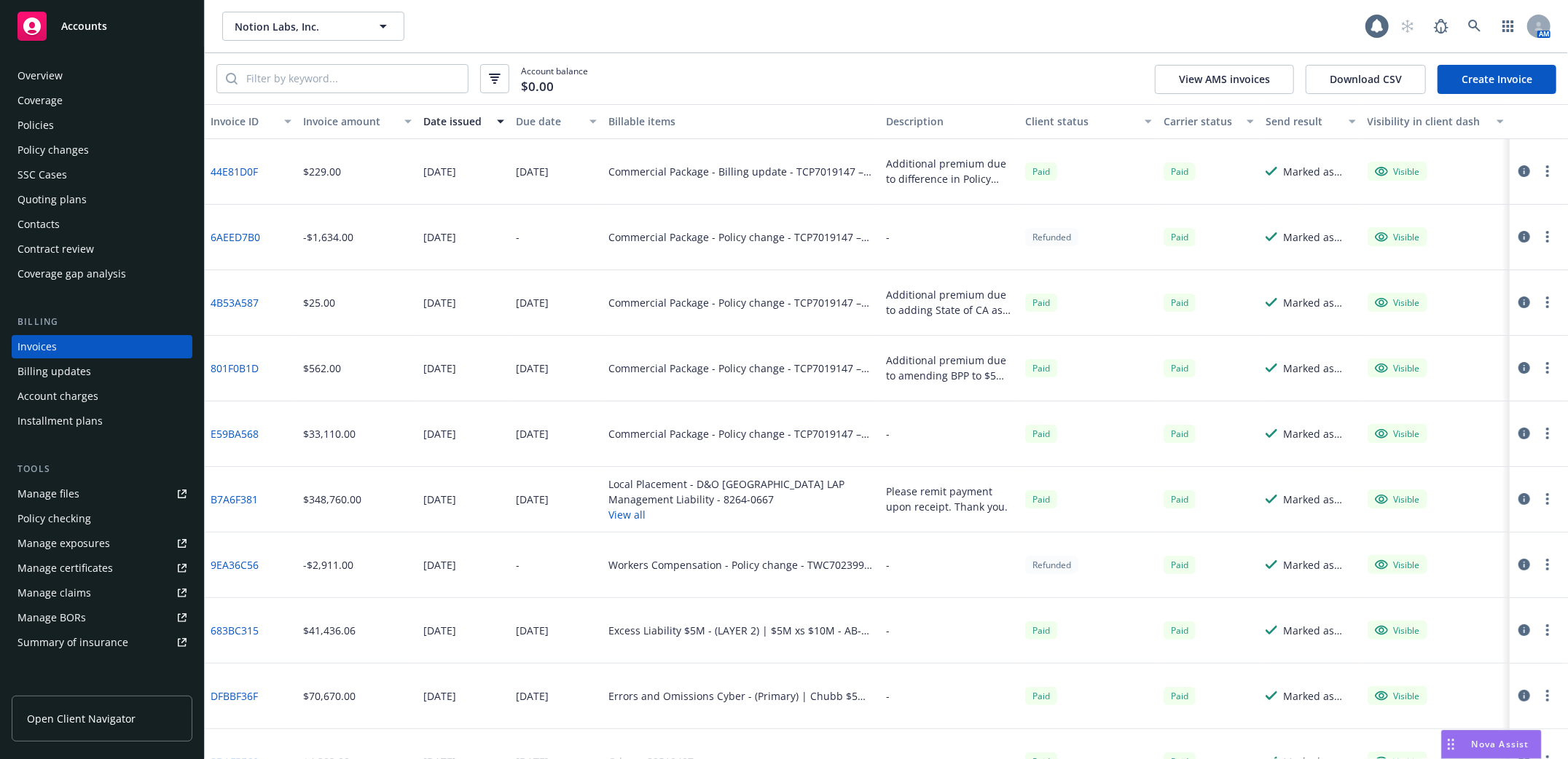
click at [36, 126] on div "Policies" at bounding box center [35, 126] width 36 height 24
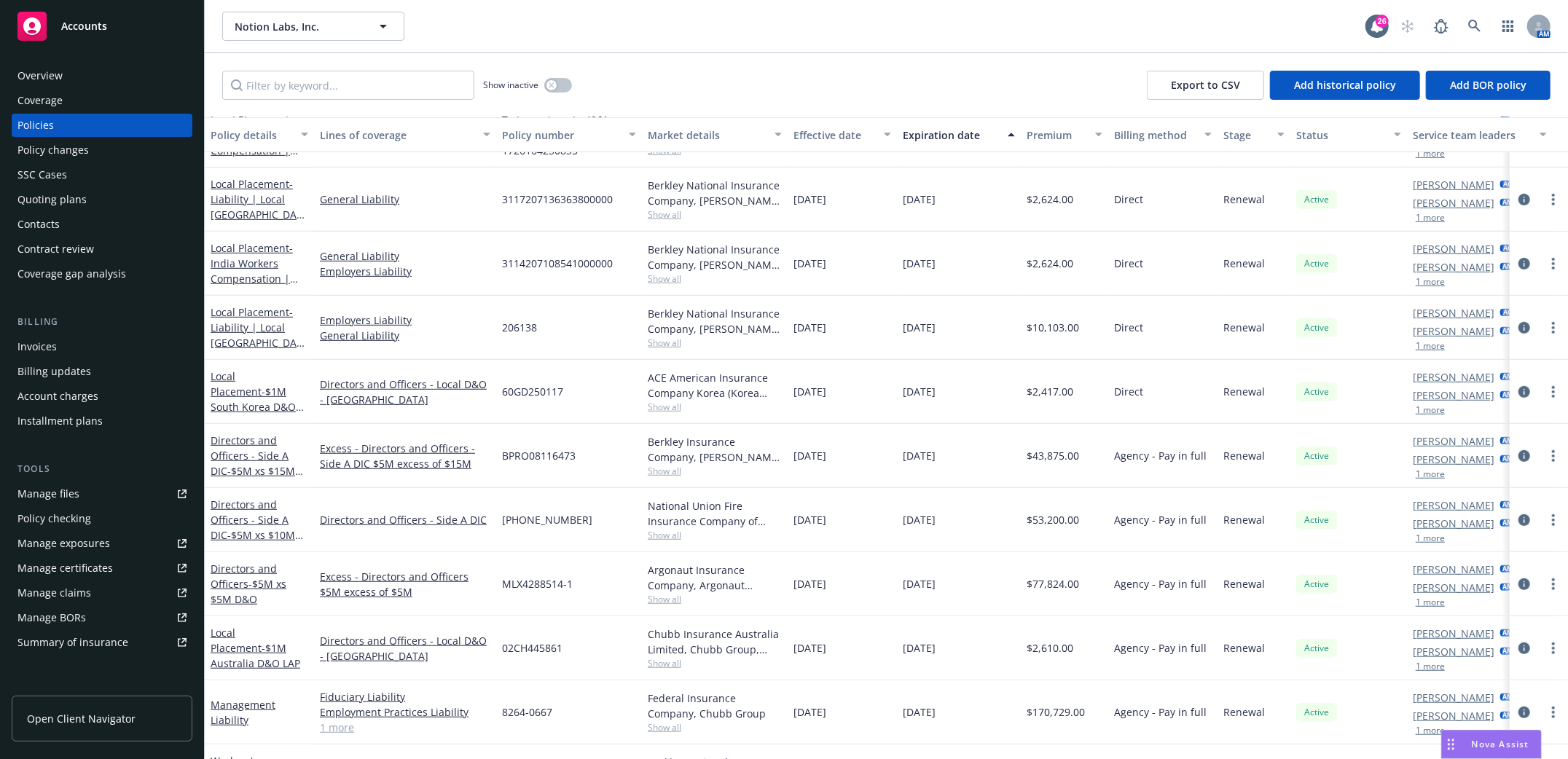
scroll to position [696, 0]
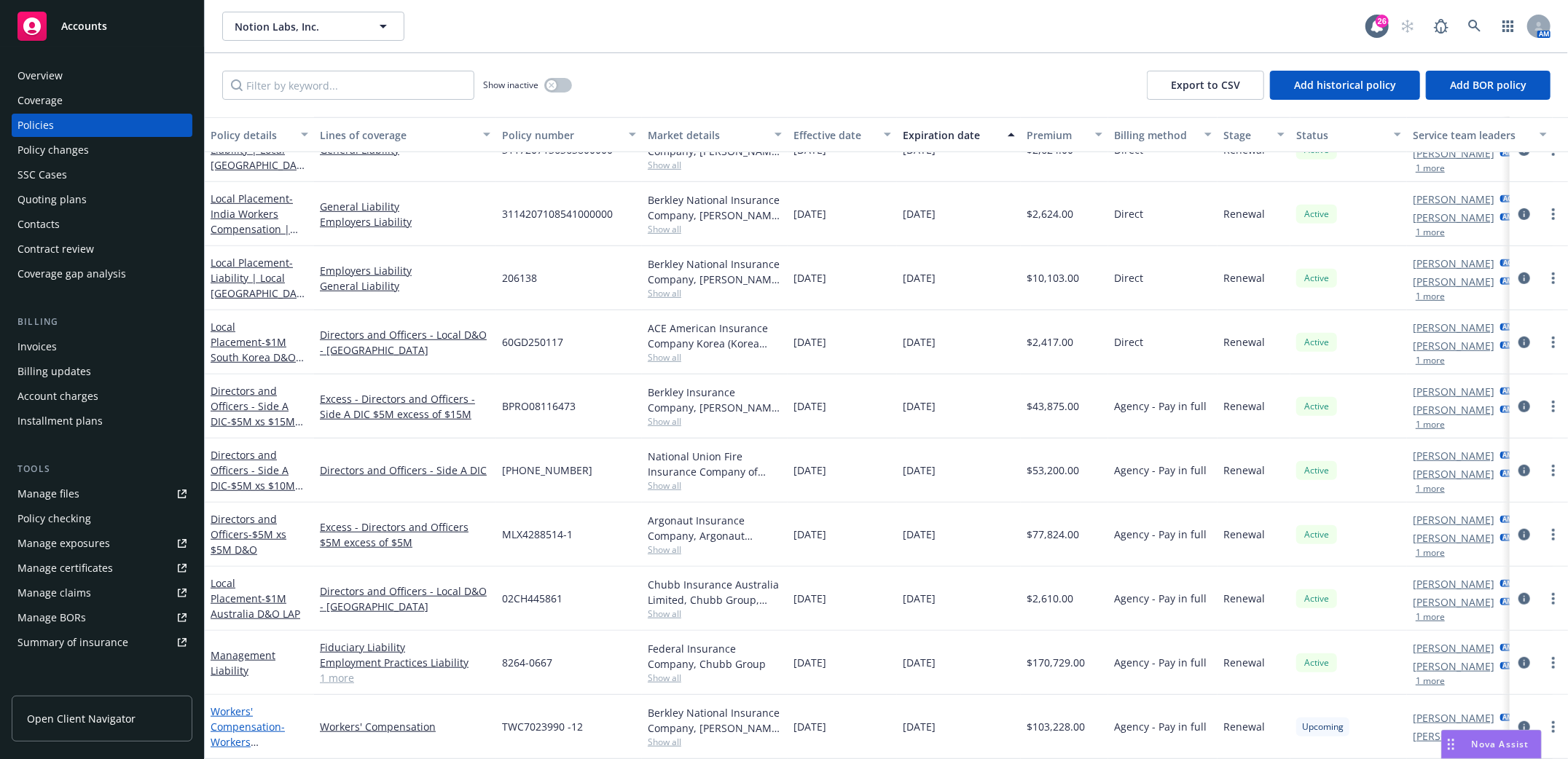
click at [232, 711] on link "Workers' Compensation - Workers Compensation [DATE]-[DATE]" at bounding box center [248, 741] width 75 height 75
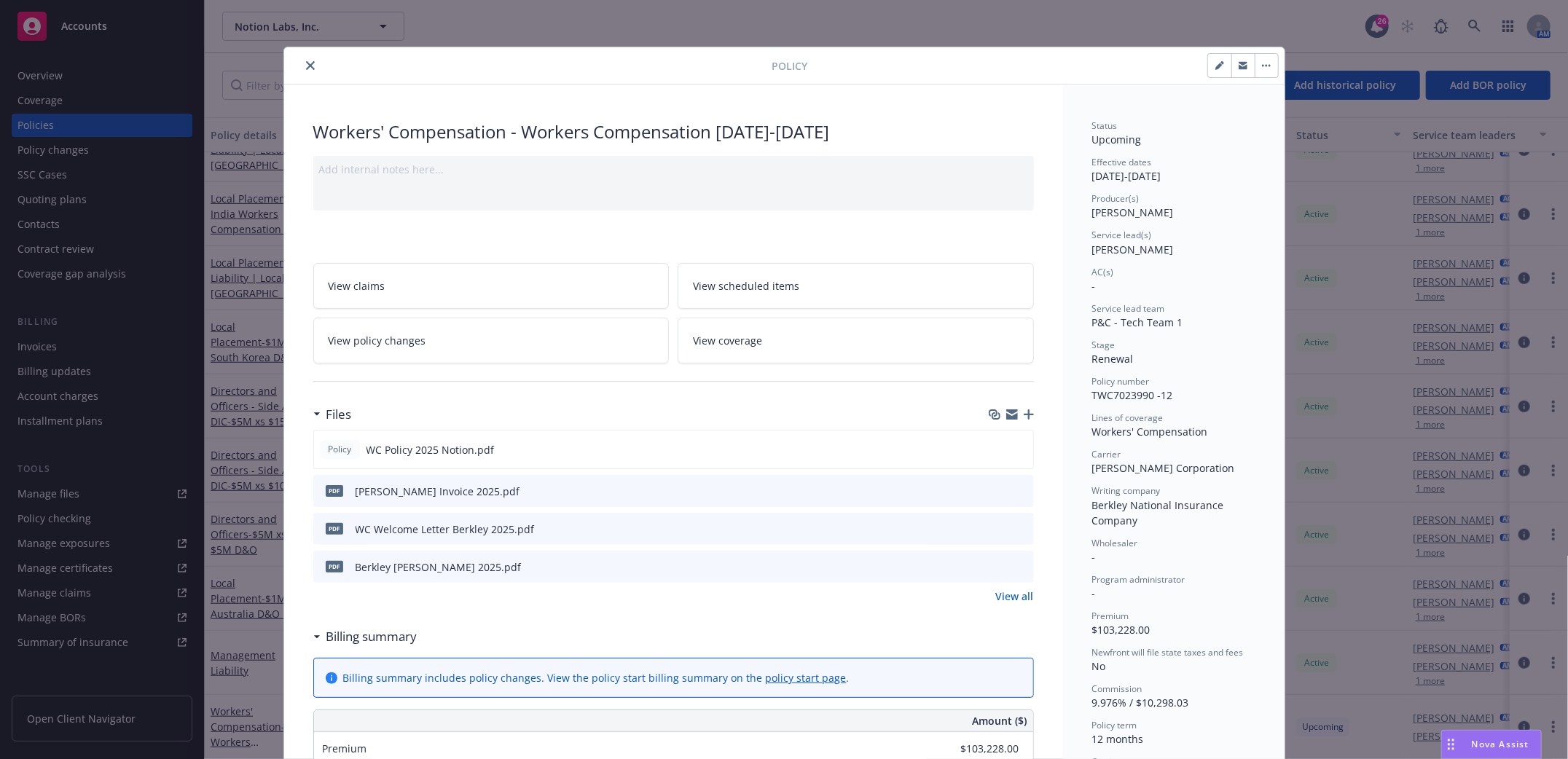
click at [306, 66] on icon "close" at bounding box center [310, 65] width 9 height 9
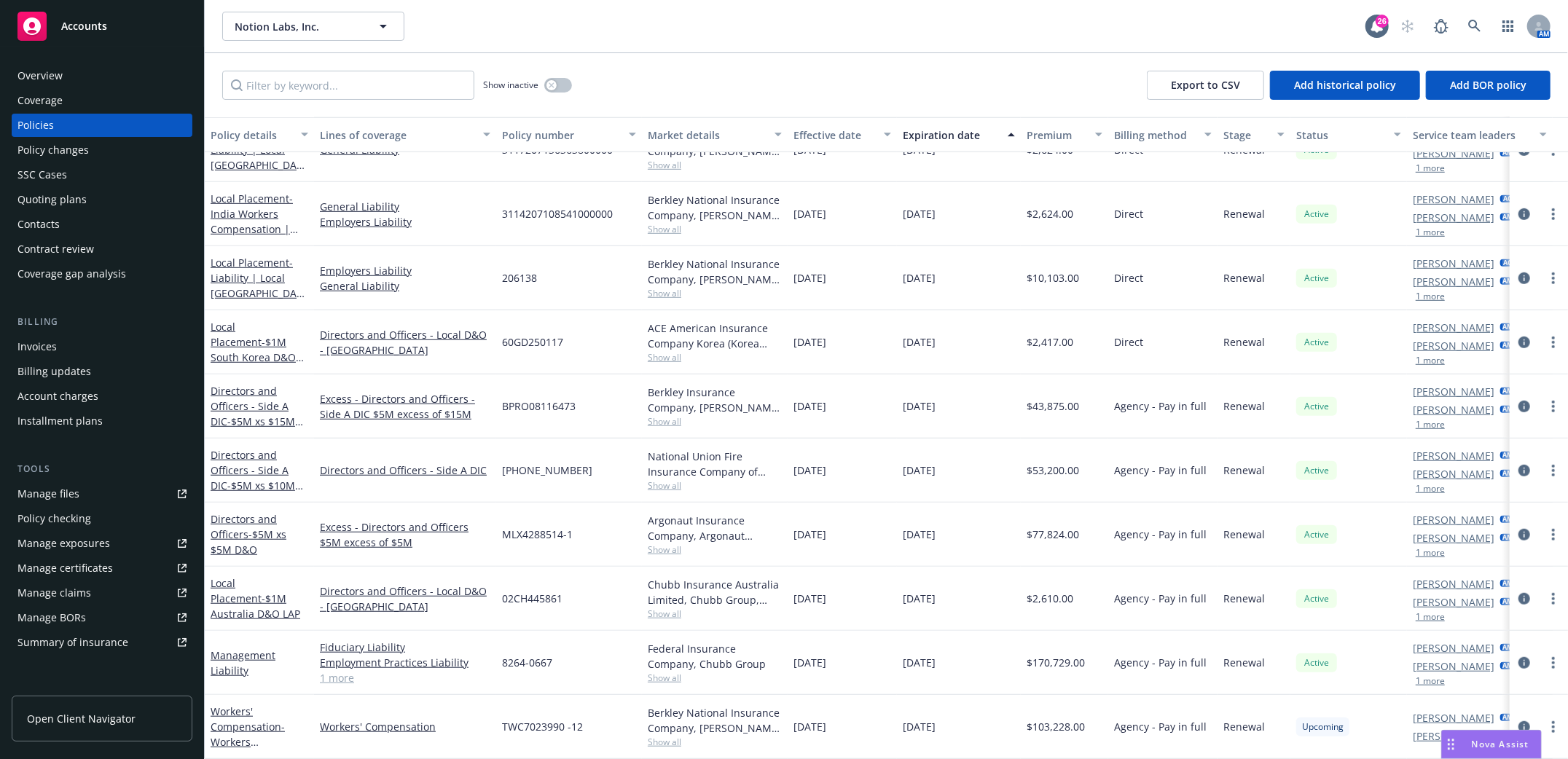
drag, startPoint x: 44, startPoint y: 340, endPoint x: 9, endPoint y: 272, distance: 76.5
click at [46, 340] on div "Invoices" at bounding box center [37, 347] width 39 height 24
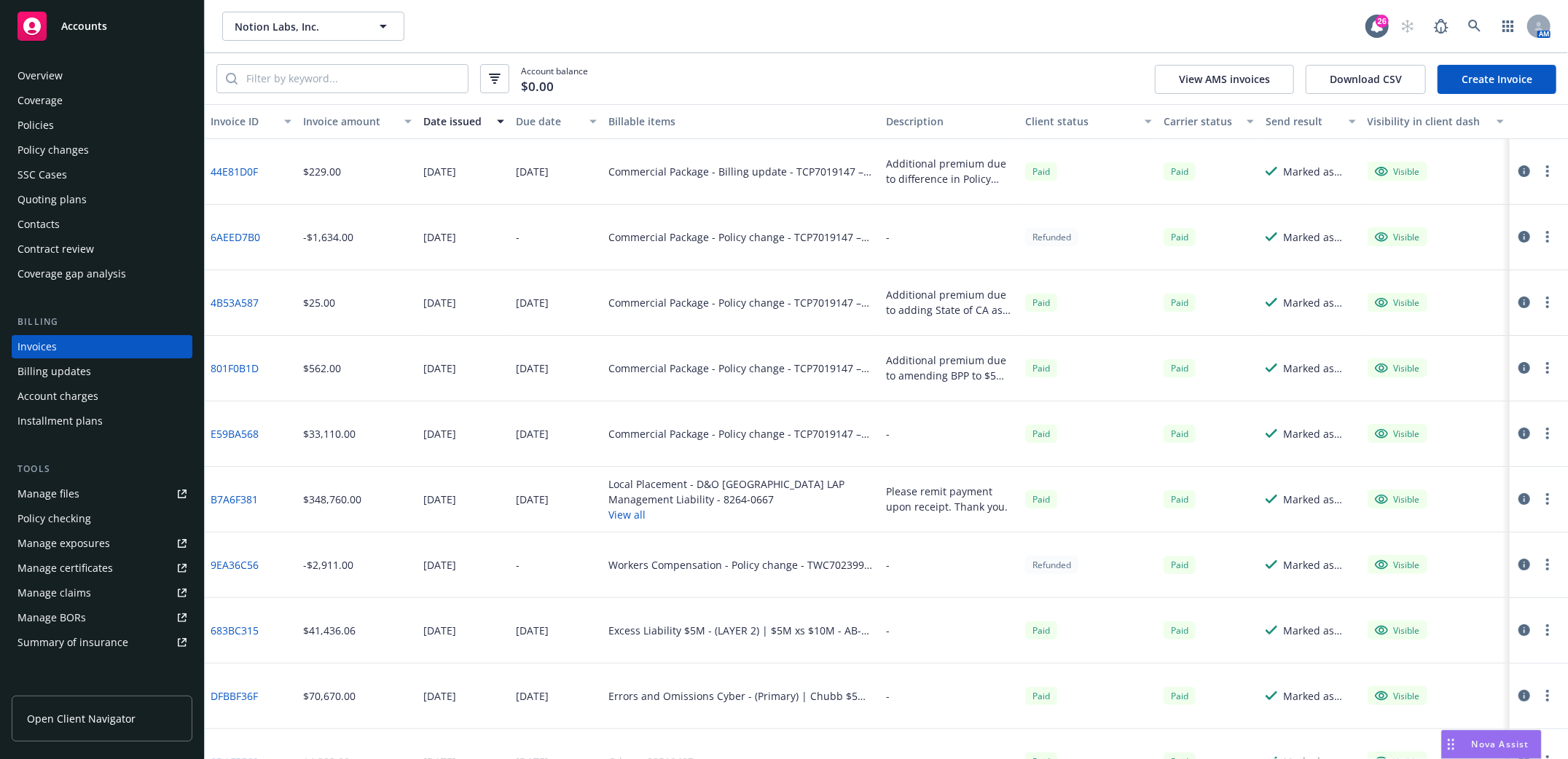
click at [1481, 82] on link "Create Invoice" at bounding box center [1496, 79] width 119 height 29
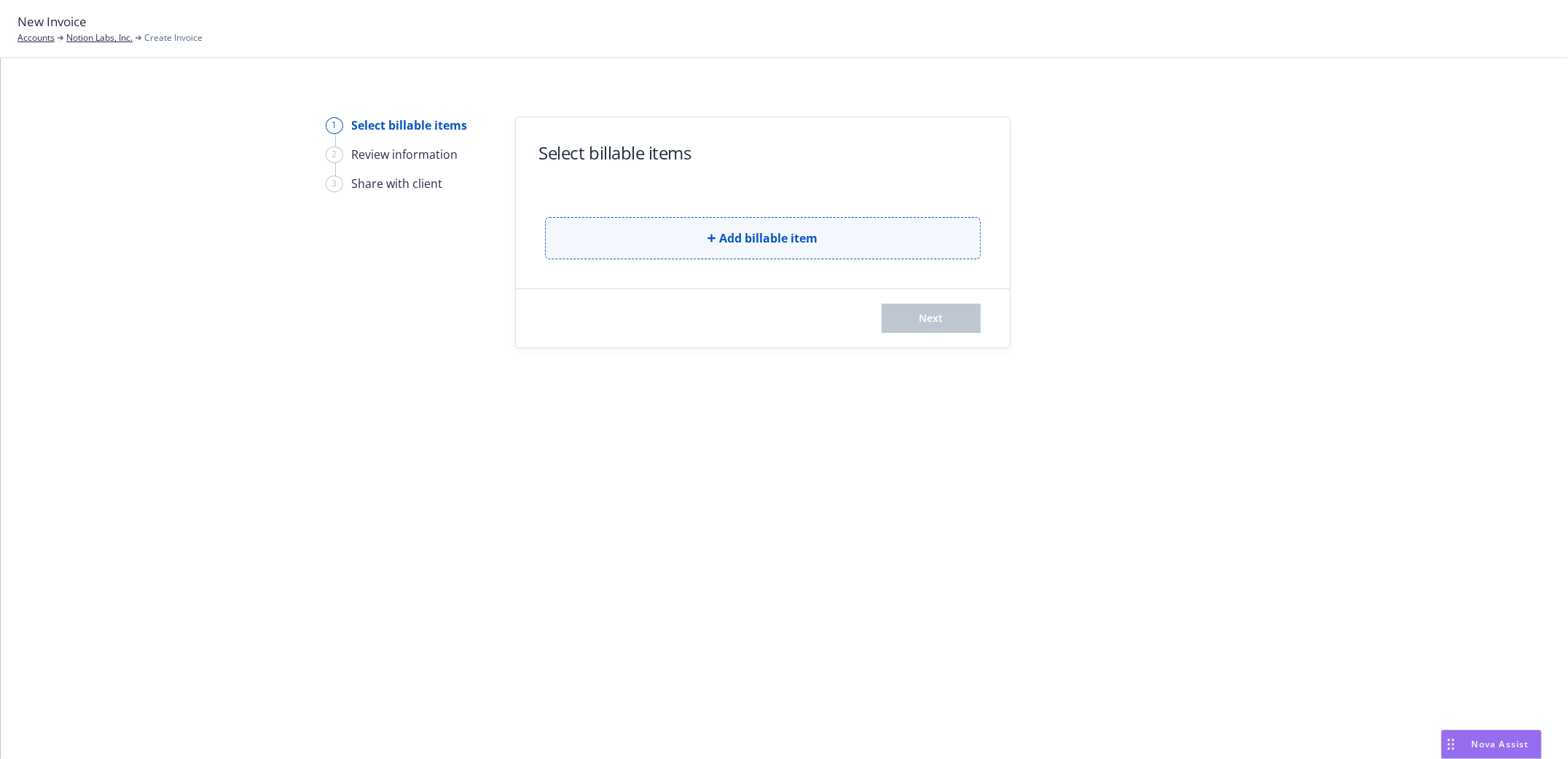
click at [731, 235] on span "Add billable item" at bounding box center [769, 238] width 98 height 18
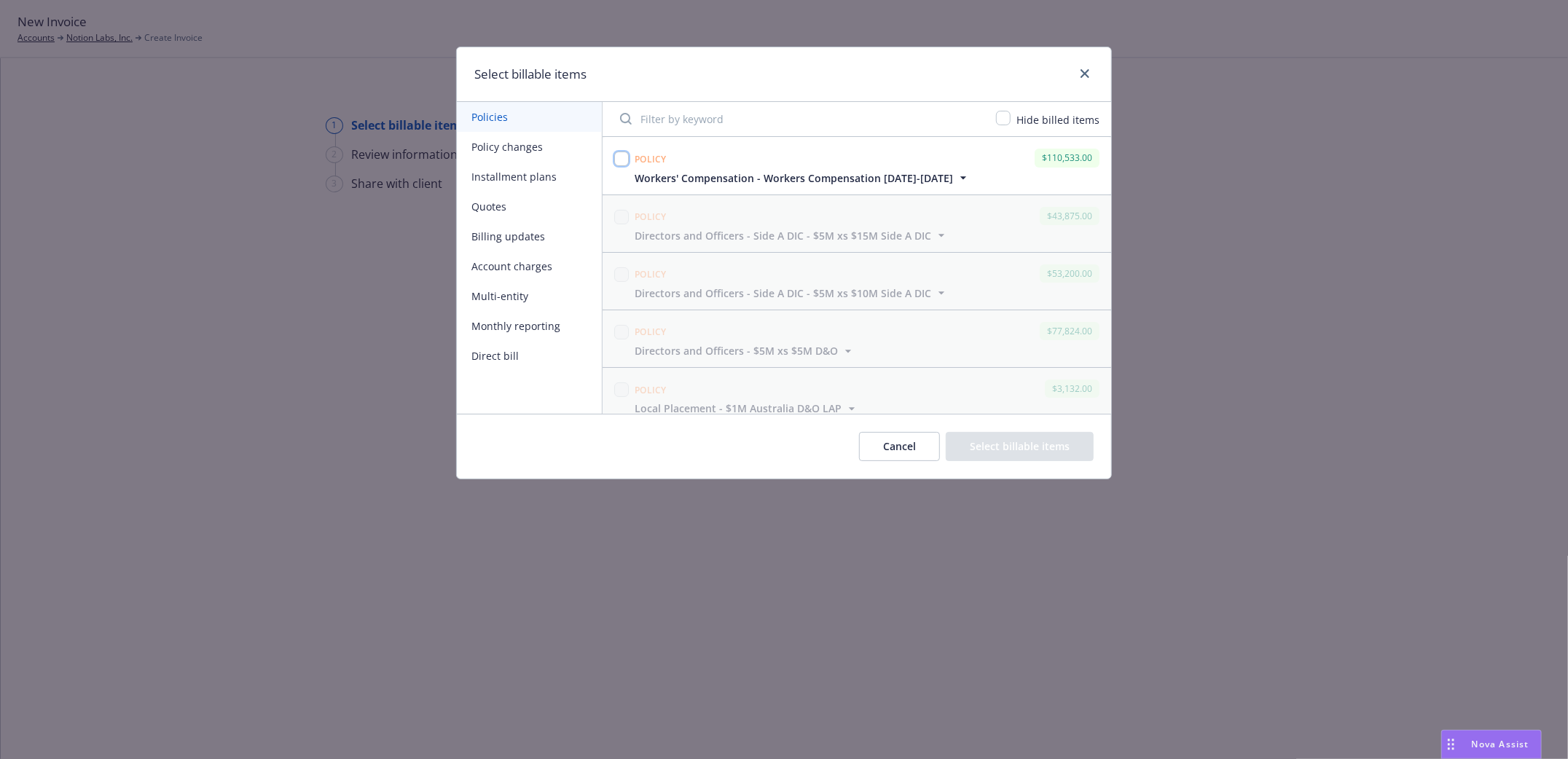
click at [624, 158] on input "checkbox" at bounding box center [621, 158] width 15 height 15
checkbox input "true"
click at [1014, 439] on button "Select billable items" at bounding box center [1019, 446] width 148 height 29
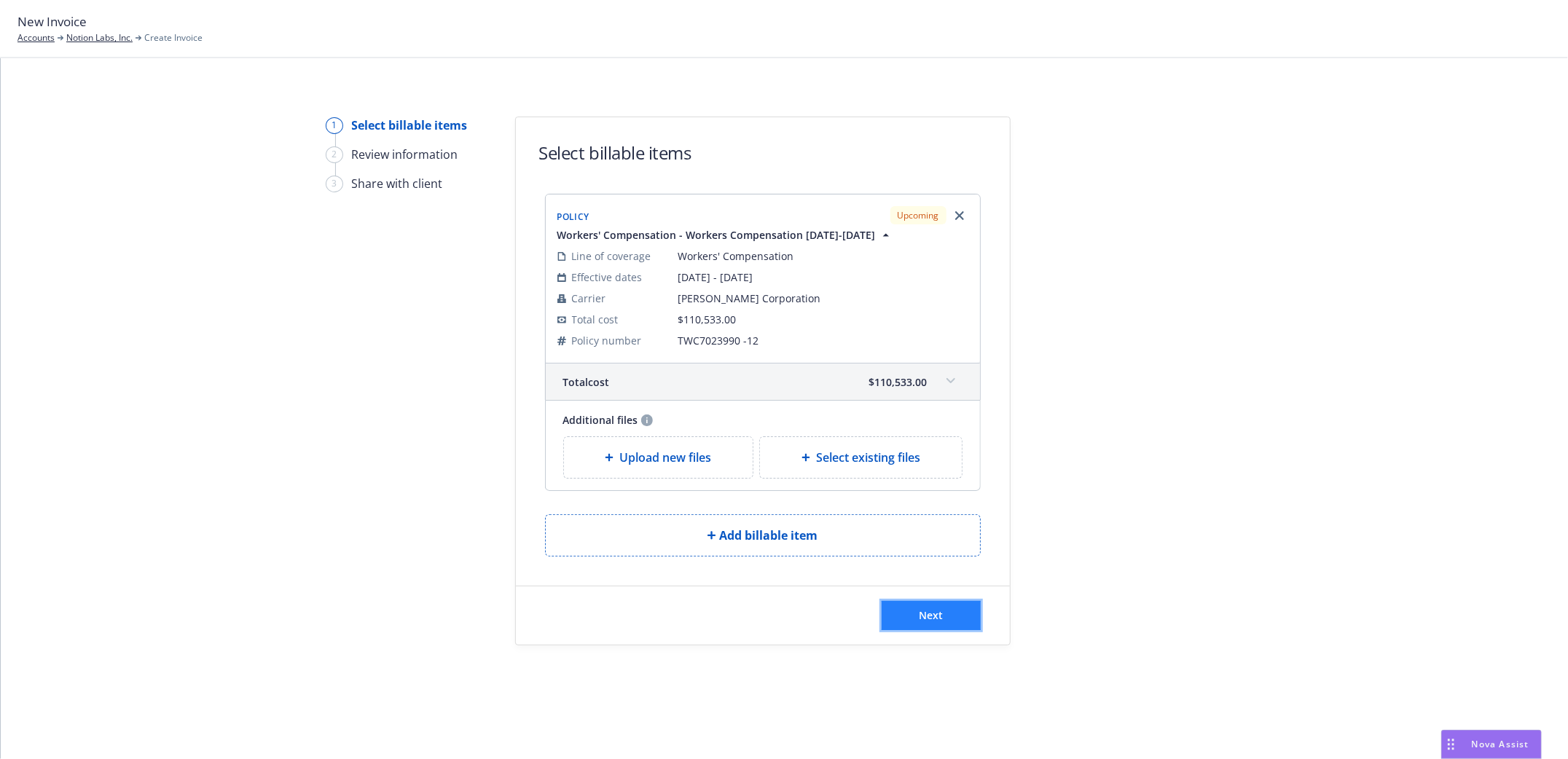
click at [945, 611] on button "Next" at bounding box center [930, 616] width 99 height 29
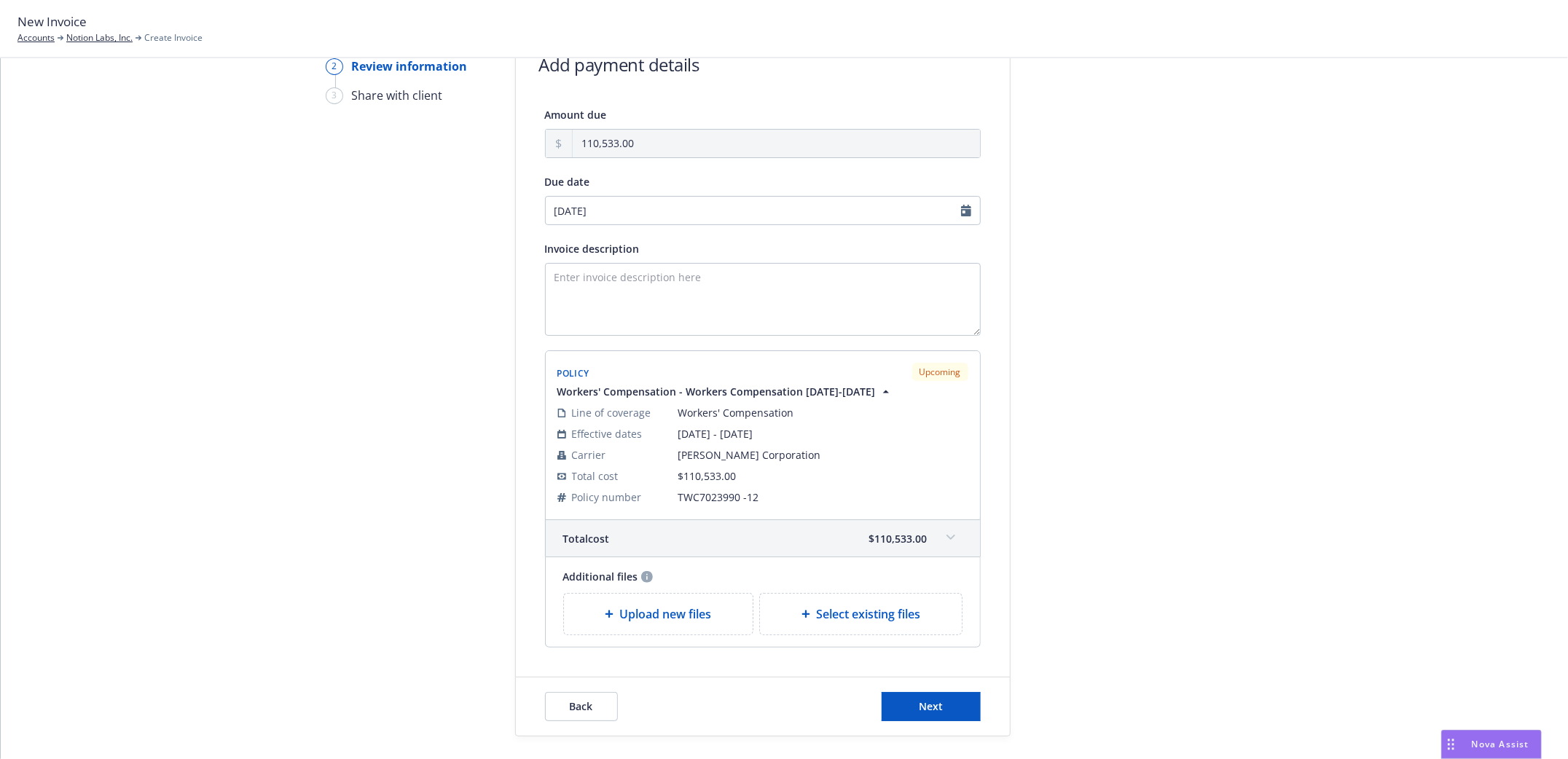
scroll to position [160, 0]
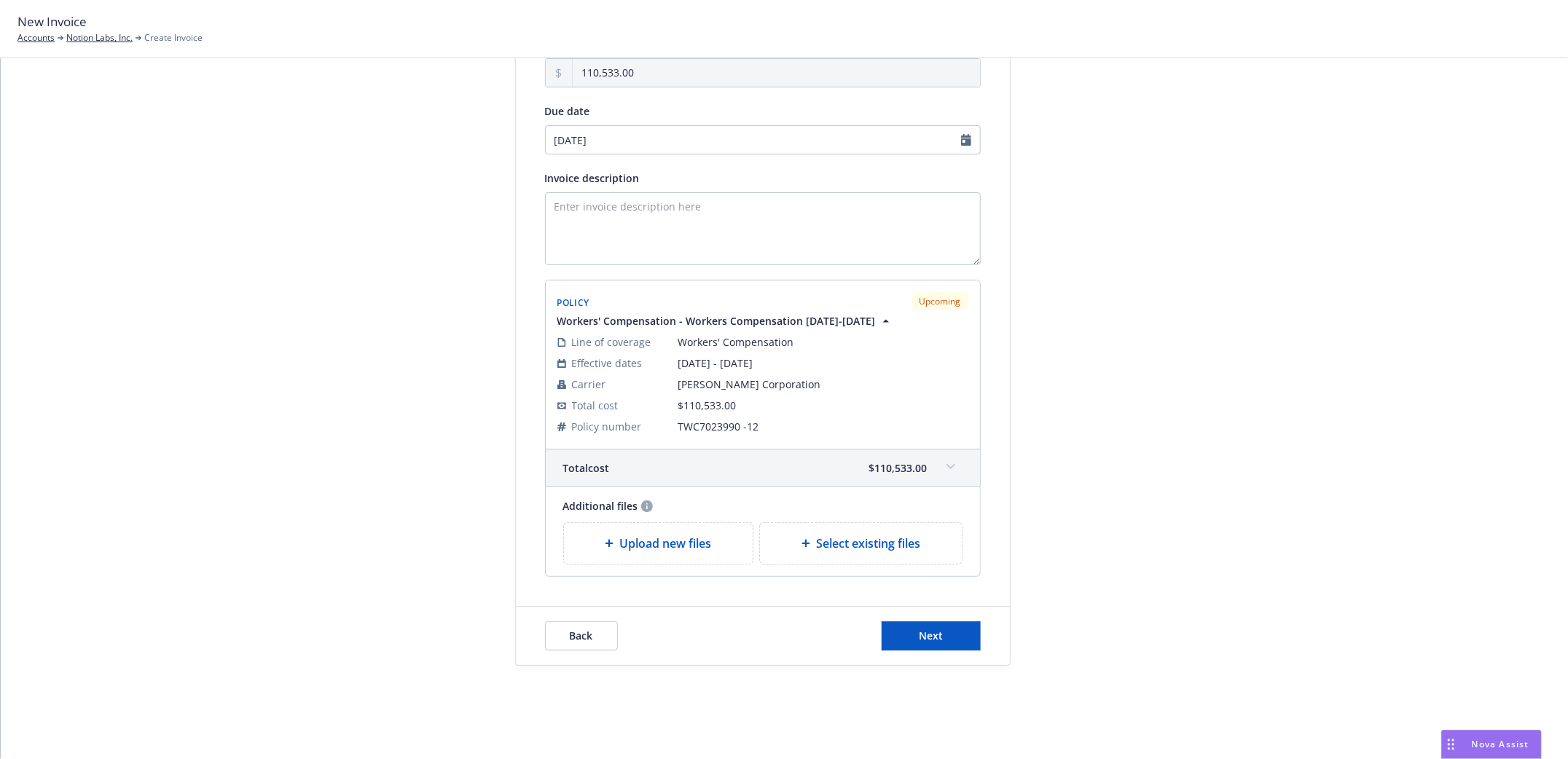
click at [896, 610] on div "Back Next" at bounding box center [762, 634] width 494 height 58
click at [902, 636] on button "Next" at bounding box center [930, 635] width 99 height 29
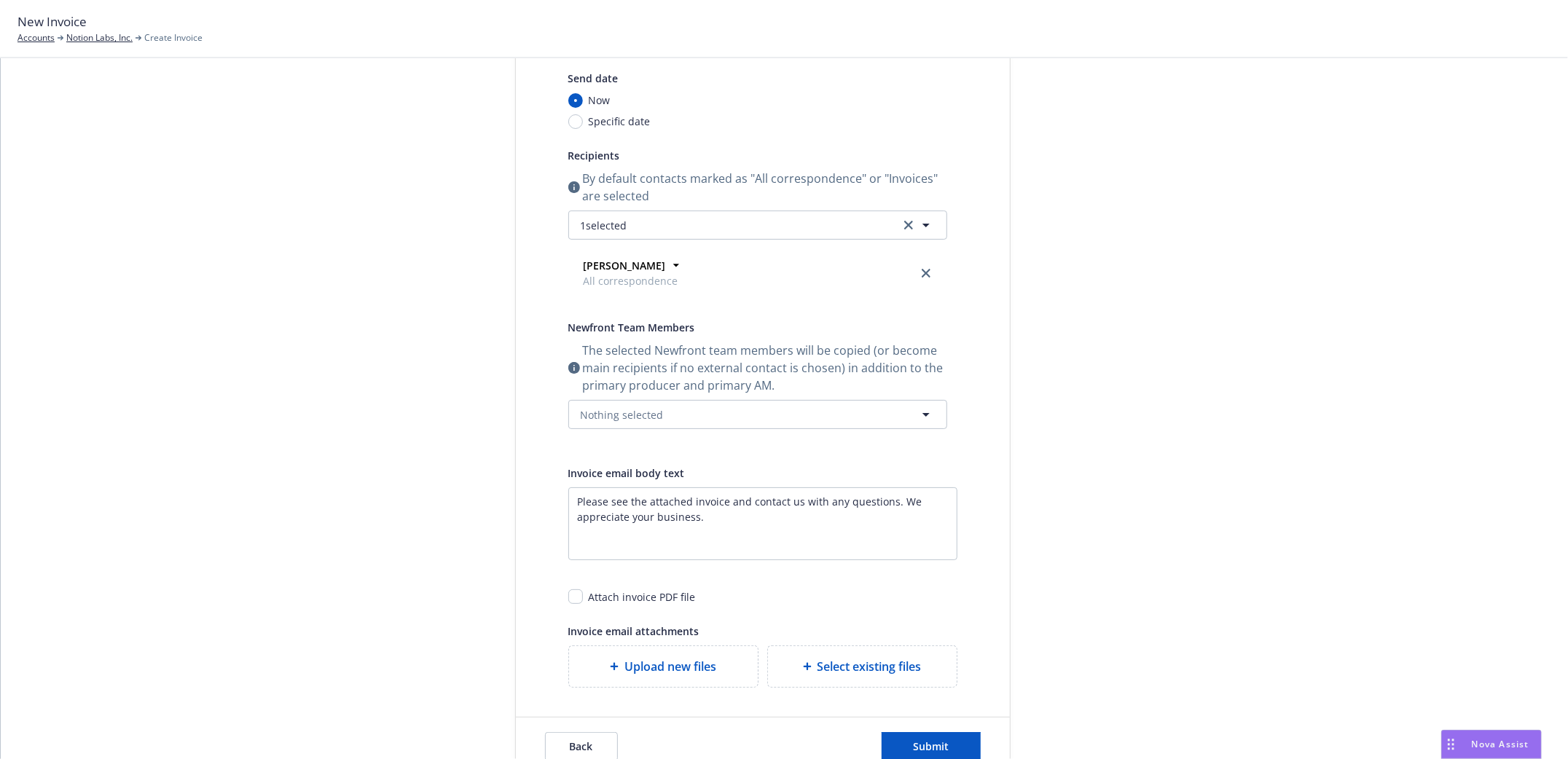
scroll to position [0, 0]
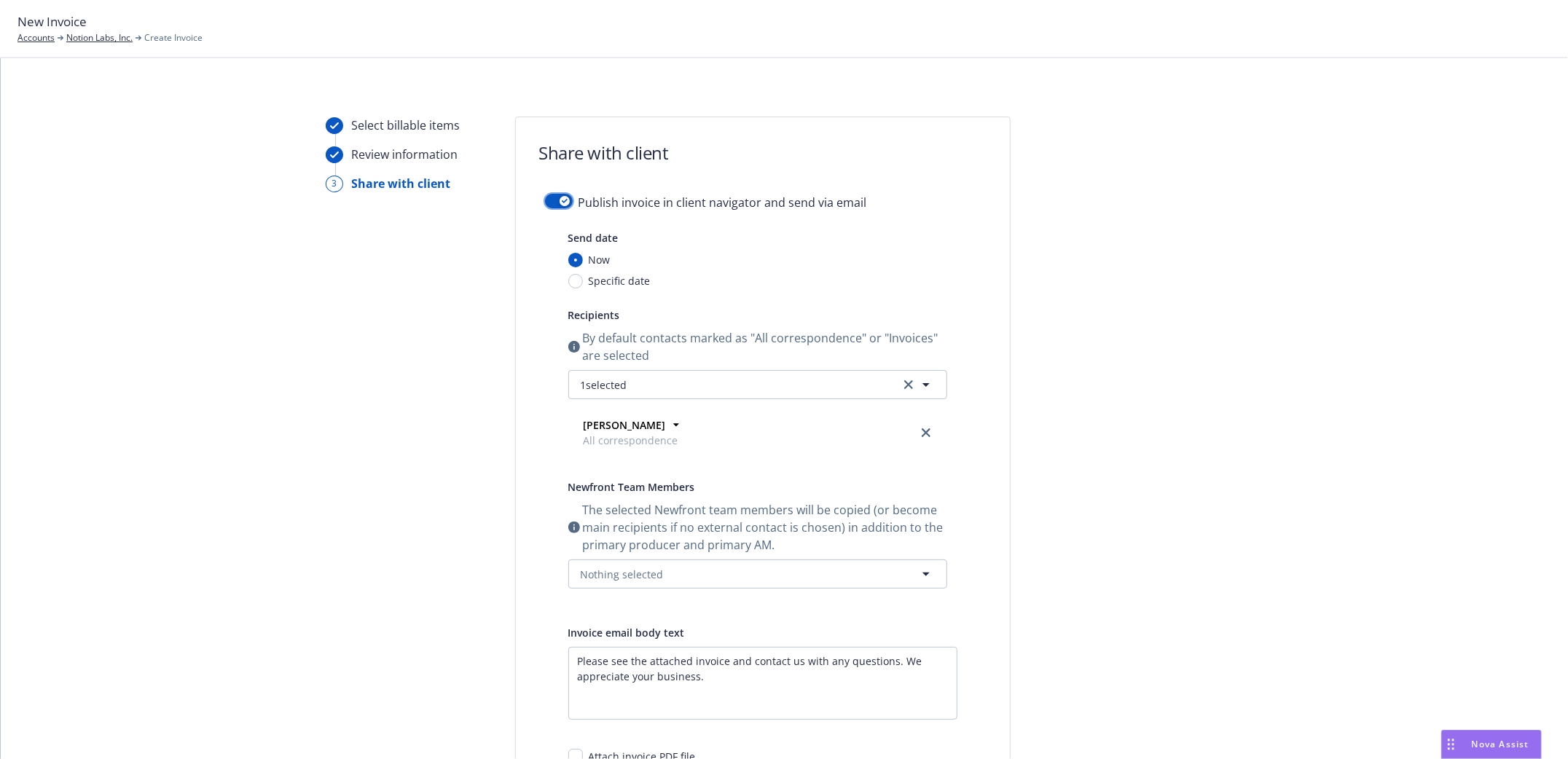
click at [545, 199] on button "button" at bounding box center [558, 201] width 27 height 15
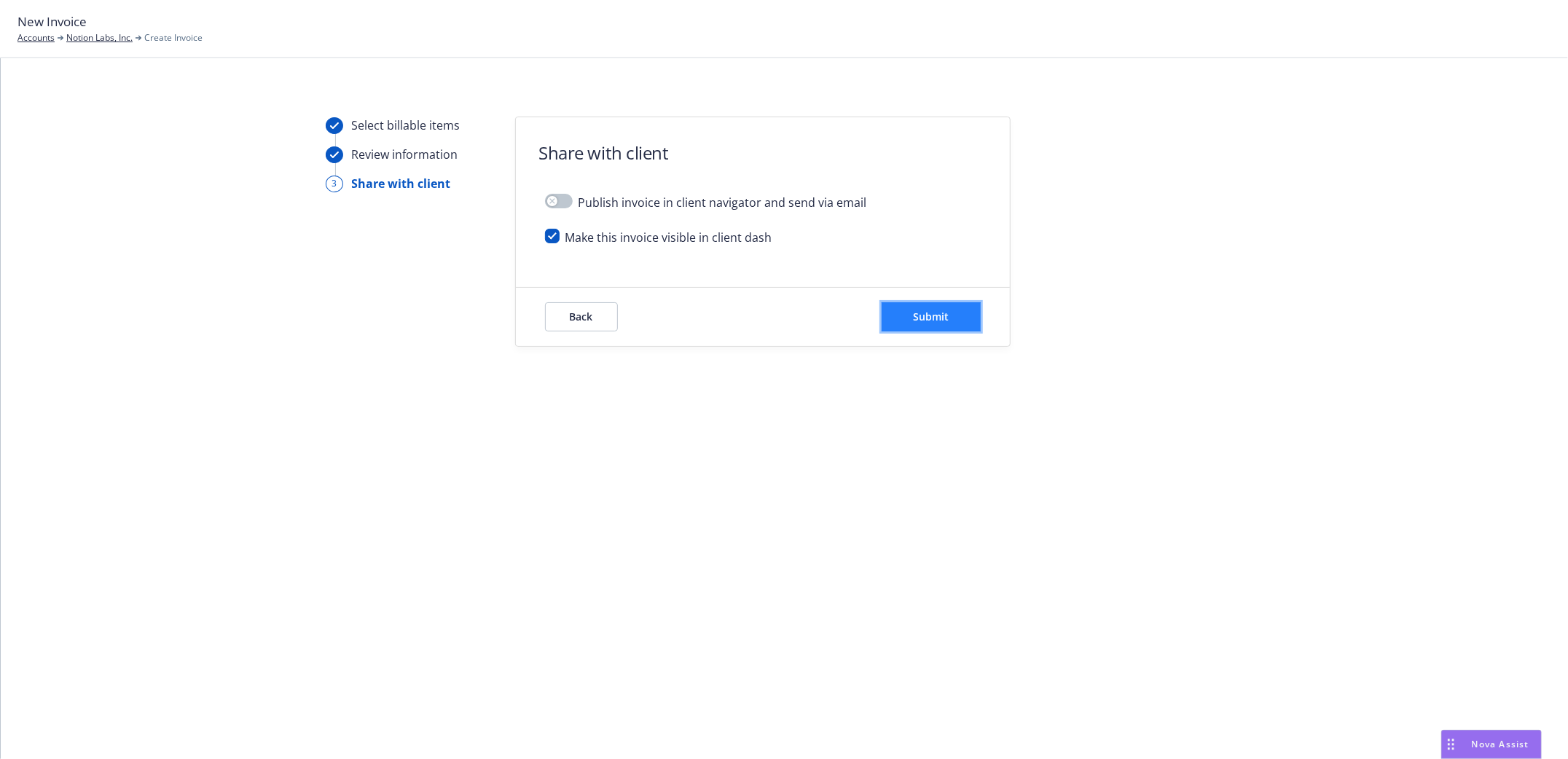
click at [943, 316] on span "Submit" at bounding box center [930, 317] width 35 height 14
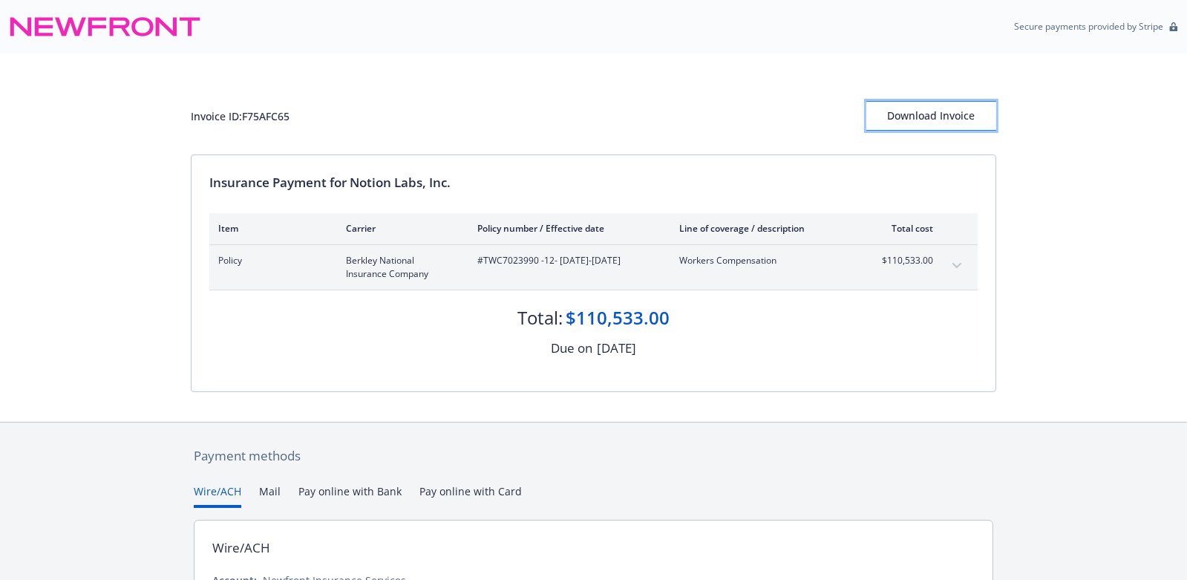
click at [930, 117] on div "Download Invoice" at bounding box center [931, 116] width 130 height 28
click at [922, 123] on div "Download Invoice" at bounding box center [931, 116] width 130 height 28
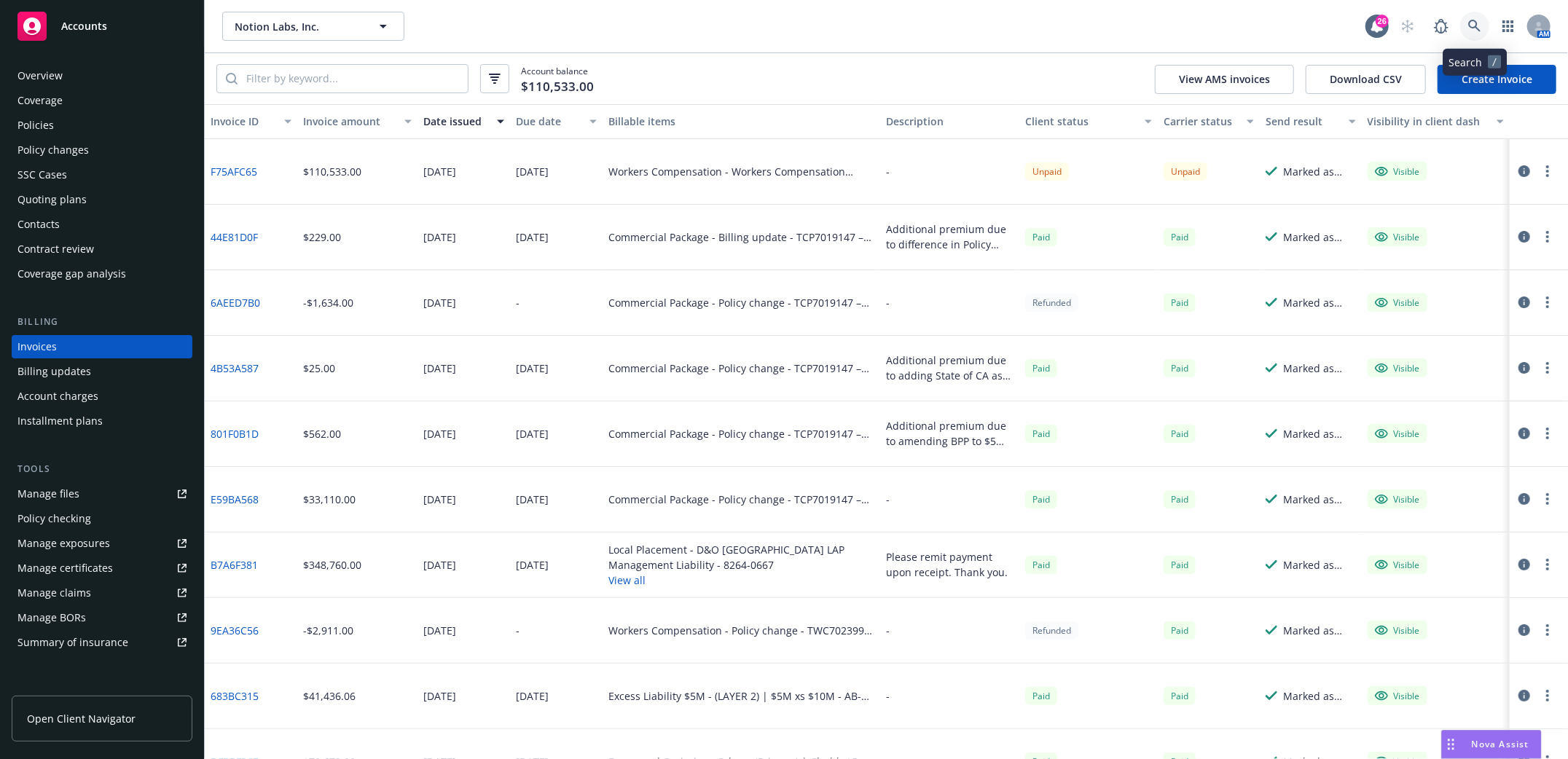
click at [1470, 28] on icon at bounding box center [1474, 25] width 13 height 13
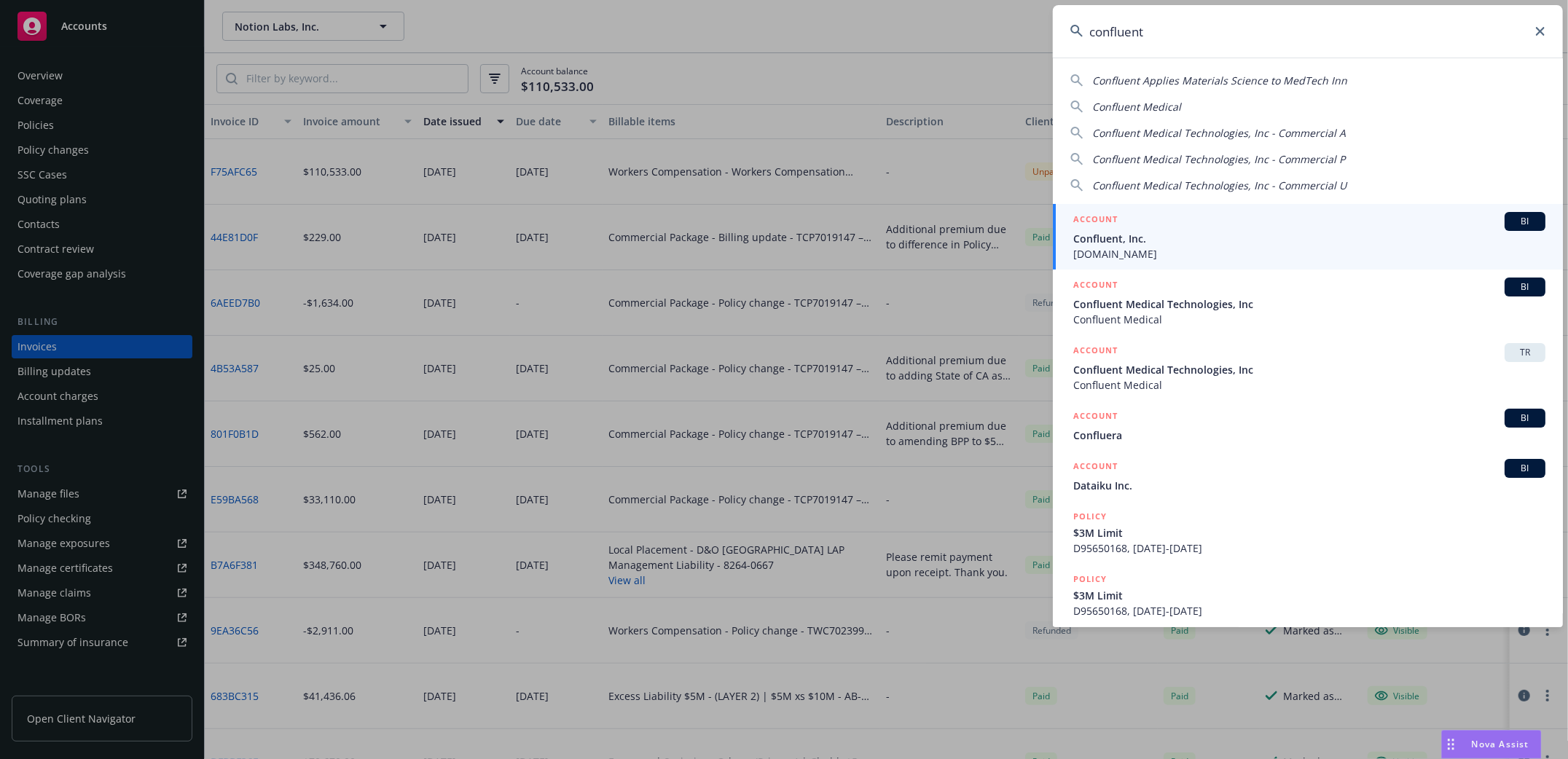
type input "confluent"
click at [1110, 238] on span "Confluent, Inc." at bounding box center [1309, 238] width 472 height 16
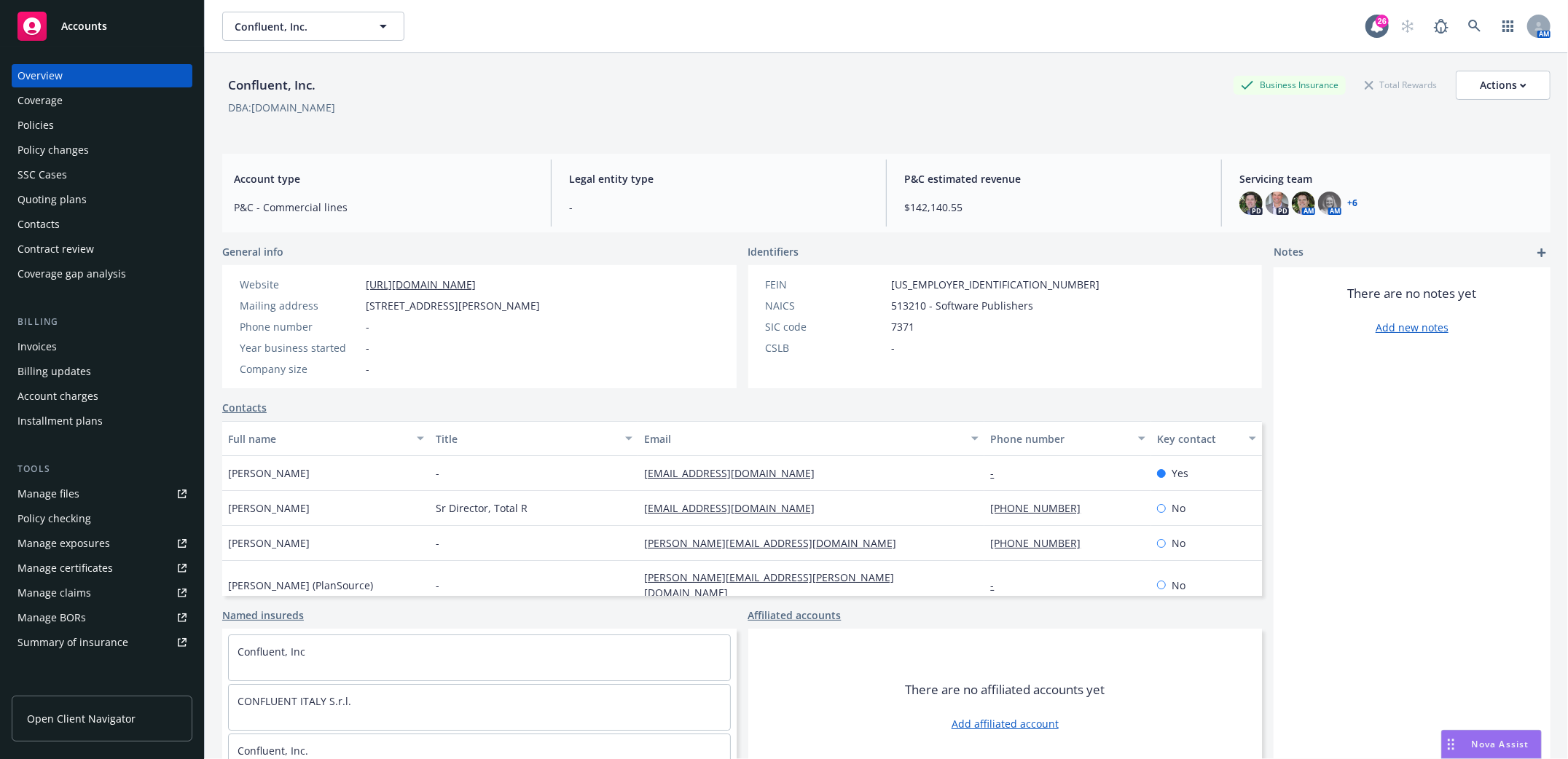
click at [34, 338] on div "Invoices" at bounding box center [37, 347] width 39 height 24
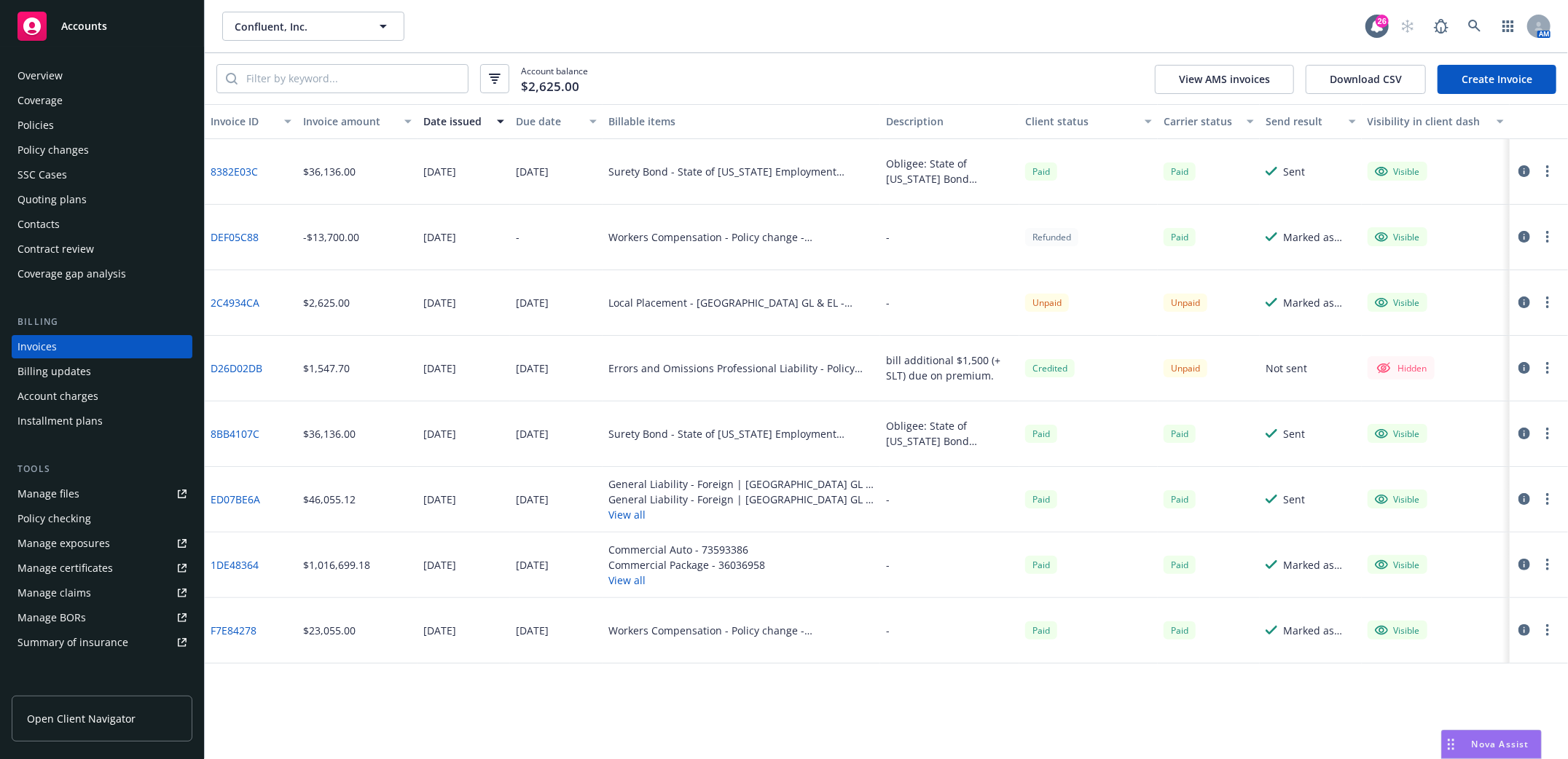
click at [232, 231] on link "DEF05C88" at bounding box center [235, 237] width 48 height 16
click at [38, 123] on div "Policies" at bounding box center [35, 126] width 36 height 24
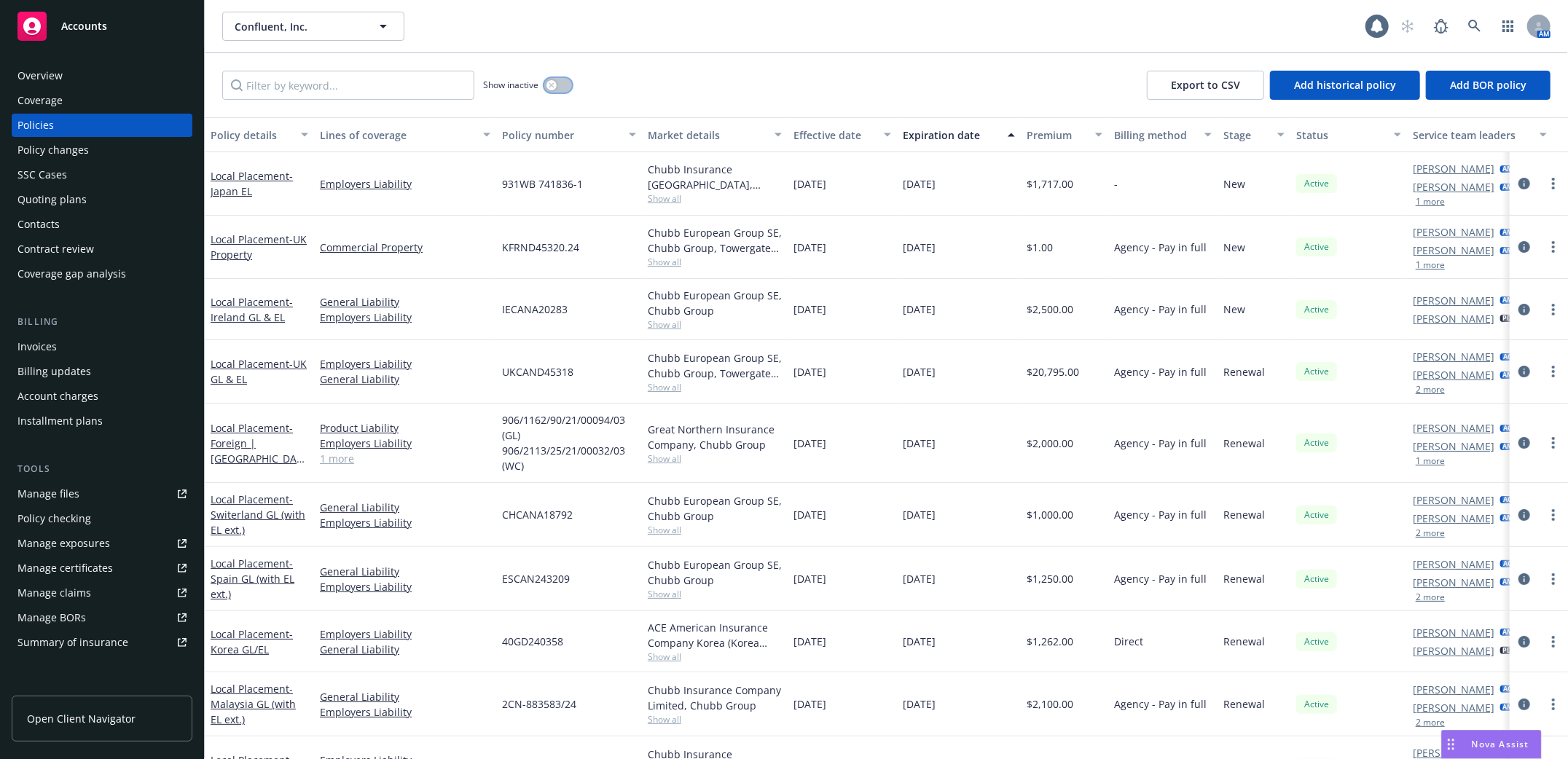
click at [561, 86] on button "button" at bounding box center [558, 84] width 27 height 15
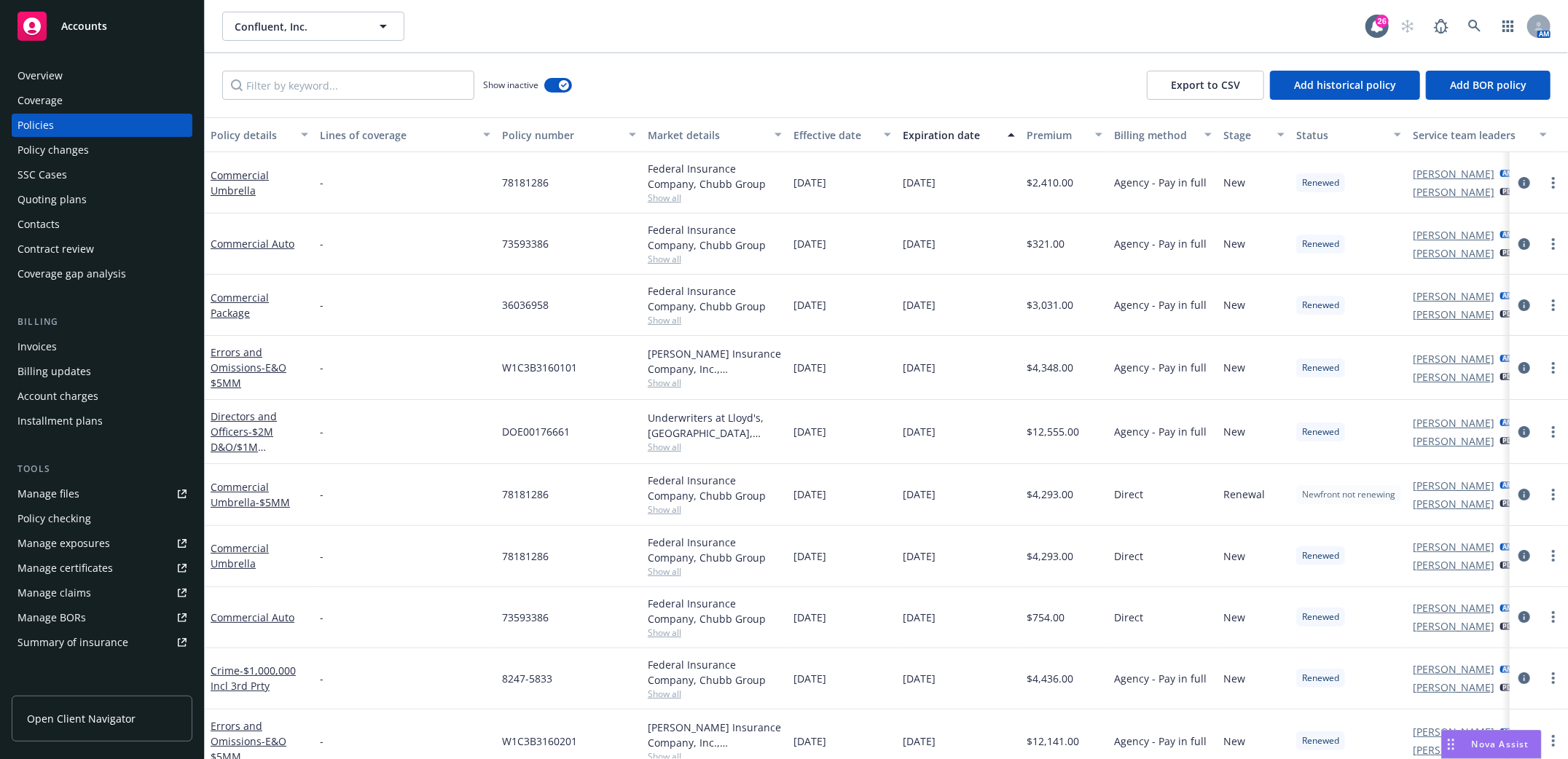
click at [915, 140] on div "Expiration date" at bounding box center [951, 135] width 96 height 16
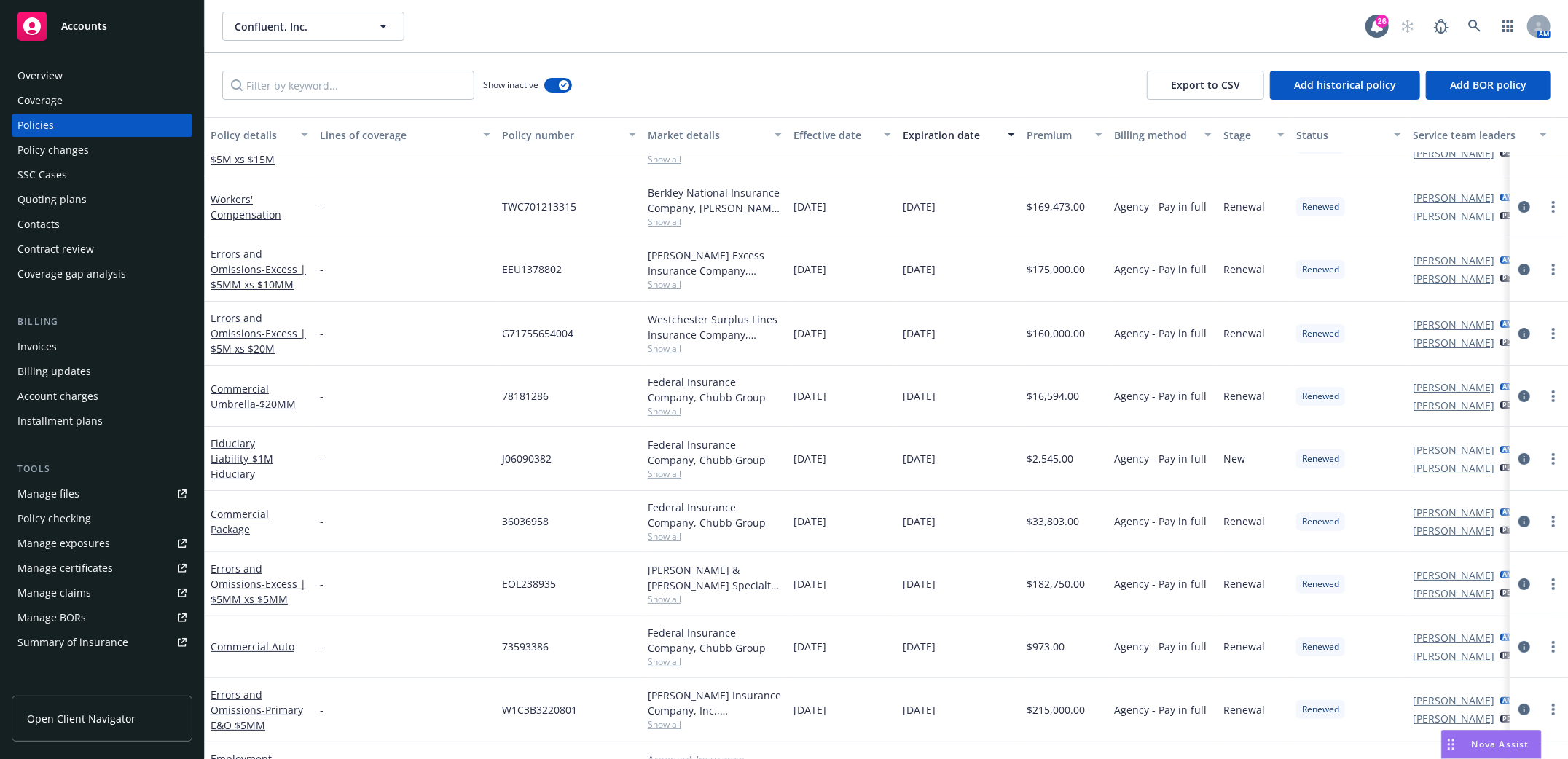
scroll to position [3883, 0]
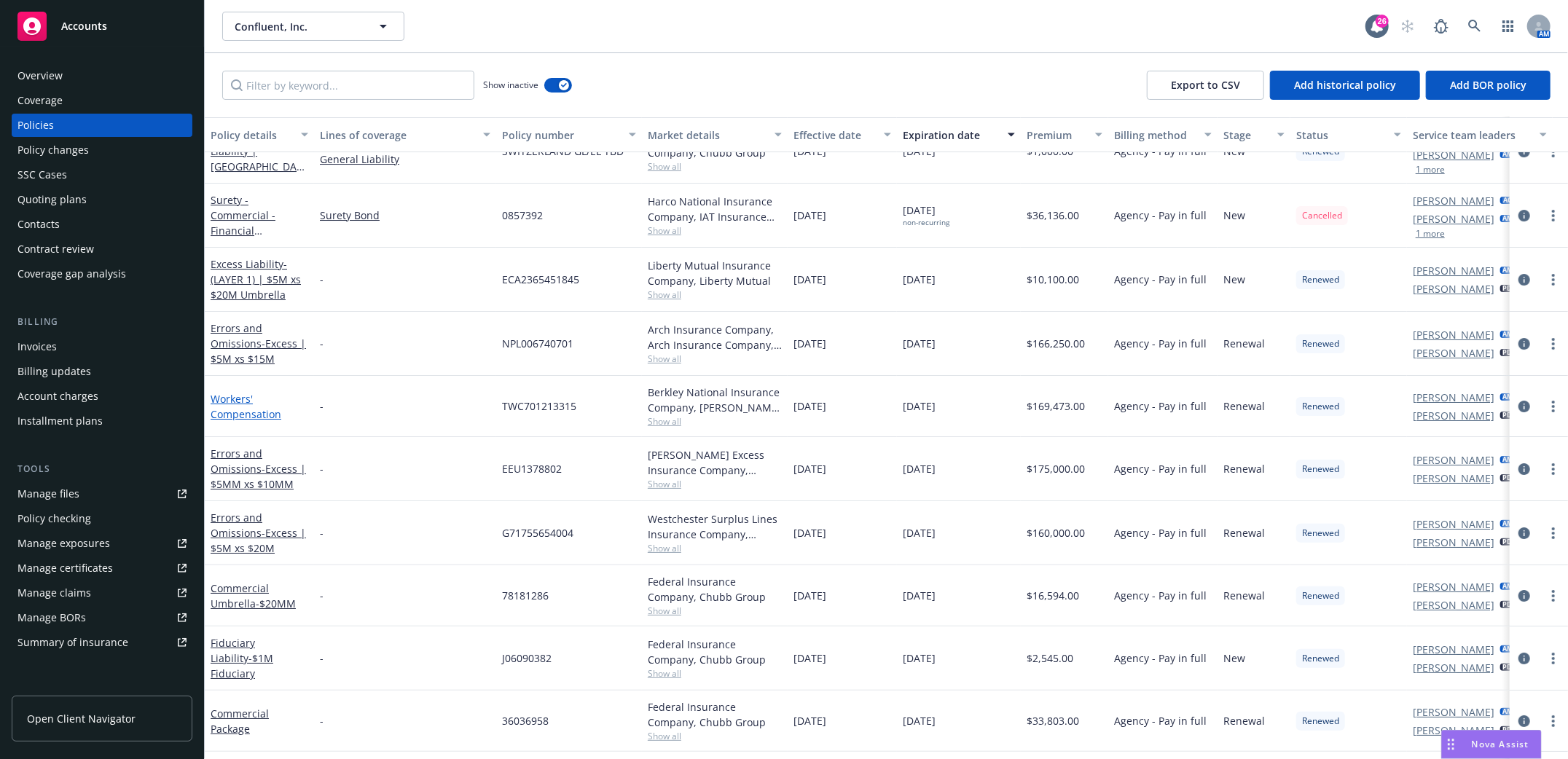
click at [231, 402] on link "Workers' Compensation" at bounding box center [246, 406] width 71 height 29
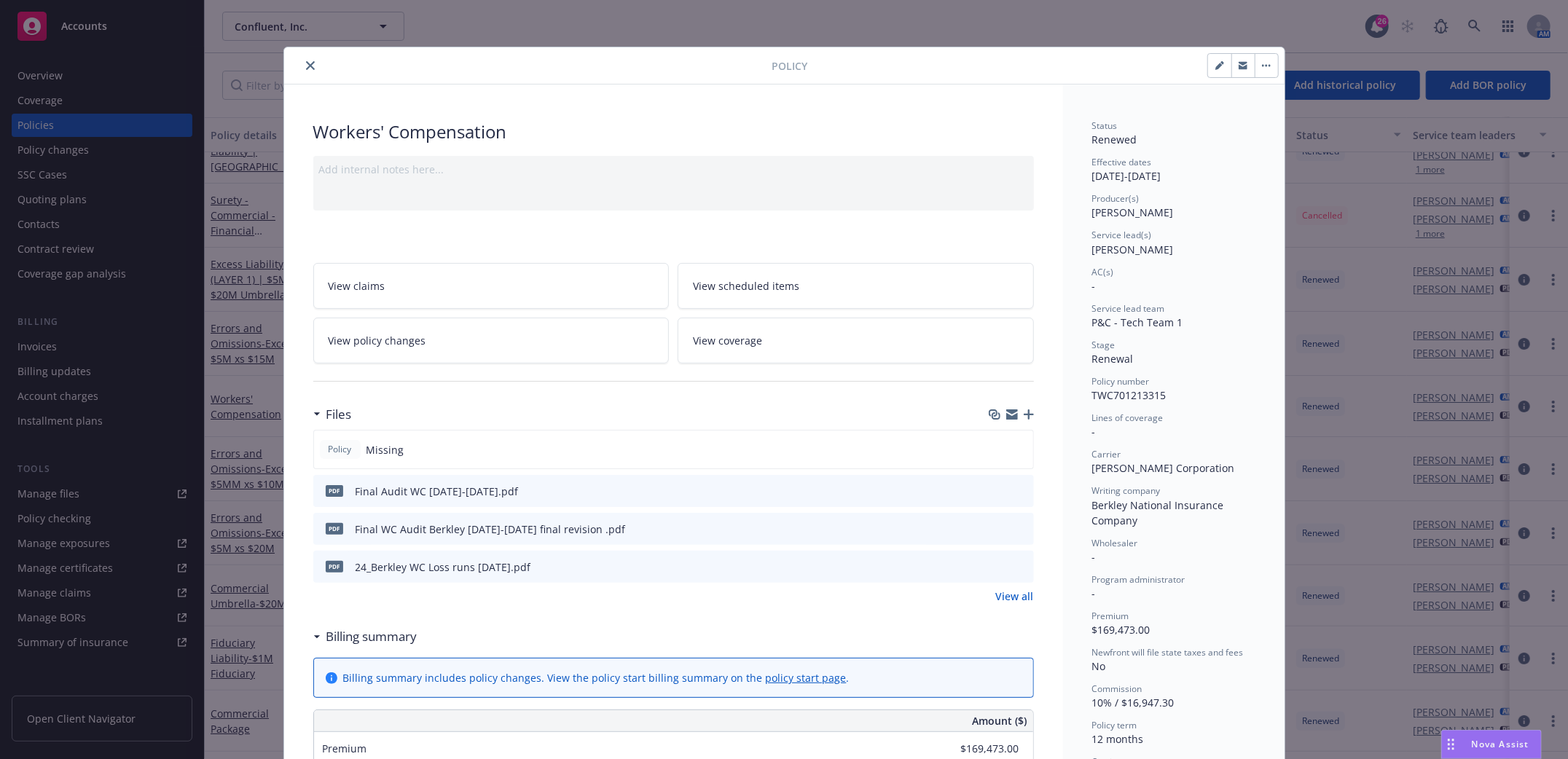
click at [990, 491] on icon "download file" at bounding box center [996, 490] width 12 height 12
click at [992, 528] on icon "download file" at bounding box center [997, 526] width 10 height 9
click at [991, 486] on icon "download file" at bounding box center [996, 488] width 10 height 9
click at [990, 490] on icon "download file" at bounding box center [996, 490] width 12 height 12
click at [990, 531] on icon "download file" at bounding box center [996, 528] width 12 height 12
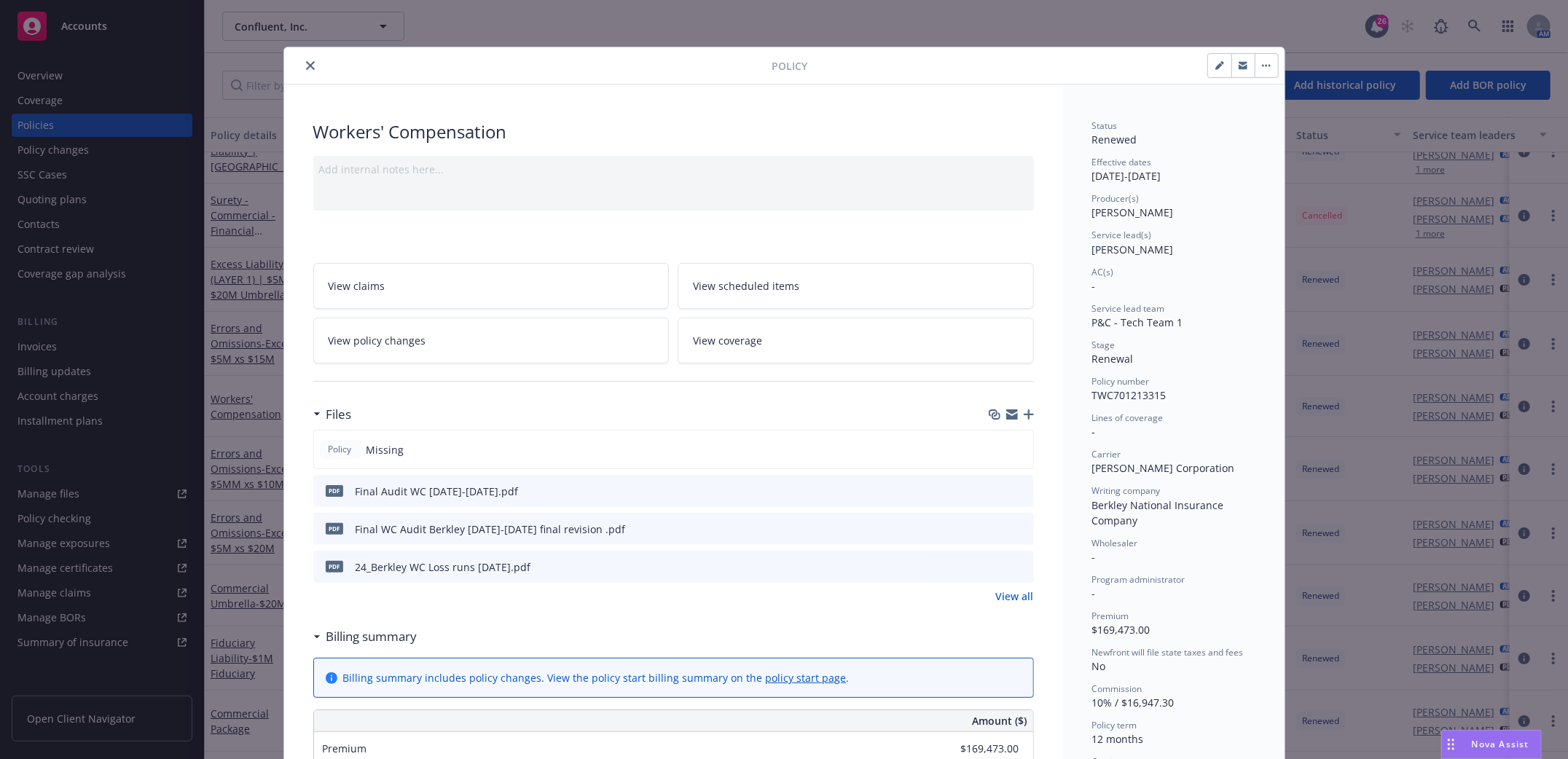
click at [306, 64] on icon "close" at bounding box center [310, 65] width 9 height 9
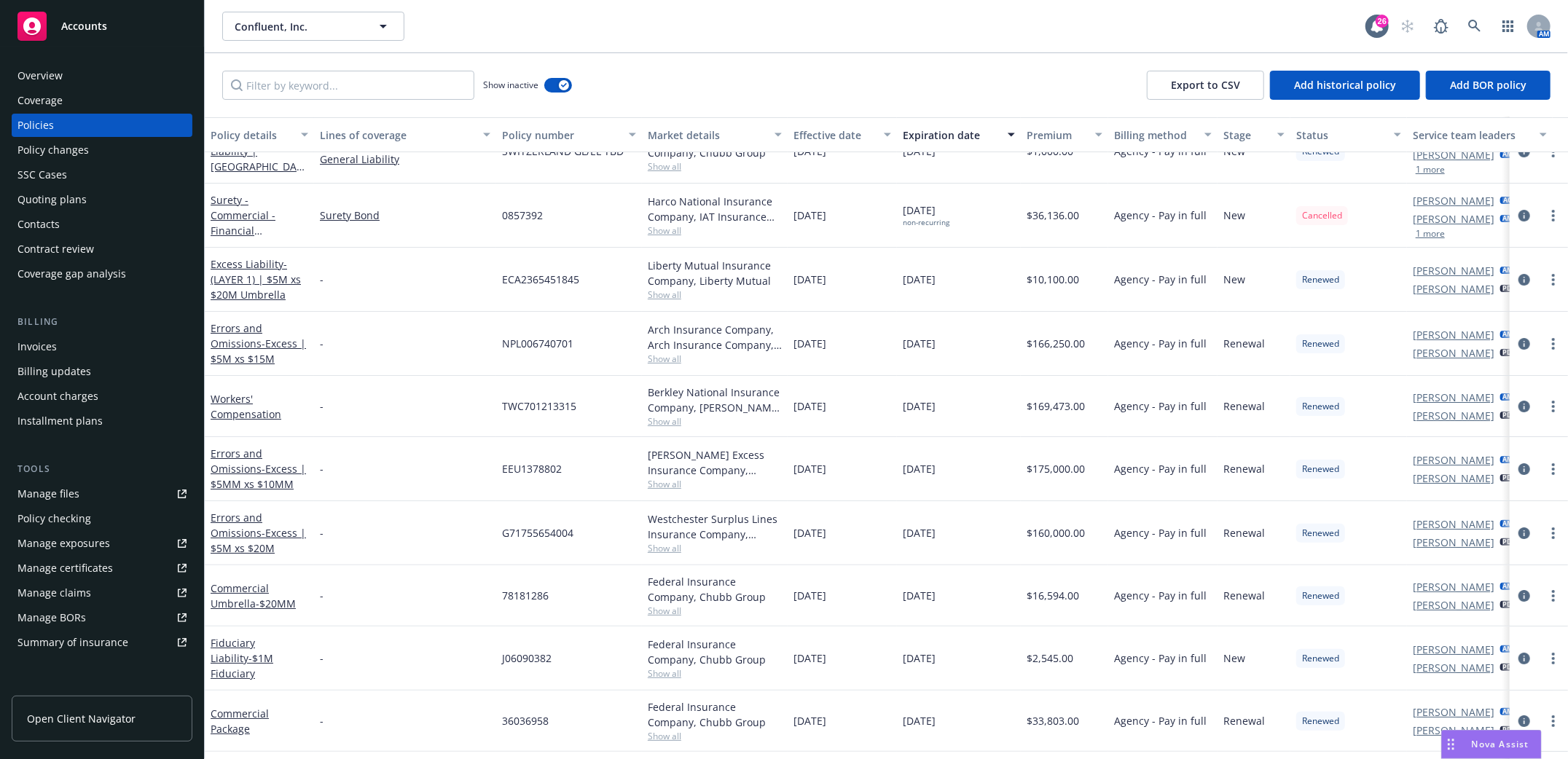
click at [26, 340] on div "Invoices" at bounding box center [37, 347] width 39 height 24
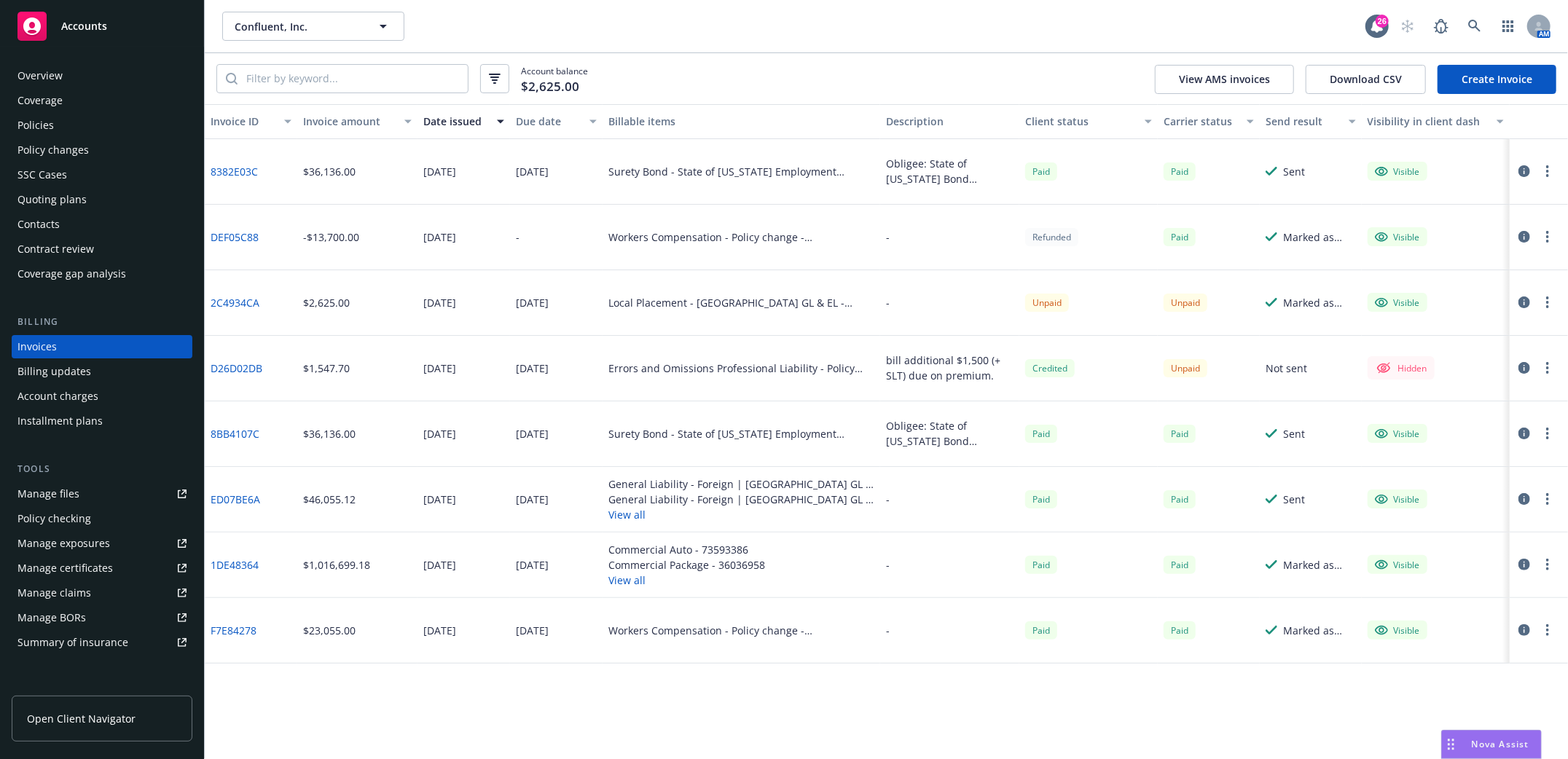
click at [225, 167] on link "8382E03C" at bounding box center [235, 172] width 47 height 16
click at [228, 238] on link "DEF05C88" at bounding box center [235, 237] width 48 height 16
click at [31, 126] on div "Policies" at bounding box center [35, 126] width 36 height 24
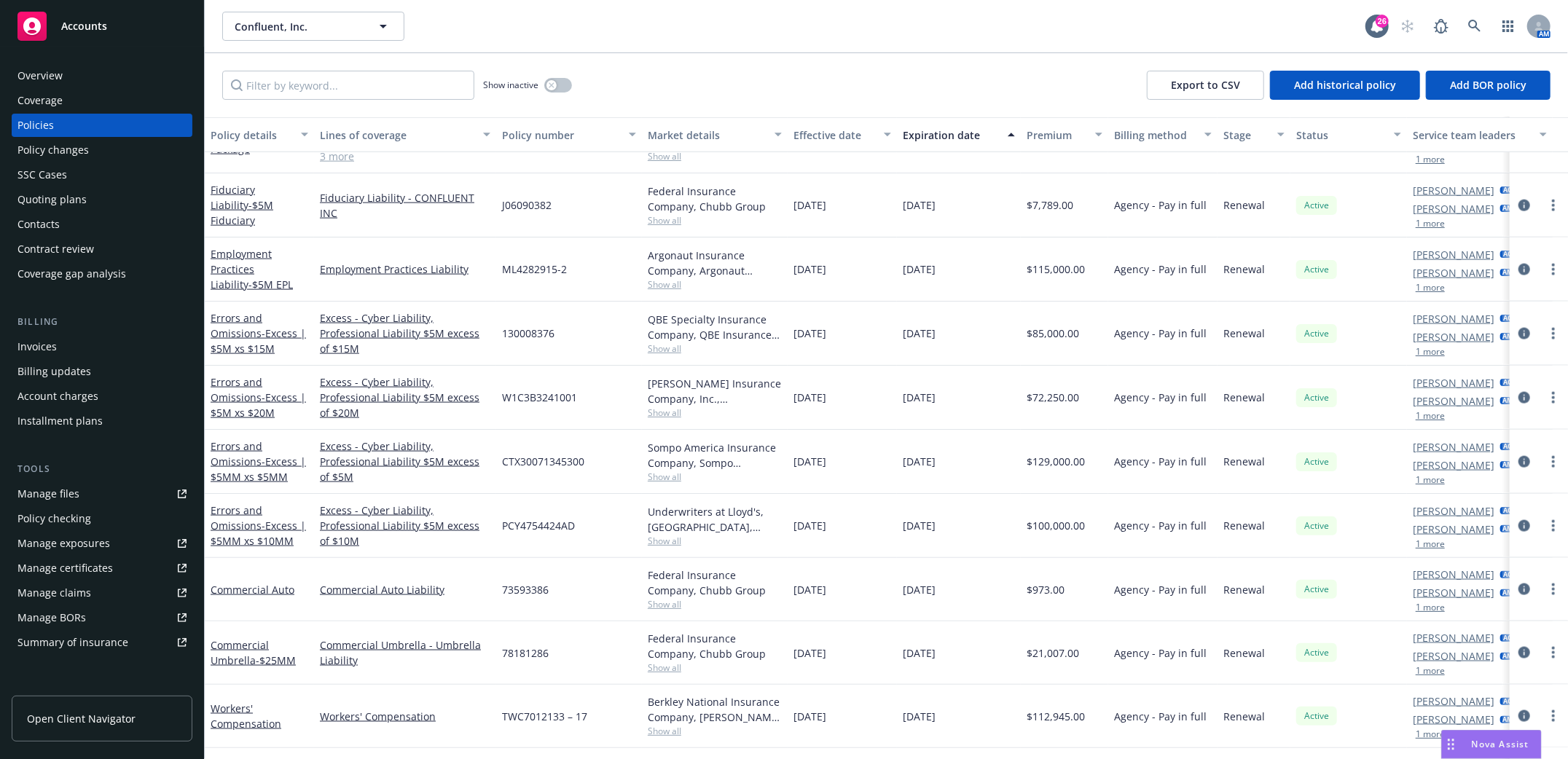
scroll to position [1508, 0]
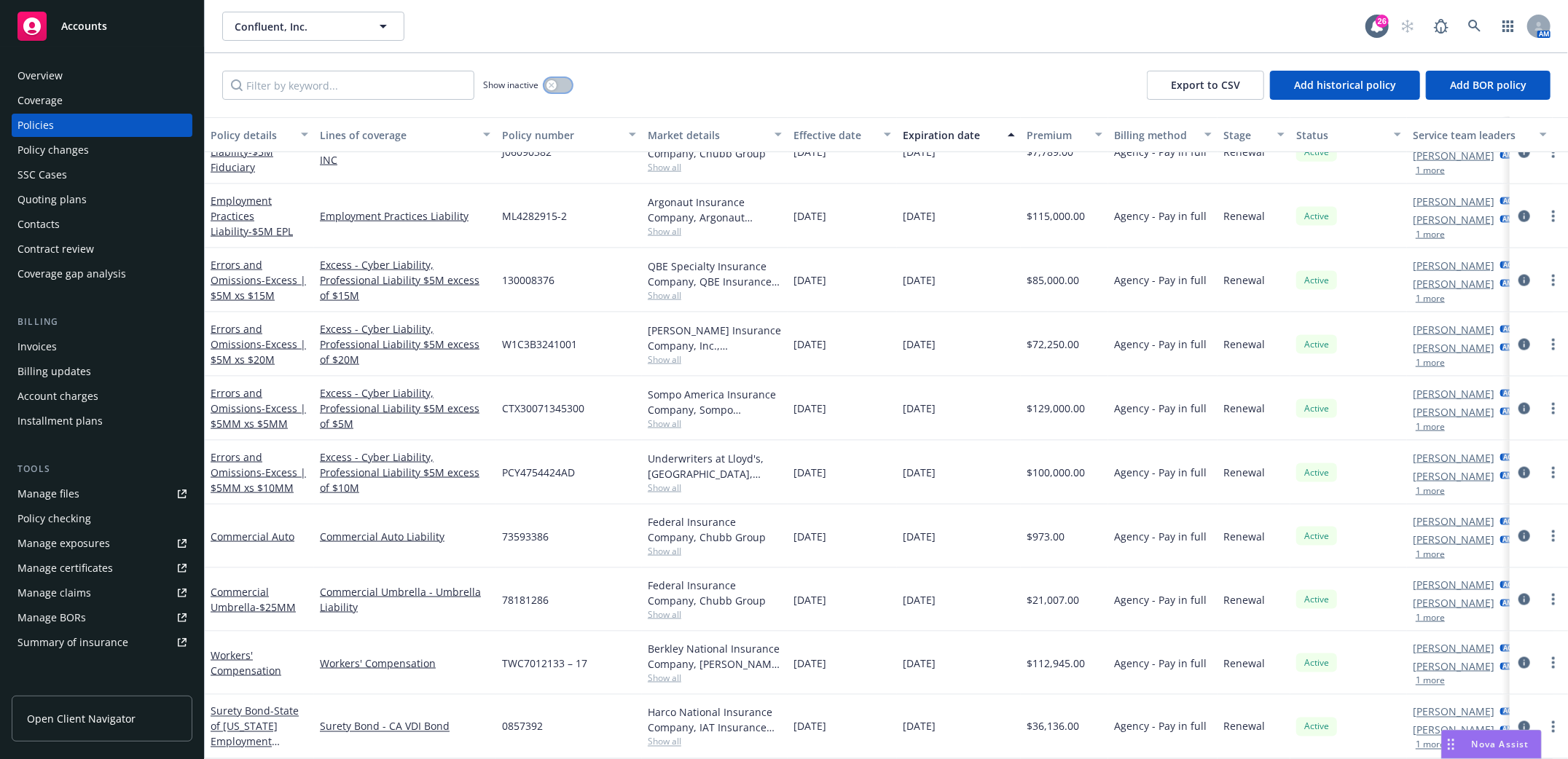
click at [565, 86] on button "button" at bounding box center [558, 84] width 27 height 15
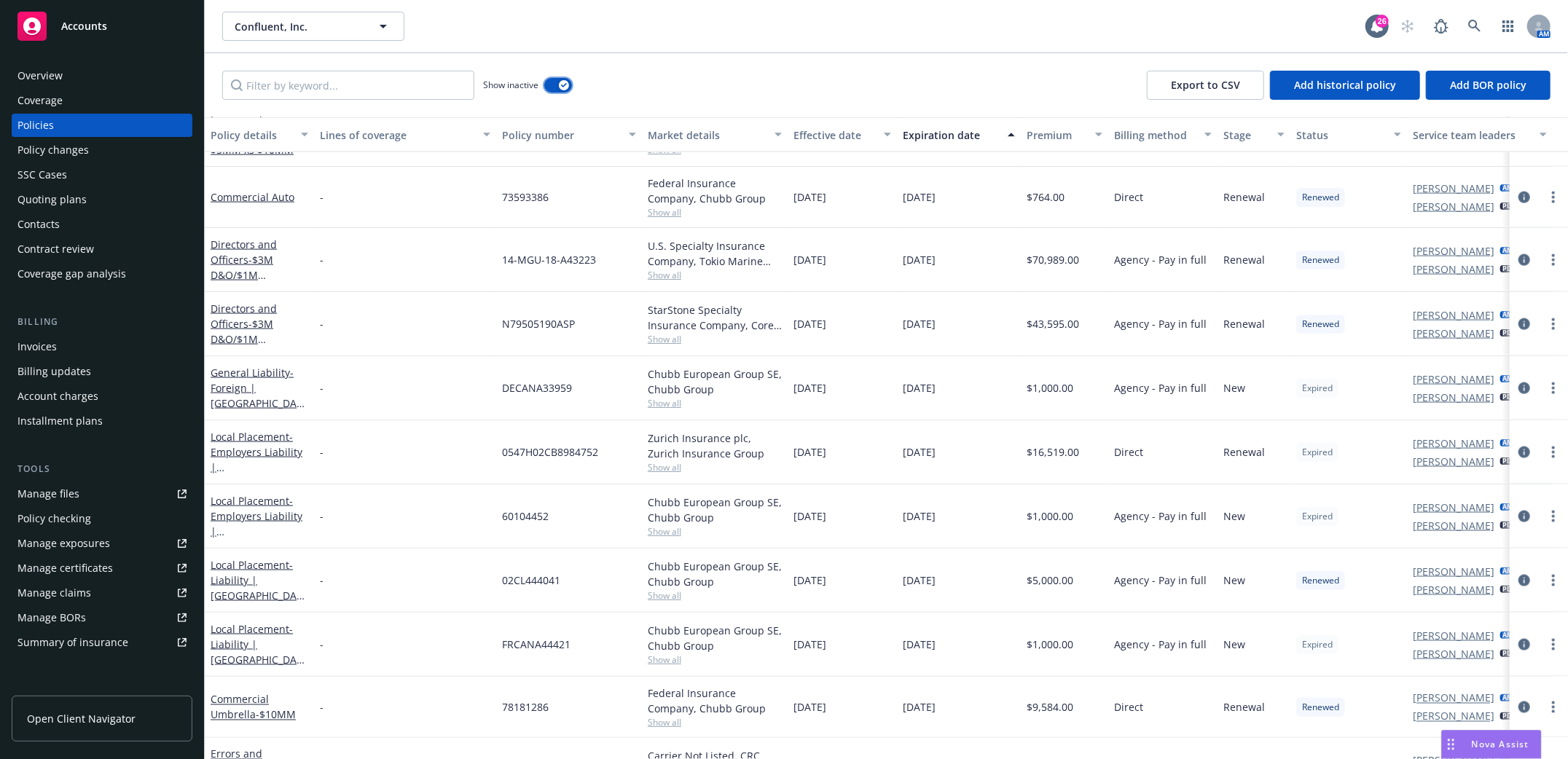
scroll to position [1500, 0]
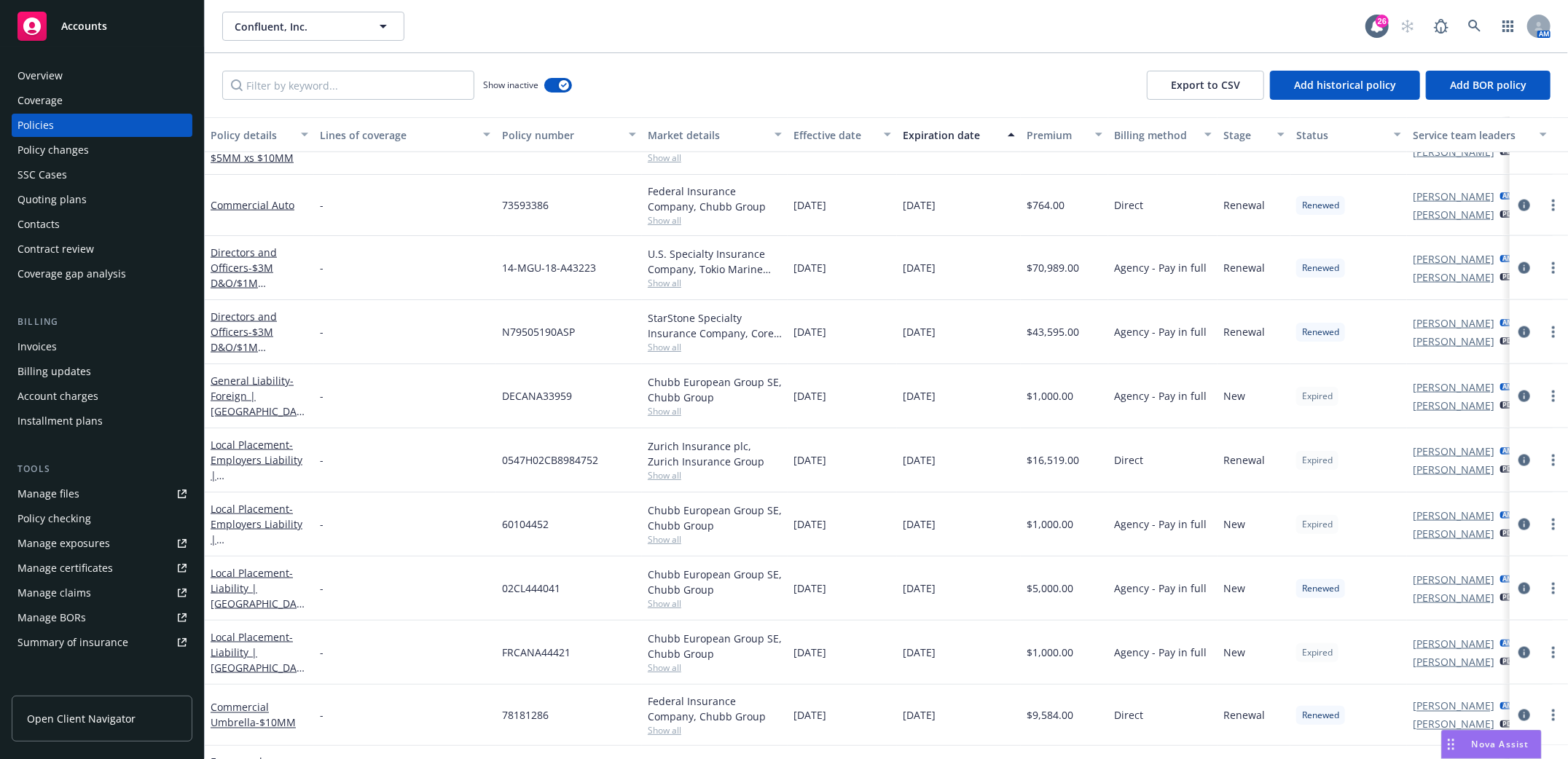
click at [915, 131] on div "Expiration date" at bounding box center [951, 135] width 96 height 16
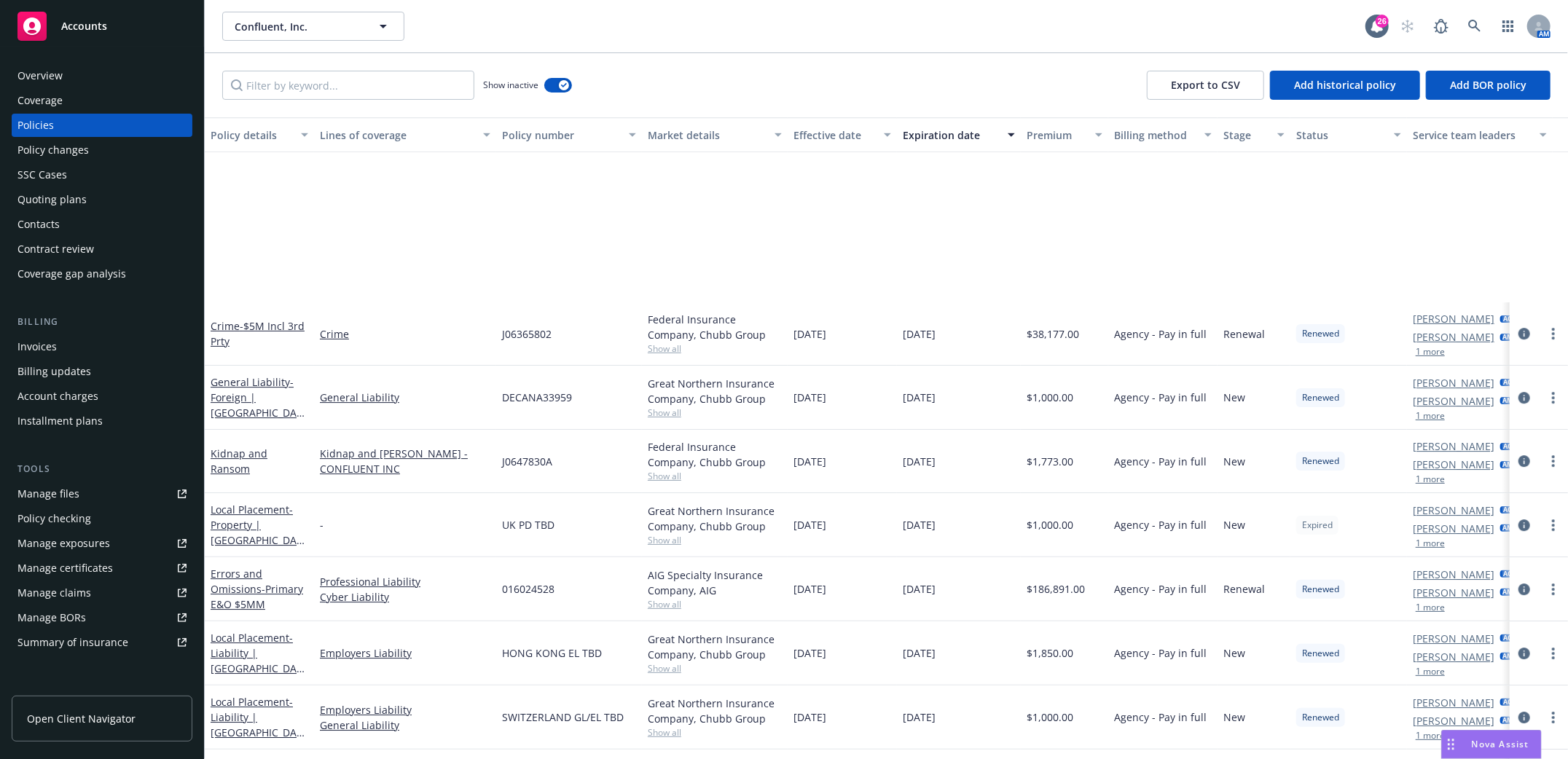
scroll to position [3830, 0]
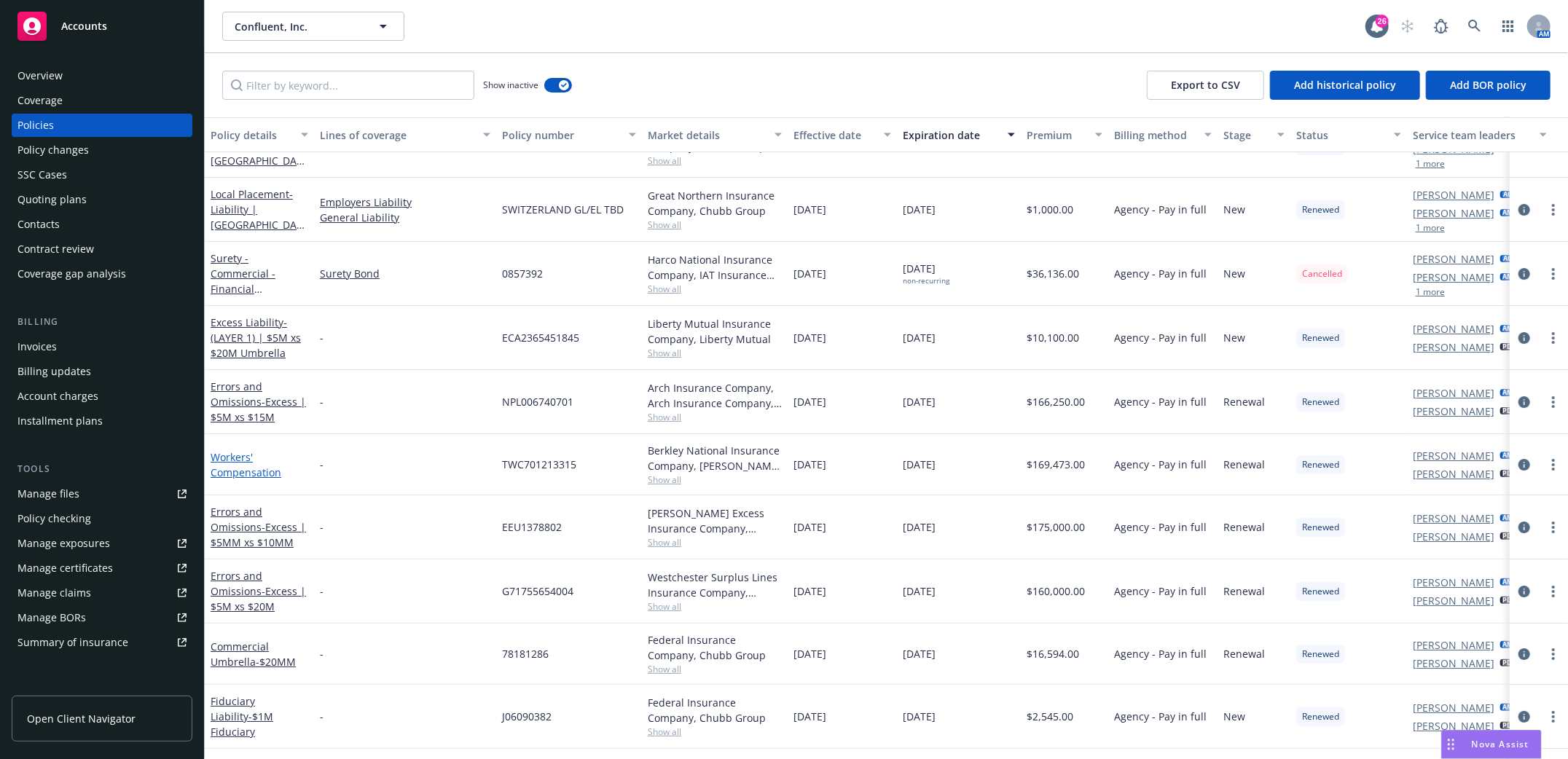
click at [232, 461] on link "Workers' Compensation" at bounding box center [246, 465] width 71 height 29
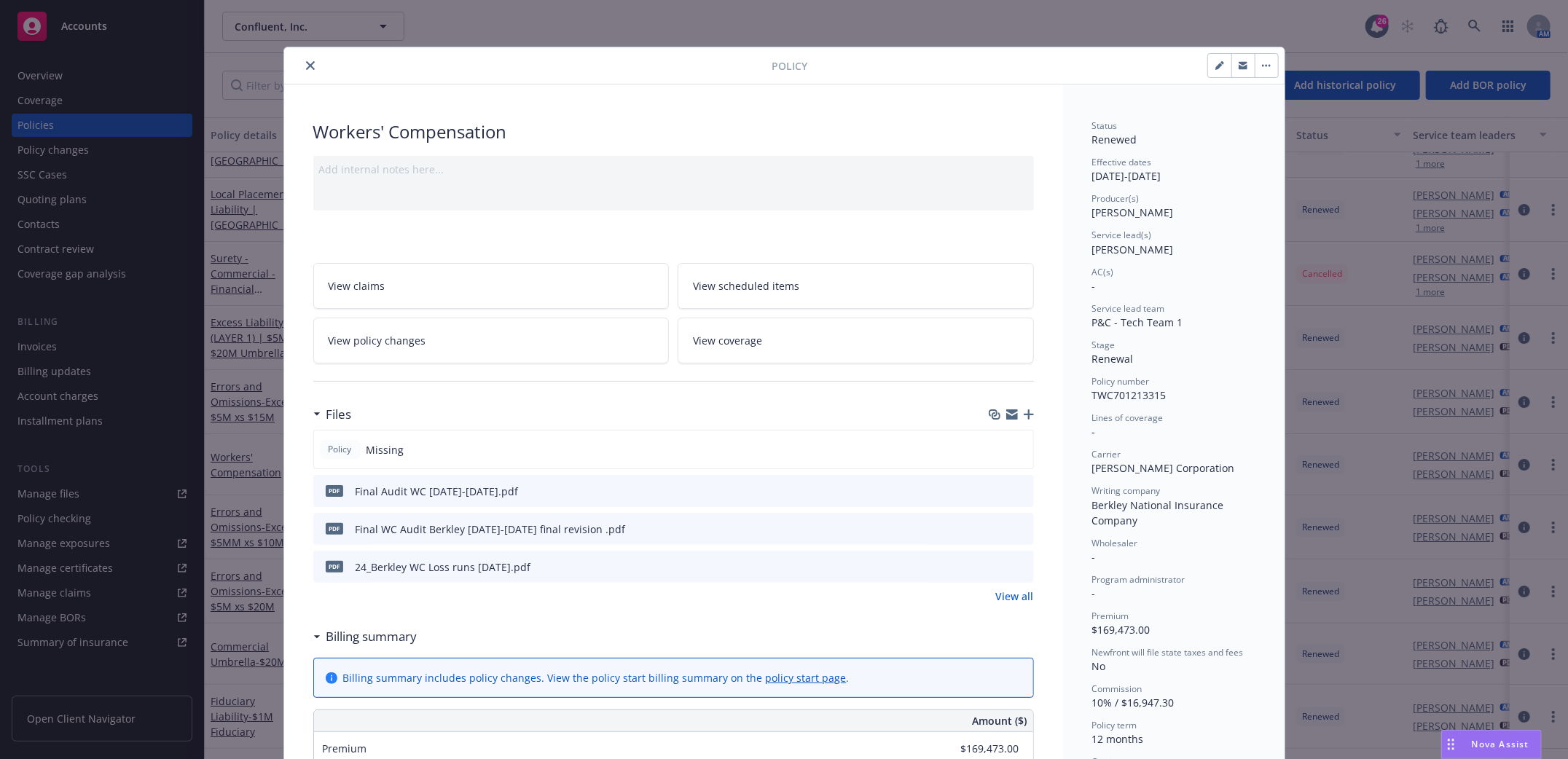
scroll to position [44, 0]
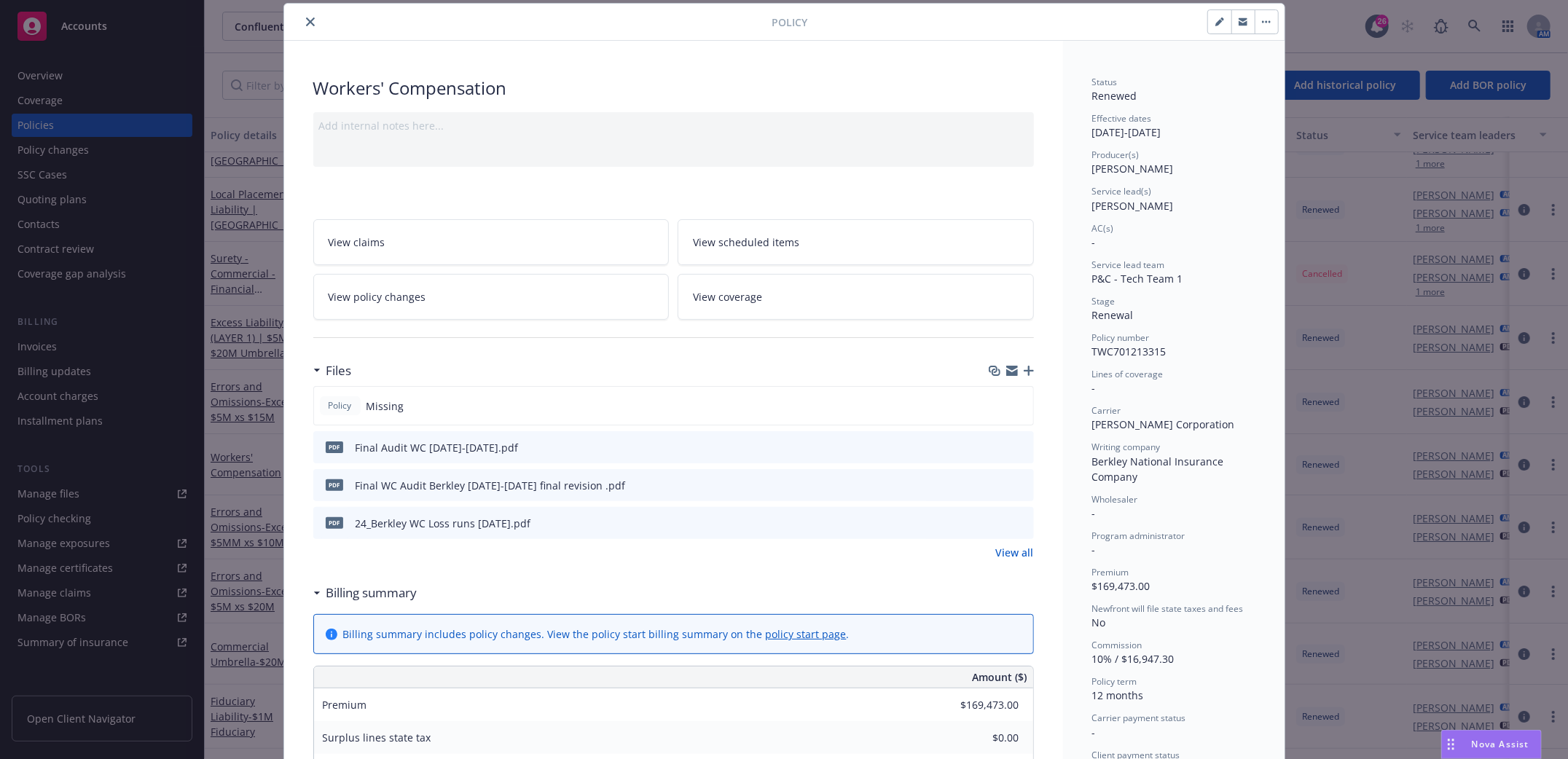
click at [303, 15] on button "close" at bounding box center [310, 22] width 18 height 18
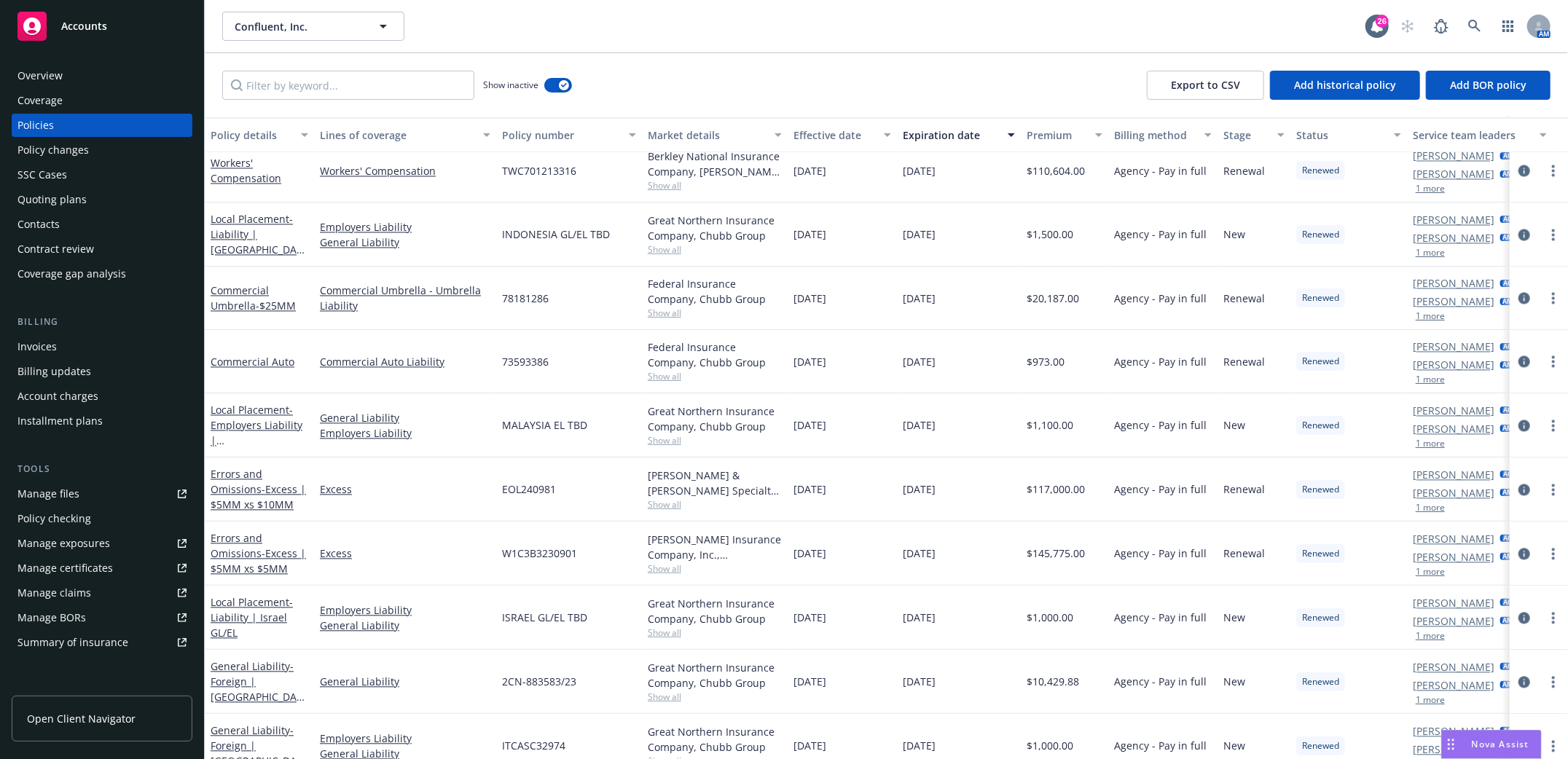
scroll to position [1987, 0]
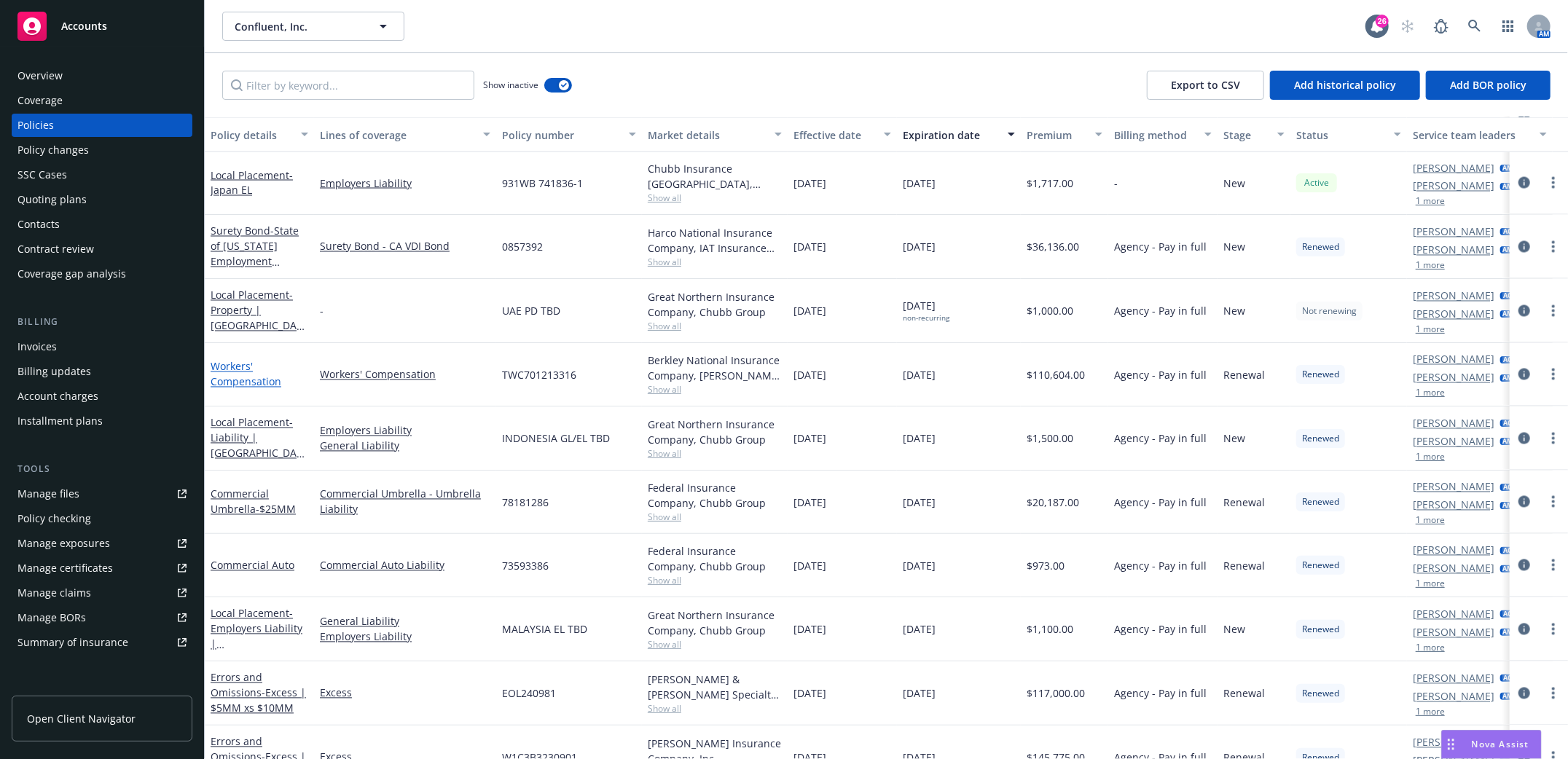
click at [219, 366] on link "Workers' Compensation" at bounding box center [246, 375] width 71 height 29
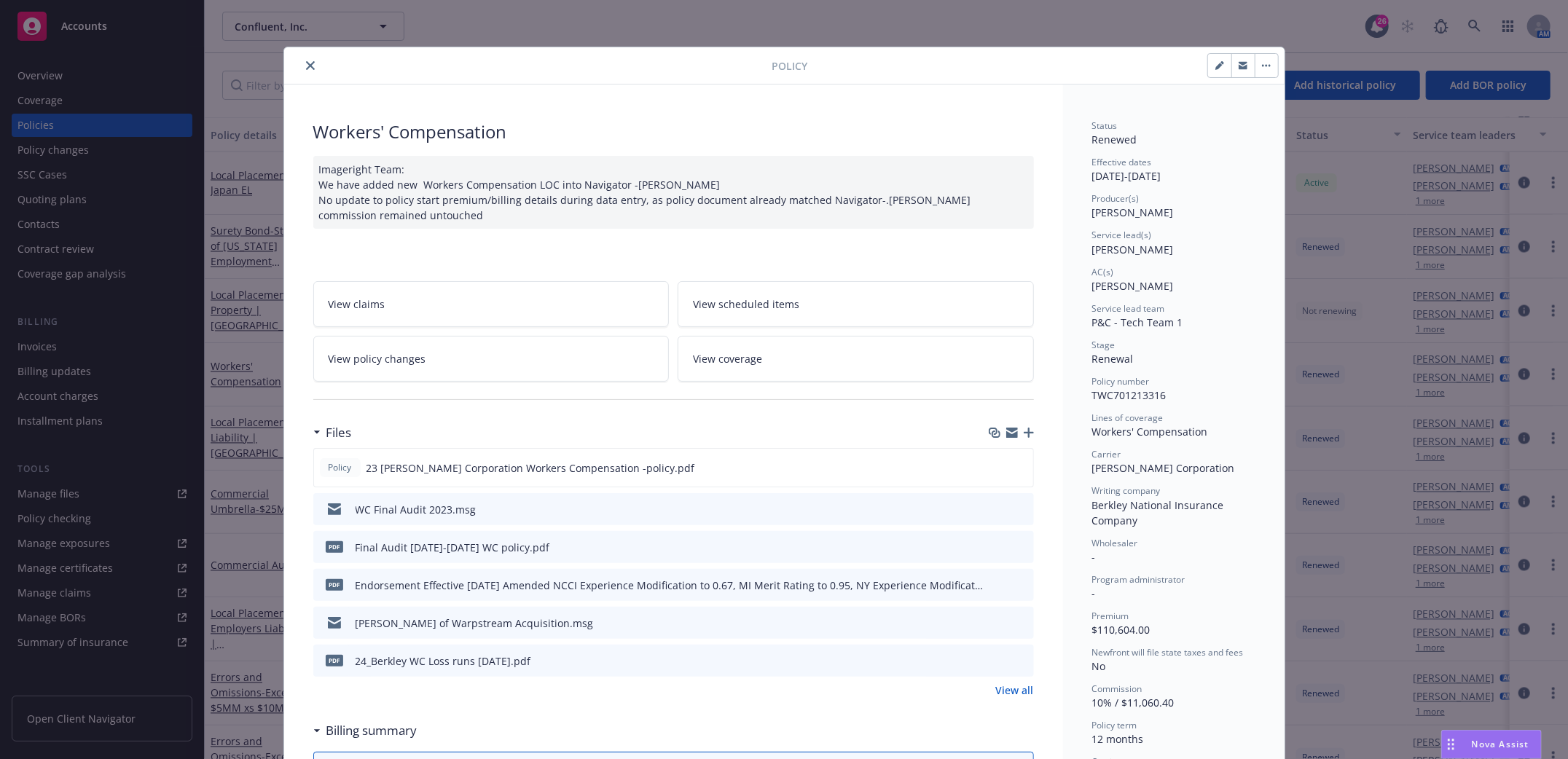
click at [991, 507] on icon "download file" at bounding box center [996, 508] width 12 height 12
click at [990, 510] on icon "download file" at bounding box center [996, 508] width 12 height 12
click at [993, 546] on icon "download file" at bounding box center [996, 546] width 12 height 12
click at [306, 66] on icon "close" at bounding box center [310, 65] width 9 height 9
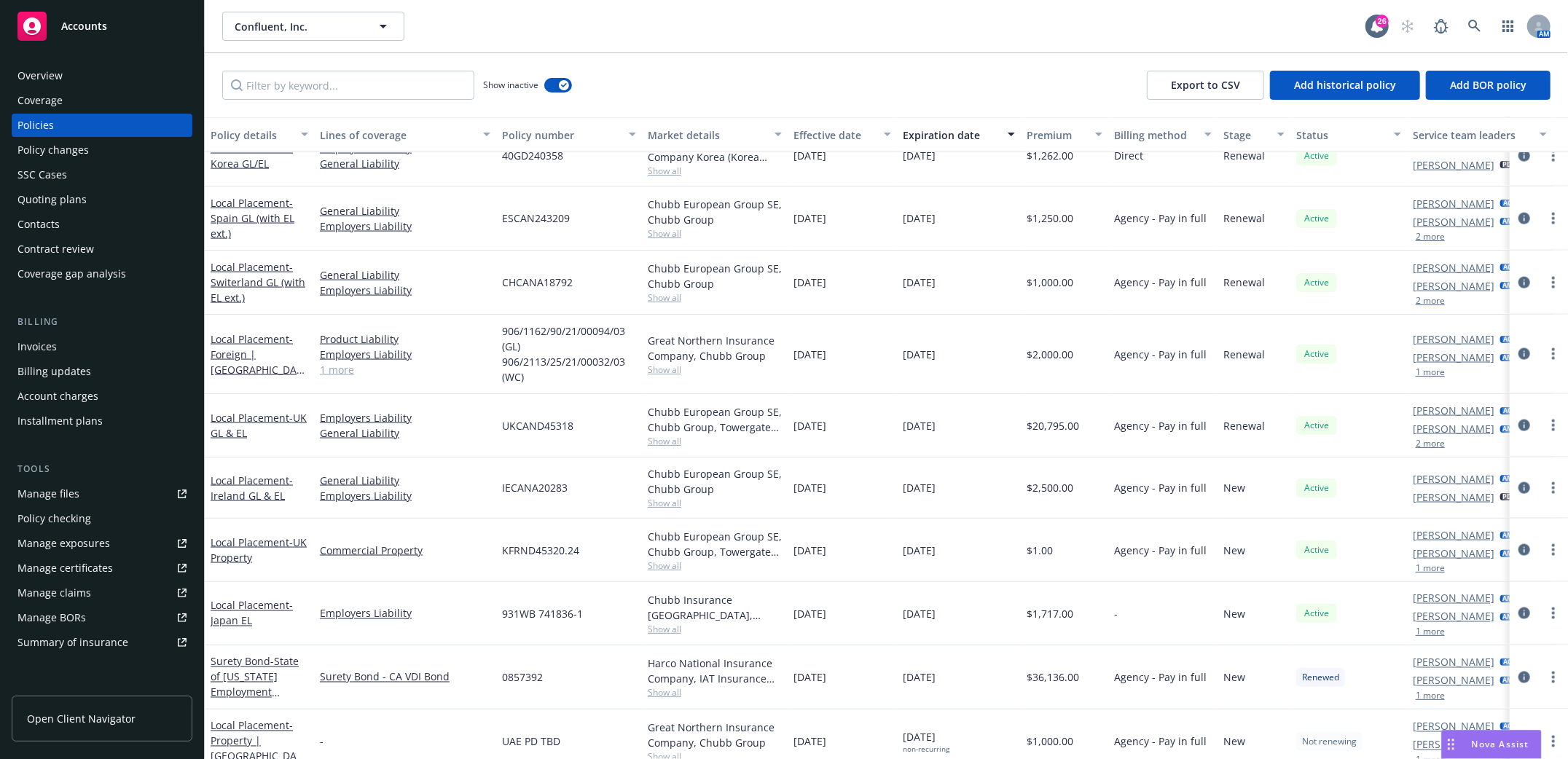
scroll to position [1597, 0]
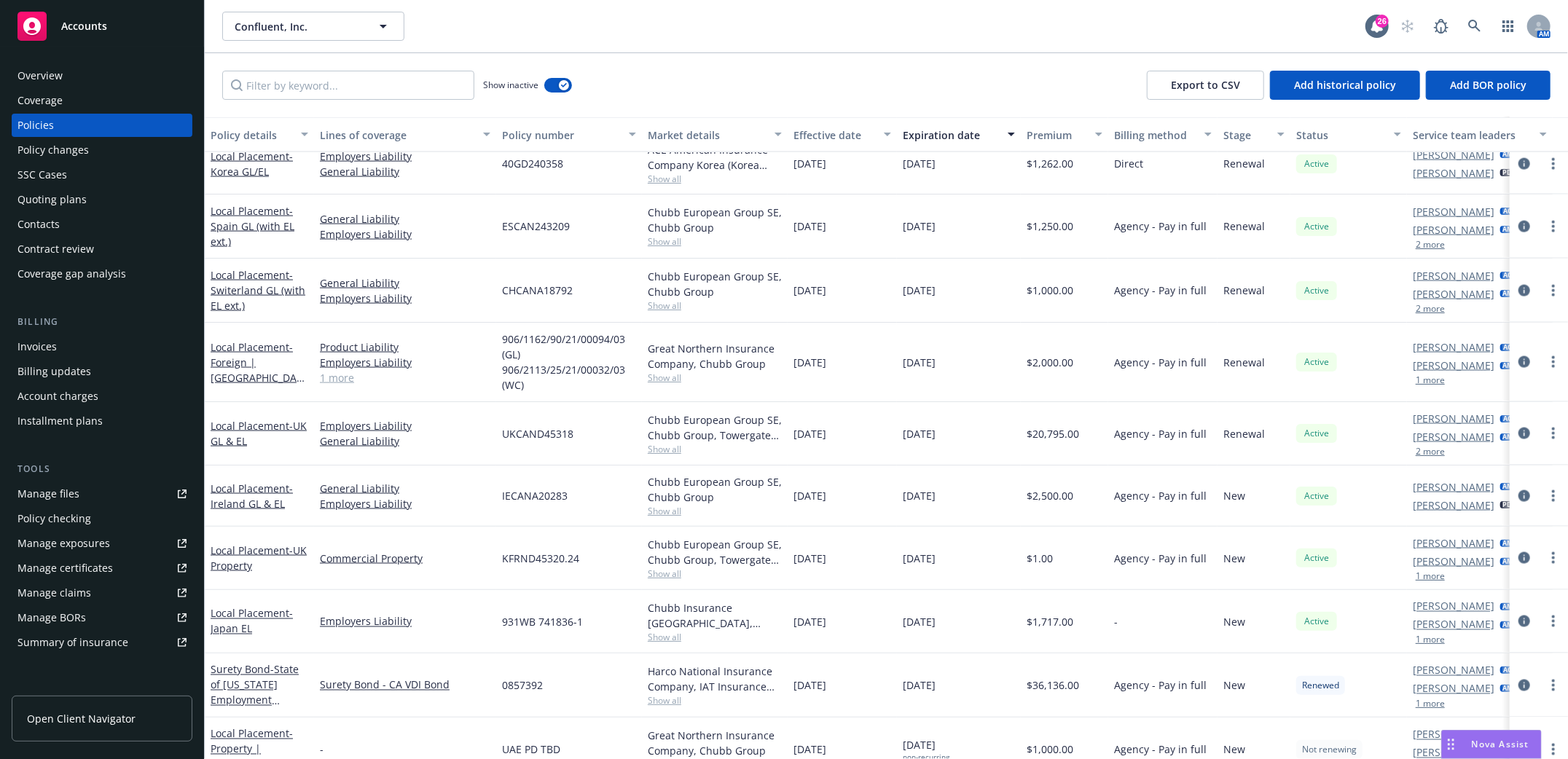
click at [28, 335] on div "Invoices" at bounding box center [37, 347] width 39 height 24
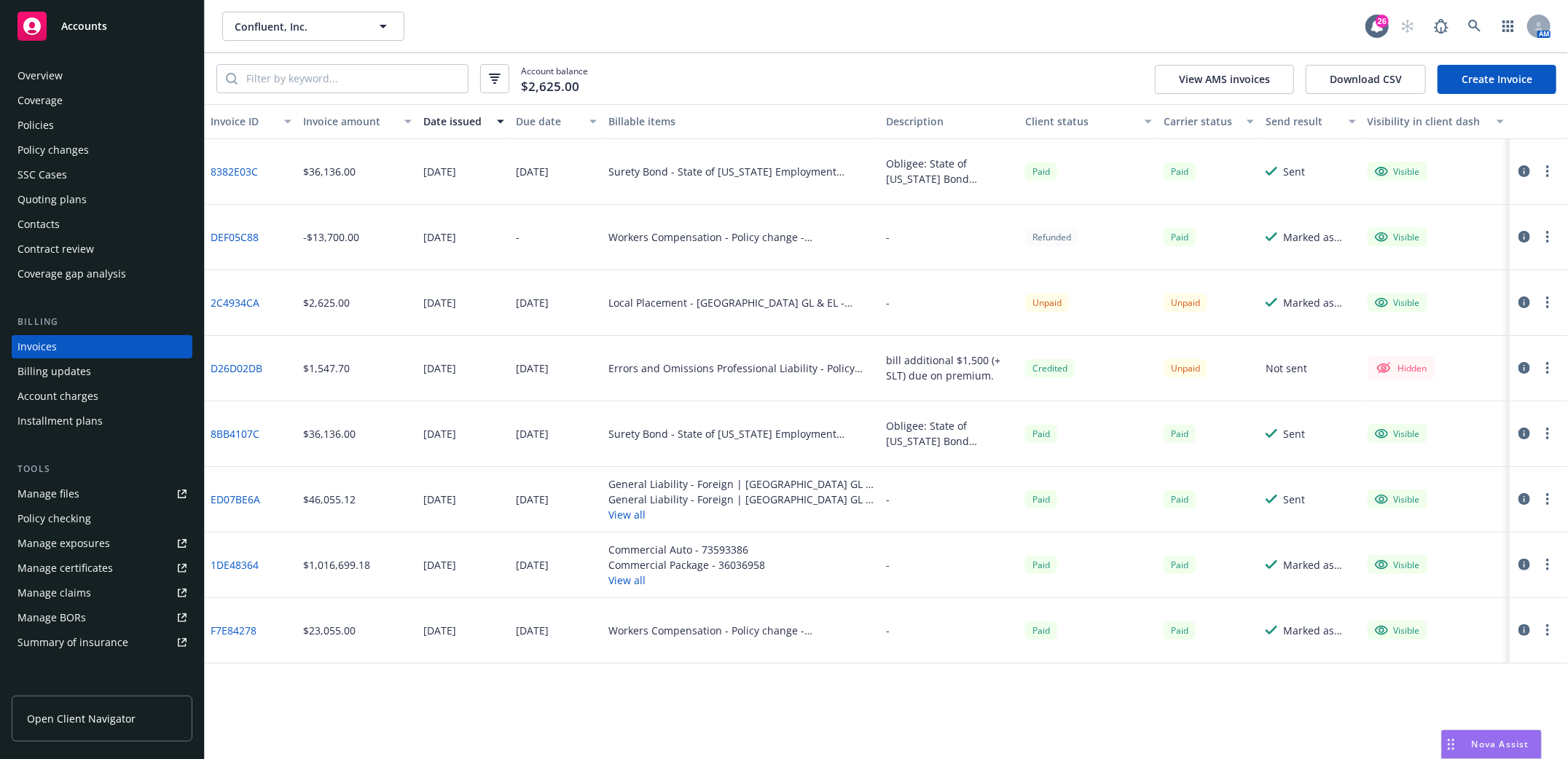
click at [37, 126] on div "Policies" at bounding box center [35, 126] width 36 height 24
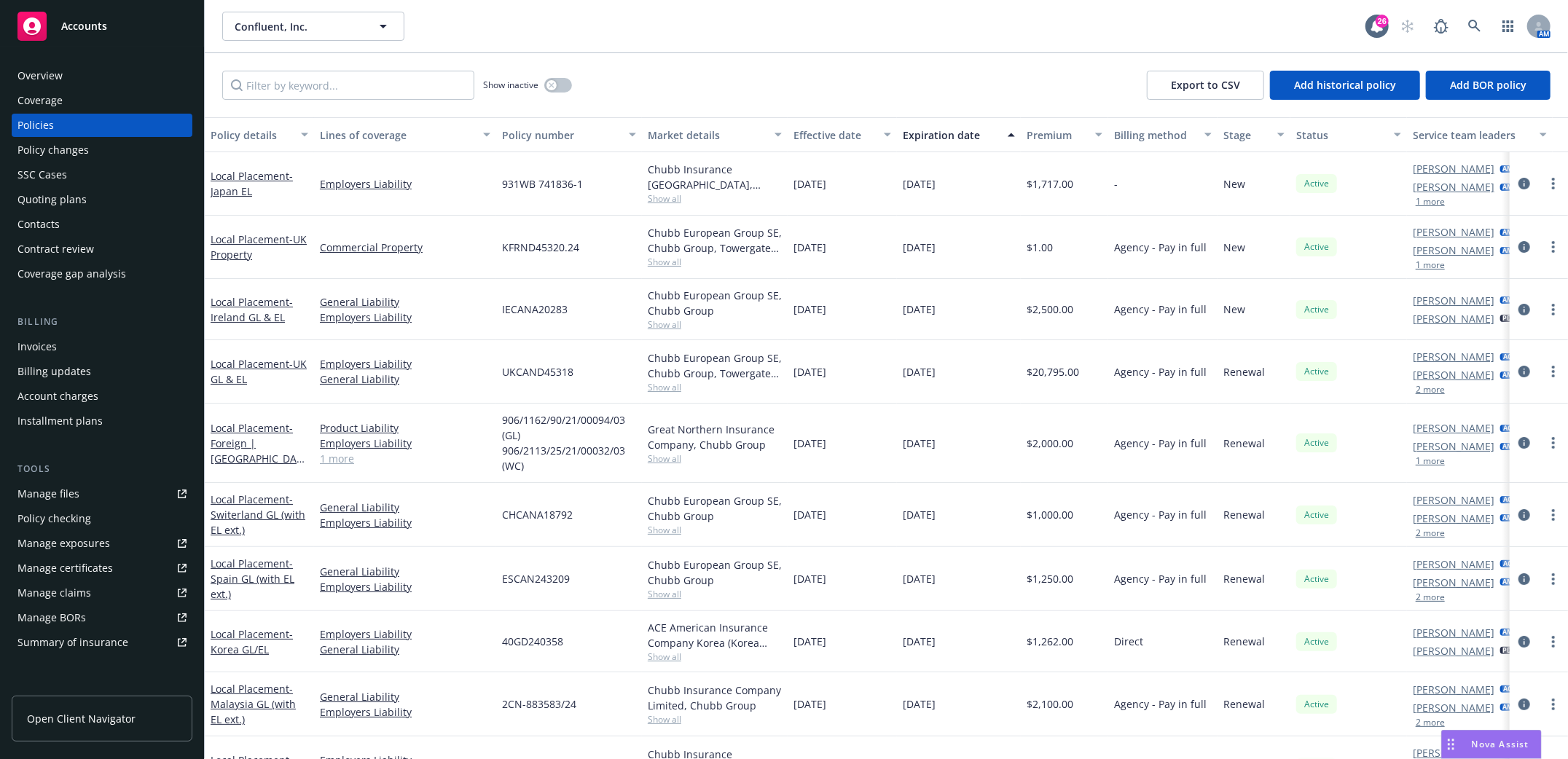
click at [29, 343] on div "Invoices" at bounding box center [37, 347] width 39 height 24
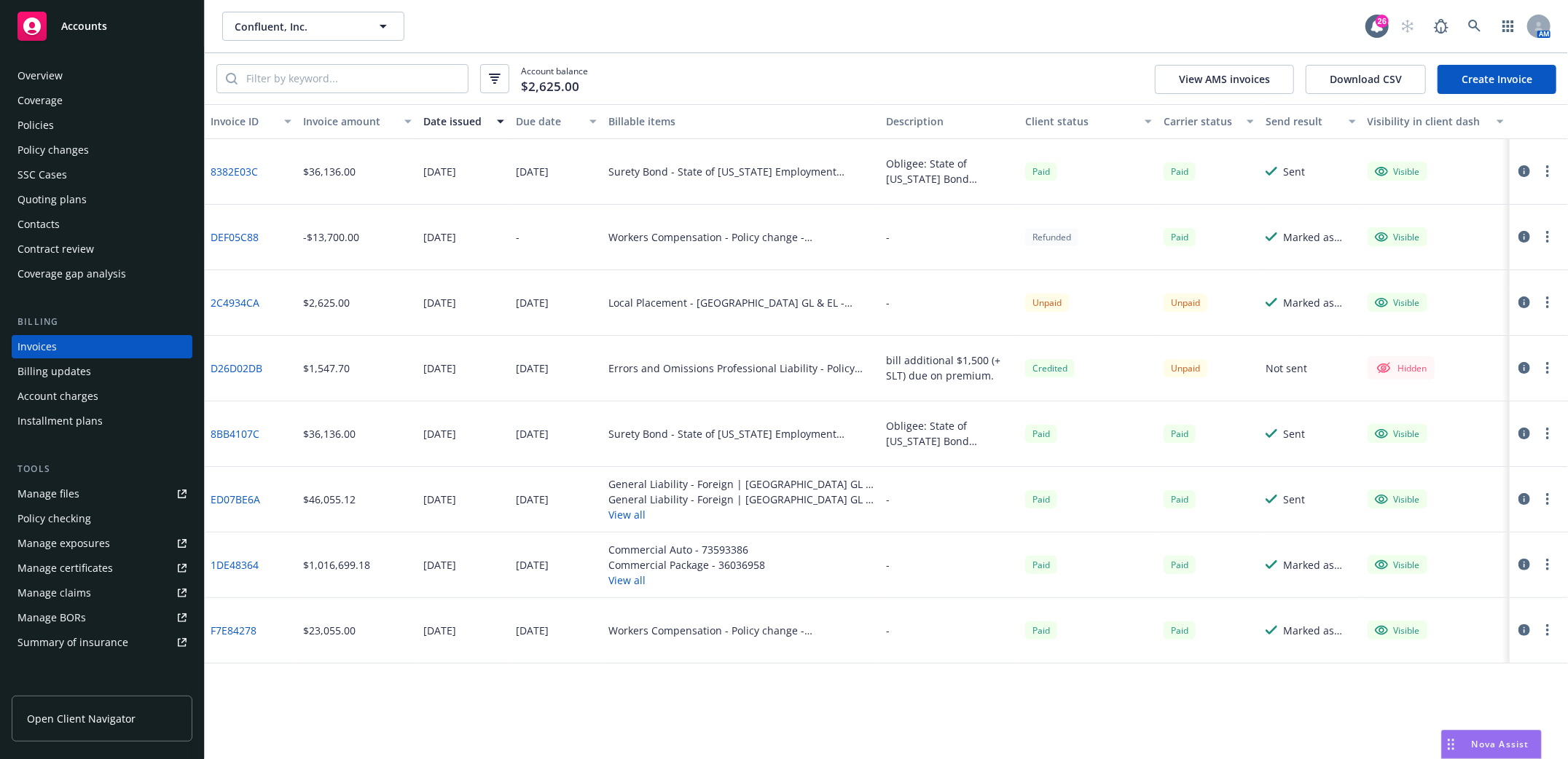
click at [232, 170] on link "8382E03C" at bounding box center [235, 172] width 47 height 16
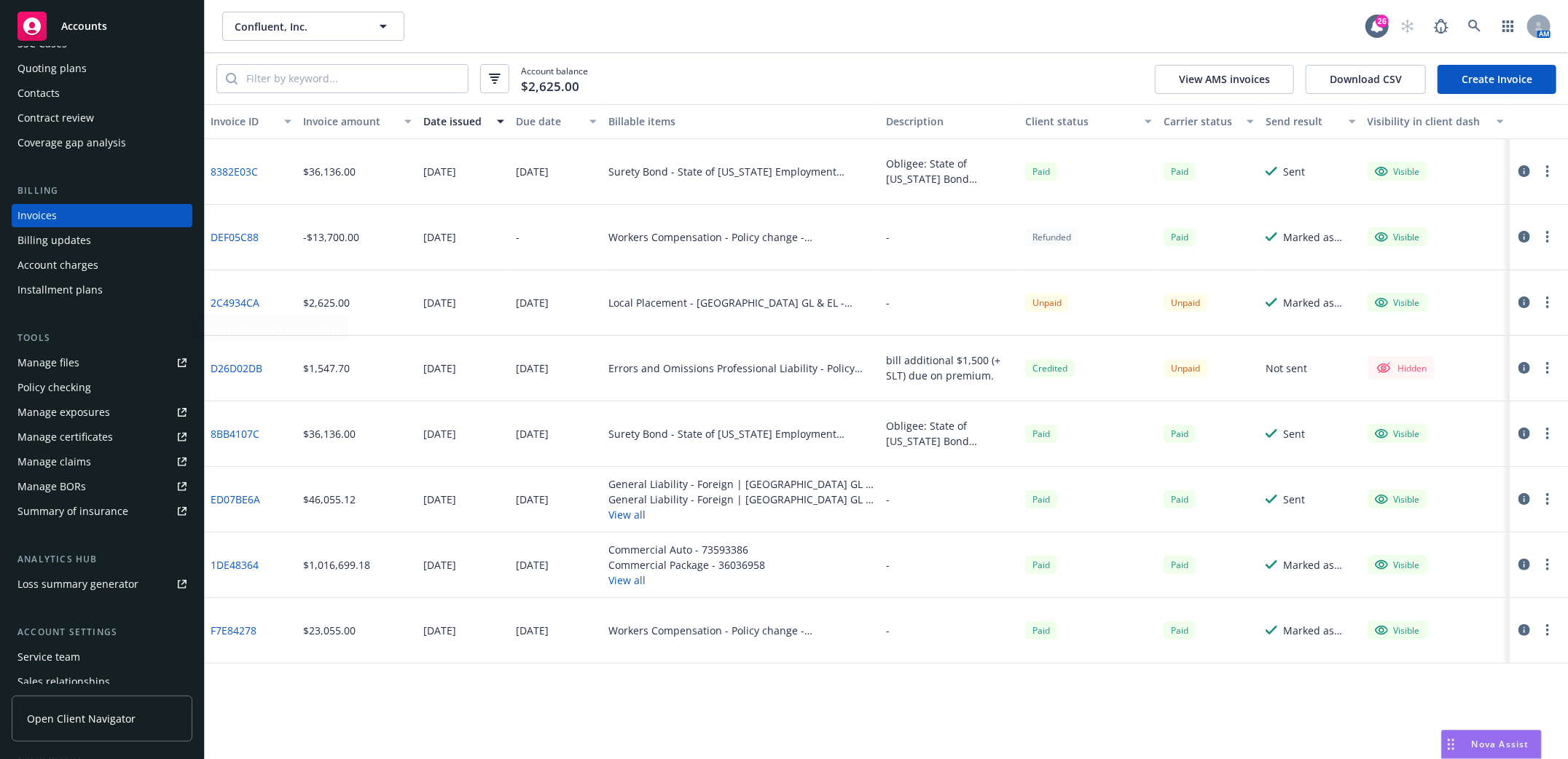
scroll to position [214, 0]
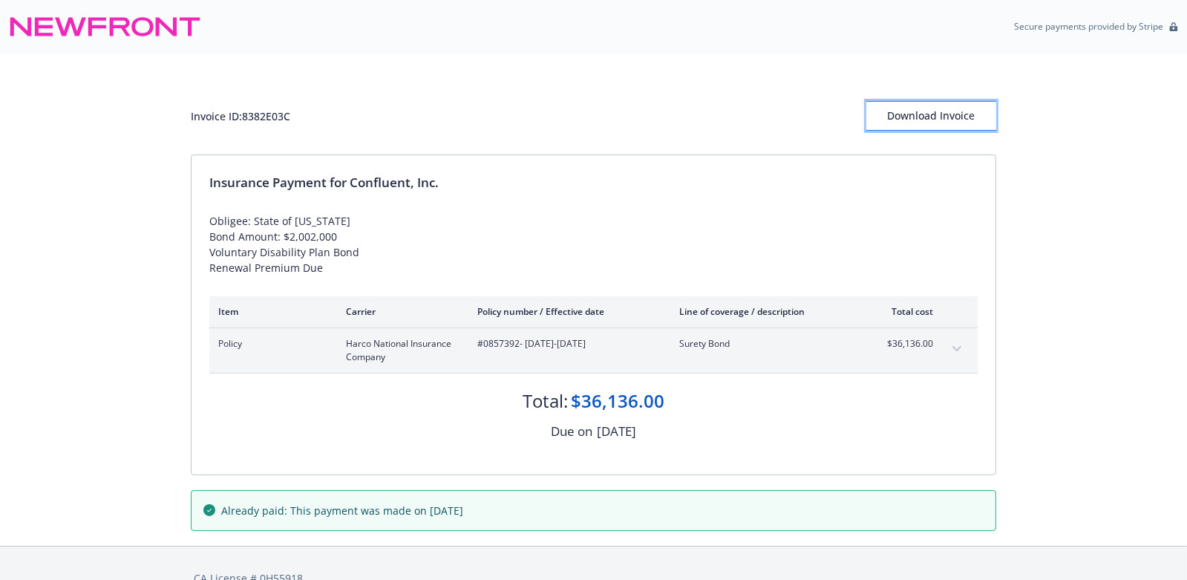
click at [953, 117] on div "Download Invoice" at bounding box center [931, 116] width 130 height 28
drag, startPoint x: 631, startPoint y: 246, endPoint x: 587, endPoint y: 269, distance: 50.1
click at [632, 245] on div "Obligee: State of [US_STATE] Bond Amount: $2,002,000 Voluntary Disability Plan …" at bounding box center [593, 244] width 768 height 62
